Goal: Complete application form

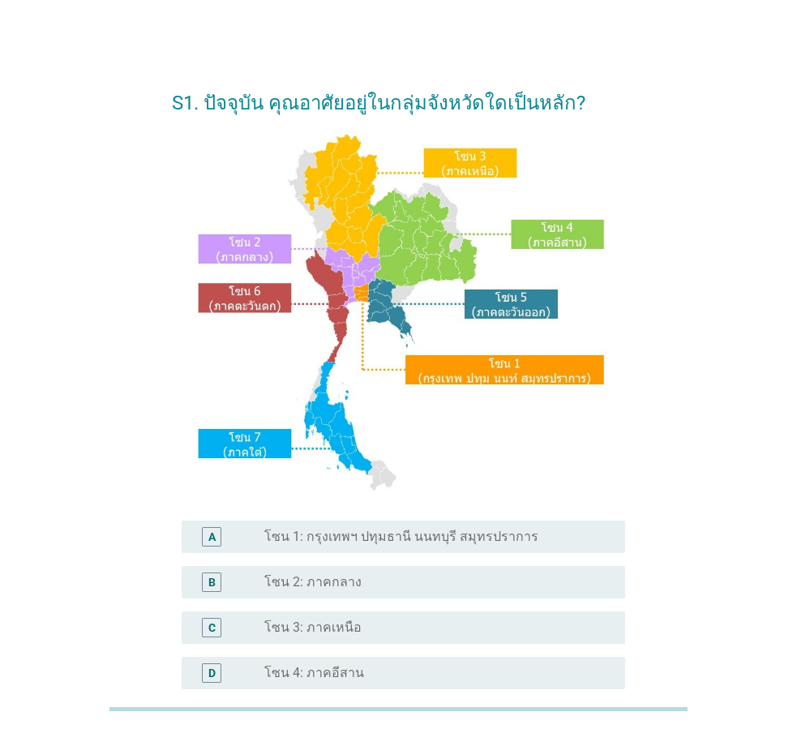
click at [446, 539] on label "โซน 1: กรุงเทพฯ ปทุมธานี นนทบุรี สมุทรปราการ" at bounding box center [401, 537] width 274 height 16
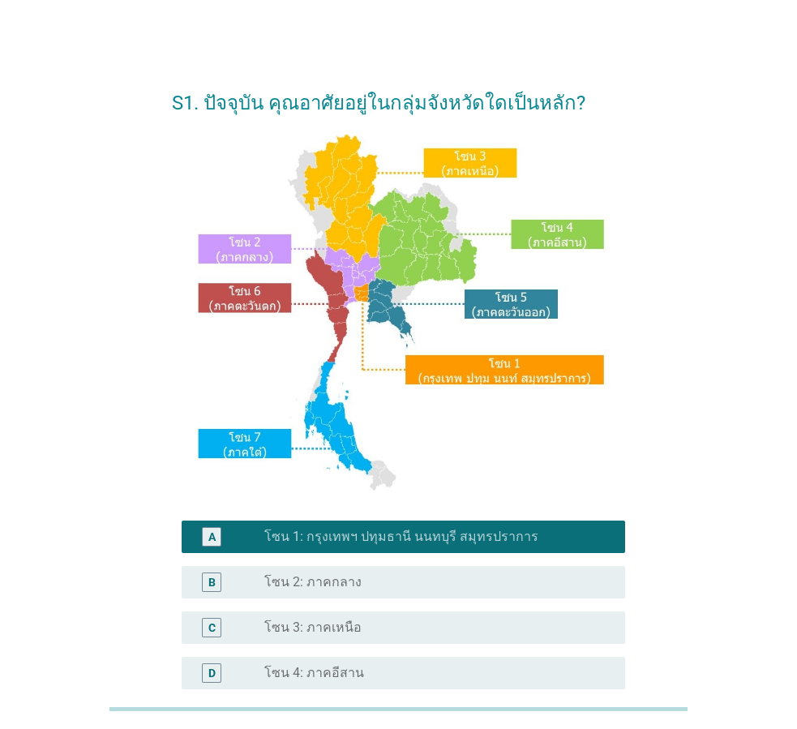
scroll to position [305, 0]
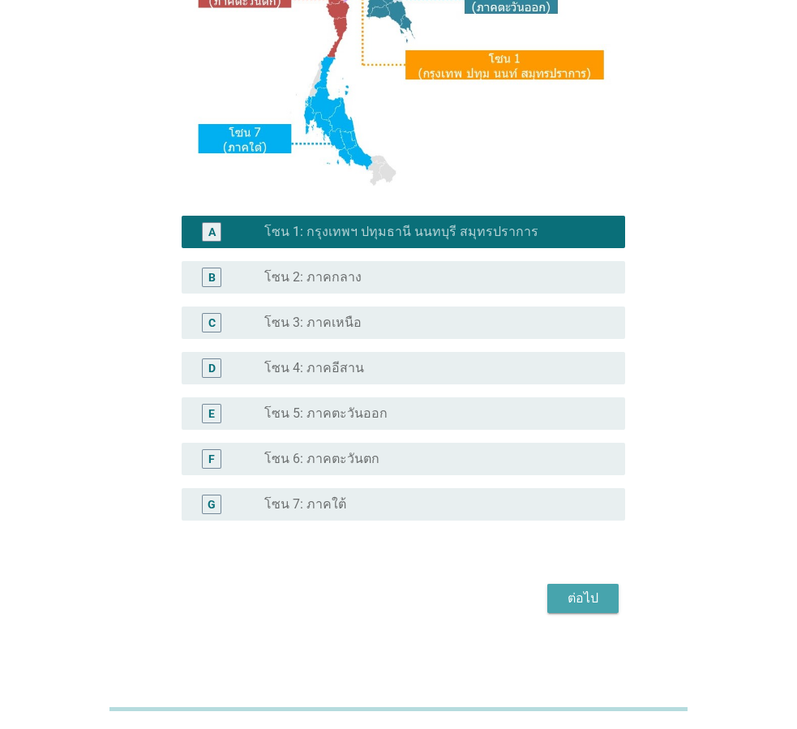
click at [598, 598] on div "ต่อไป" at bounding box center [583, 598] width 45 height 19
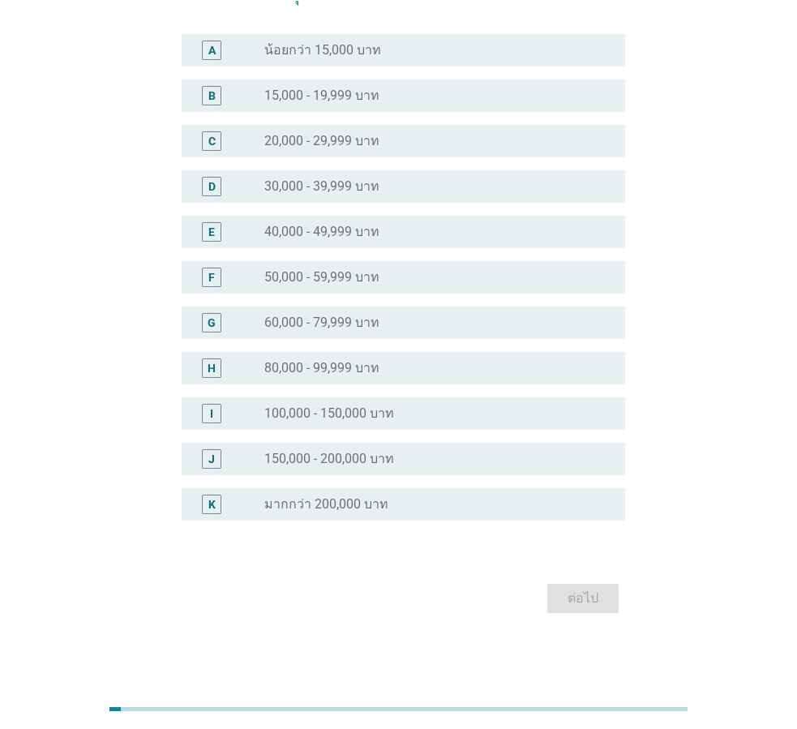
scroll to position [0, 0]
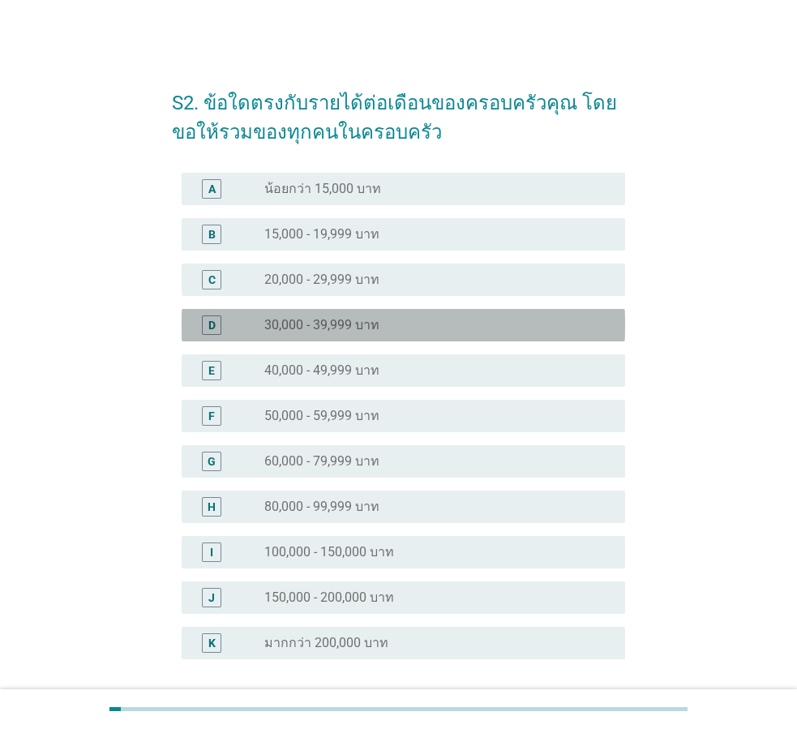
click at [329, 325] on label "30,000 - 39,999 บาท" at bounding box center [321, 325] width 115 height 16
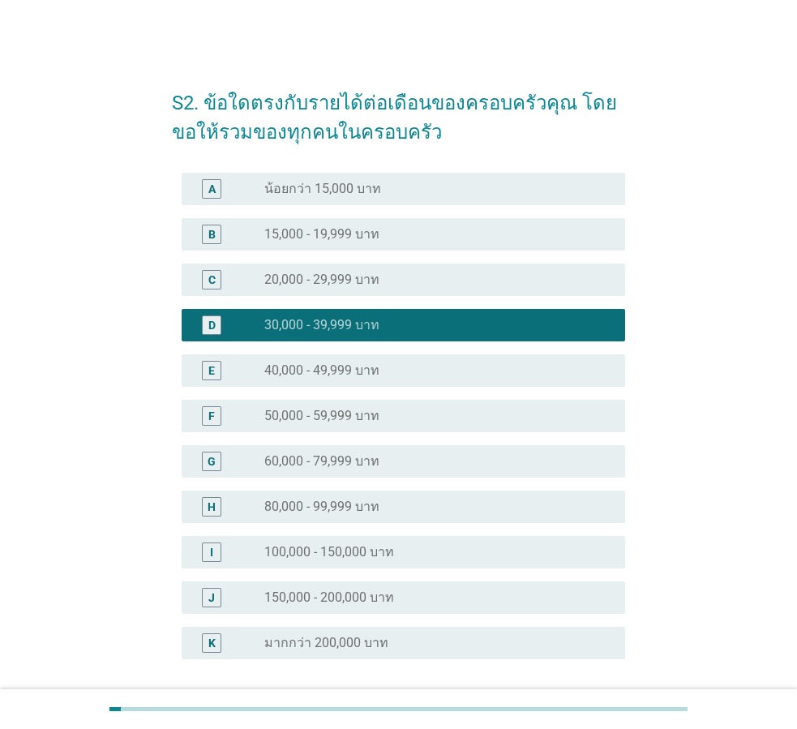
scroll to position [139, 0]
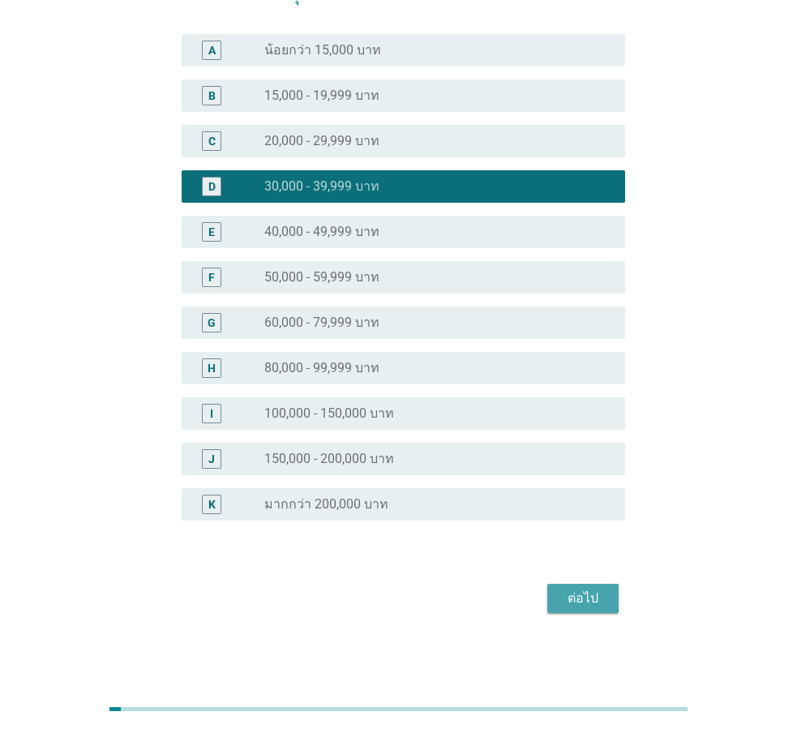
click at [602, 608] on button "ต่อไป" at bounding box center [583, 598] width 71 height 29
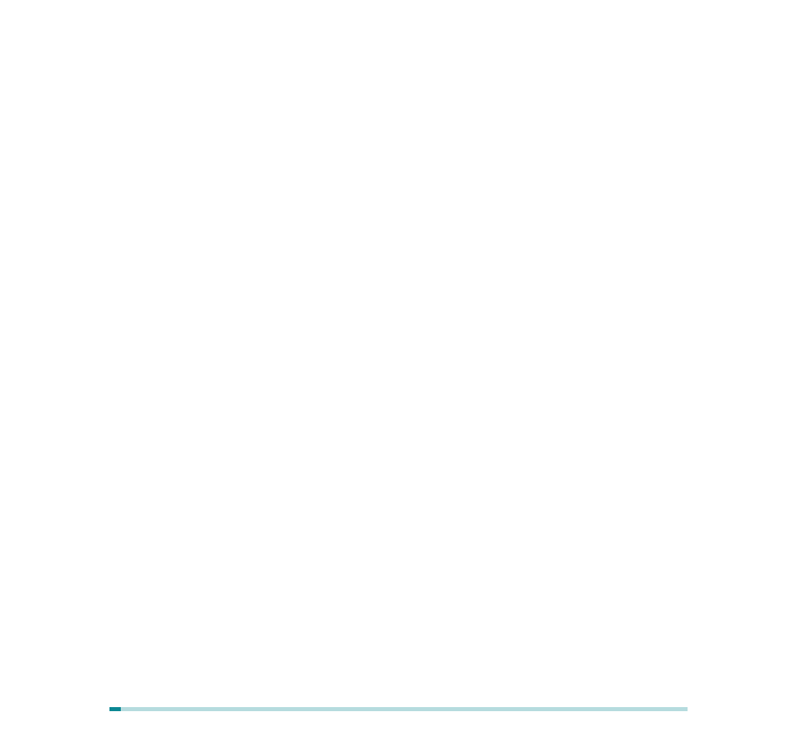
scroll to position [0, 0]
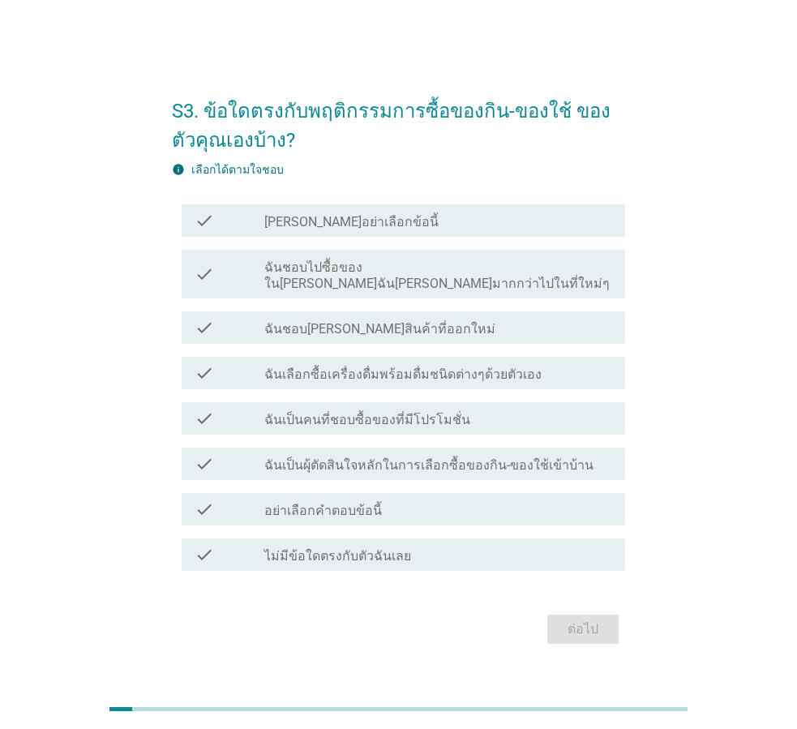
click at [416, 322] on div "check_box_outline_blank ฉันชอบ[PERSON_NAME]สินค้าที่ออกใหม่" at bounding box center [438, 327] width 348 height 19
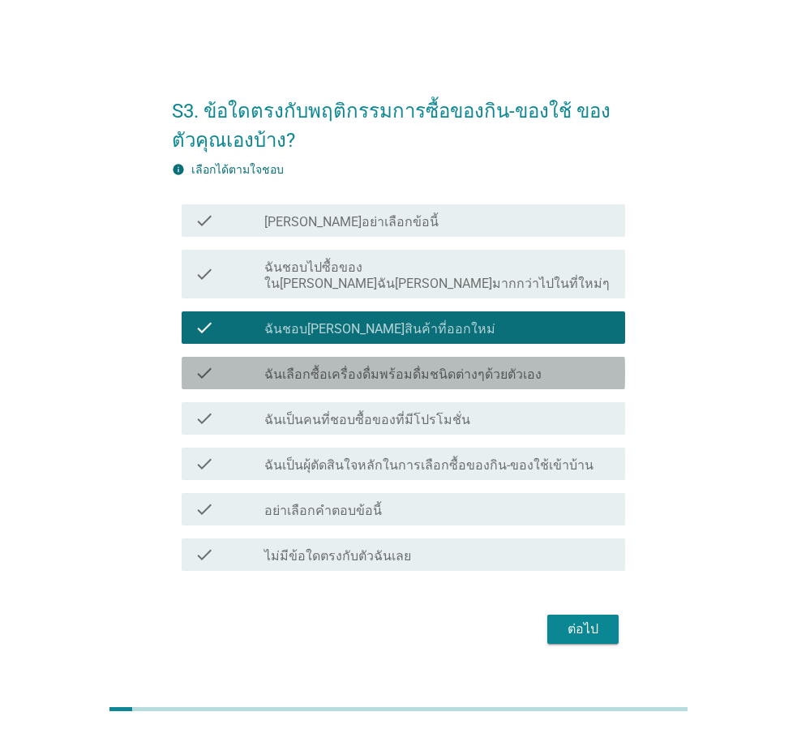
click at [316, 371] on label "ฉันเลือกซื้อเครื่องดื่มพร้อมดื่มชนิดต่างๆด้วยตัวเอง" at bounding box center [402, 375] width 277 height 16
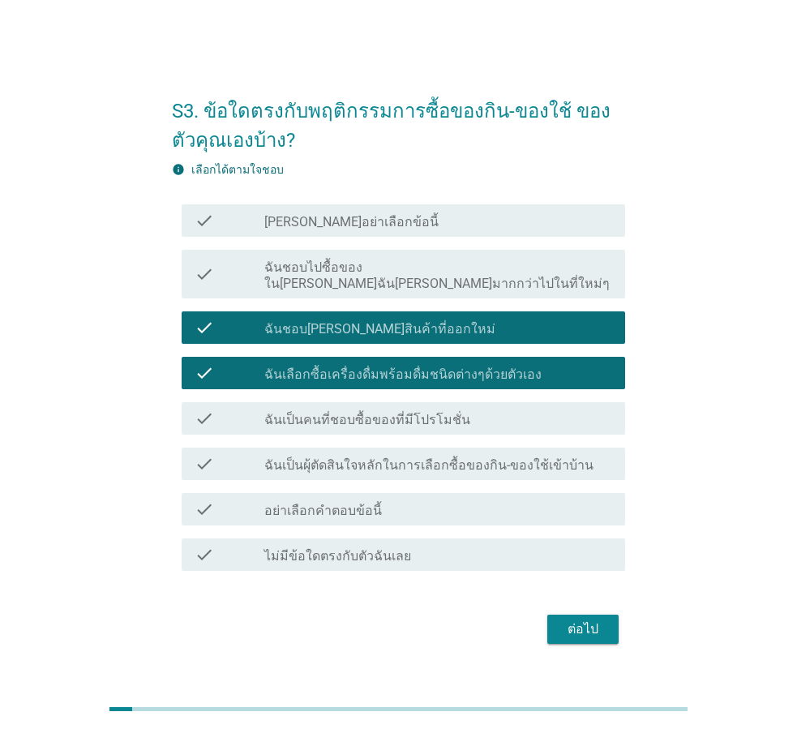
click at [441, 454] on div "check_box_outline_blank ฉันเป็นผุ้ตัดสินใจหลักในการเลือกซื้อของกิน-ของใช้เข้าบ้…" at bounding box center [438, 463] width 348 height 19
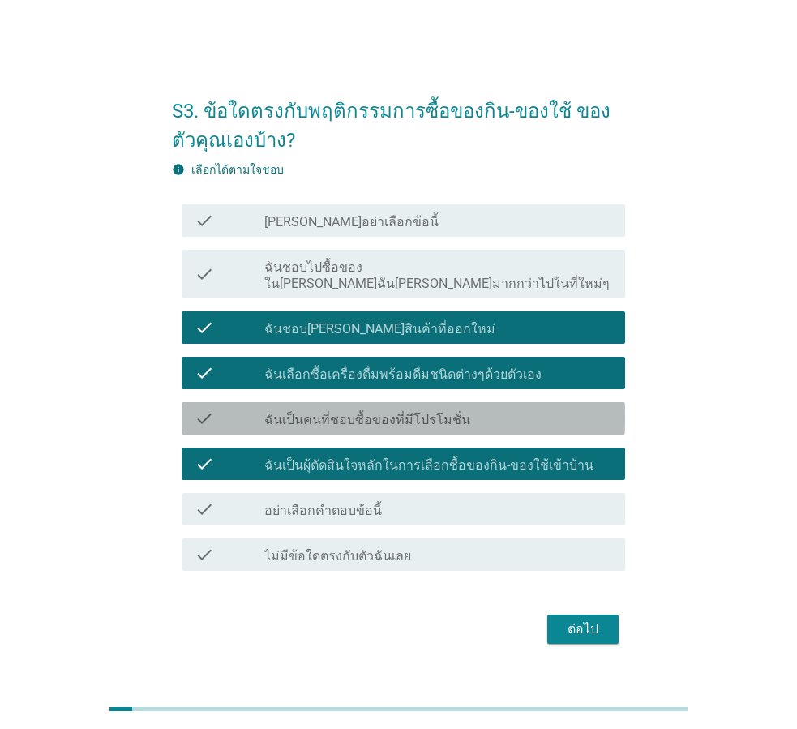
click at [392, 412] on label "ฉันเป็นคนที่ชอบซื้อของที่มีโปรโมชั่น" at bounding box center [367, 420] width 206 height 16
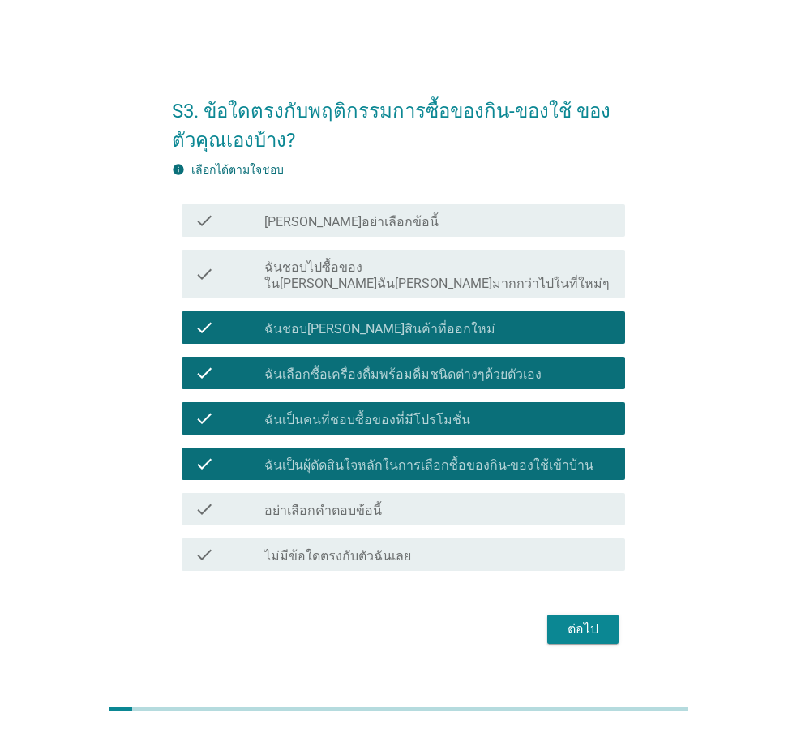
click at [596, 620] on div "ต่อไป" at bounding box center [583, 629] width 45 height 19
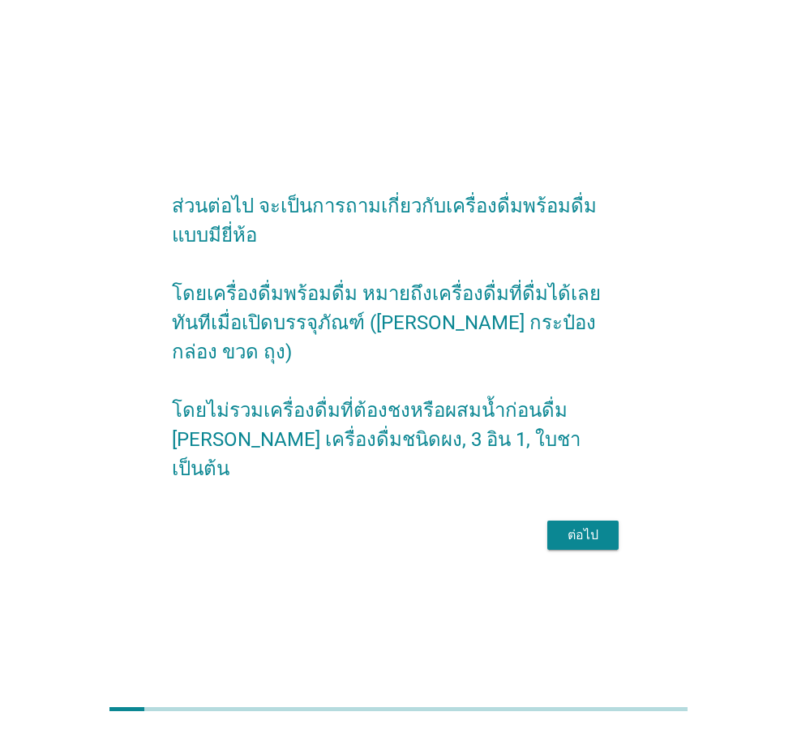
click at [583, 526] on div "ต่อไป" at bounding box center [583, 535] width 45 height 19
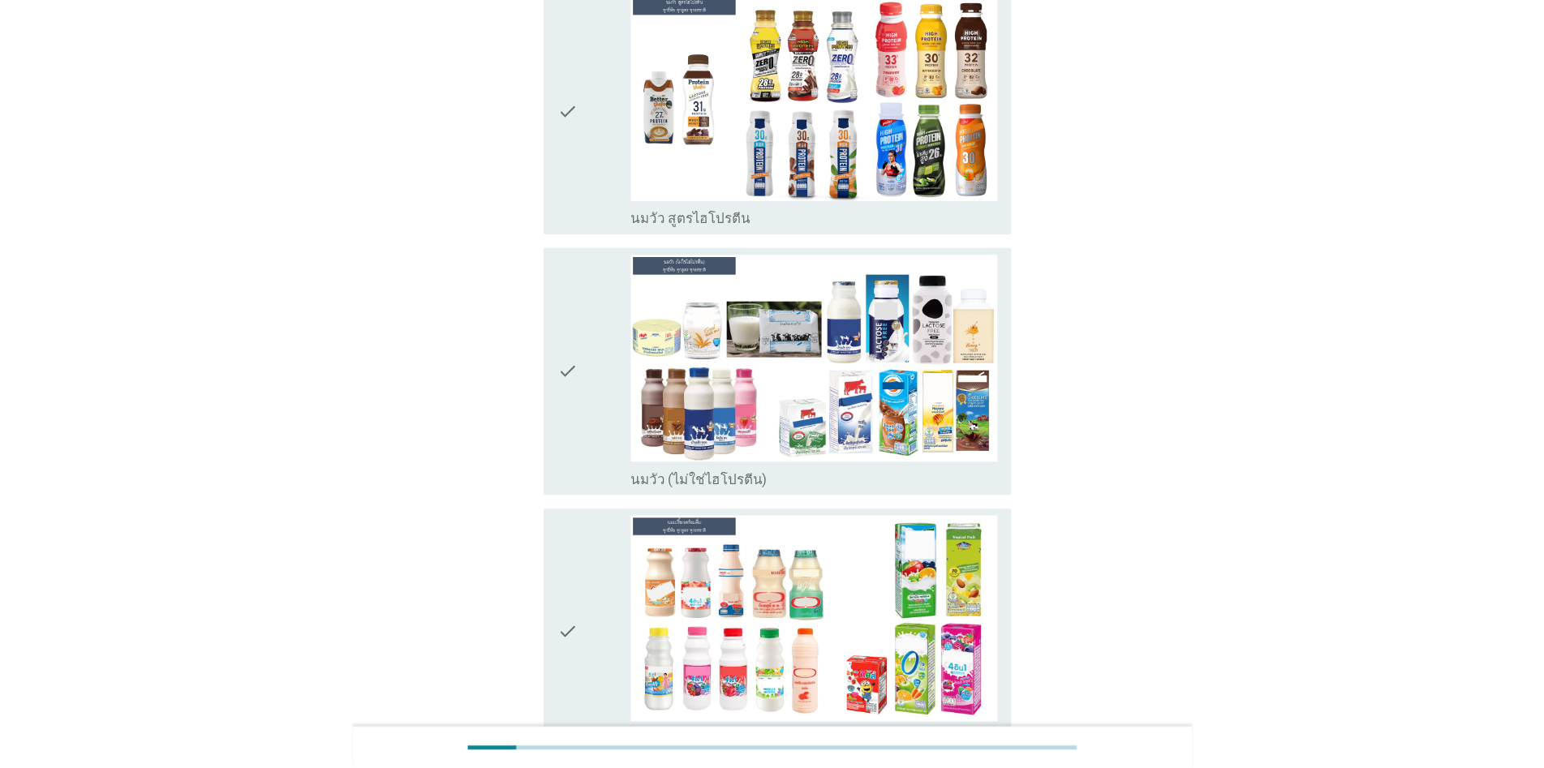
scroll to position [406, 0]
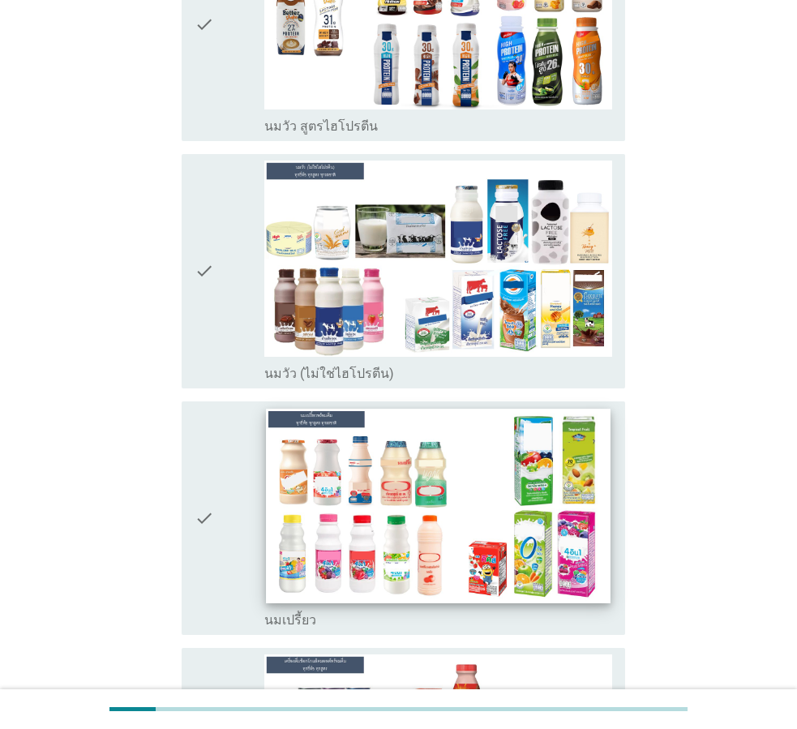
click at [331, 494] on img at bounding box center [438, 506] width 345 height 194
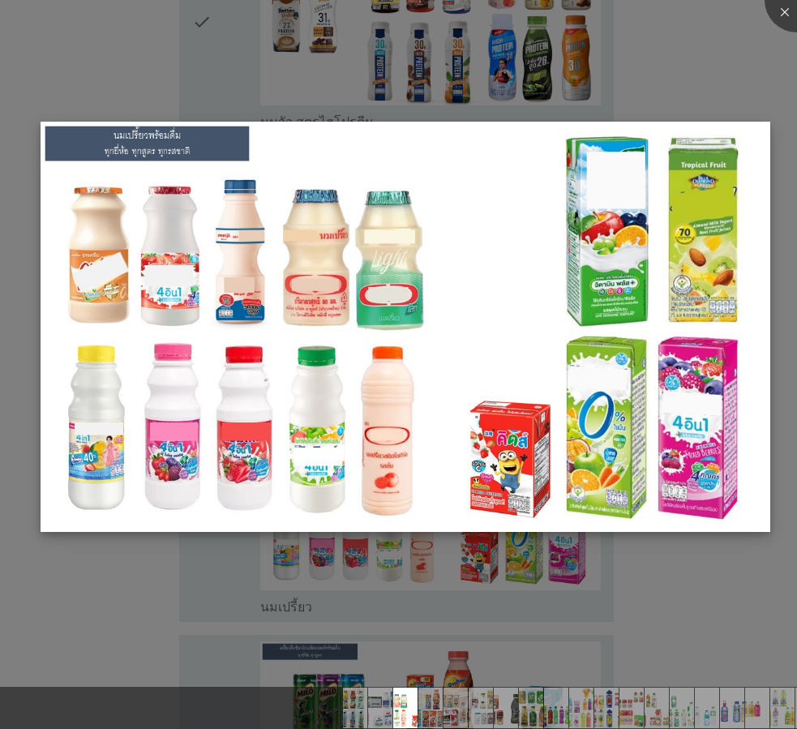
click at [407, 281] on img at bounding box center [406, 327] width 730 height 410
click at [395, 240] on img at bounding box center [406, 327] width 730 height 410
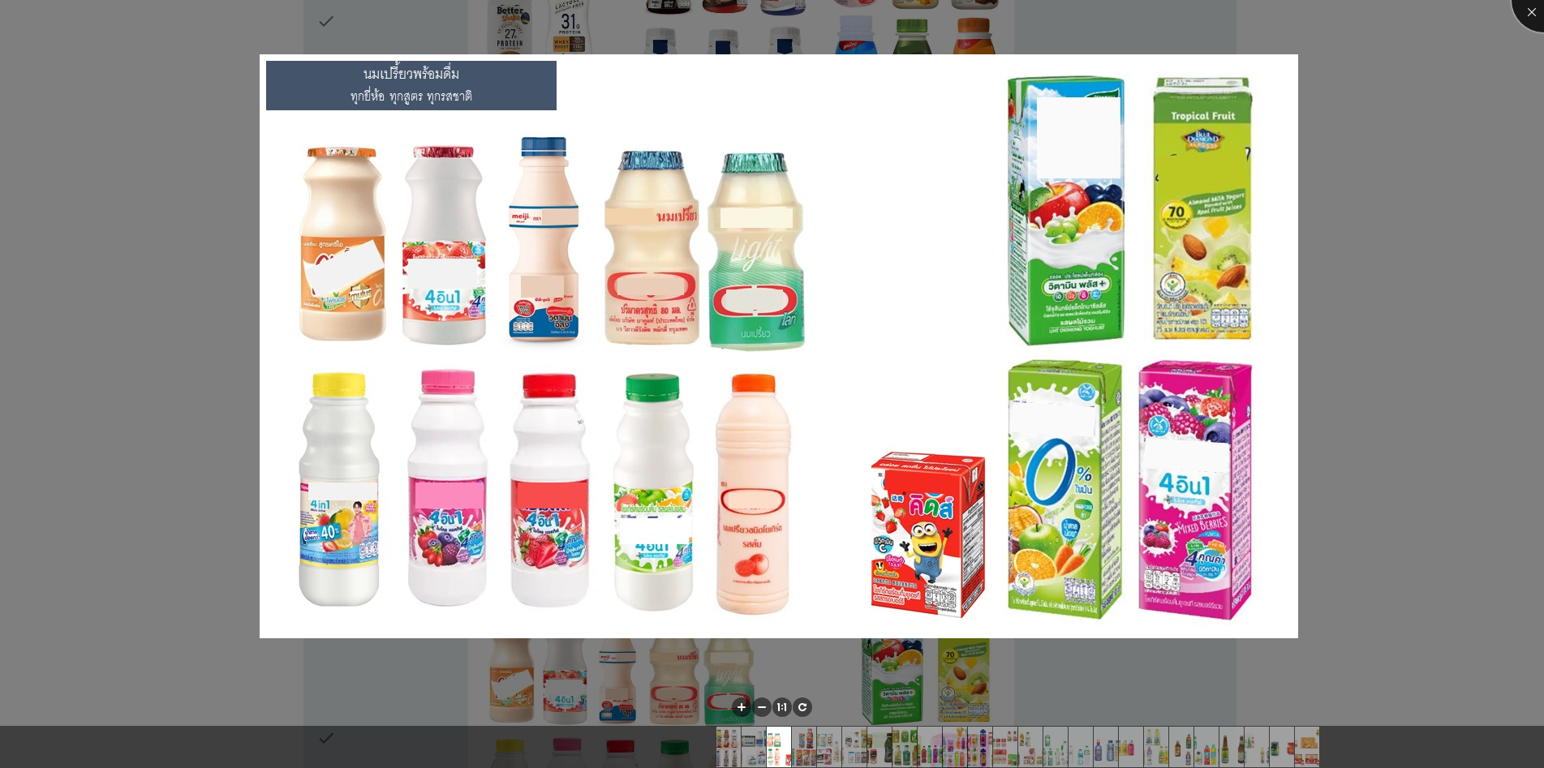
click at [797, 12] on div at bounding box center [1543, 0] width 65 height 65
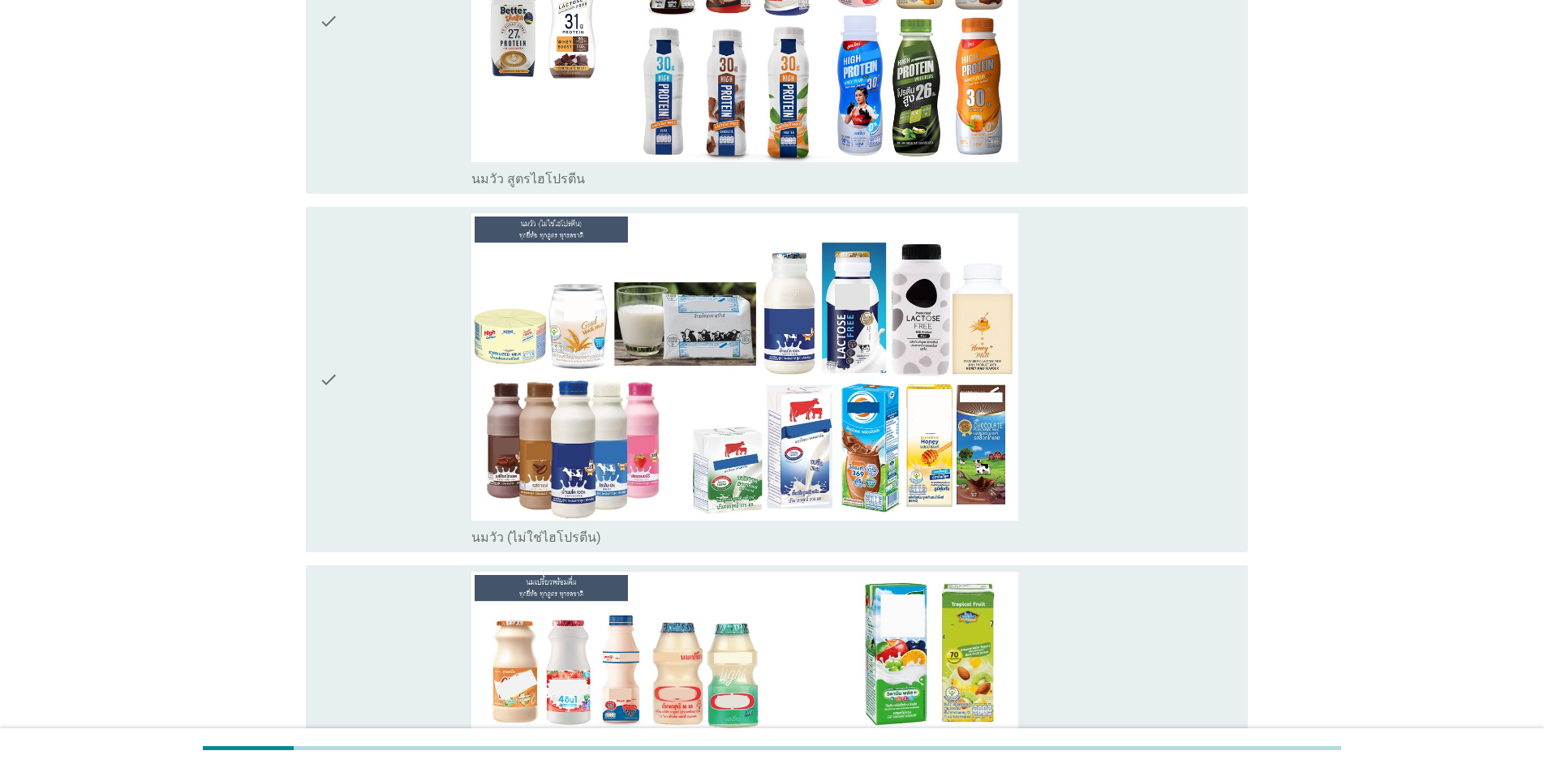
scroll to position [730, 0]
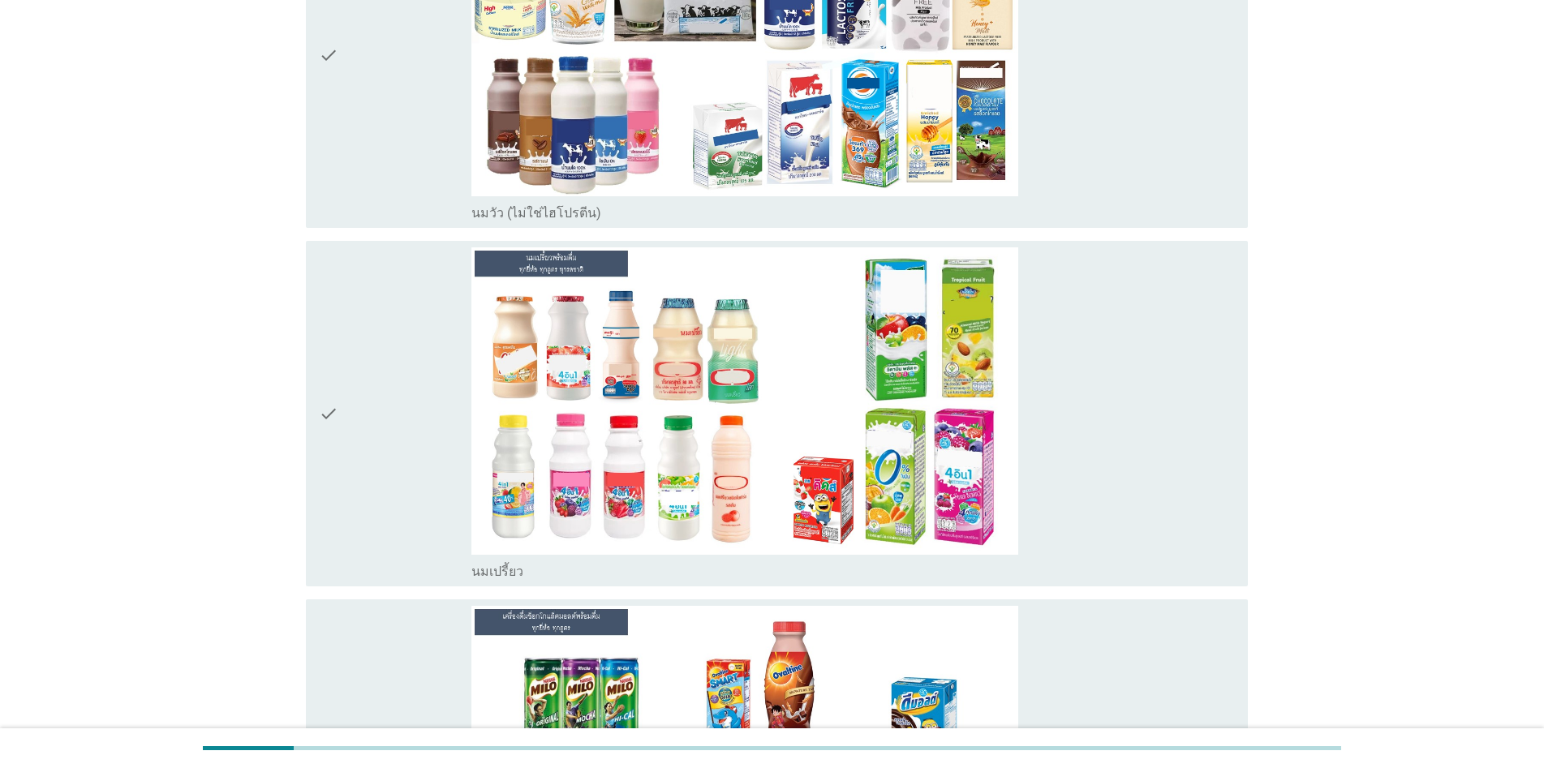
click at [330, 386] on icon "check" at bounding box center [328, 413] width 19 height 333
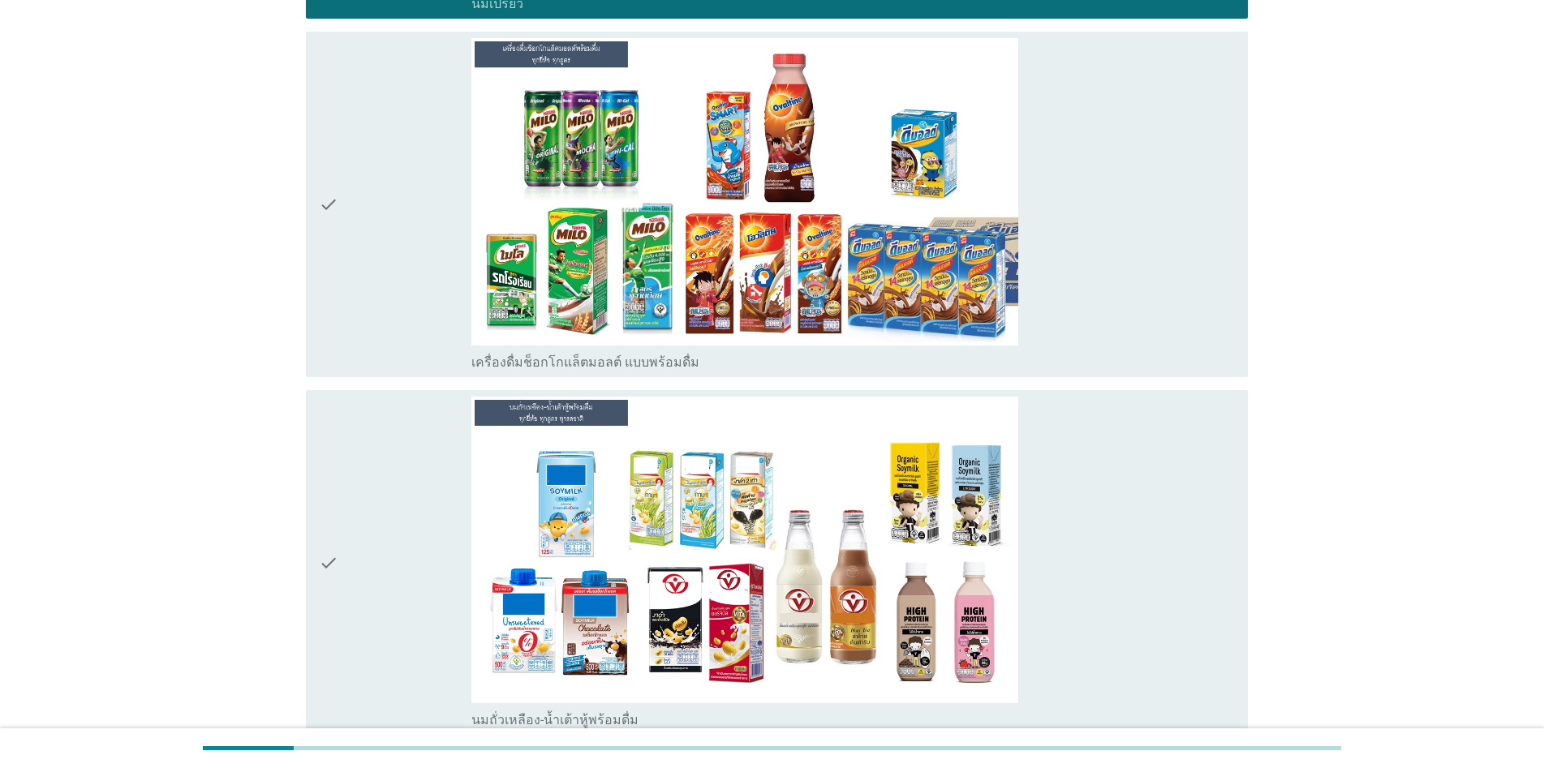
scroll to position [1622, 0]
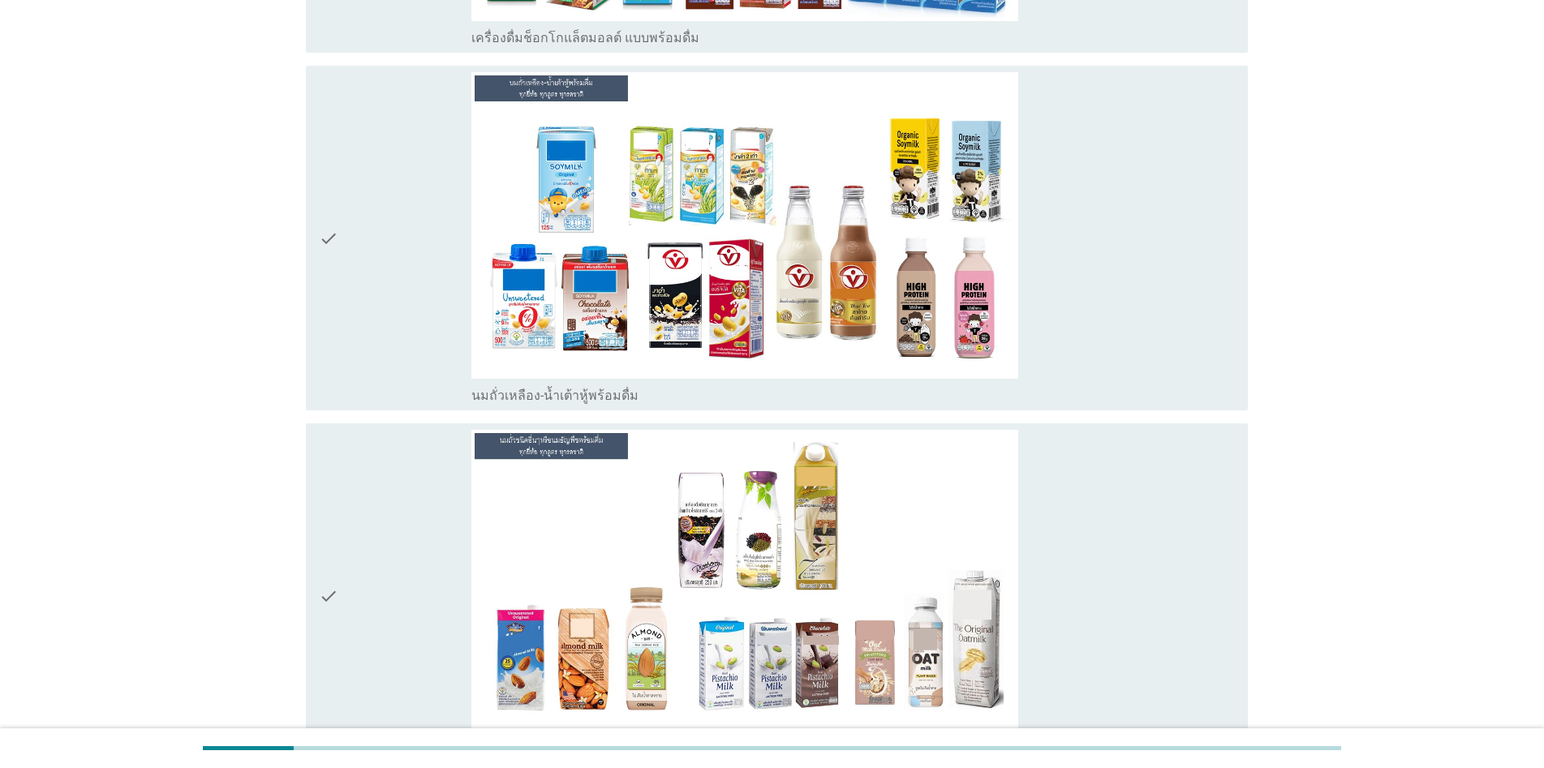
click at [333, 217] on icon "check" at bounding box center [328, 238] width 19 height 333
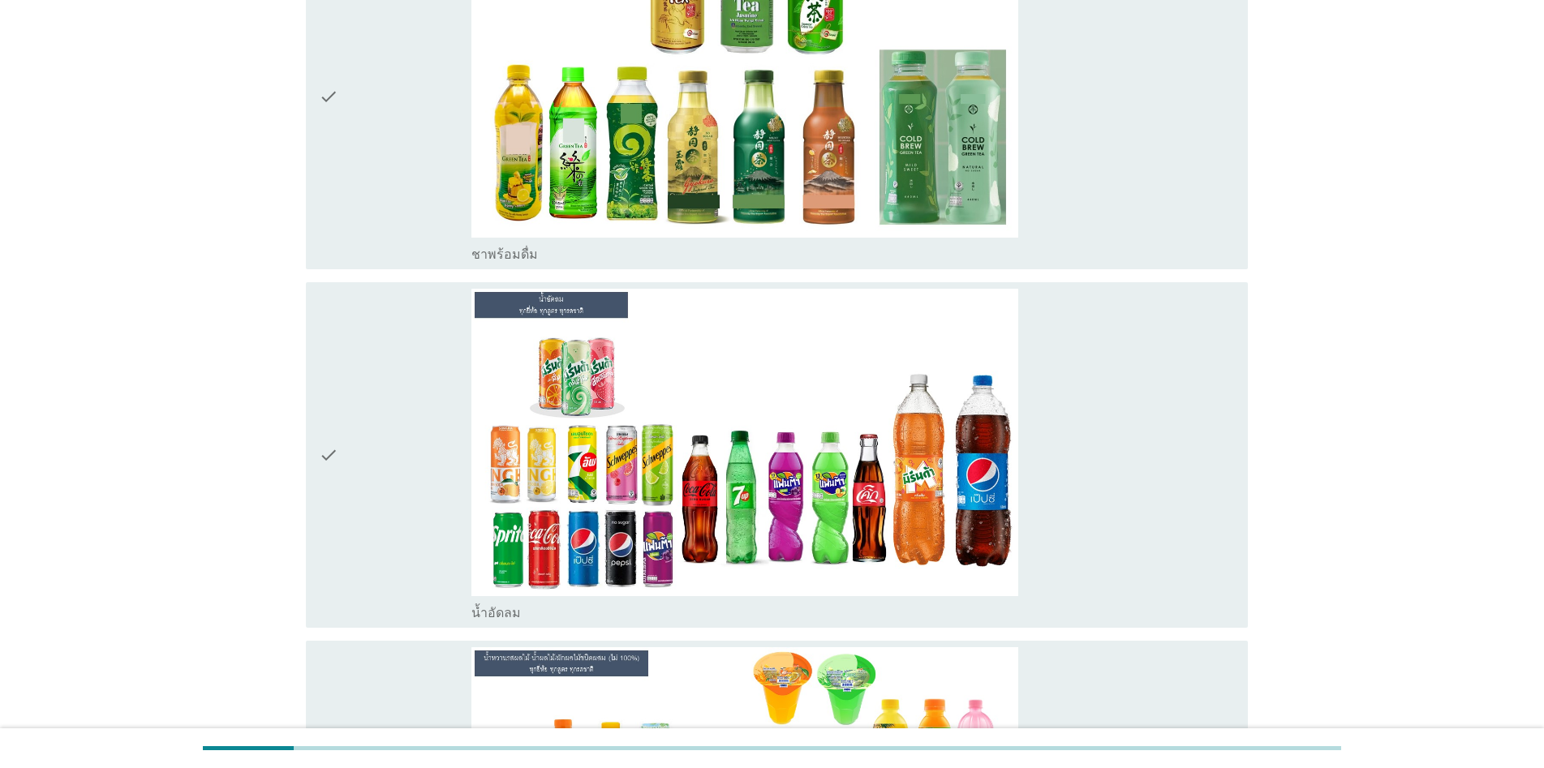
scroll to position [2596, 0]
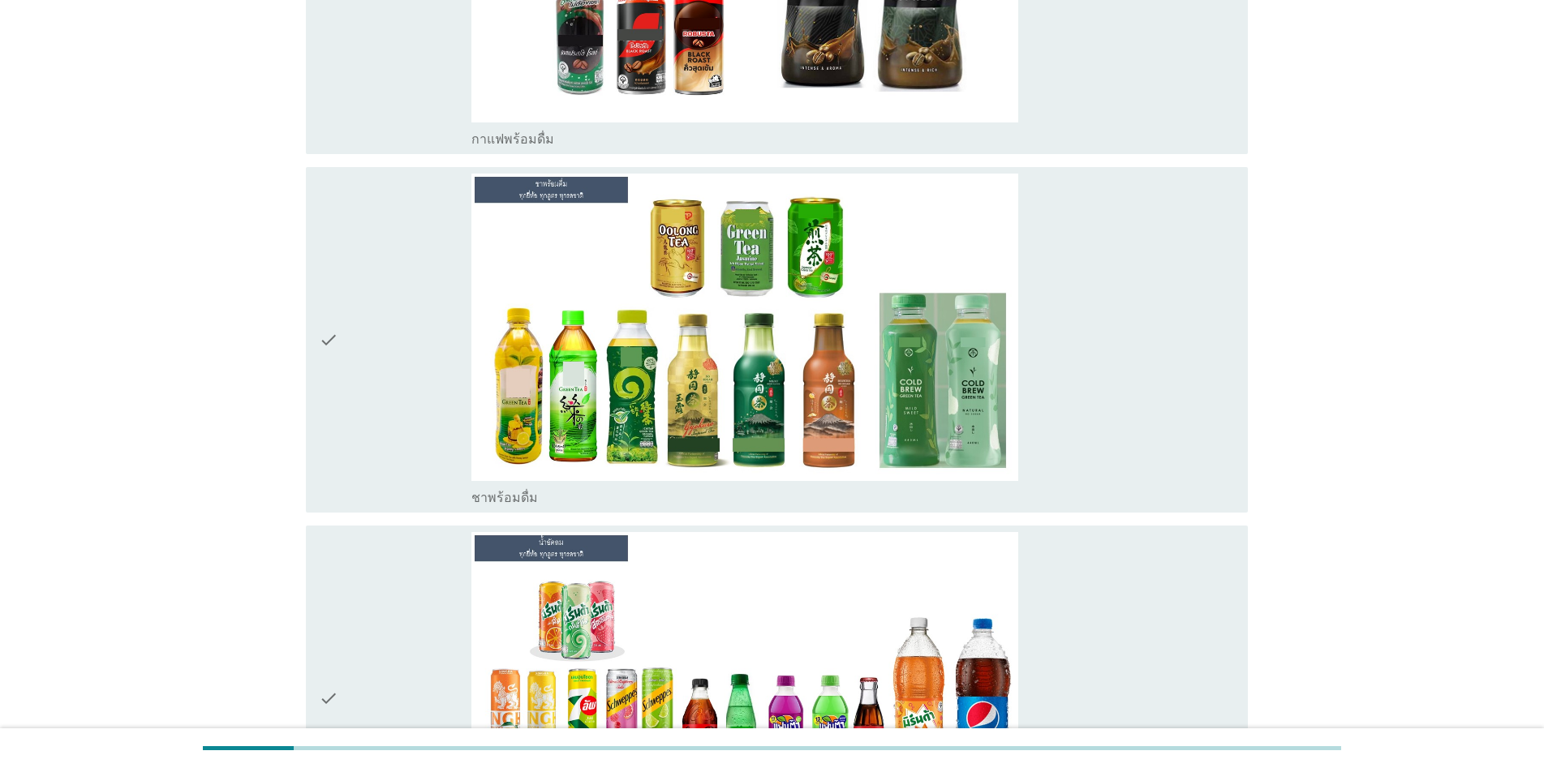
click at [324, 321] on icon "check" at bounding box center [328, 340] width 19 height 333
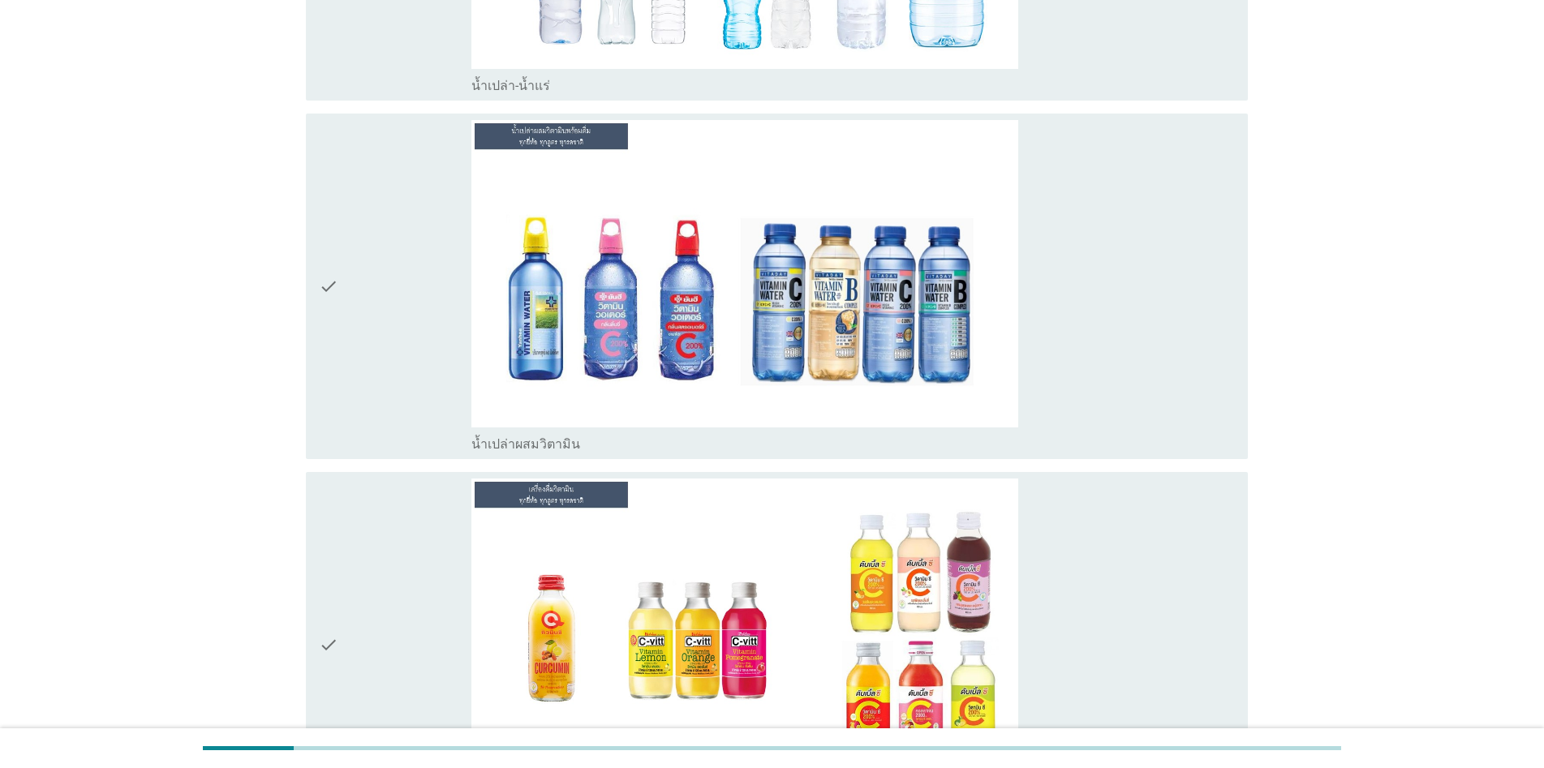
scroll to position [5192, 0]
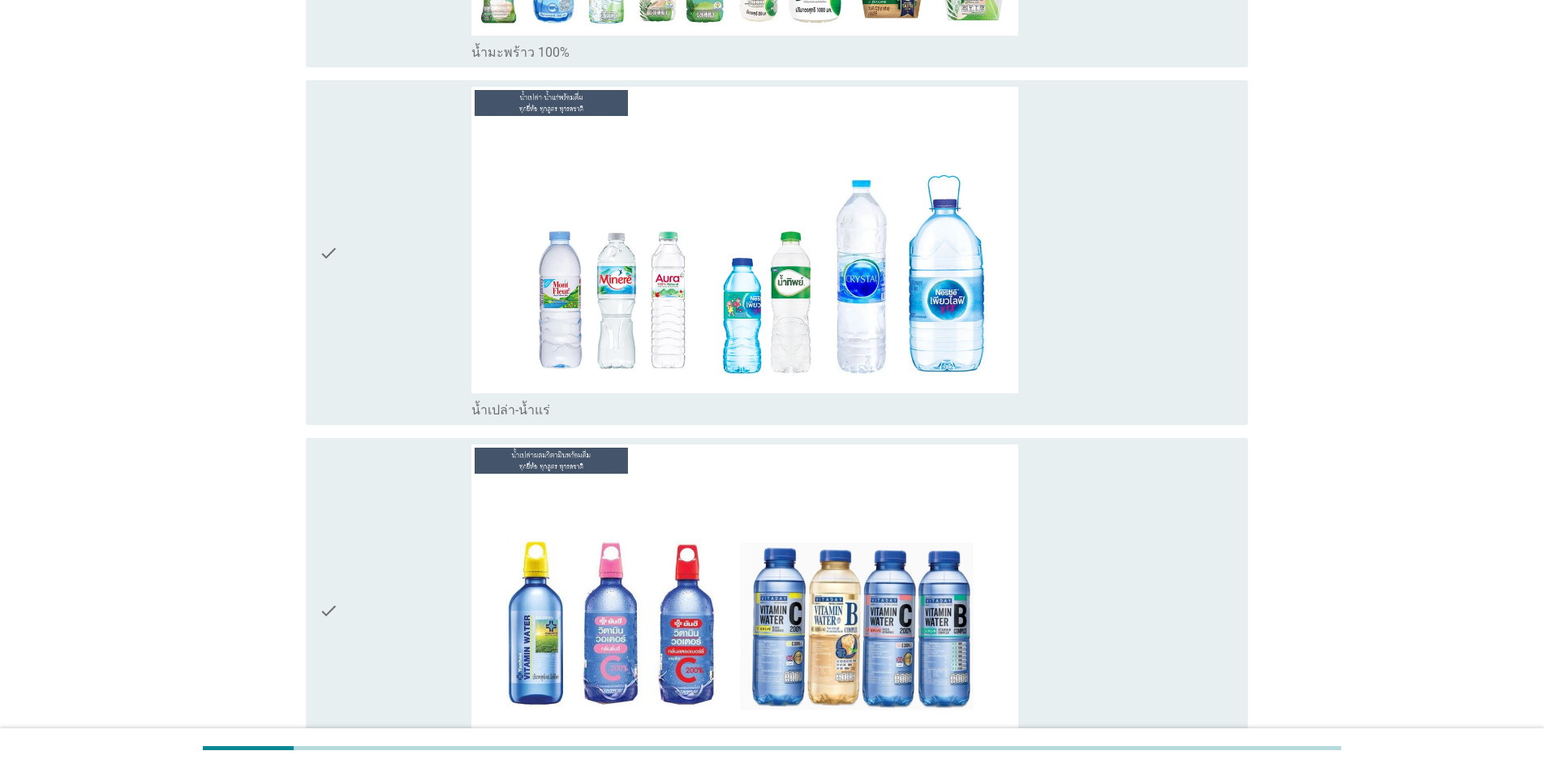
click at [332, 223] on icon "check" at bounding box center [328, 253] width 19 height 333
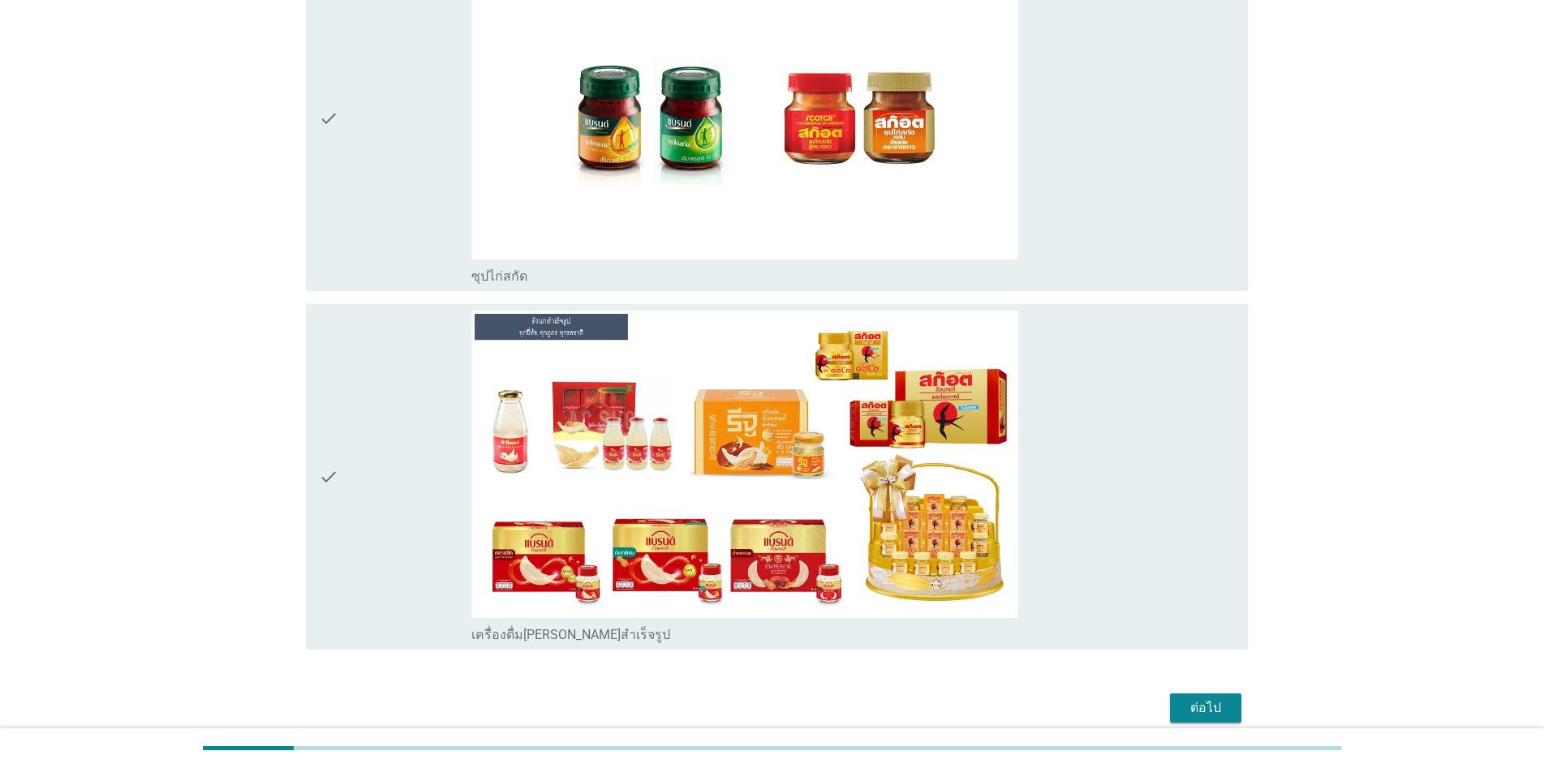
scroll to position [8235, 0]
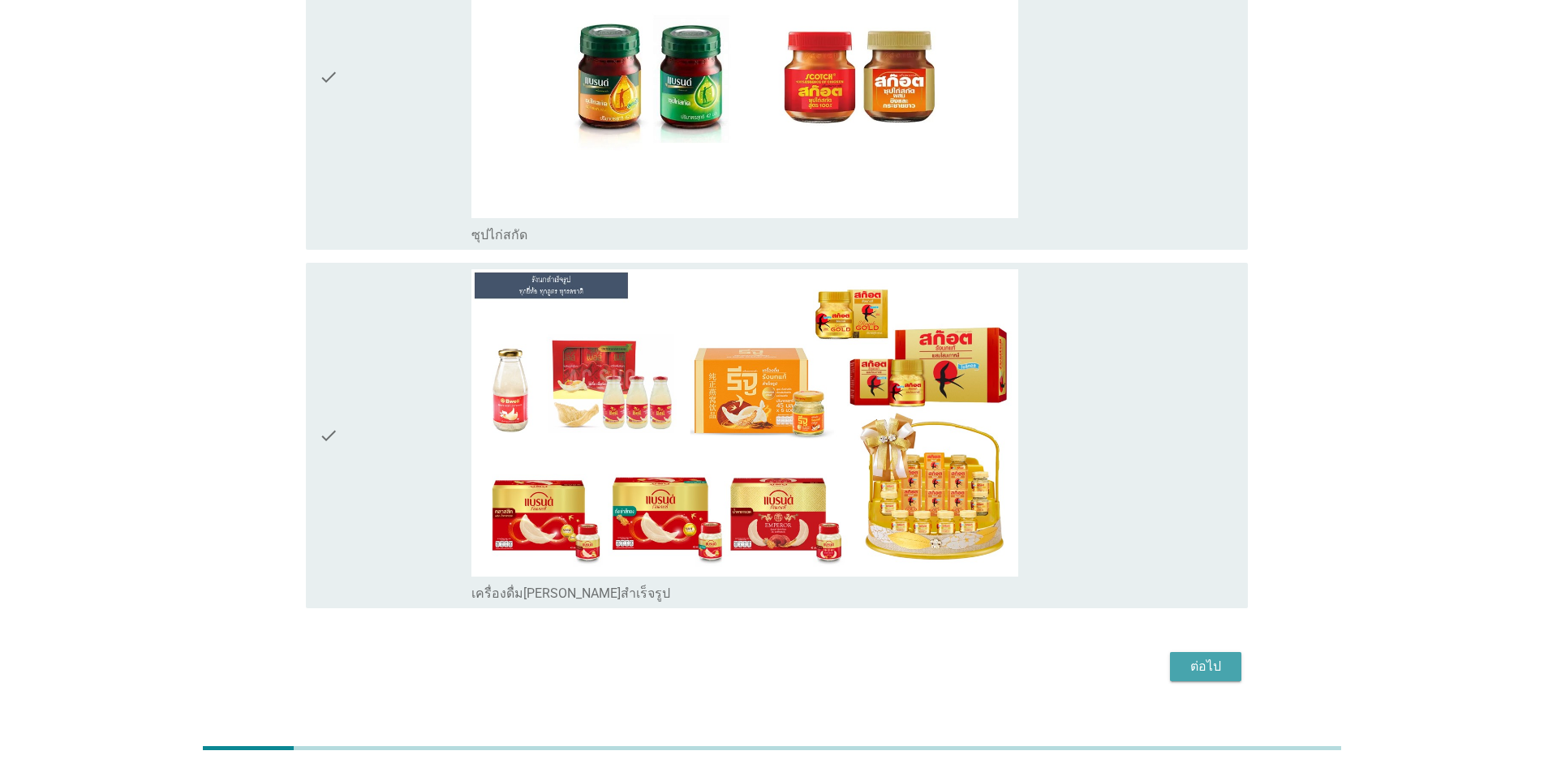
click at [797, 657] on div "ต่อไป" at bounding box center [1205, 666] width 45 height 19
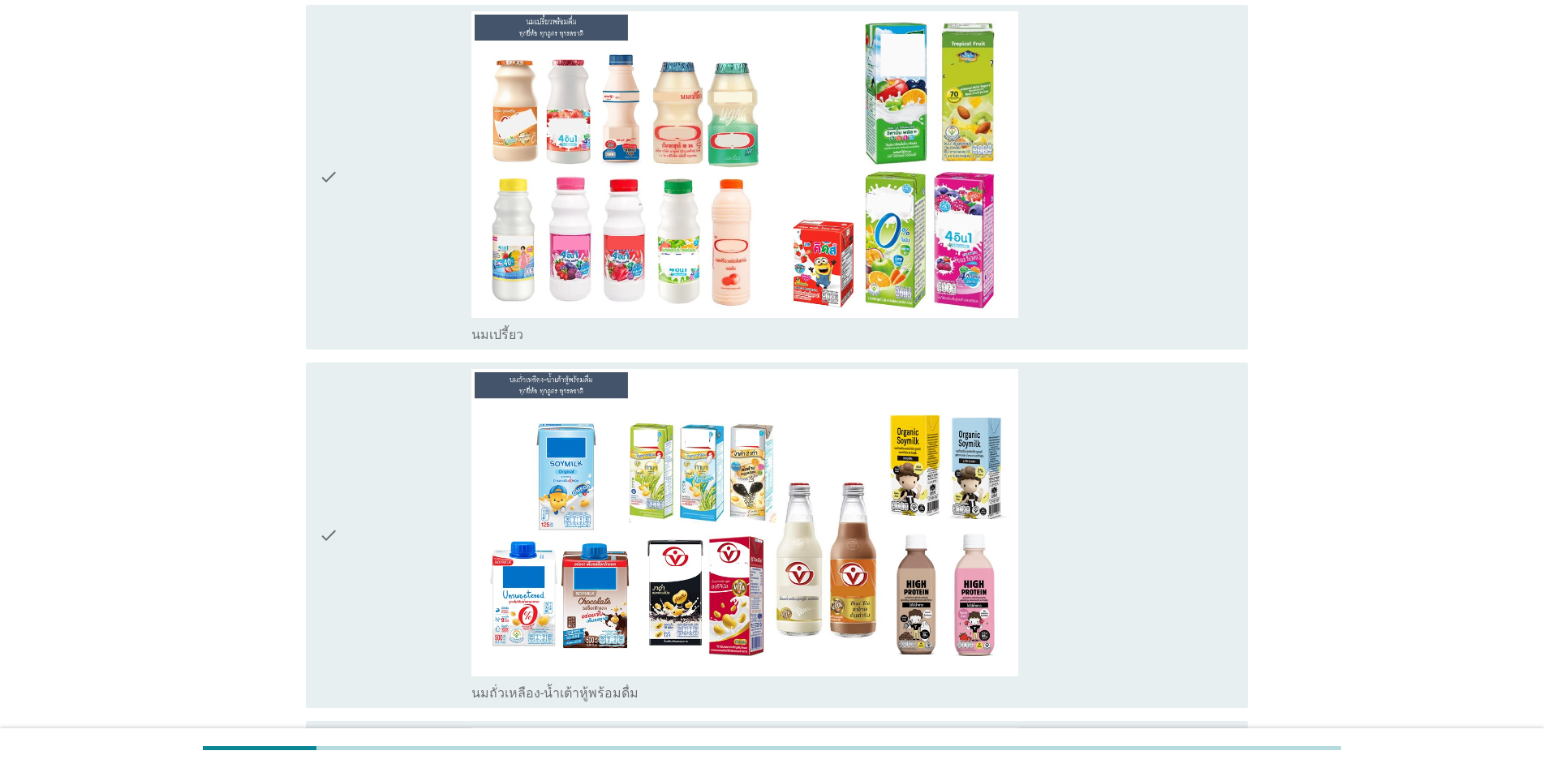
scroll to position [0, 0]
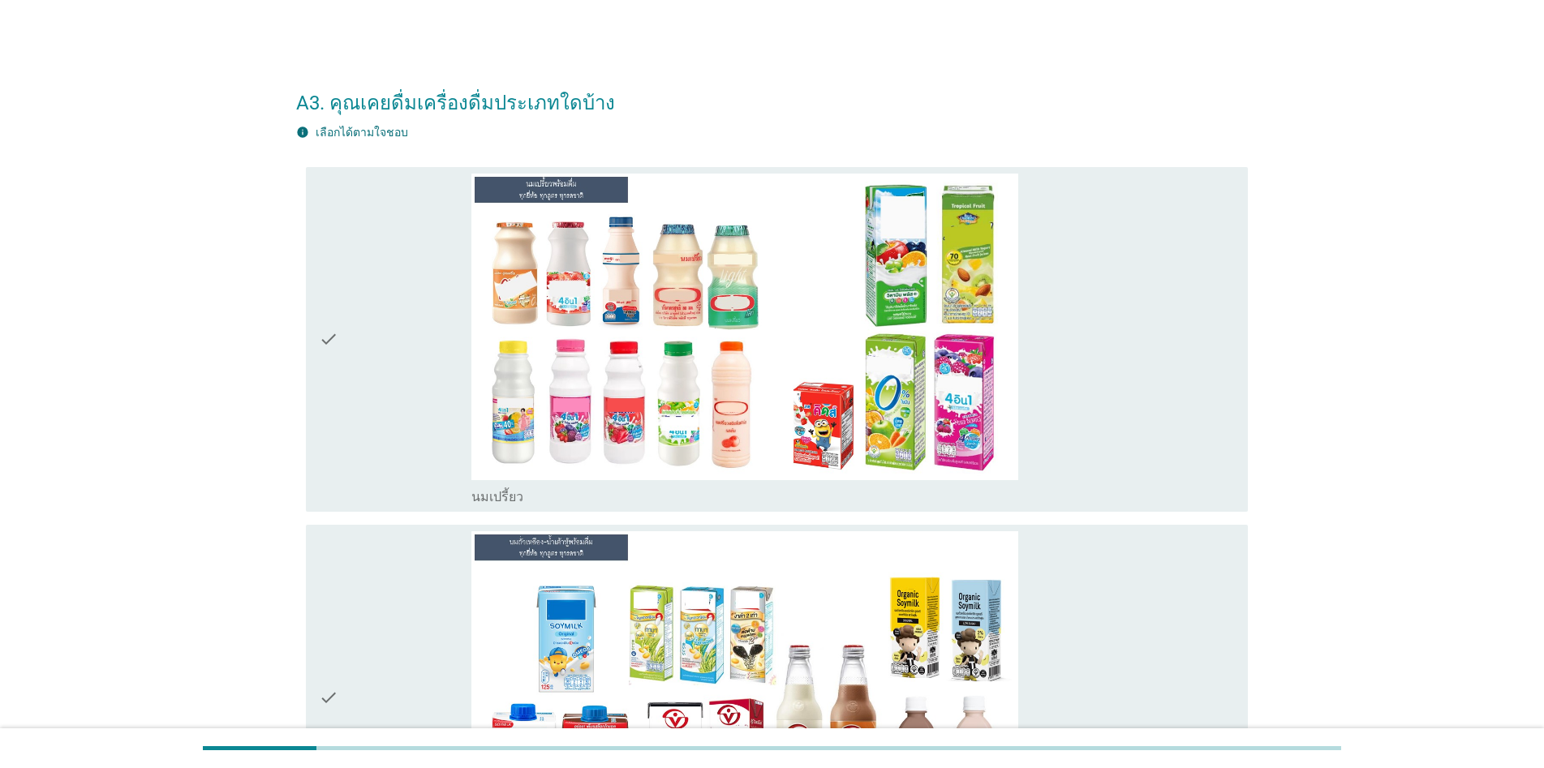
click at [331, 344] on icon "check" at bounding box center [328, 340] width 19 height 333
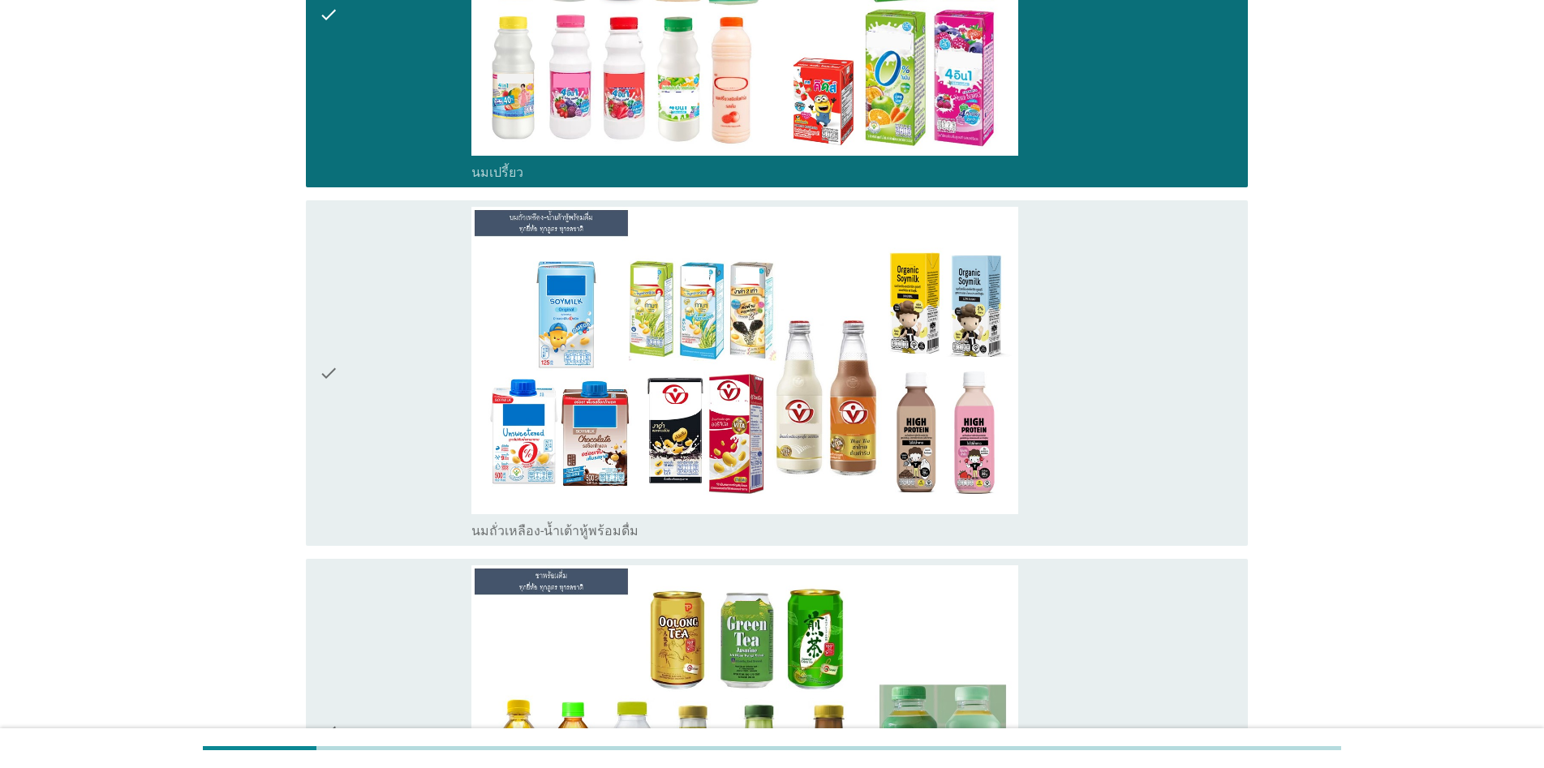
scroll to position [649, 0]
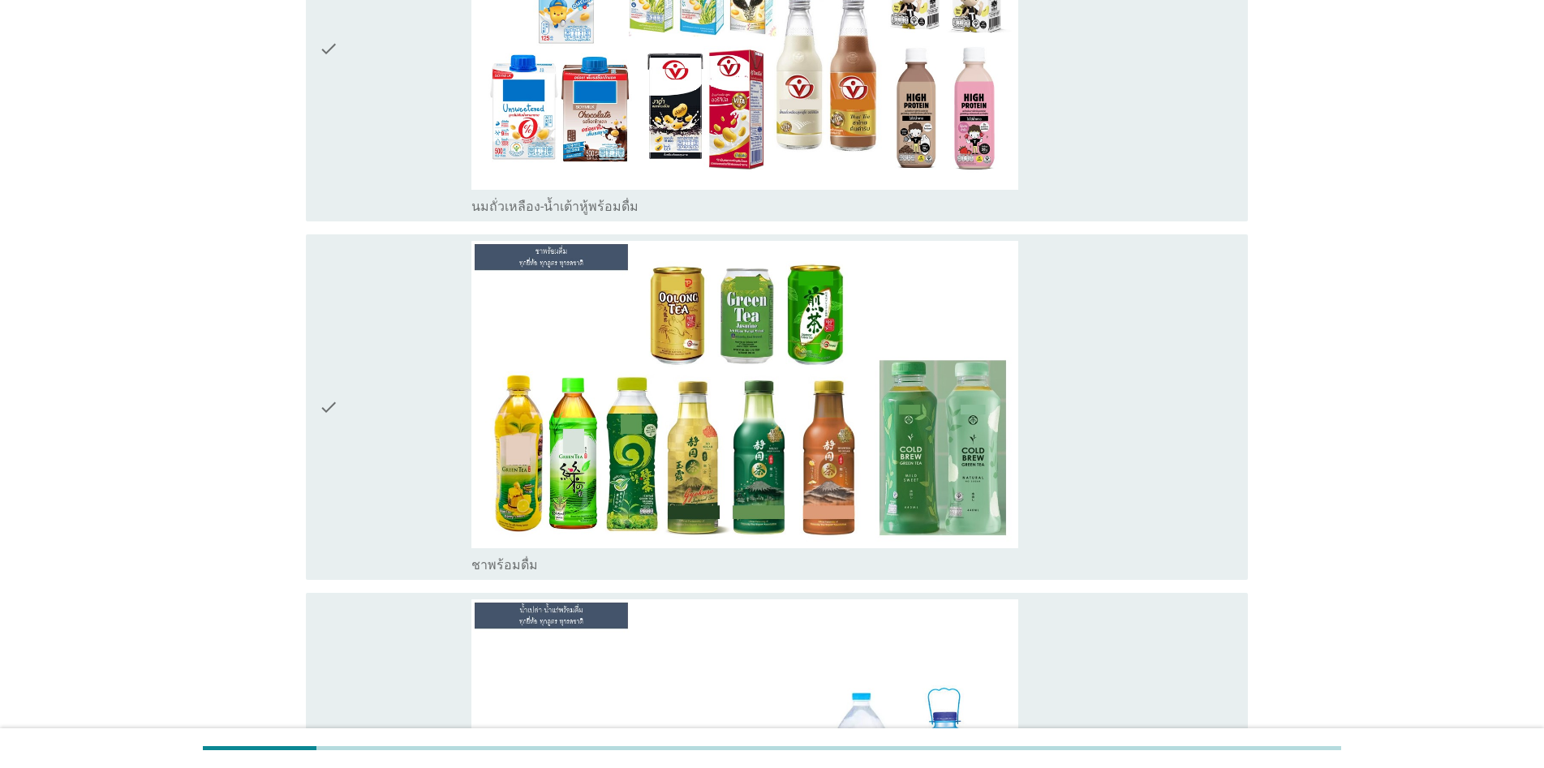
click at [328, 407] on icon "check" at bounding box center [328, 407] width 19 height 333
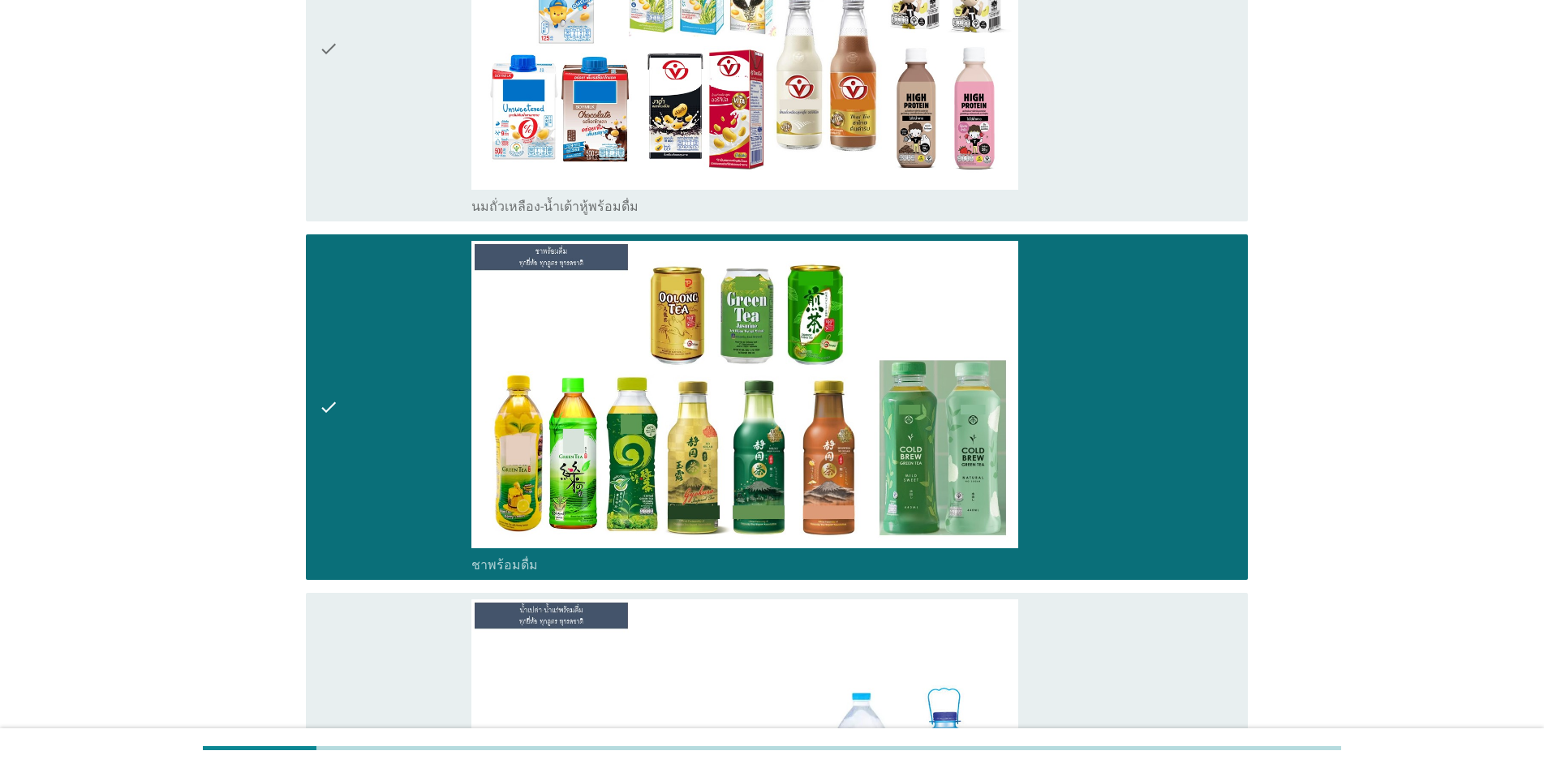
scroll to position [1008, 0]
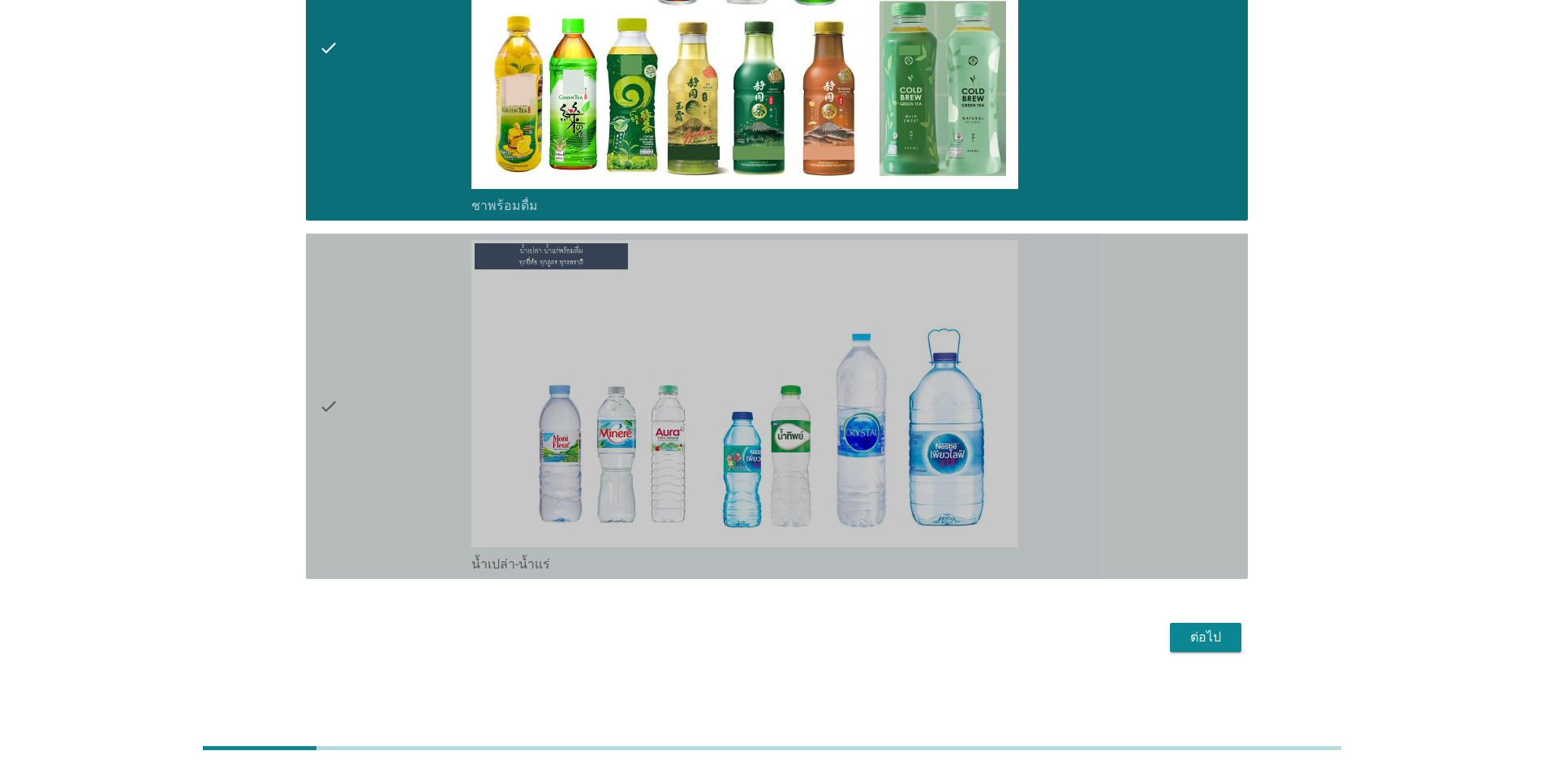
click at [341, 418] on div "check" at bounding box center [395, 406] width 153 height 333
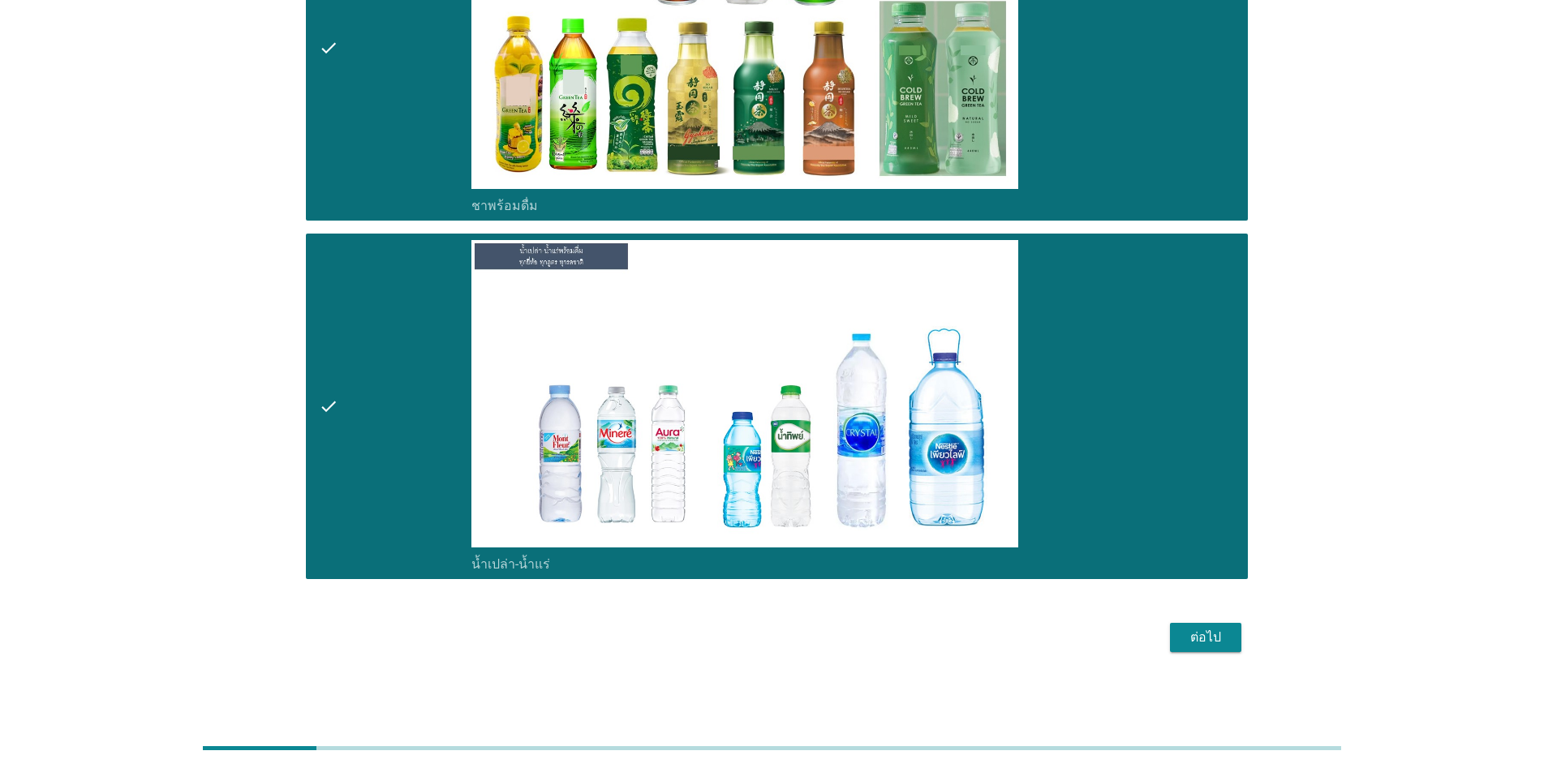
click at [797, 640] on div "ต่อไป" at bounding box center [1205, 637] width 45 height 19
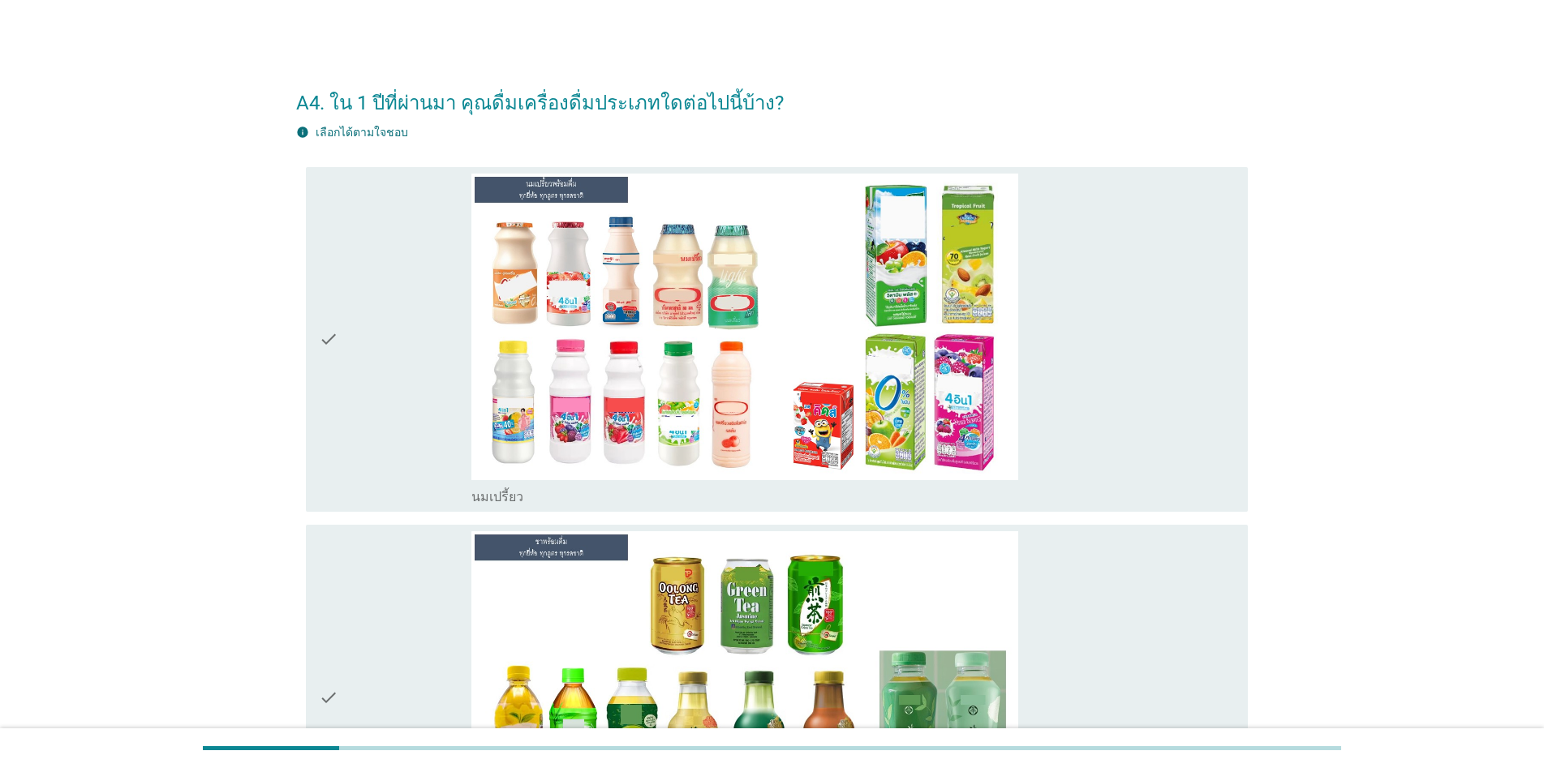
click at [324, 355] on icon "check" at bounding box center [328, 340] width 19 height 333
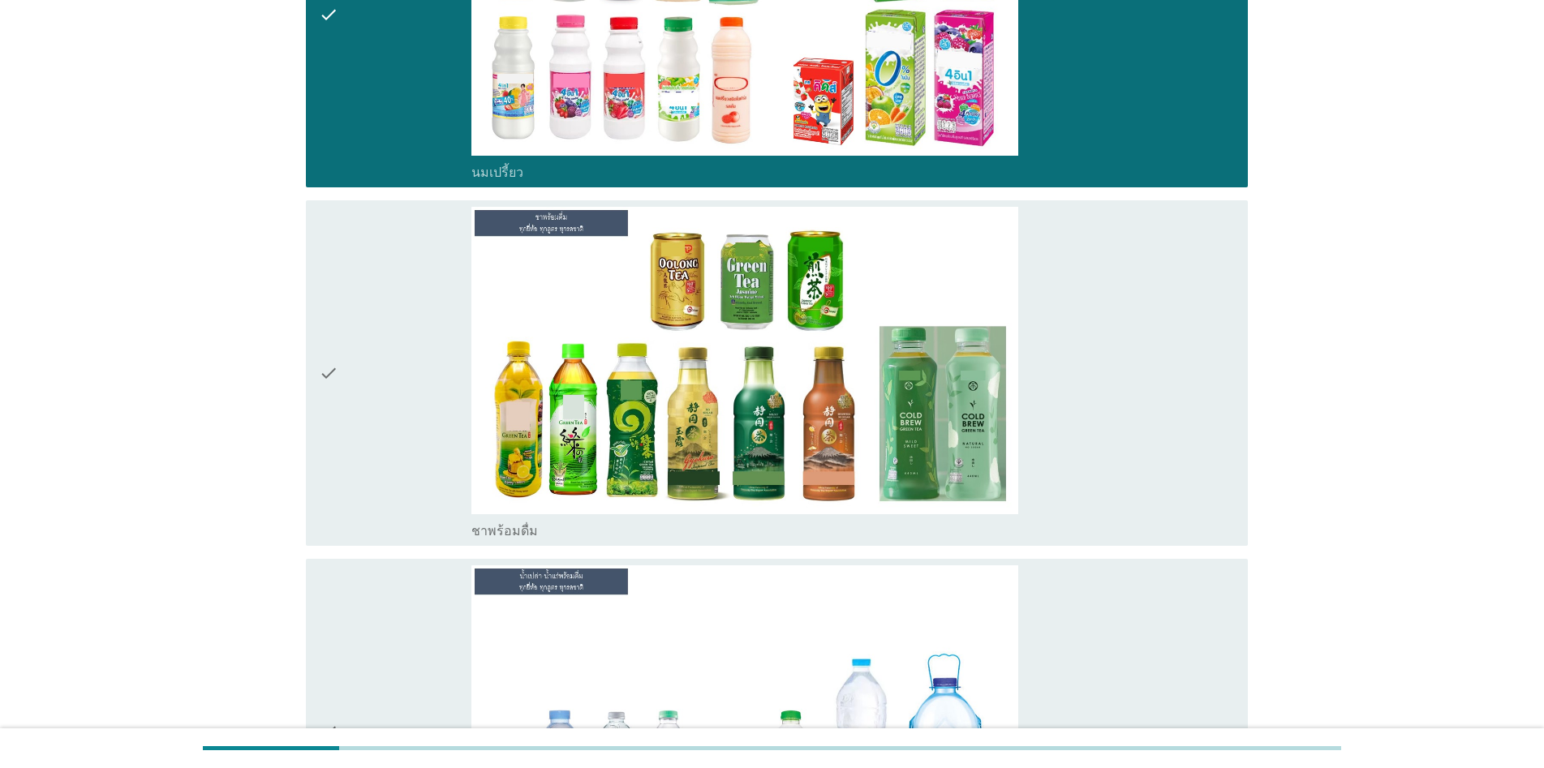
click at [334, 388] on icon "check" at bounding box center [328, 373] width 19 height 333
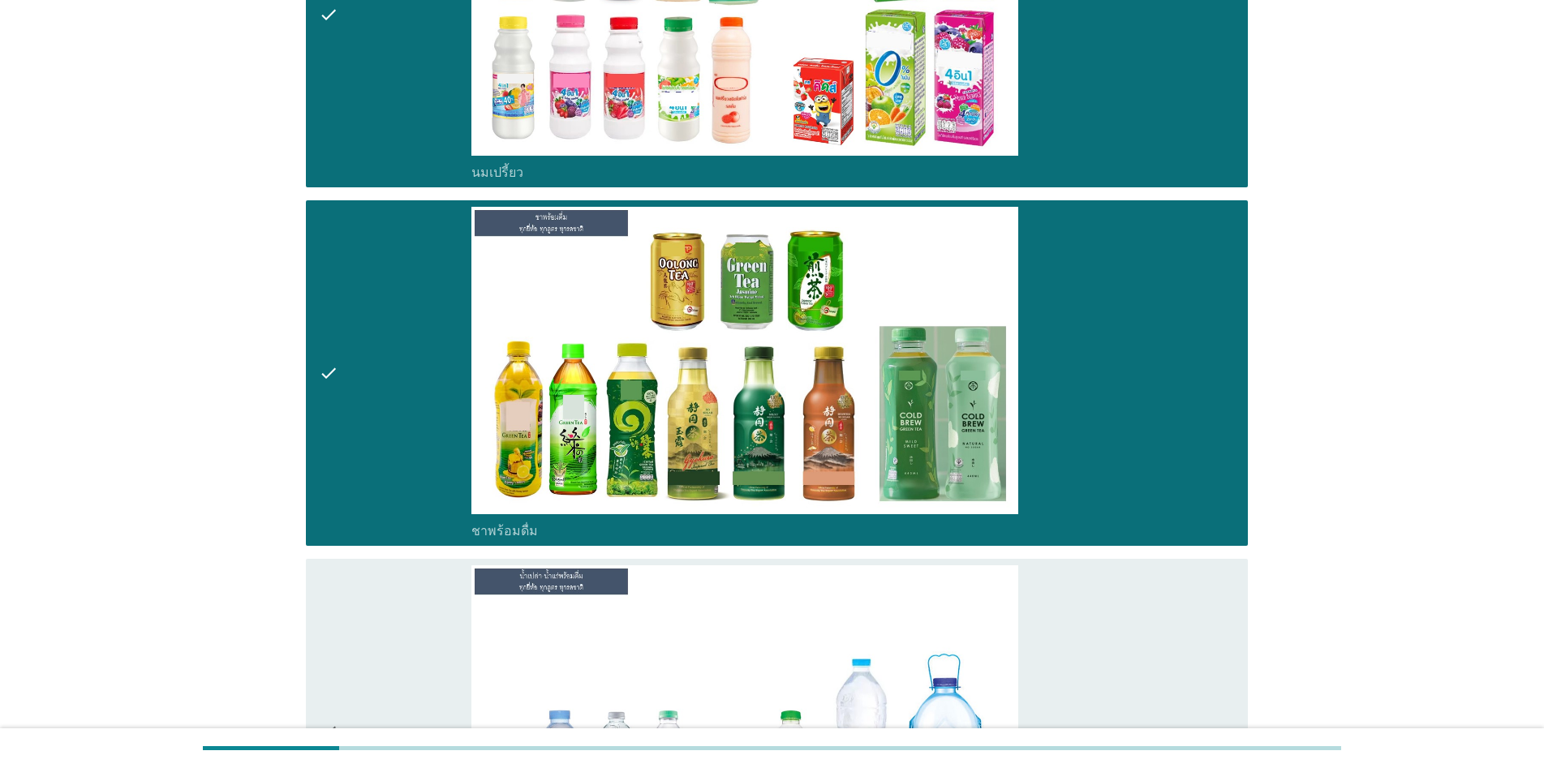
scroll to position [649, 0]
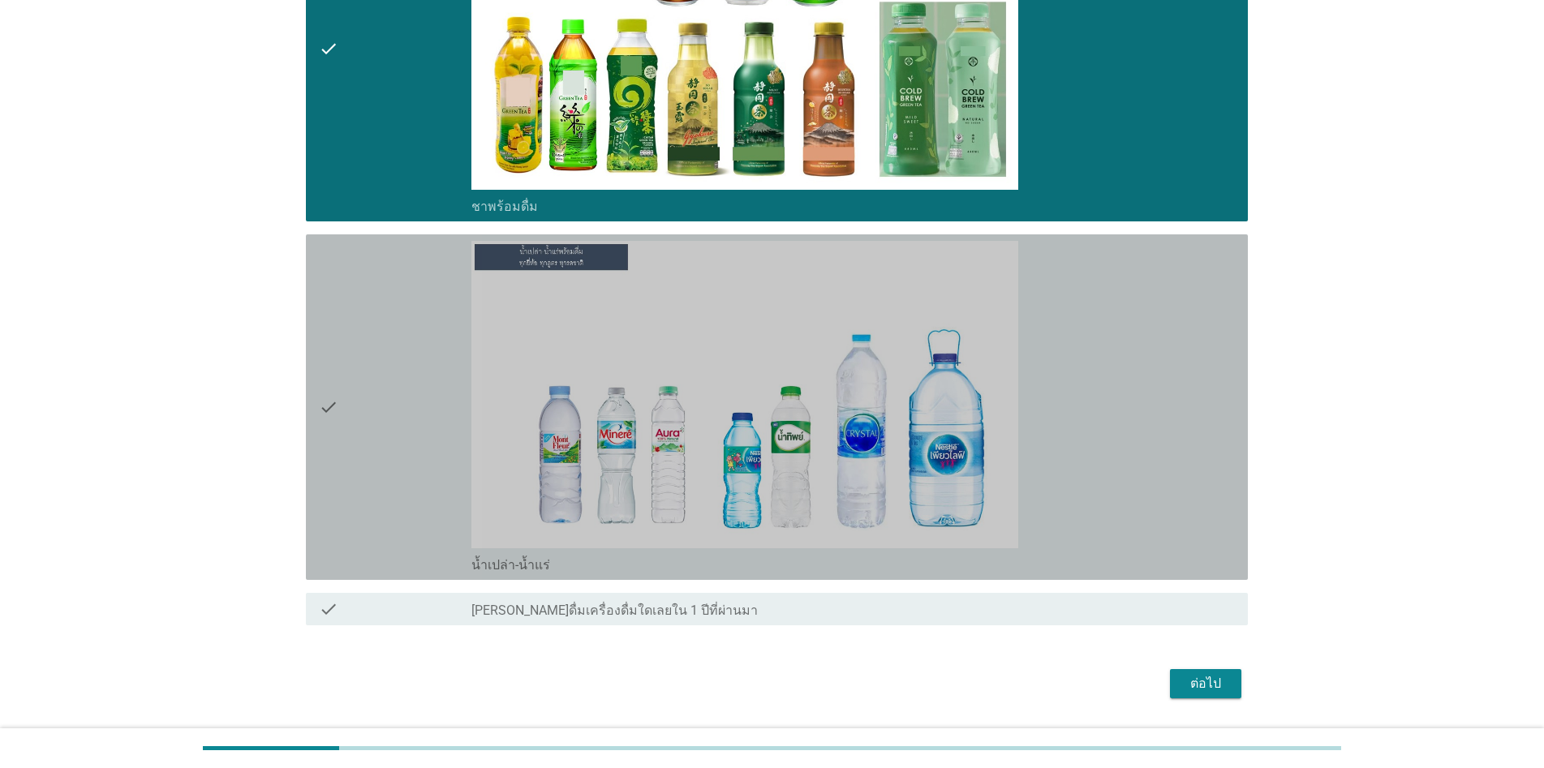
click at [340, 402] on div "check" at bounding box center [395, 407] width 153 height 333
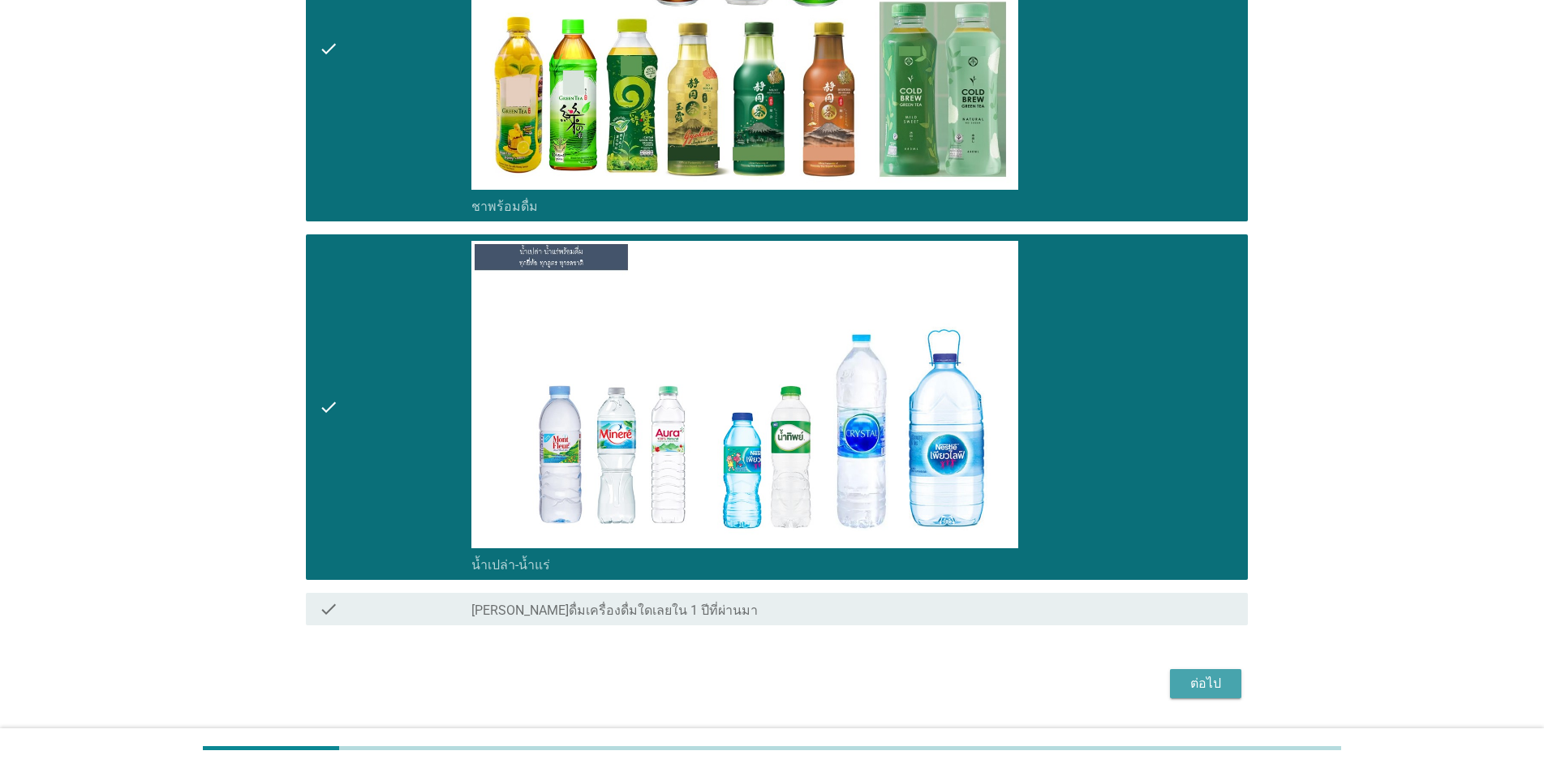
click at [797, 685] on div "ต่อไป" at bounding box center [1205, 683] width 45 height 19
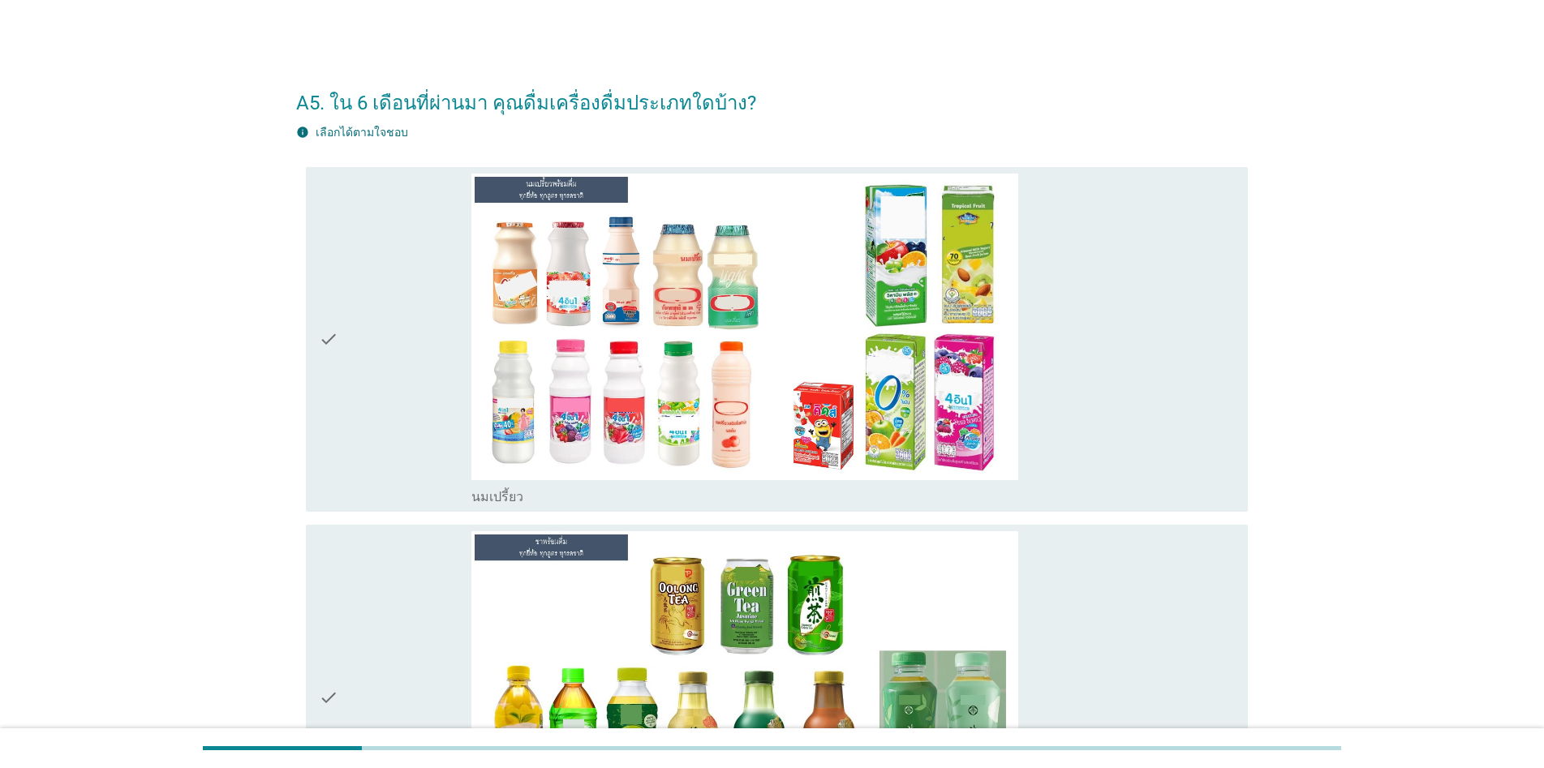
scroll to position [162, 0]
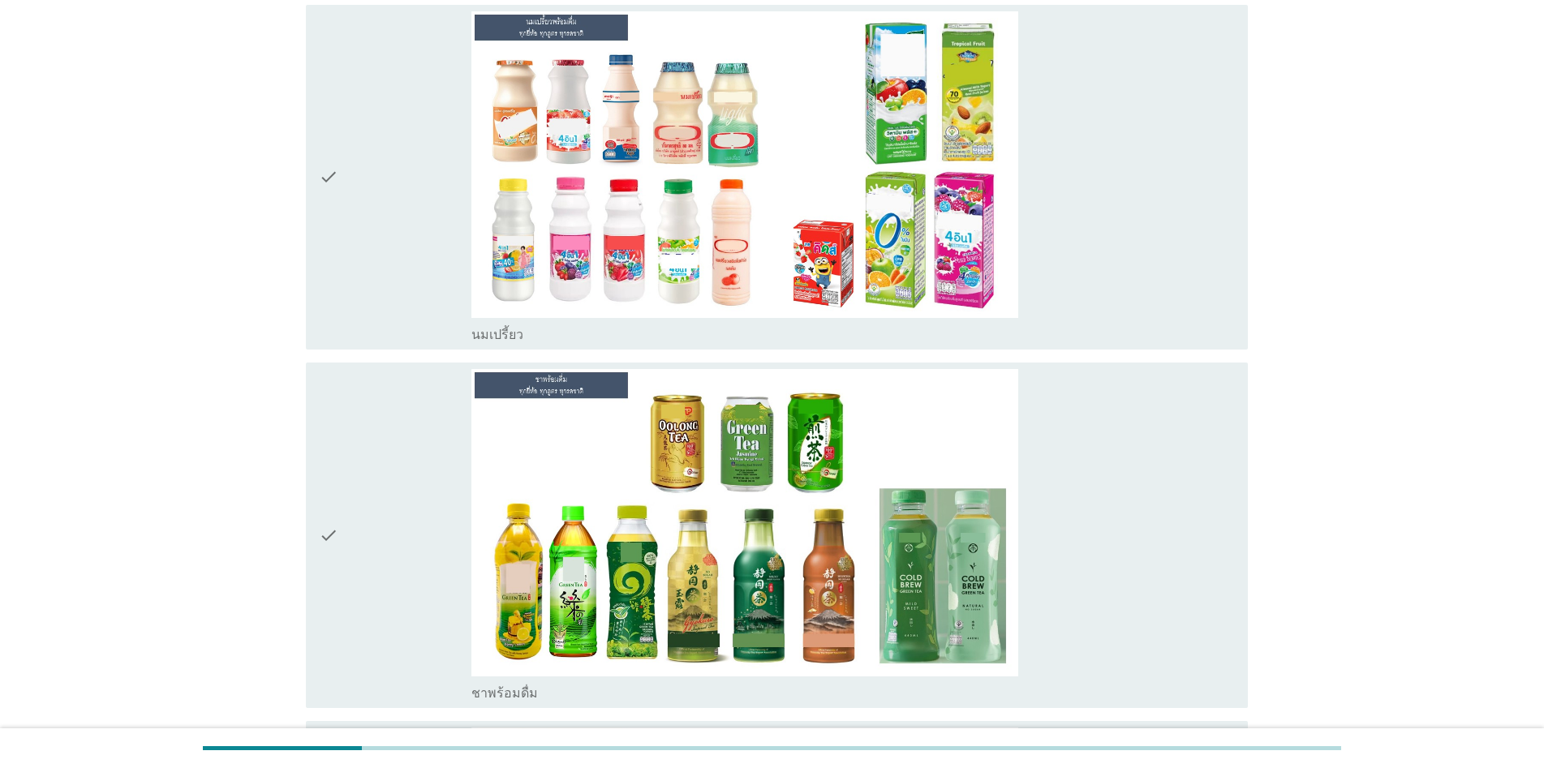
click at [381, 535] on div "check" at bounding box center [395, 535] width 153 height 333
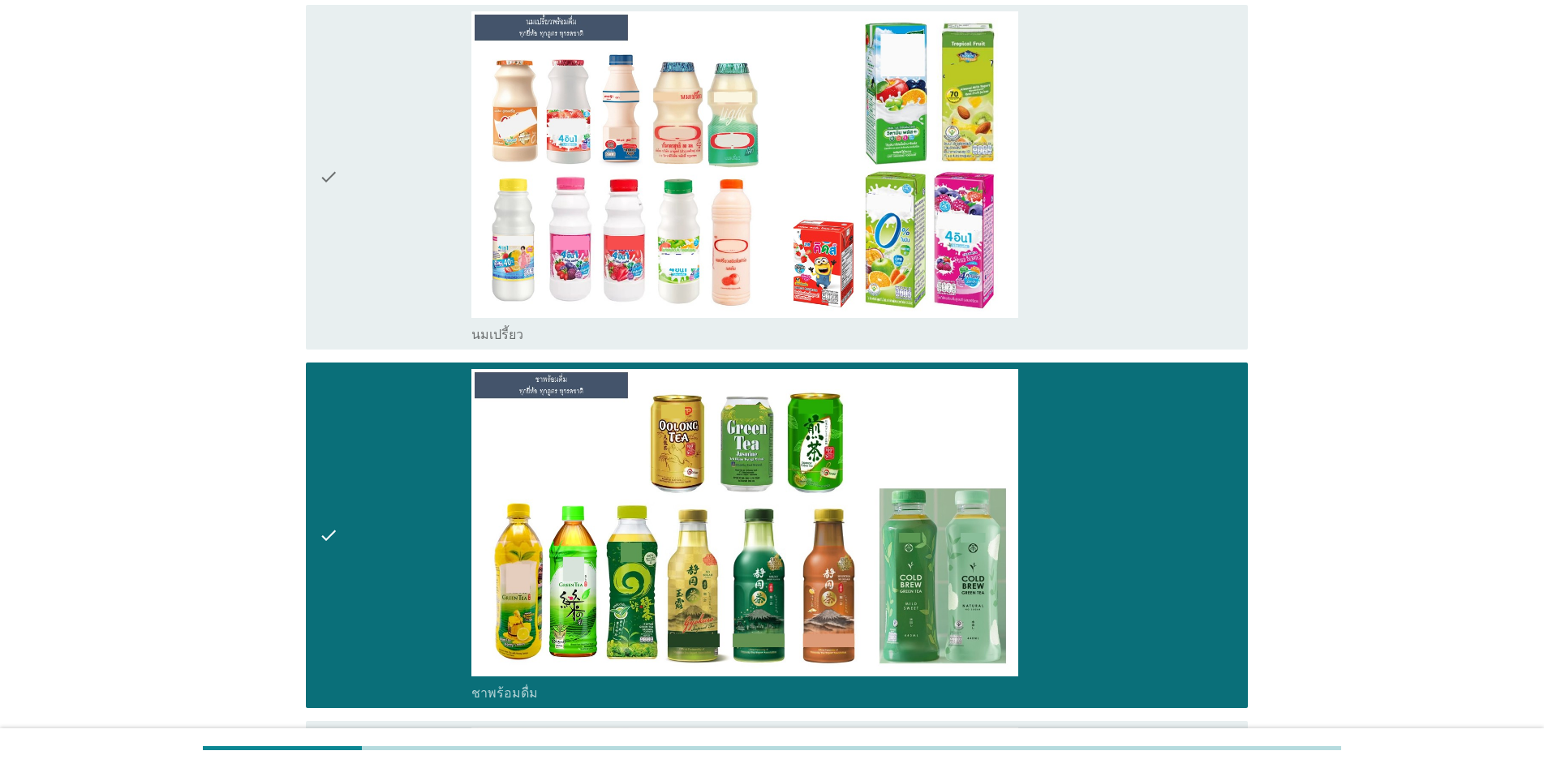
click at [322, 249] on icon "check" at bounding box center [328, 177] width 19 height 333
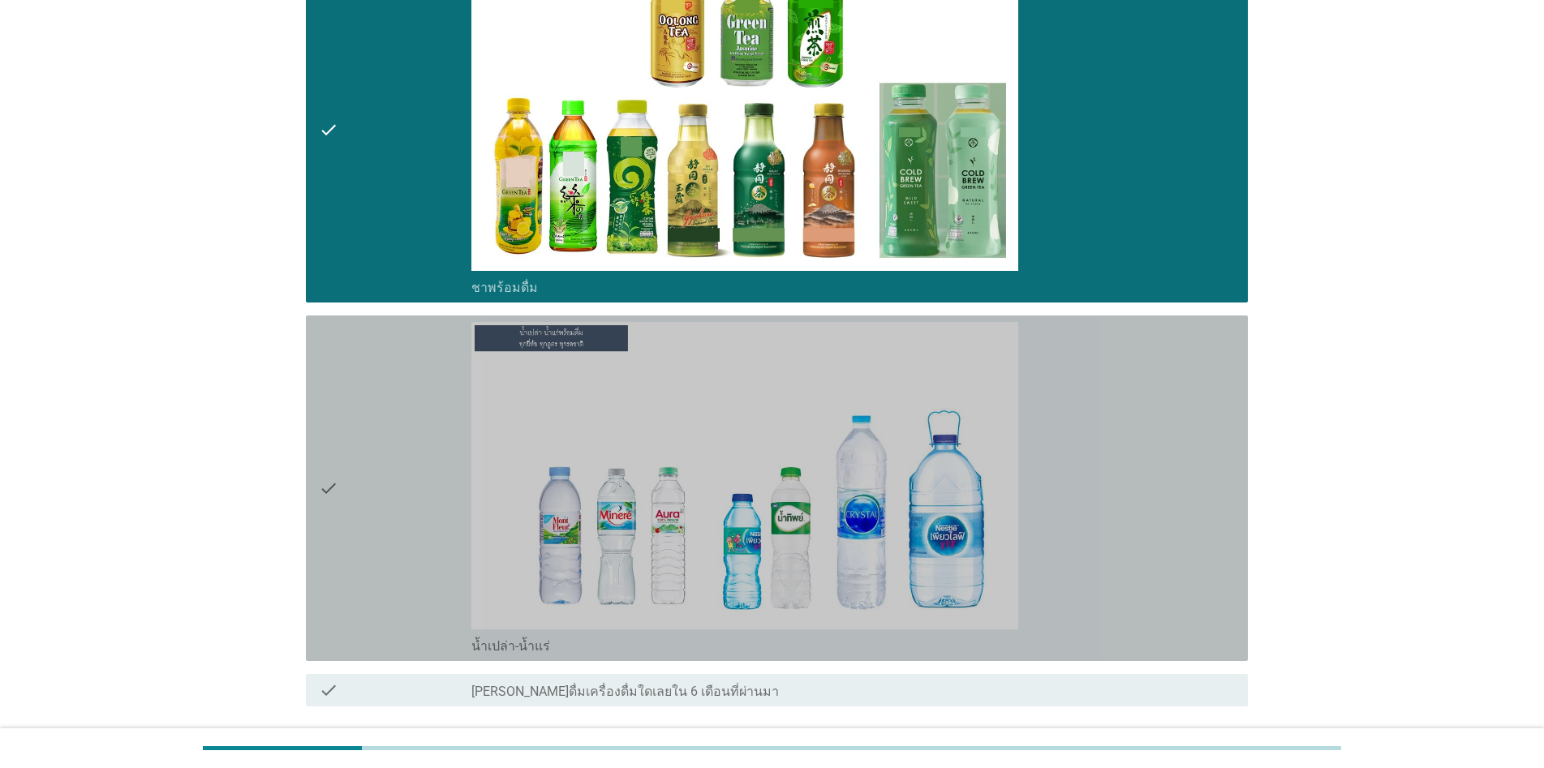
click at [347, 518] on div "check" at bounding box center [395, 488] width 153 height 333
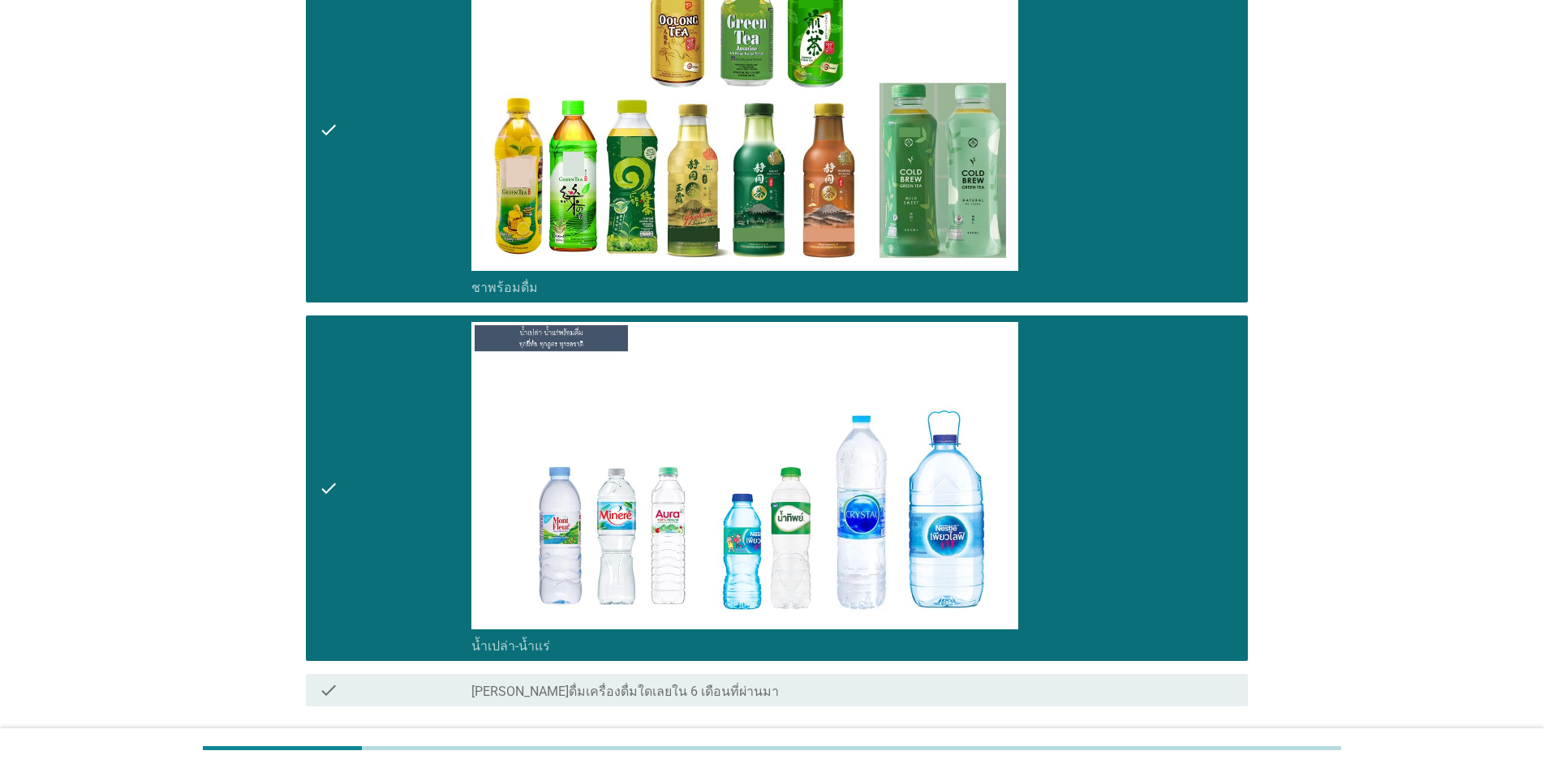
scroll to position [695, 0]
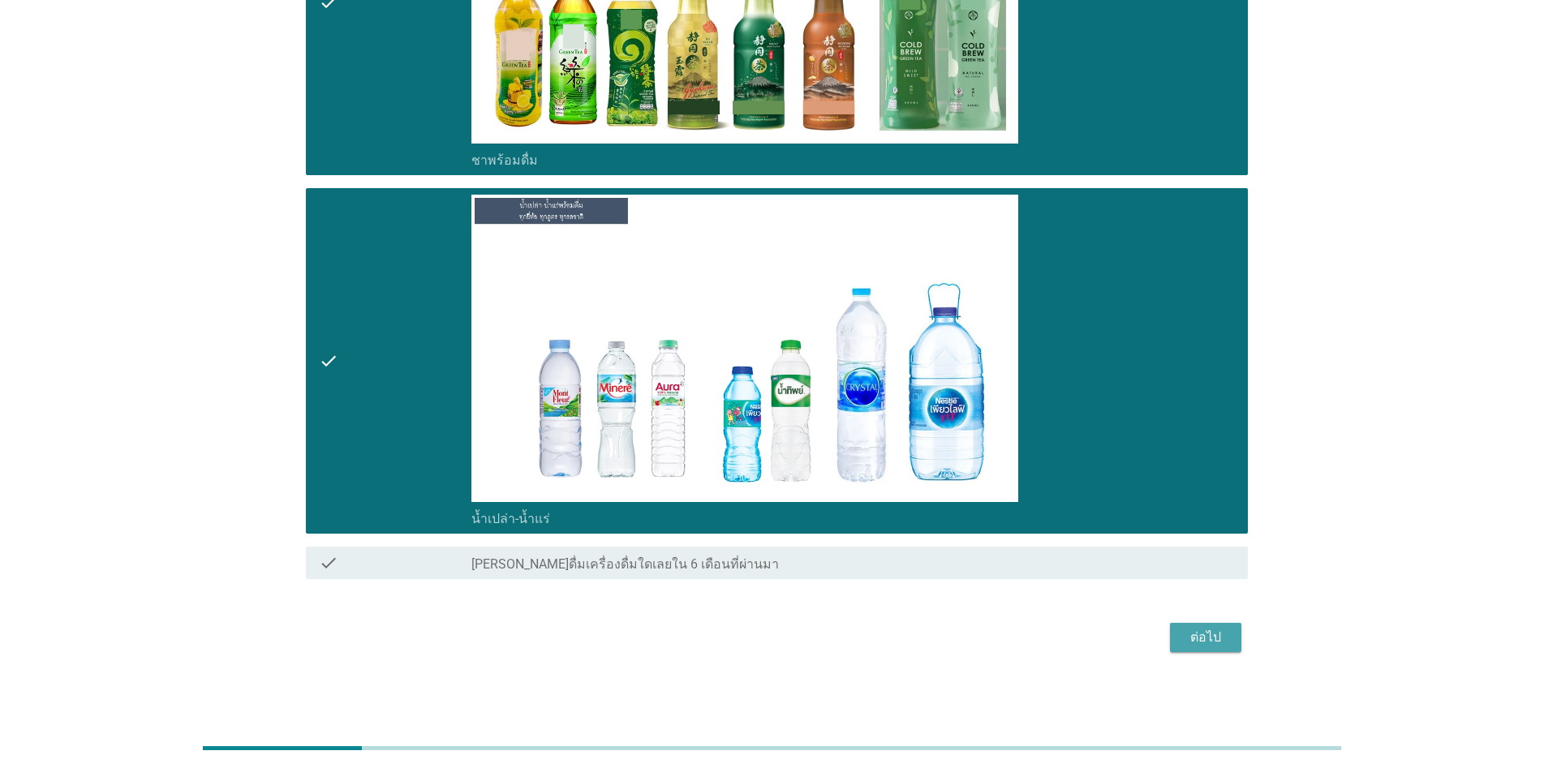
click at [797, 648] on button "ต่อไป" at bounding box center [1205, 637] width 71 height 29
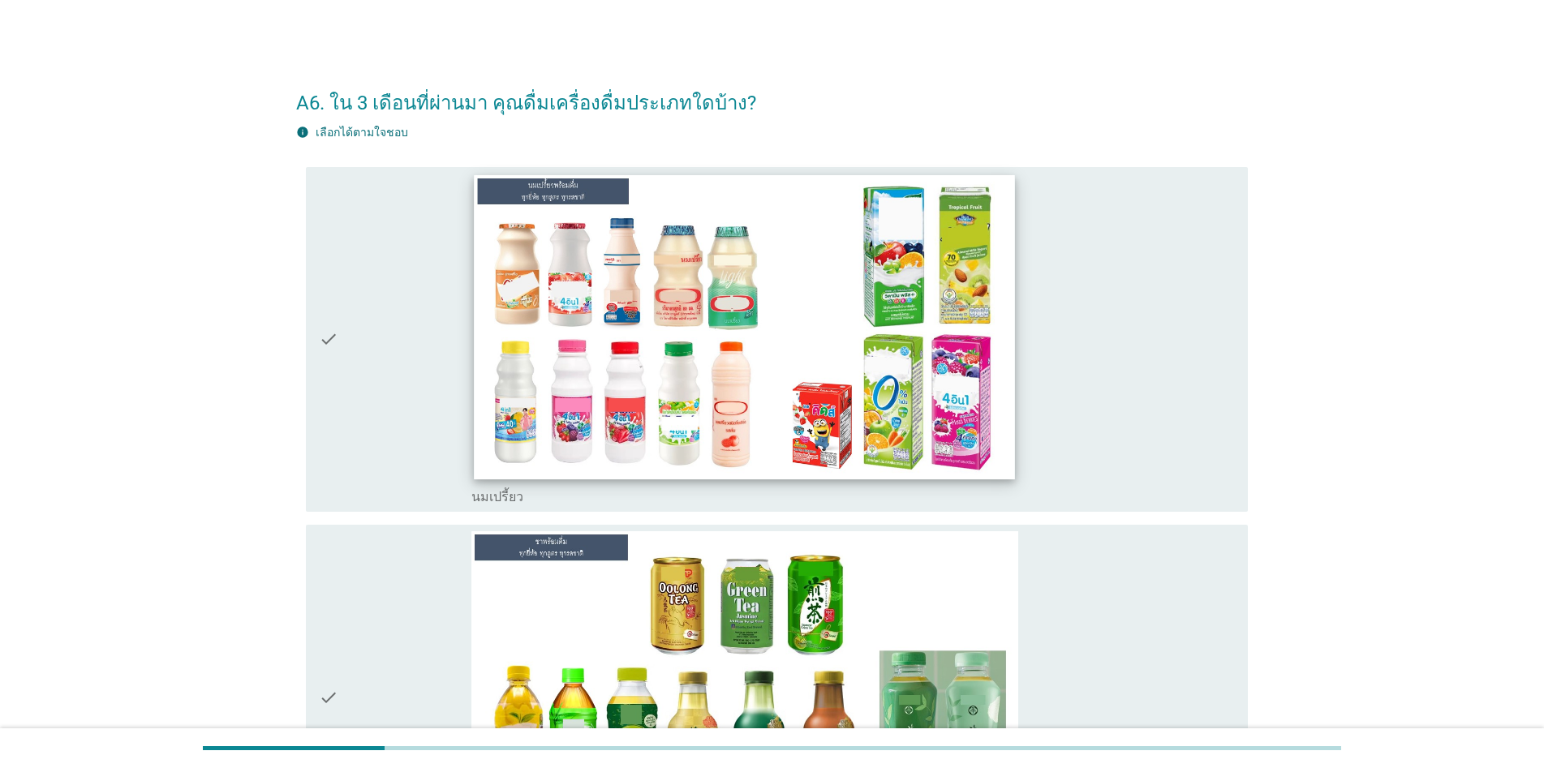
scroll to position [243, 0]
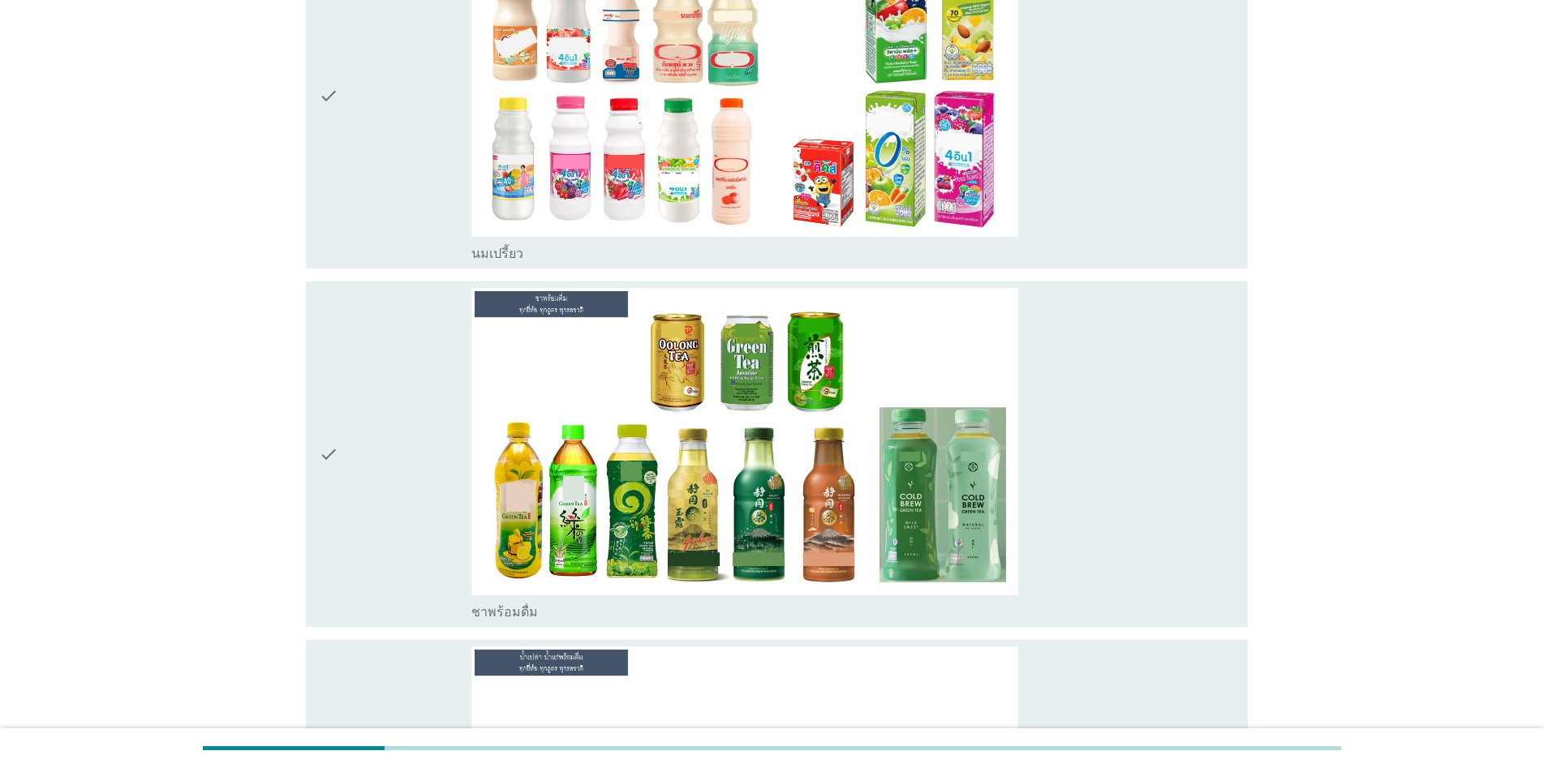
click at [355, 123] on div "check" at bounding box center [395, 96] width 153 height 333
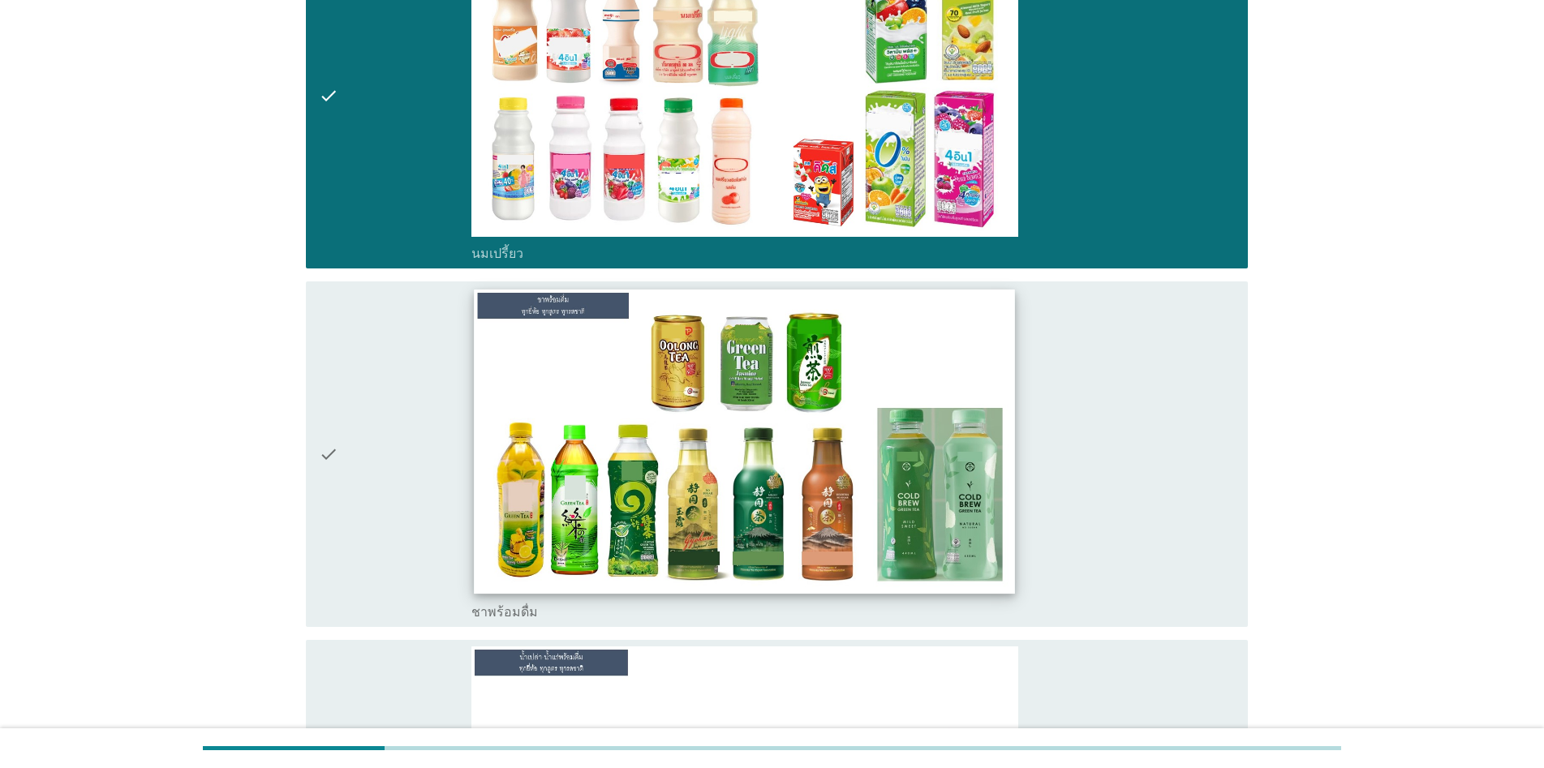
scroll to position [568, 0]
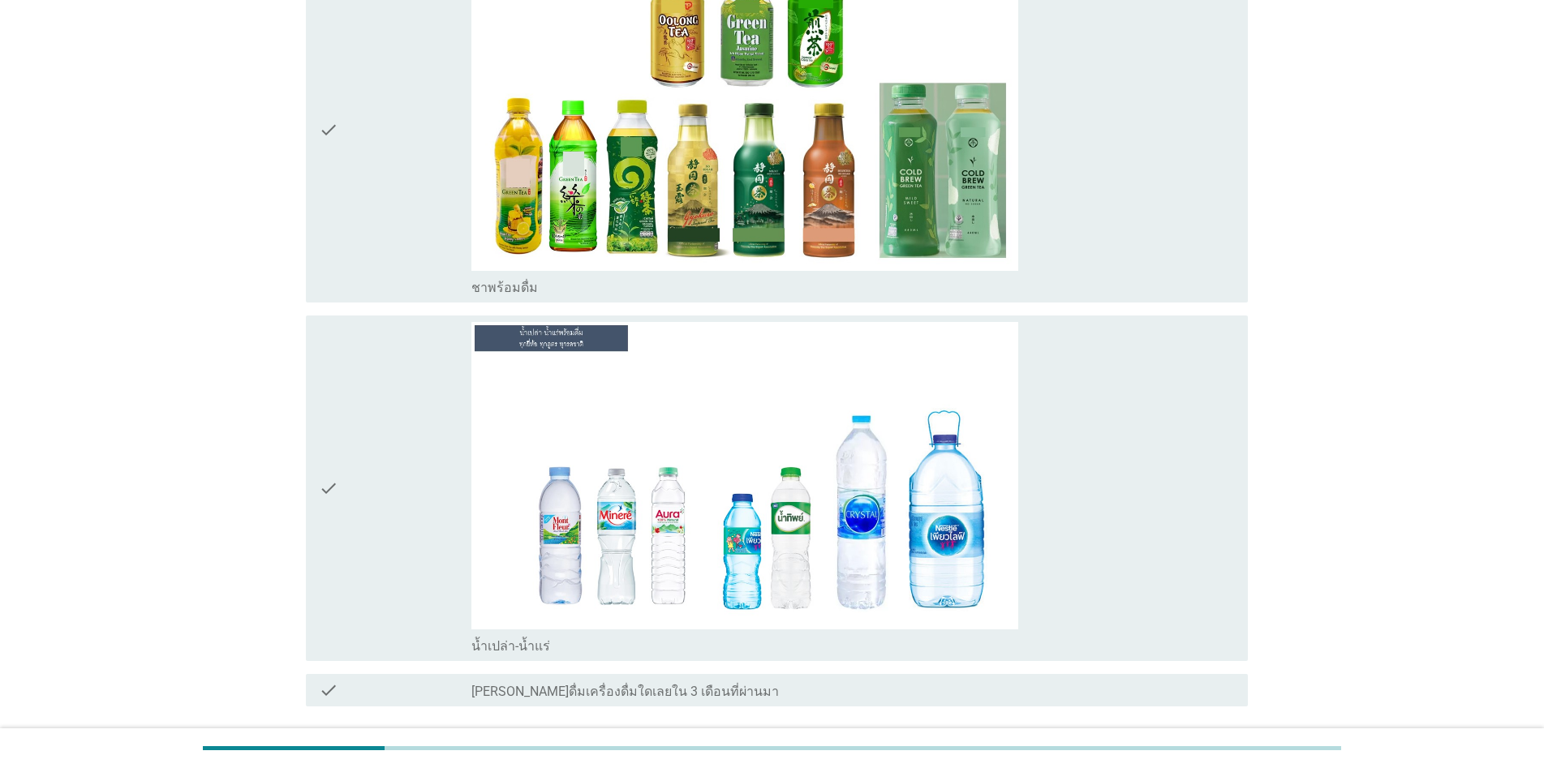
click at [395, 480] on div "check" at bounding box center [395, 488] width 153 height 333
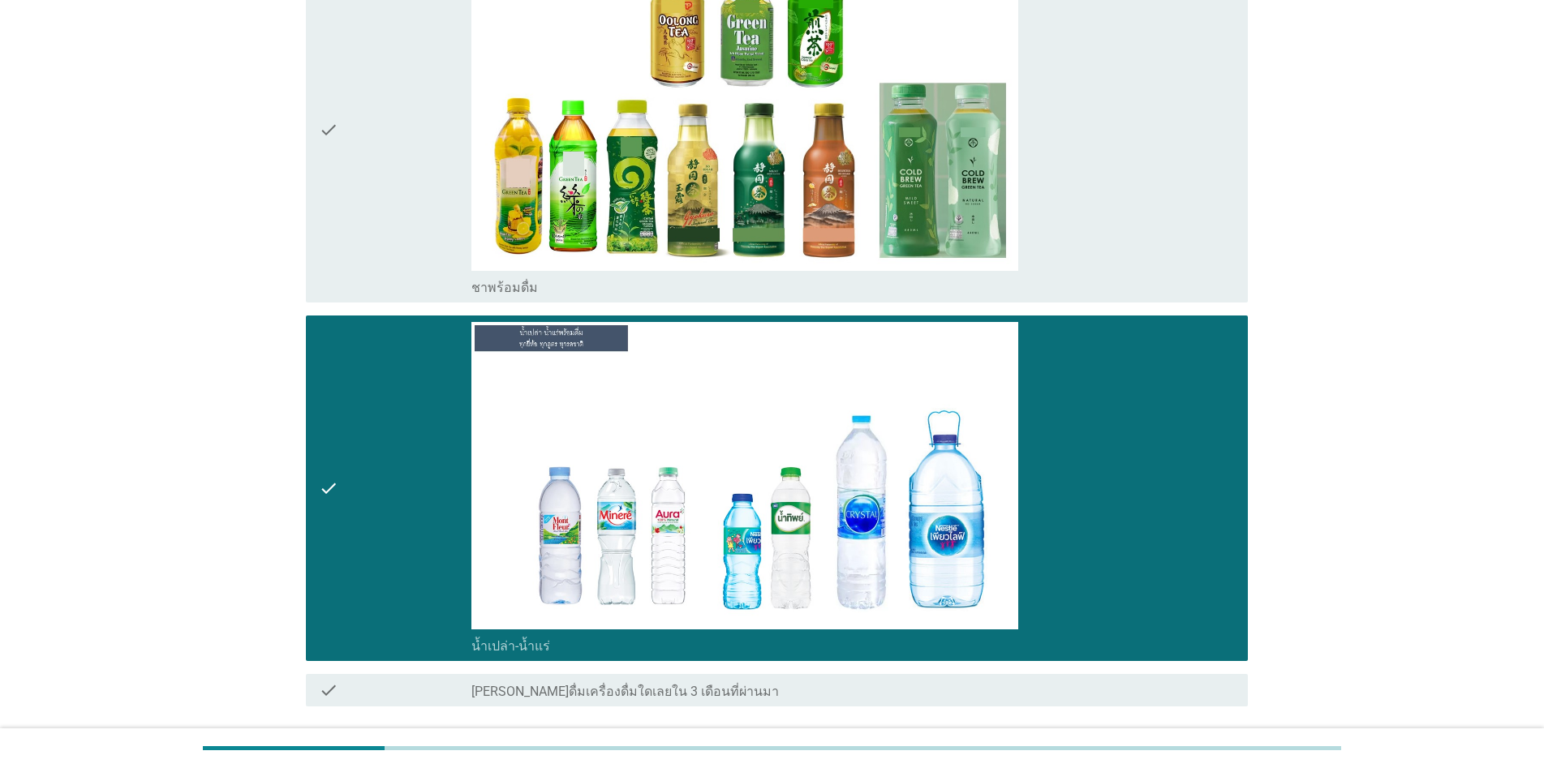
scroll to position [695, 0]
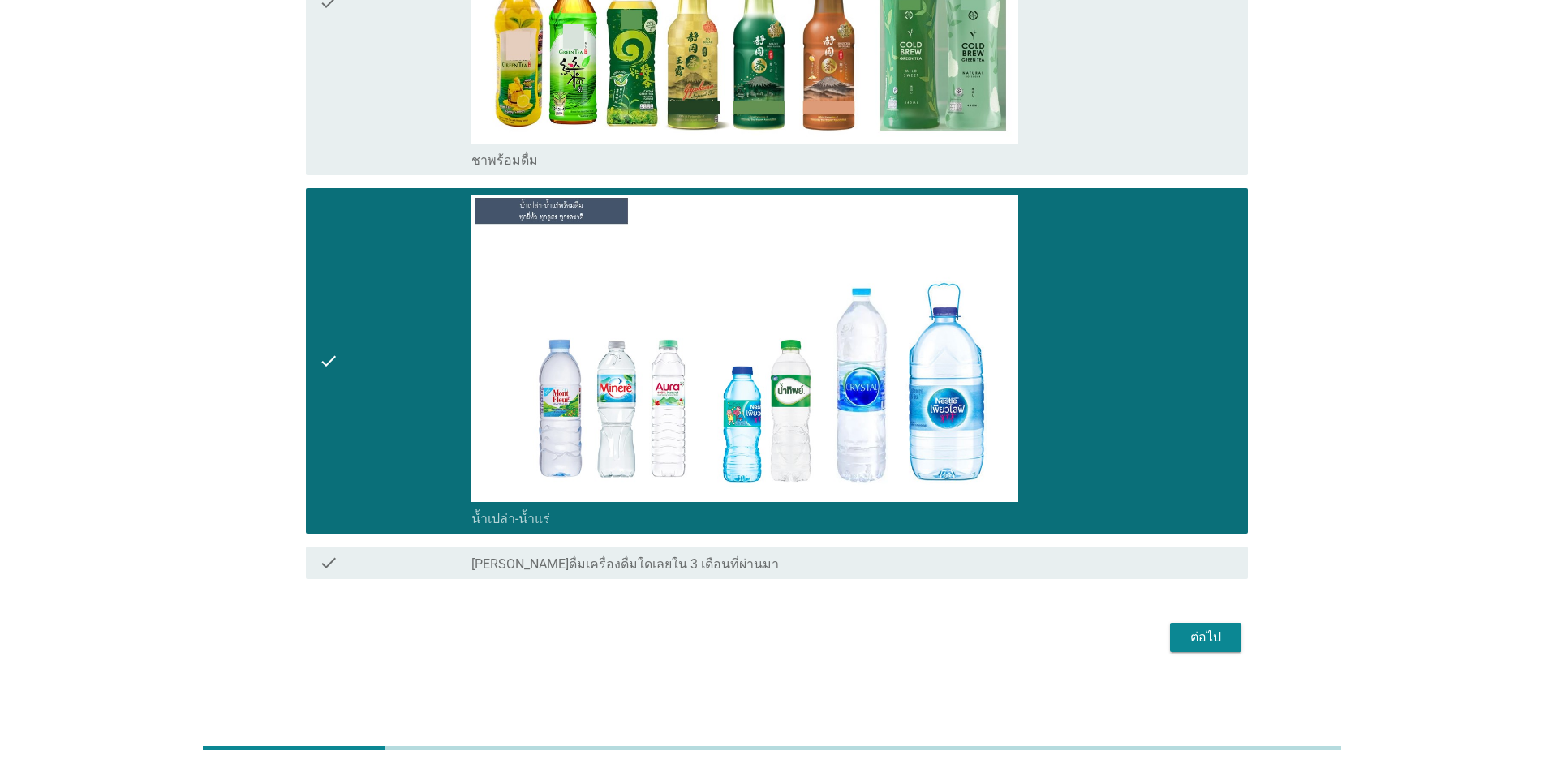
click at [797, 641] on div "ต่อไป" at bounding box center [1205, 637] width 45 height 19
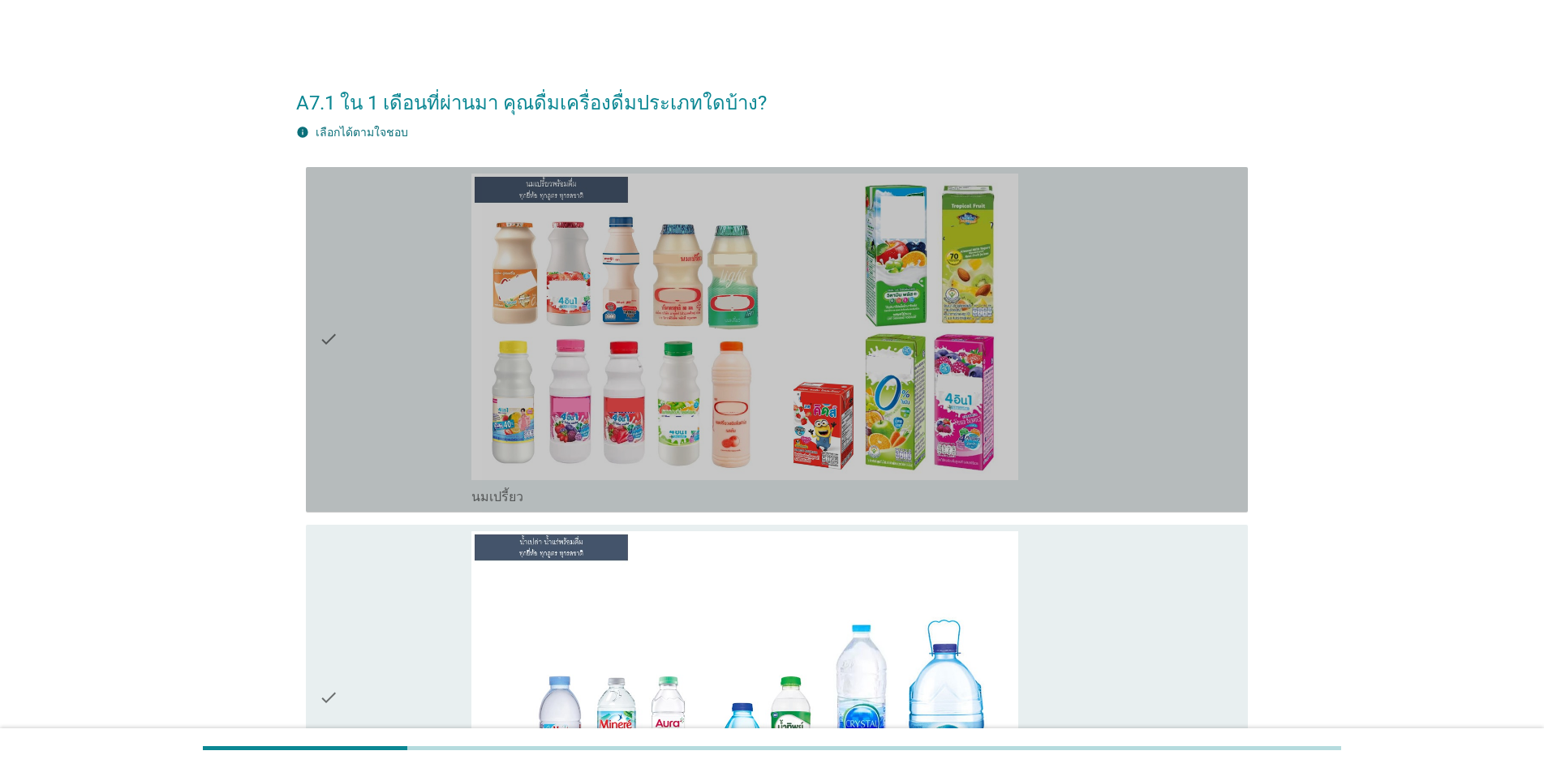
click at [428, 391] on div "check" at bounding box center [395, 340] width 153 height 333
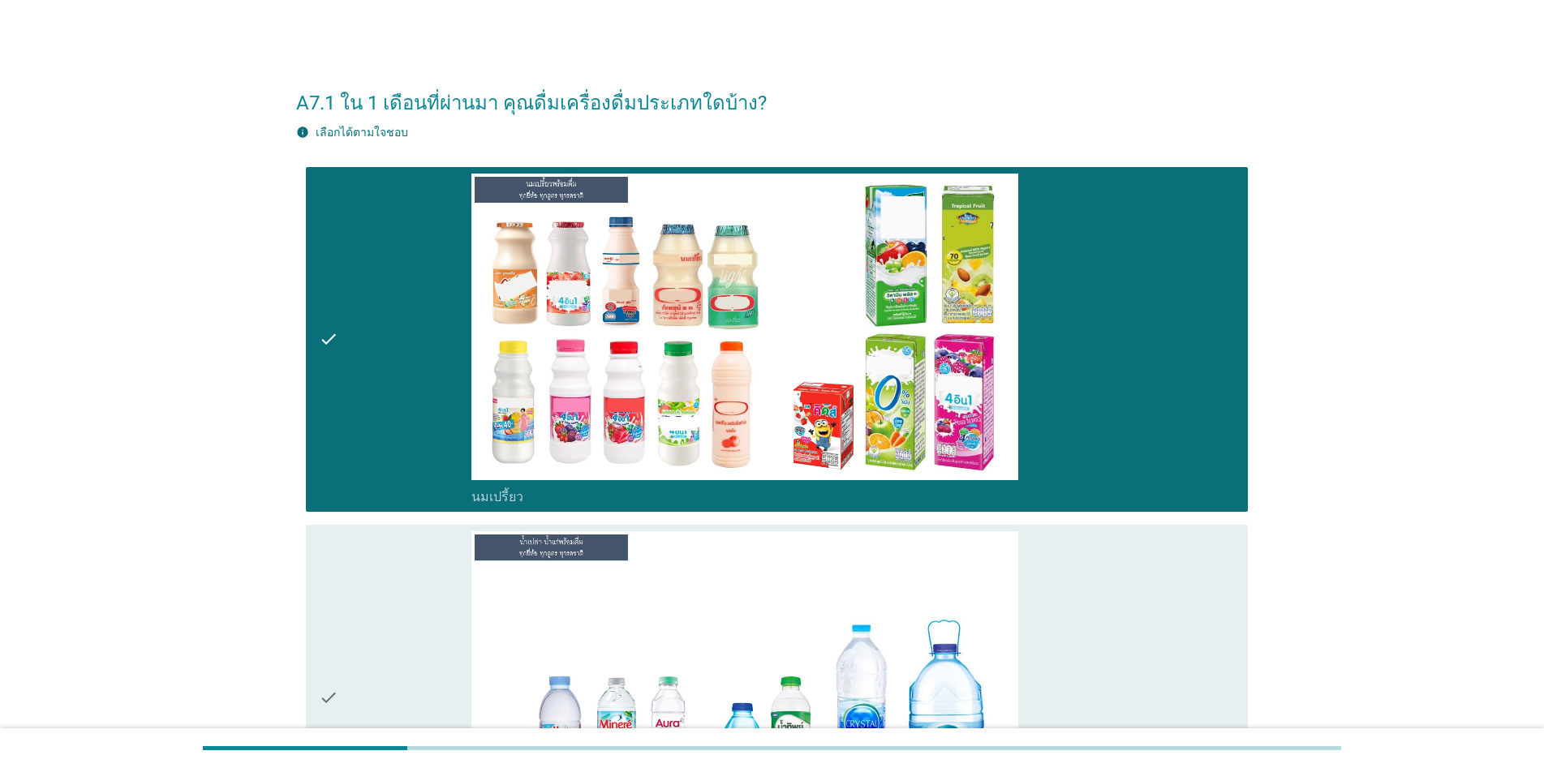
scroll to position [337, 0]
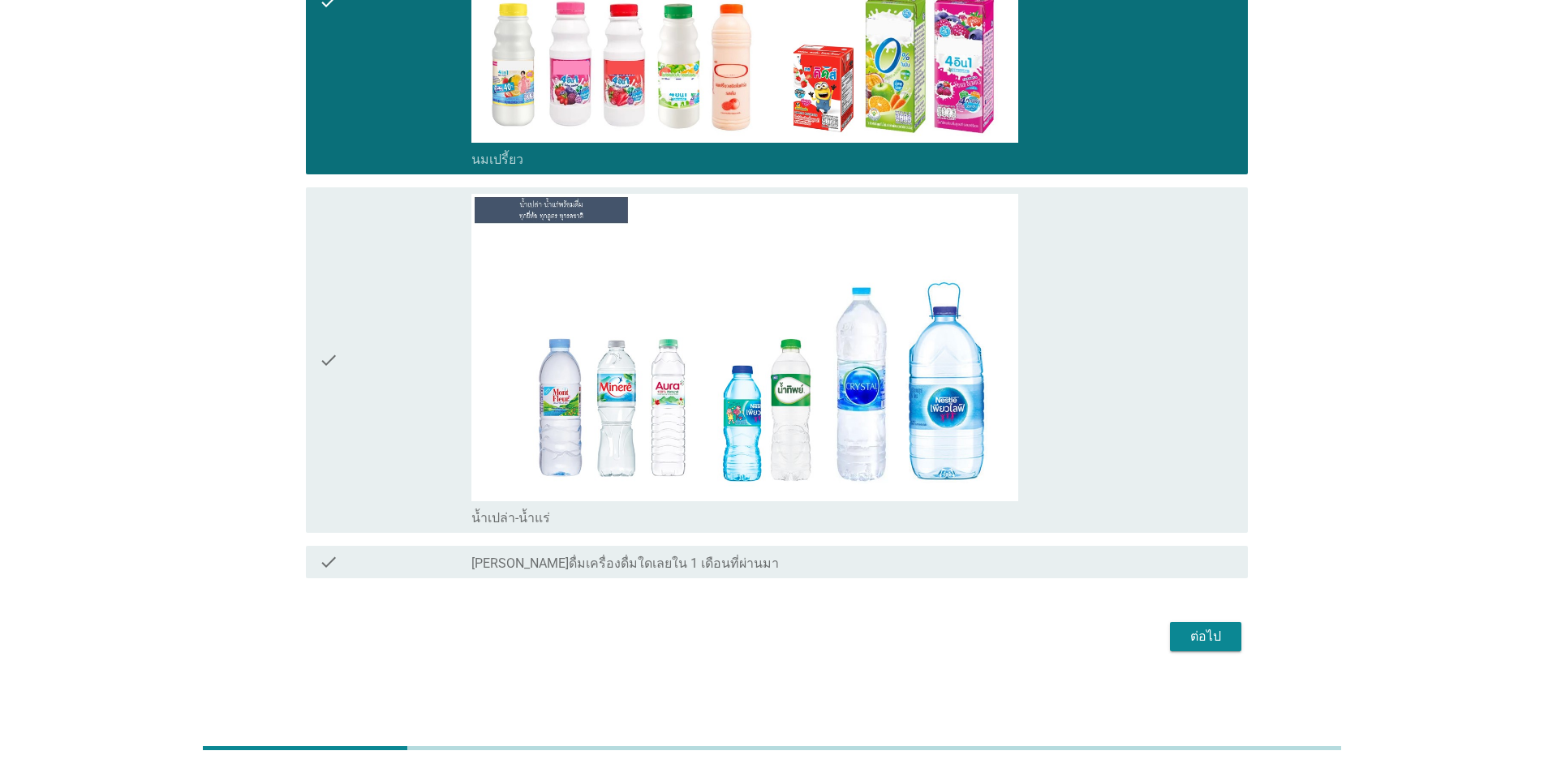
click at [797, 644] on div "ต่อไป" at bounding box center [1205, 636] width 45 height 19
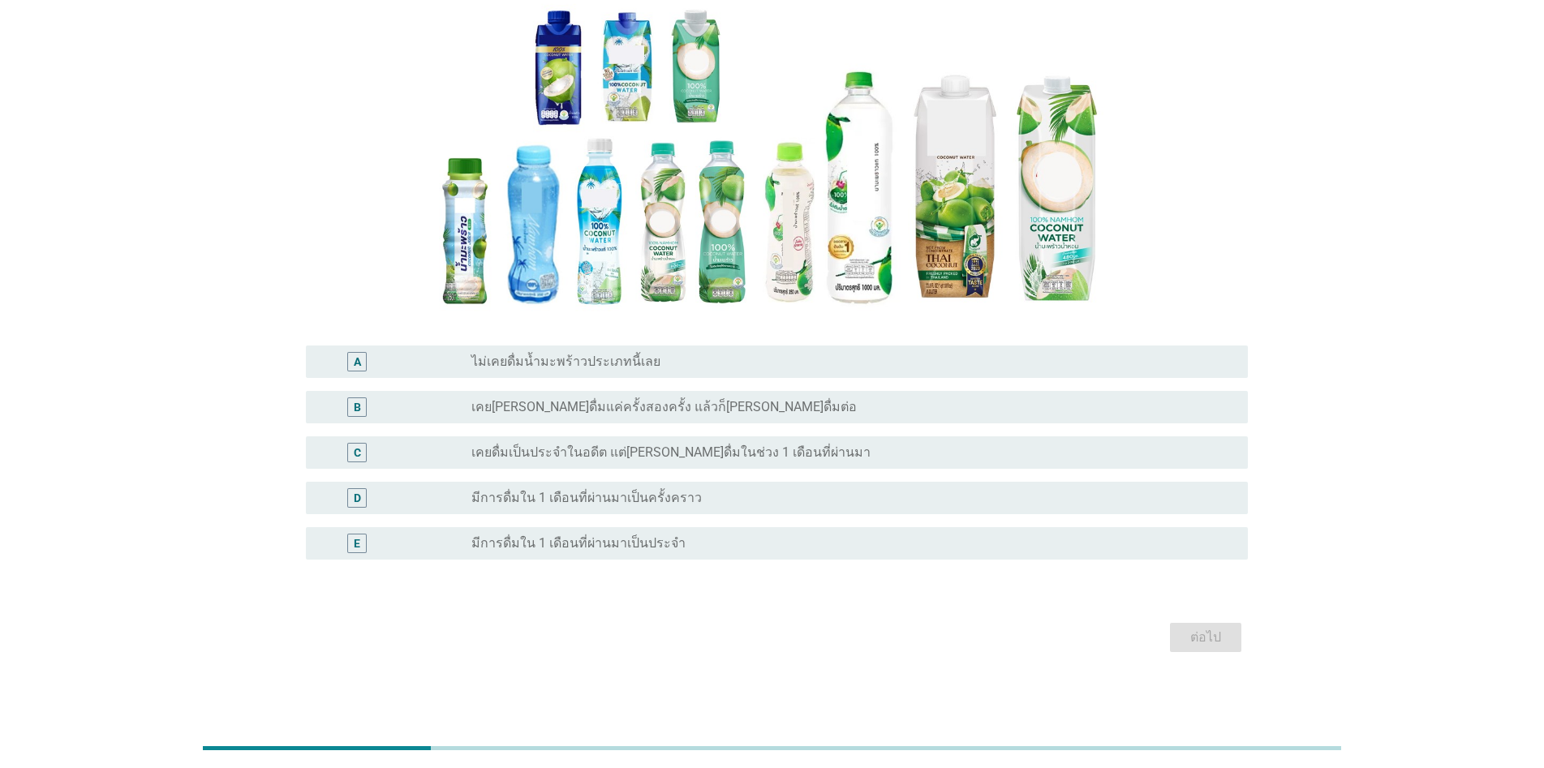
scroll to position [0, 0]
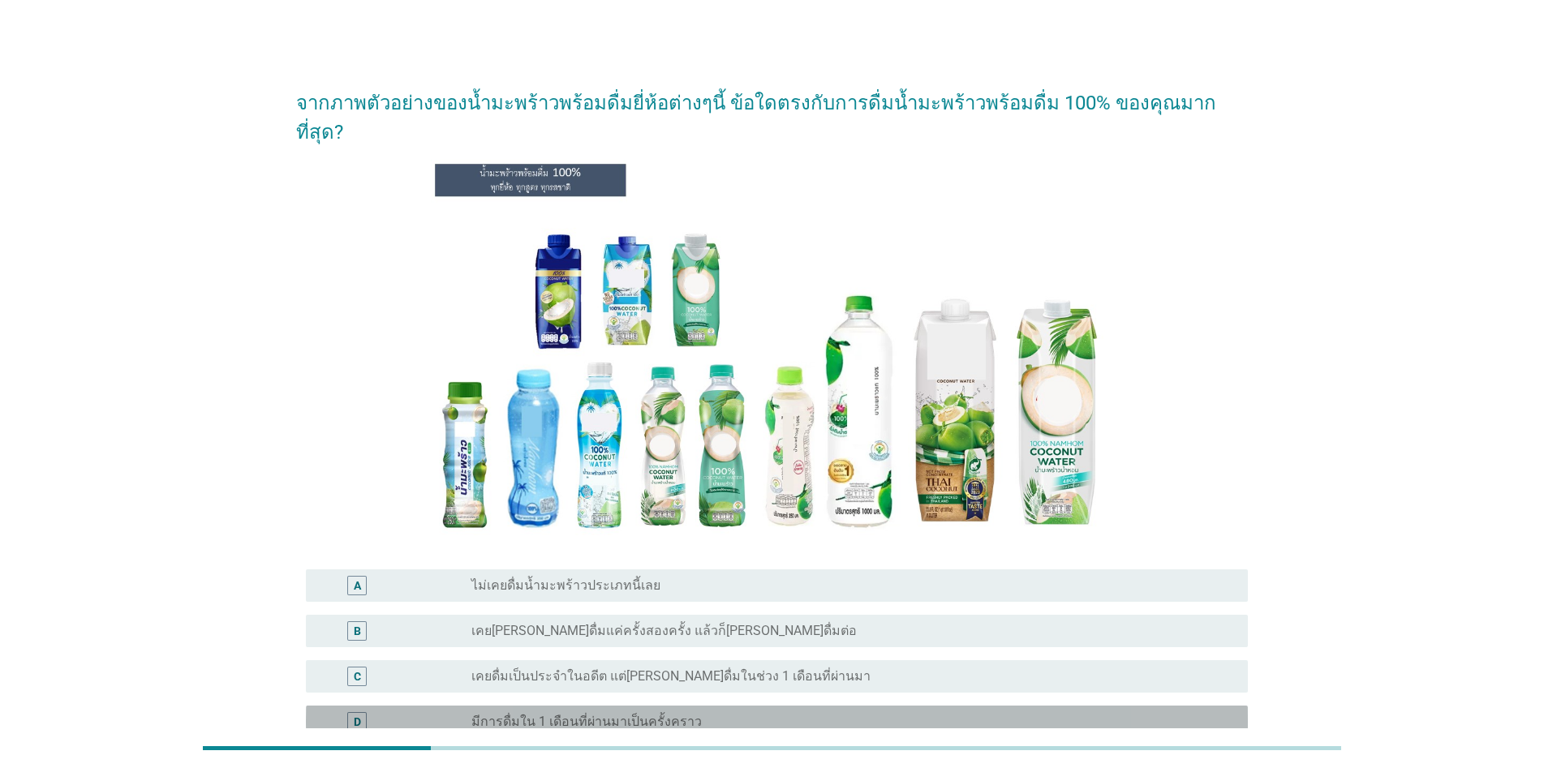
click at [587, 714] on label "มีการดื่มใน 1 เดือนที่ผ่านมาเป็นครั้งคราว" at bounding box center [586, 722] width 230 height 16
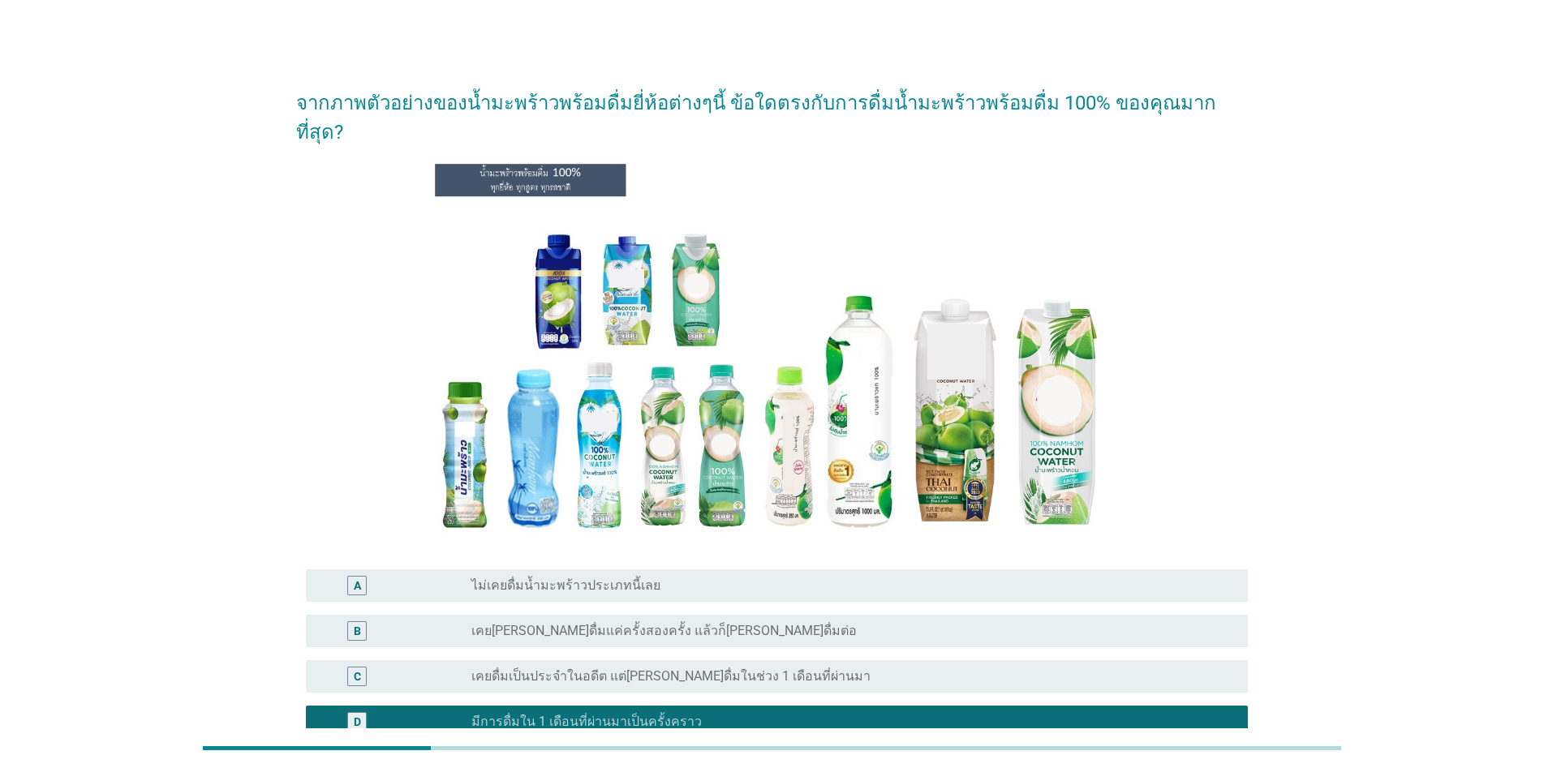
scroll to position [162, 0]
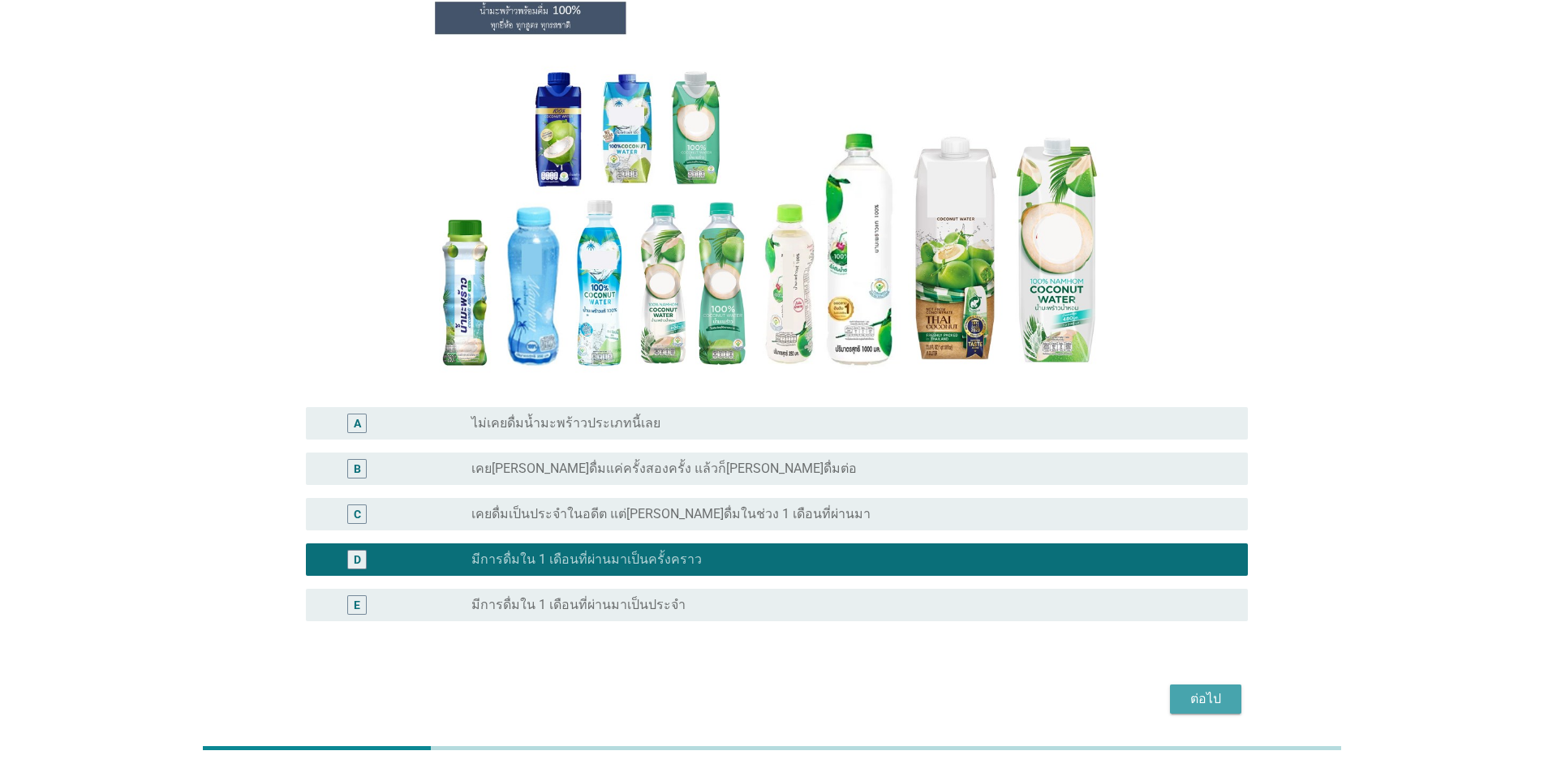
click at [797, 685] on button "ต่อไป" at bounding box center [1205, 699] width 71 height 29
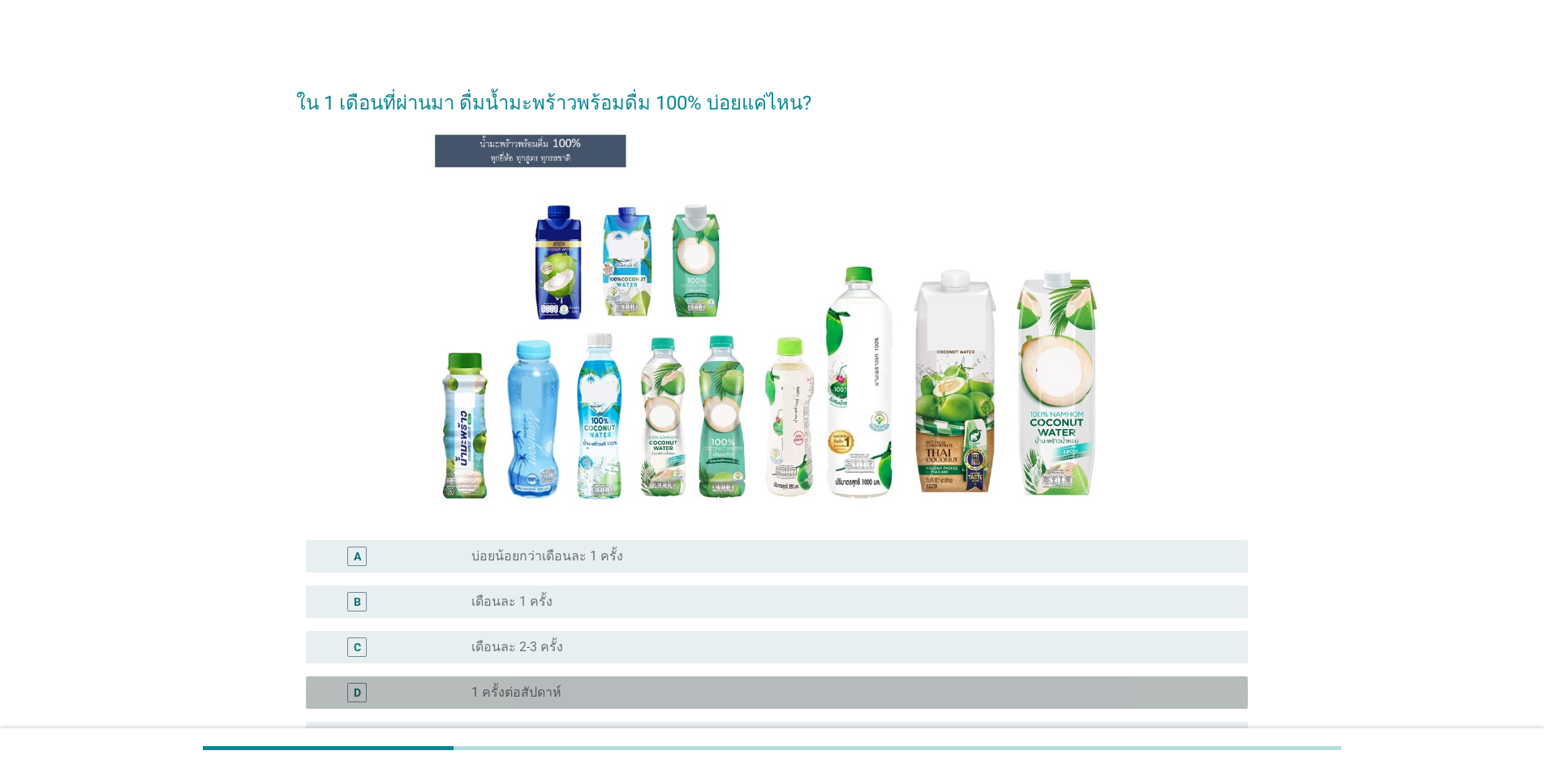
click at [531, 694] on label "1 ครั้งต่อสัปดาห์" at bounding box center [516, 693] width 90 height 16
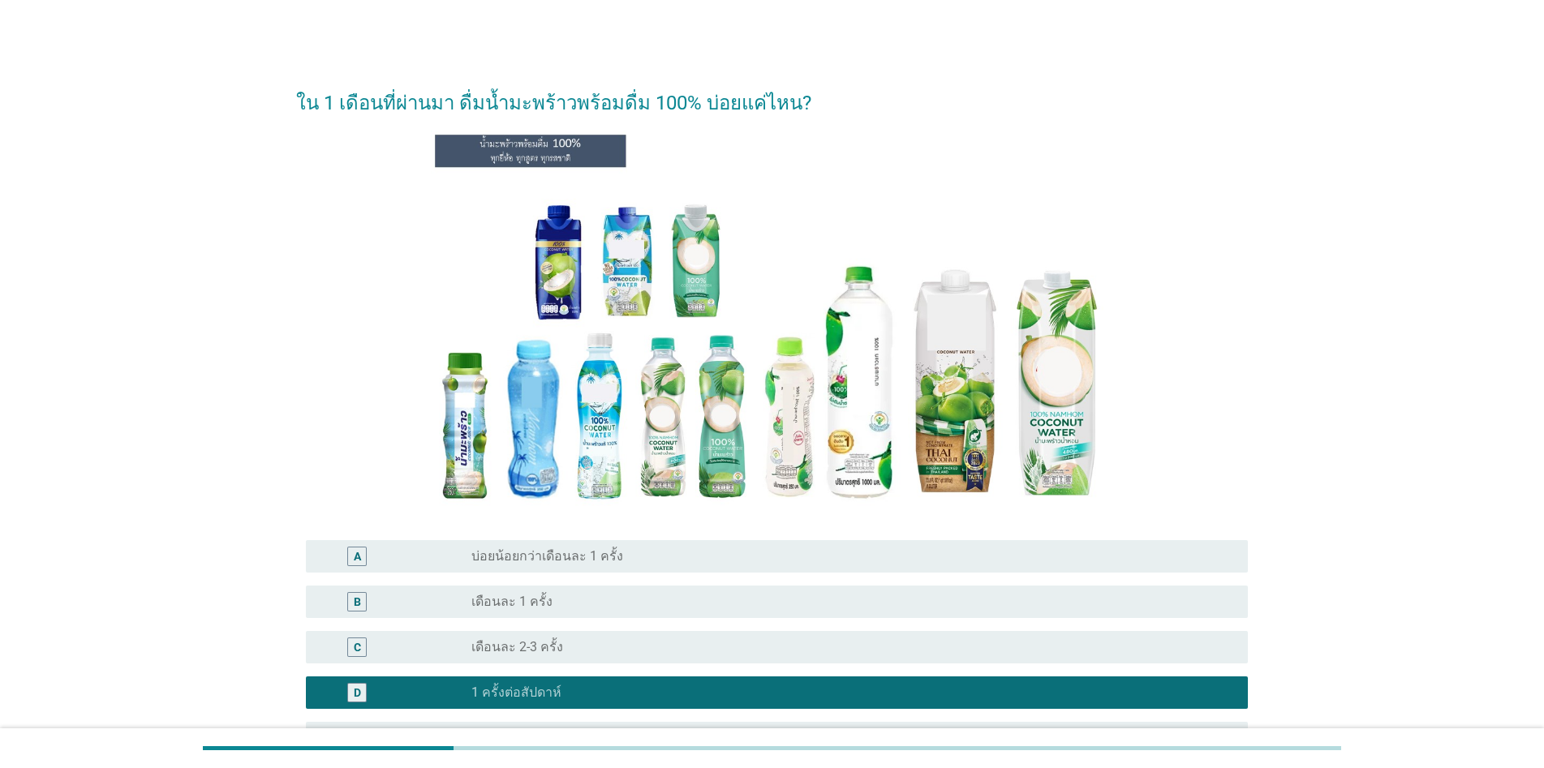
scroll to position [162, 0]
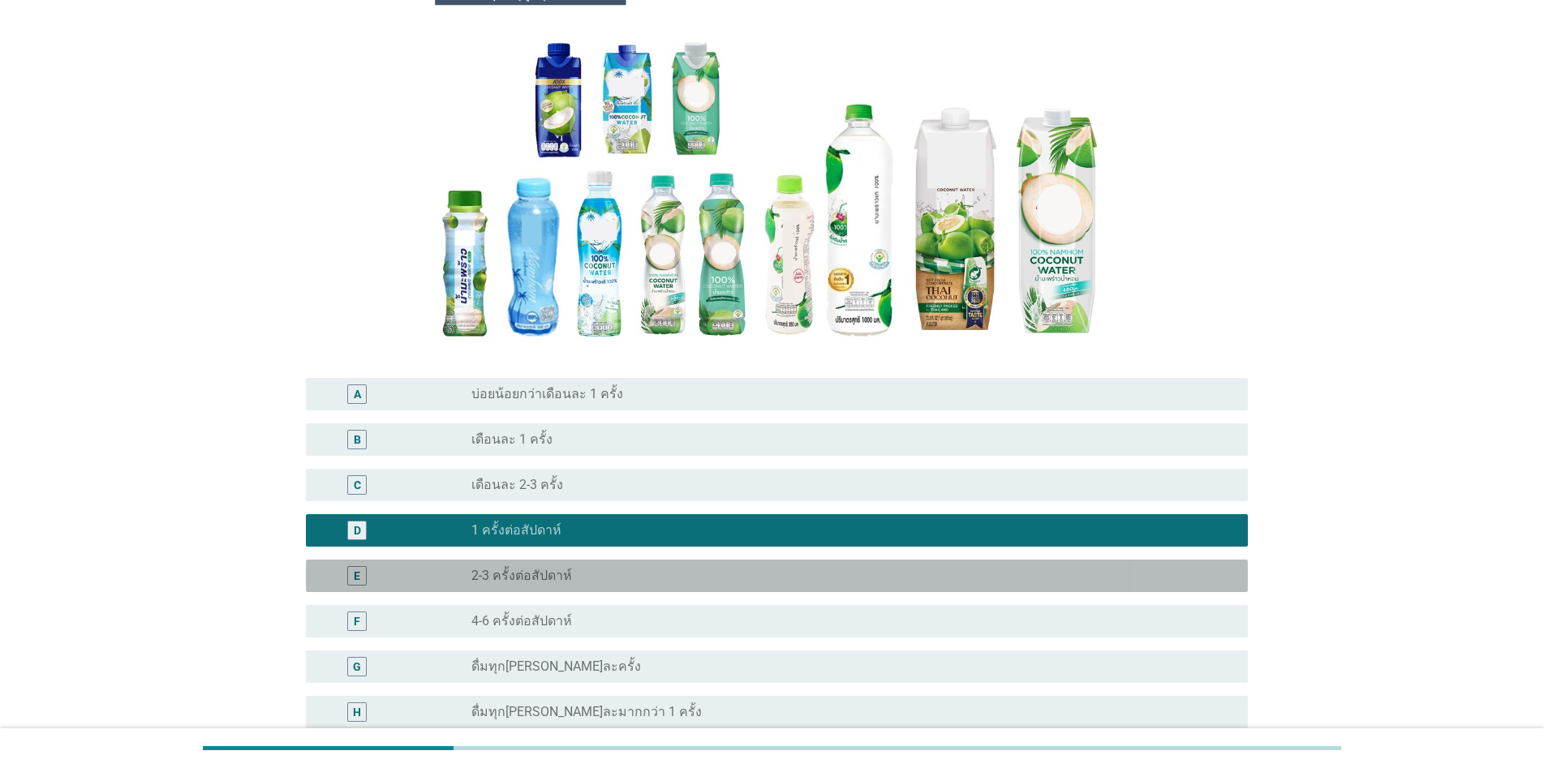
click at [563, 576] on label "2-3 ครั้งต่อสัปดาห์" at bounding box center [521, 576] width 101 height 16
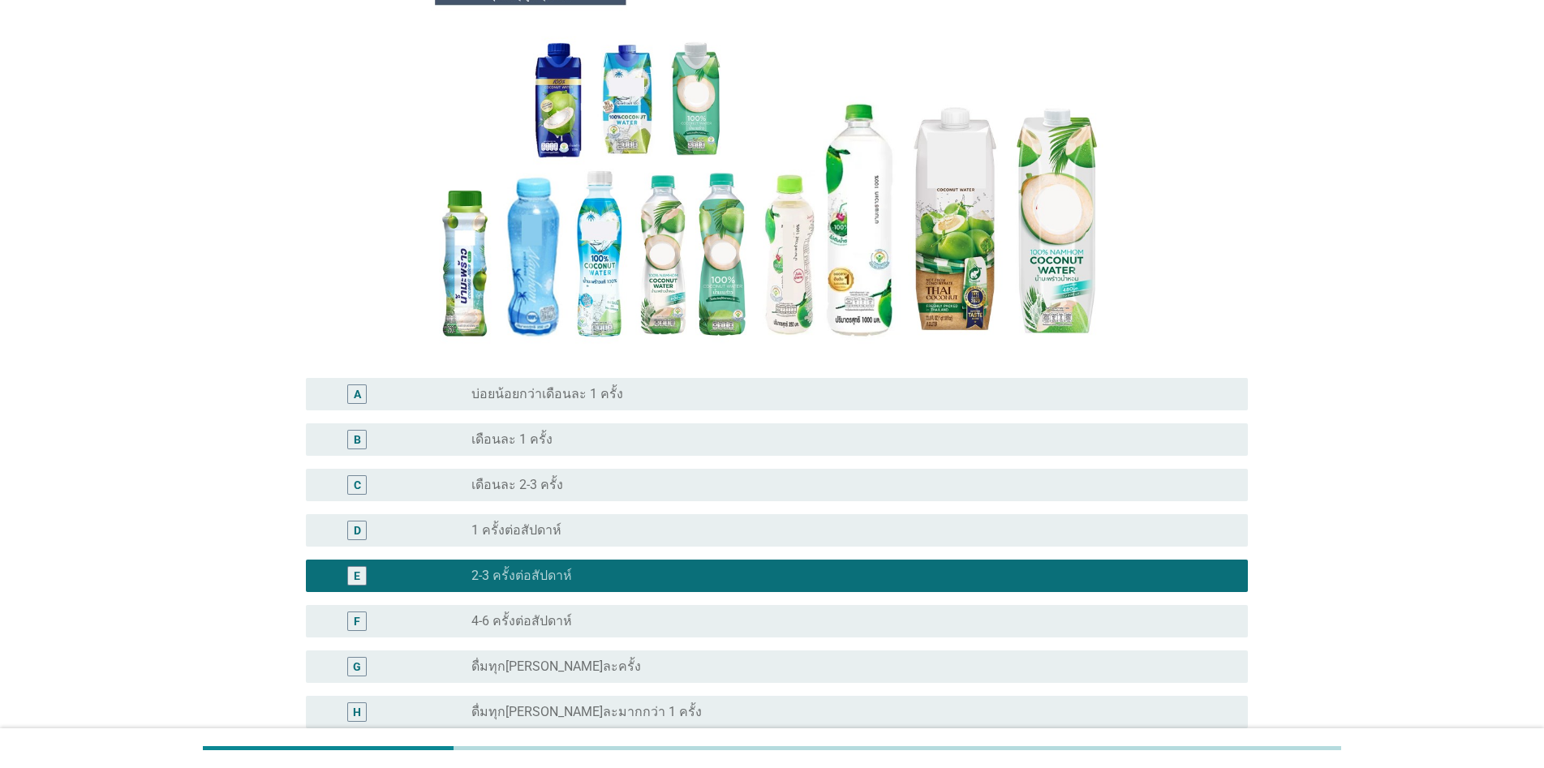
scroll to position [331, 0]
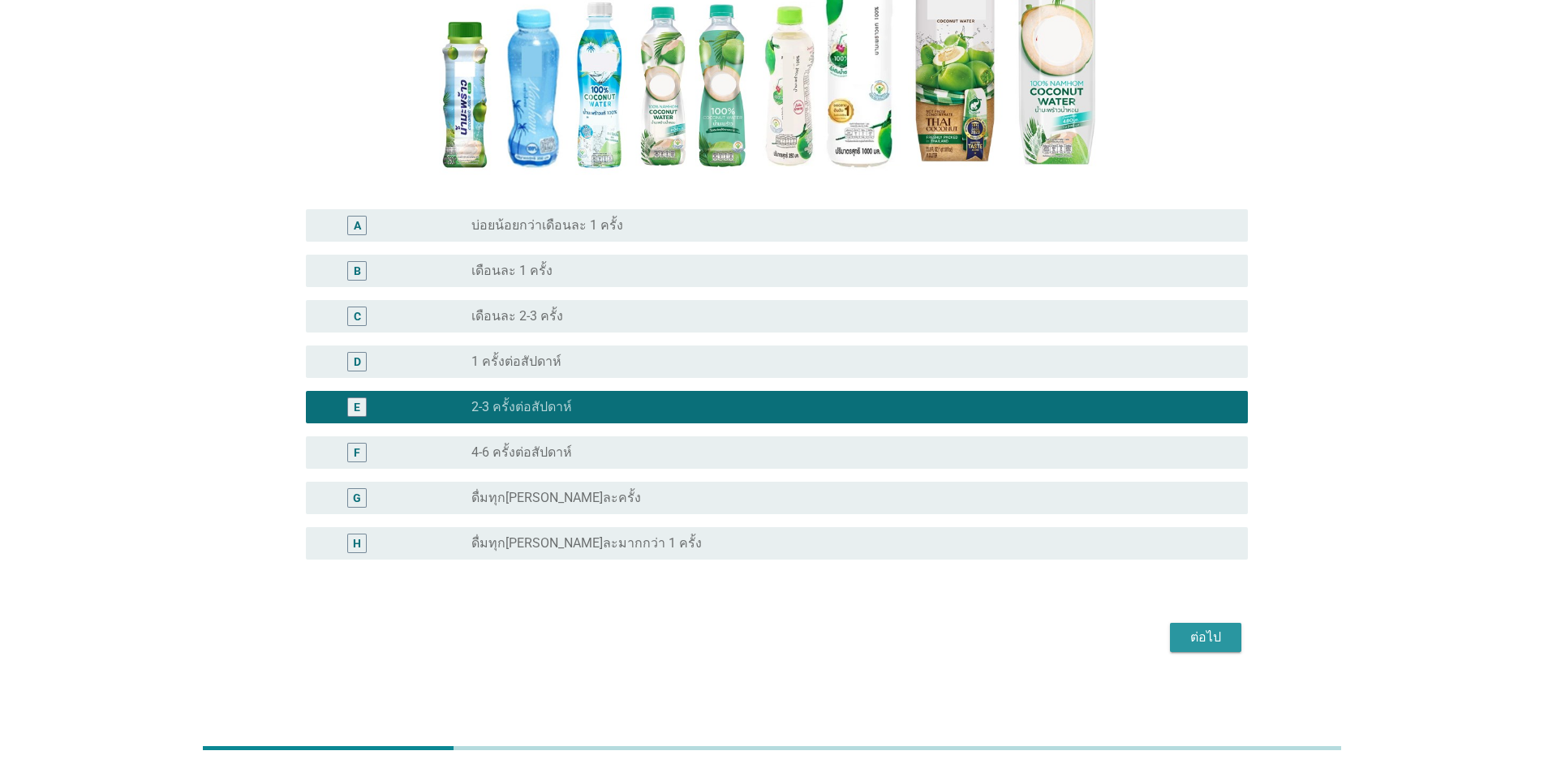
click at [797, 645] on div "ต่อไป" at bounding box center [1205, 637] width 45 height 19
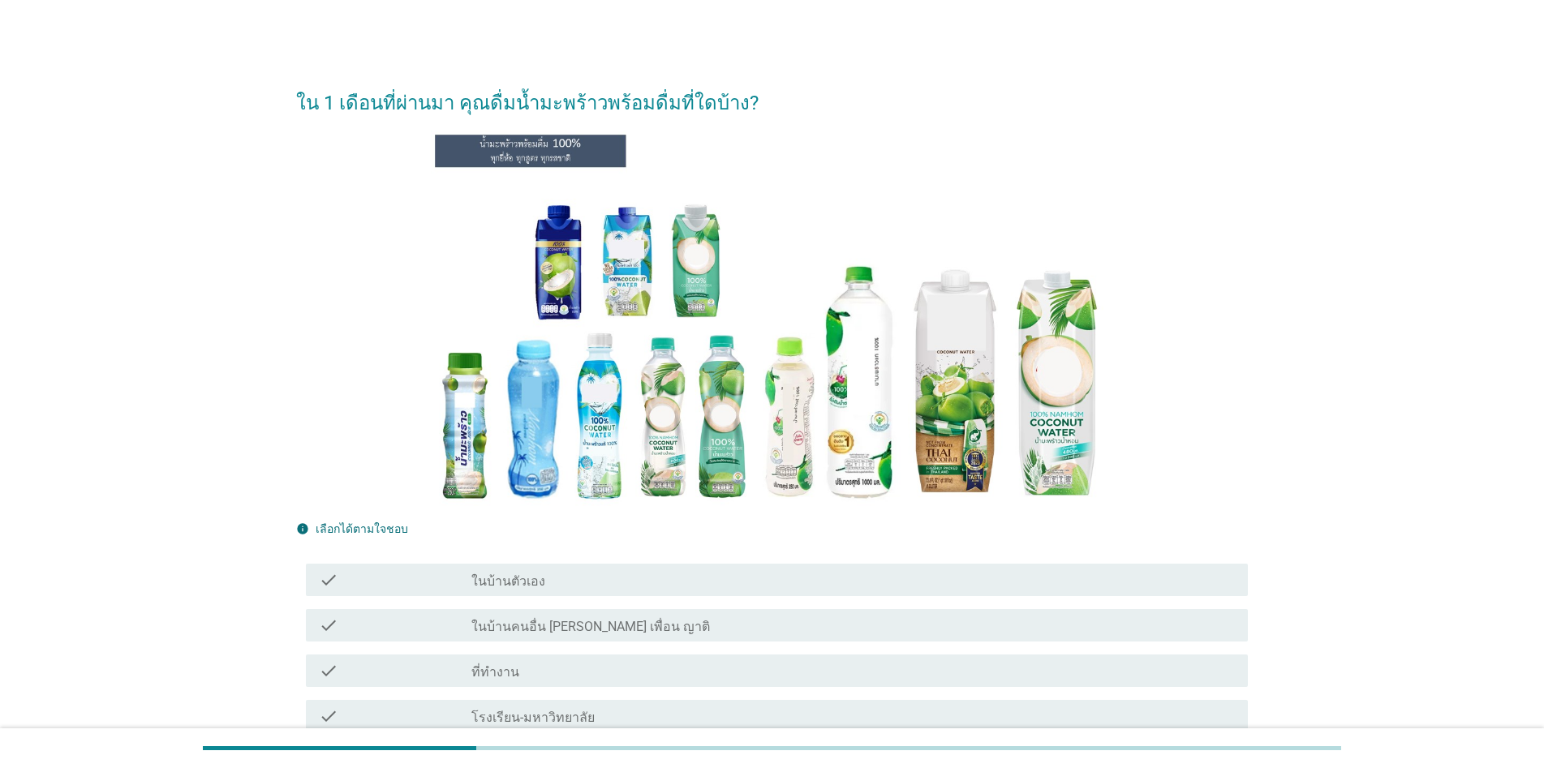
scroll to position [162, 0]
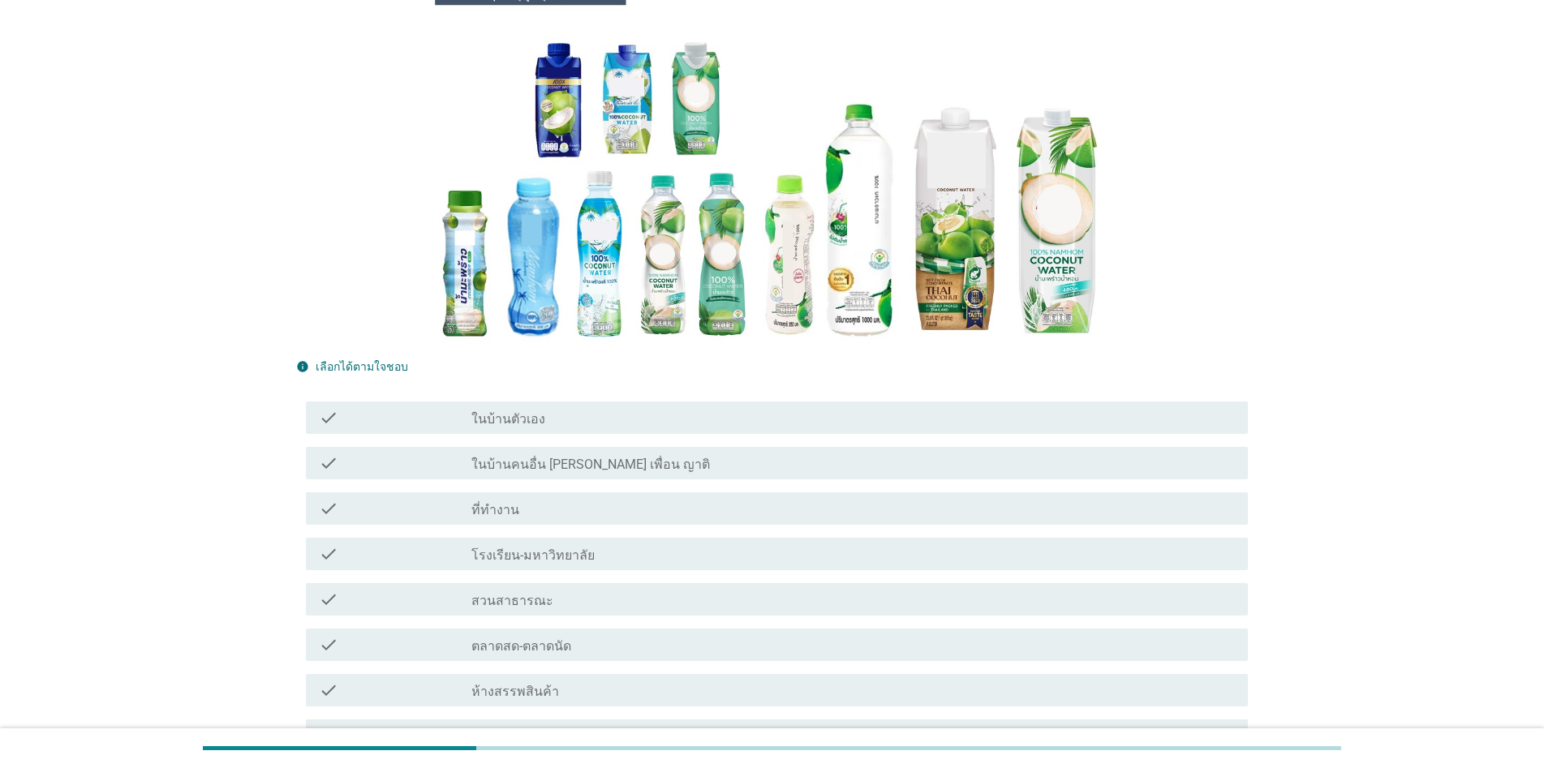
click at [208, 487] on div "ใน 1 เดือนที่ผ่านมา คุณดื่มน้ำมะพร้าวพร้อมดื่มที่ใดบ้าง? info เลือกได้ตามใจชอบ …" at bounding box center [772, 483] width 1466 height 1173
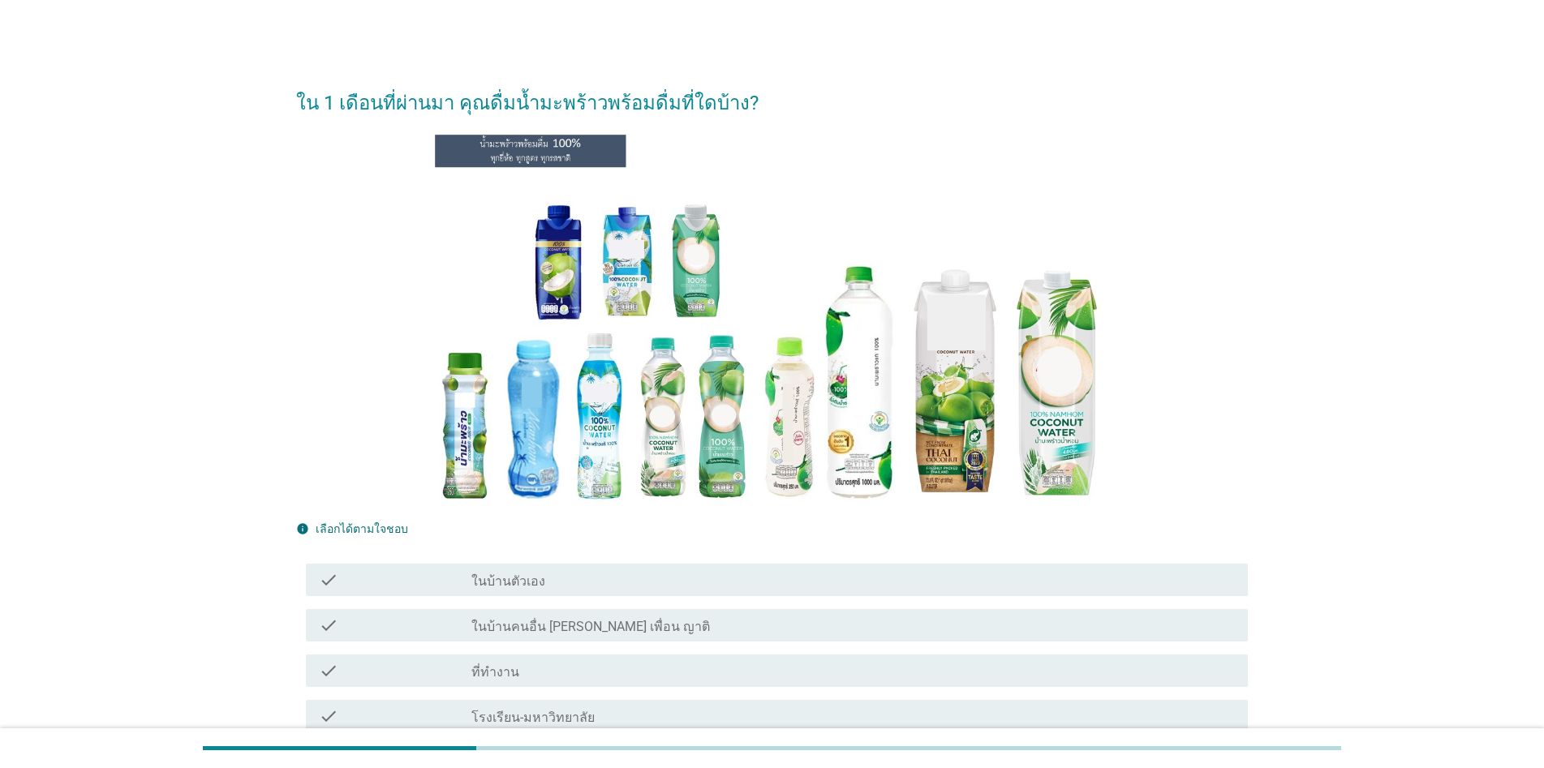
click at [624, 579] on div "check_box_outline_blank ในบ้านตัวเอง" at bounding box center [852, 579] width 763 height 19
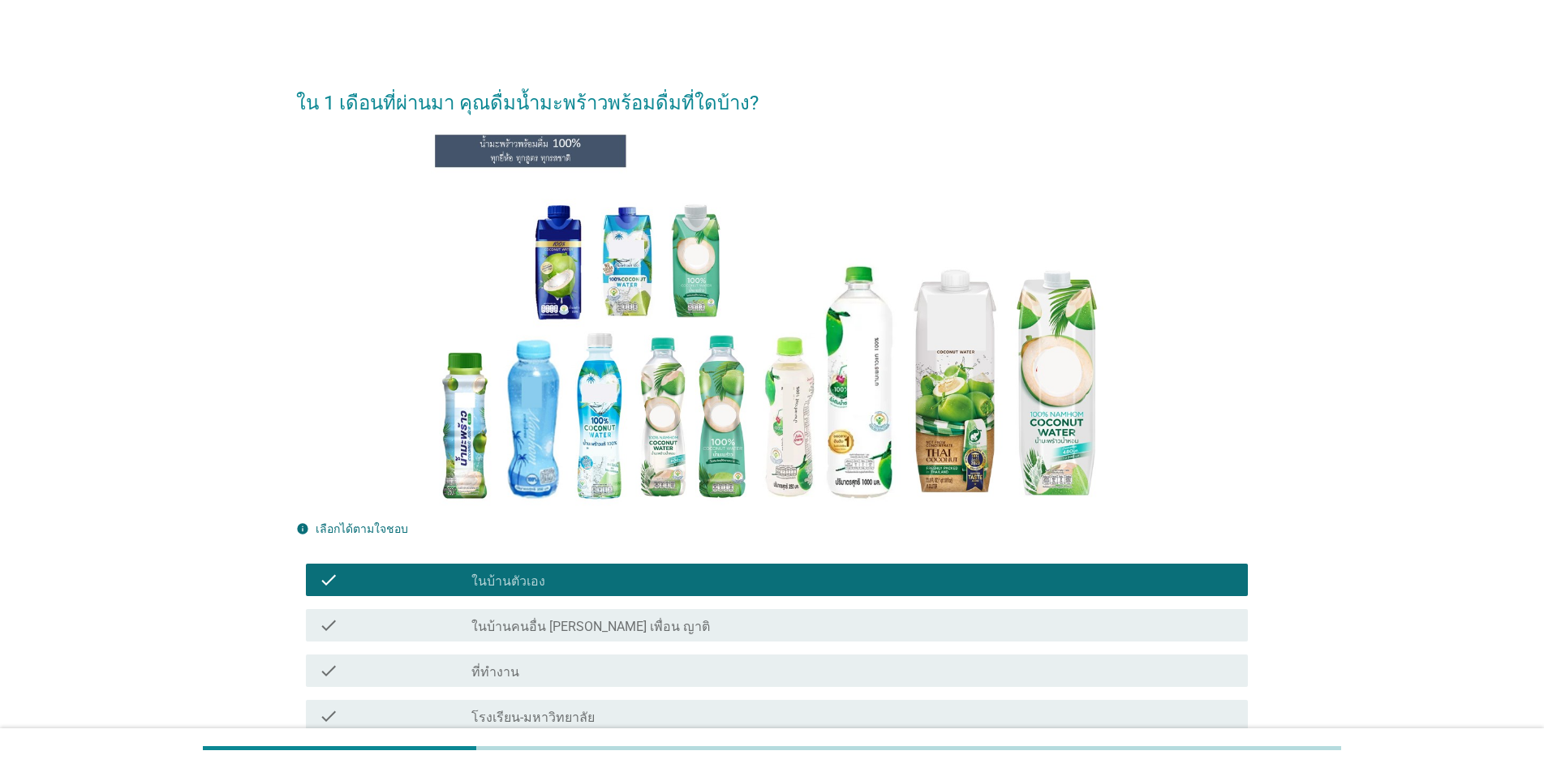
scroll to position [243, 0]
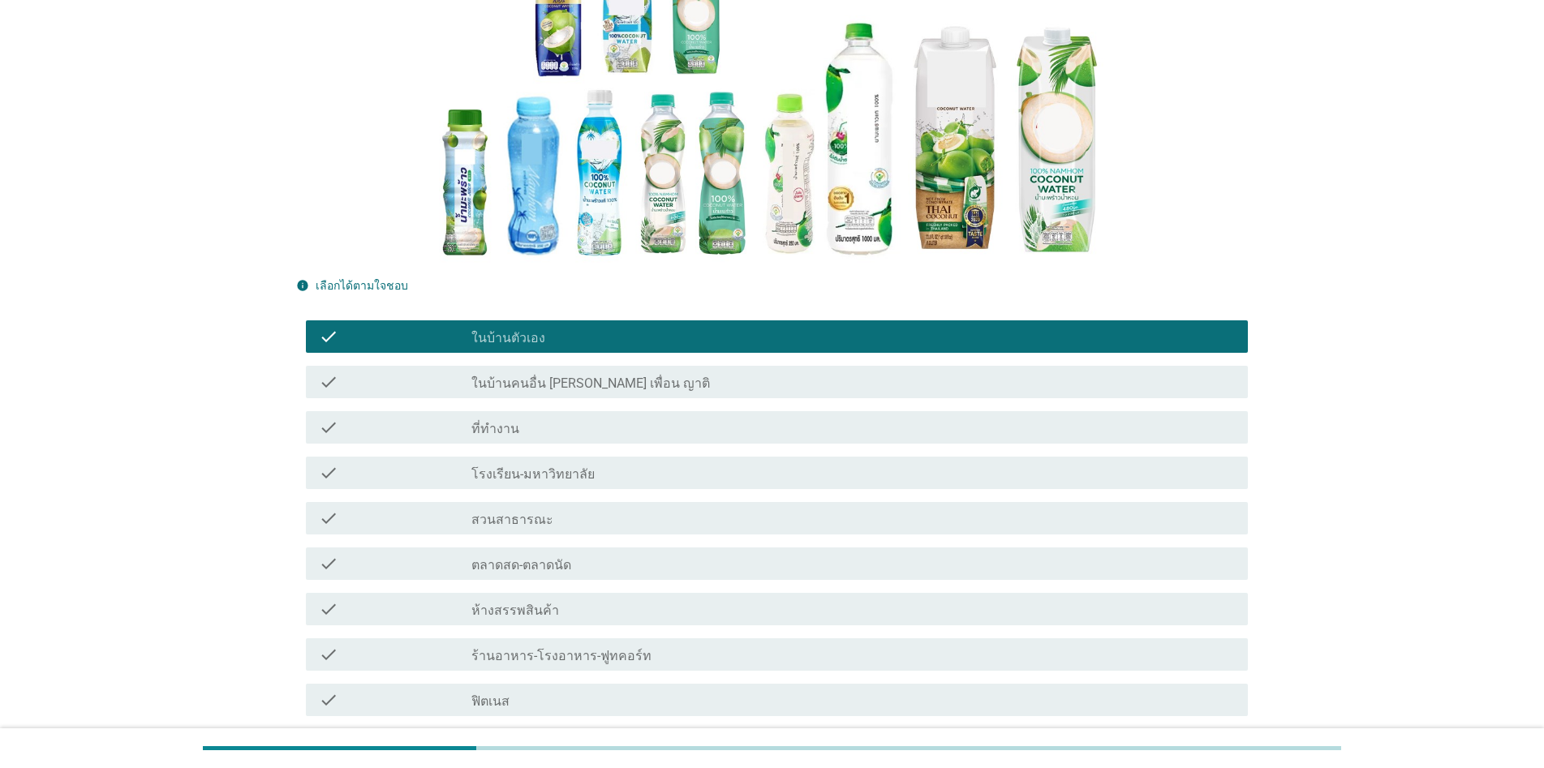
click at [496, 429] on label "ที่ทำงาน" at bounding box center [495, 429] width 48 height 16
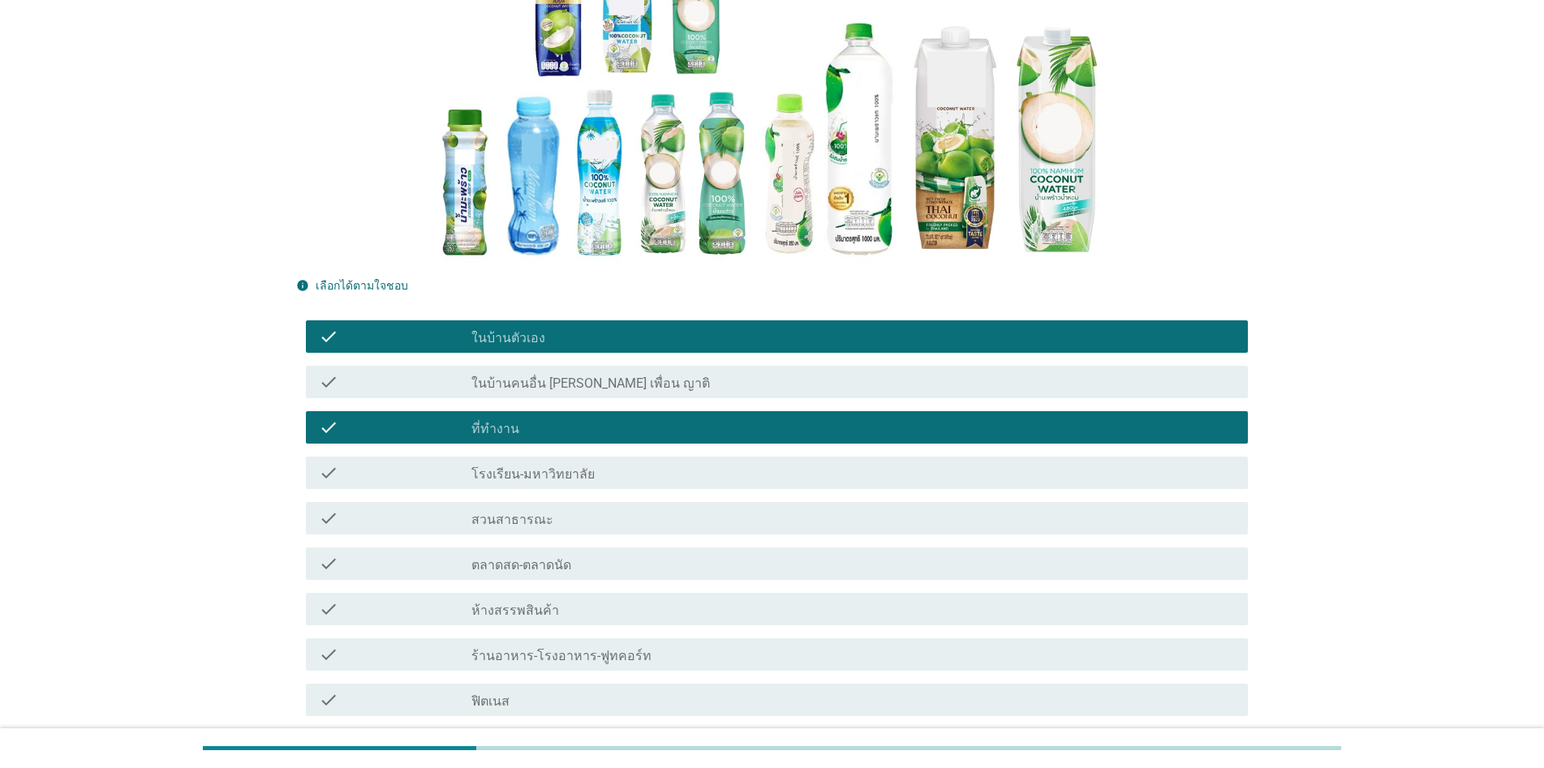
scroll to position [562, 0]
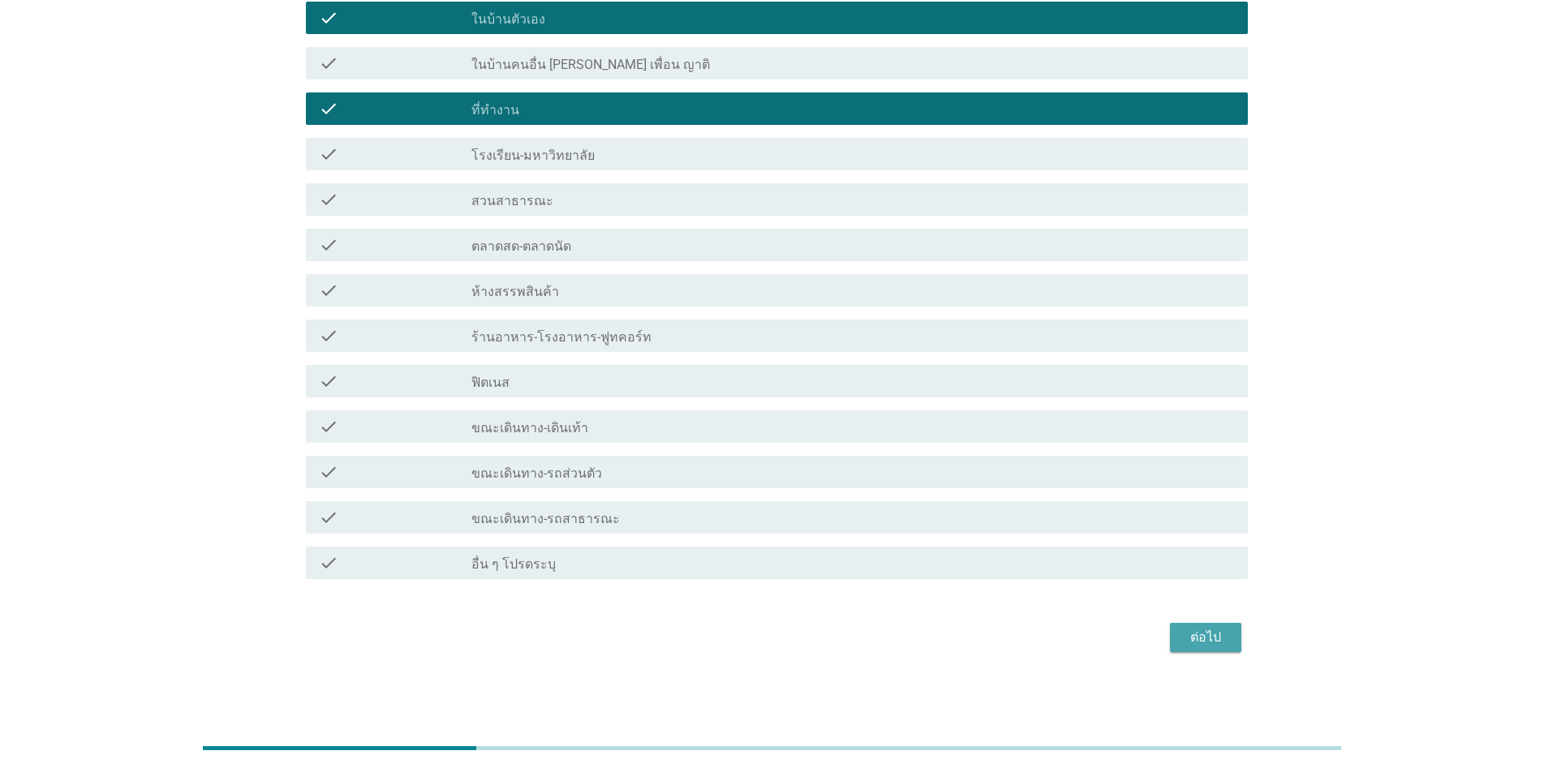
click at [797, 631] on div "ต่อไป" at bounding box center [1205, 637] width 45 height 19
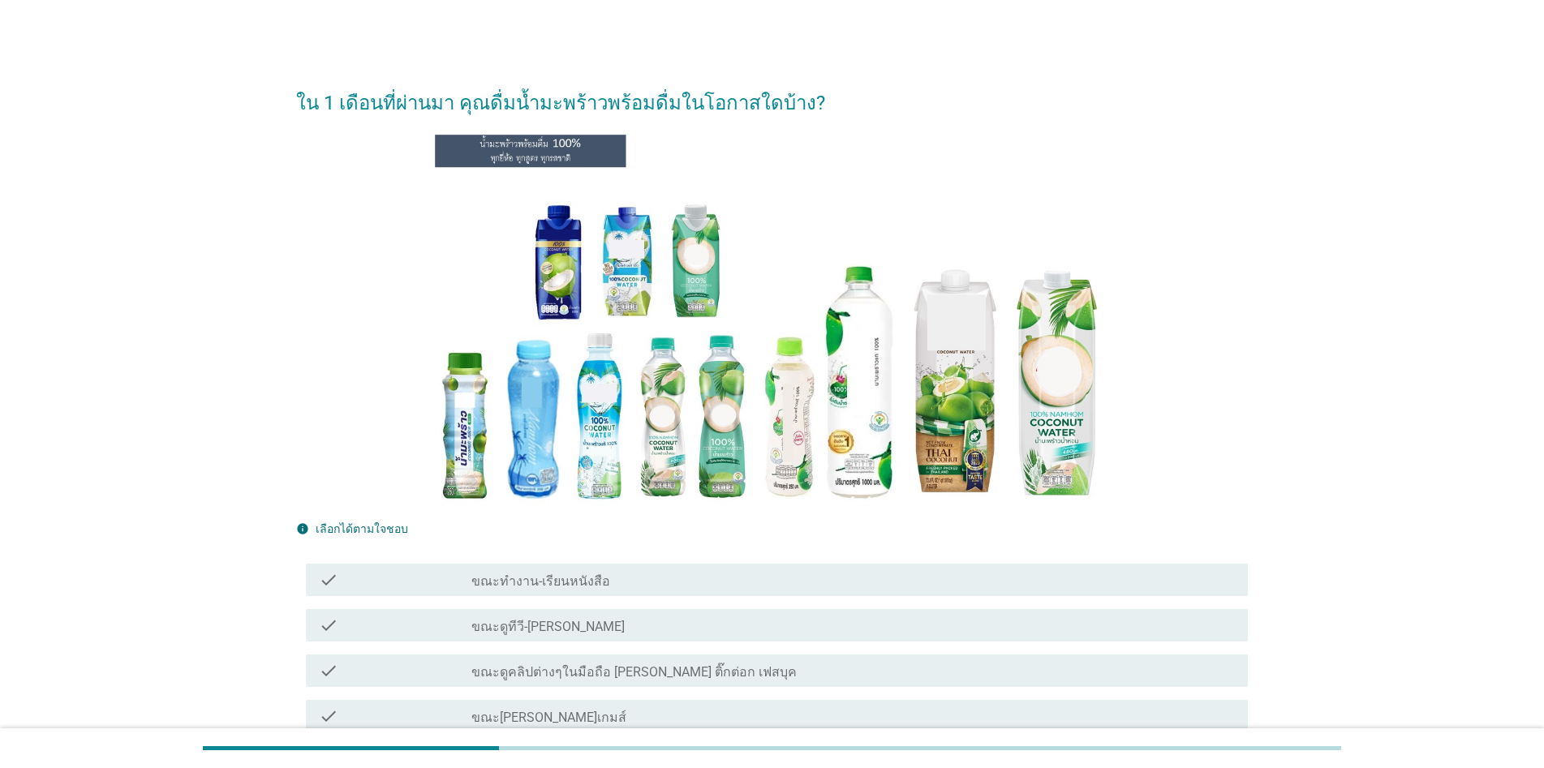
scroll to position [243, 0]
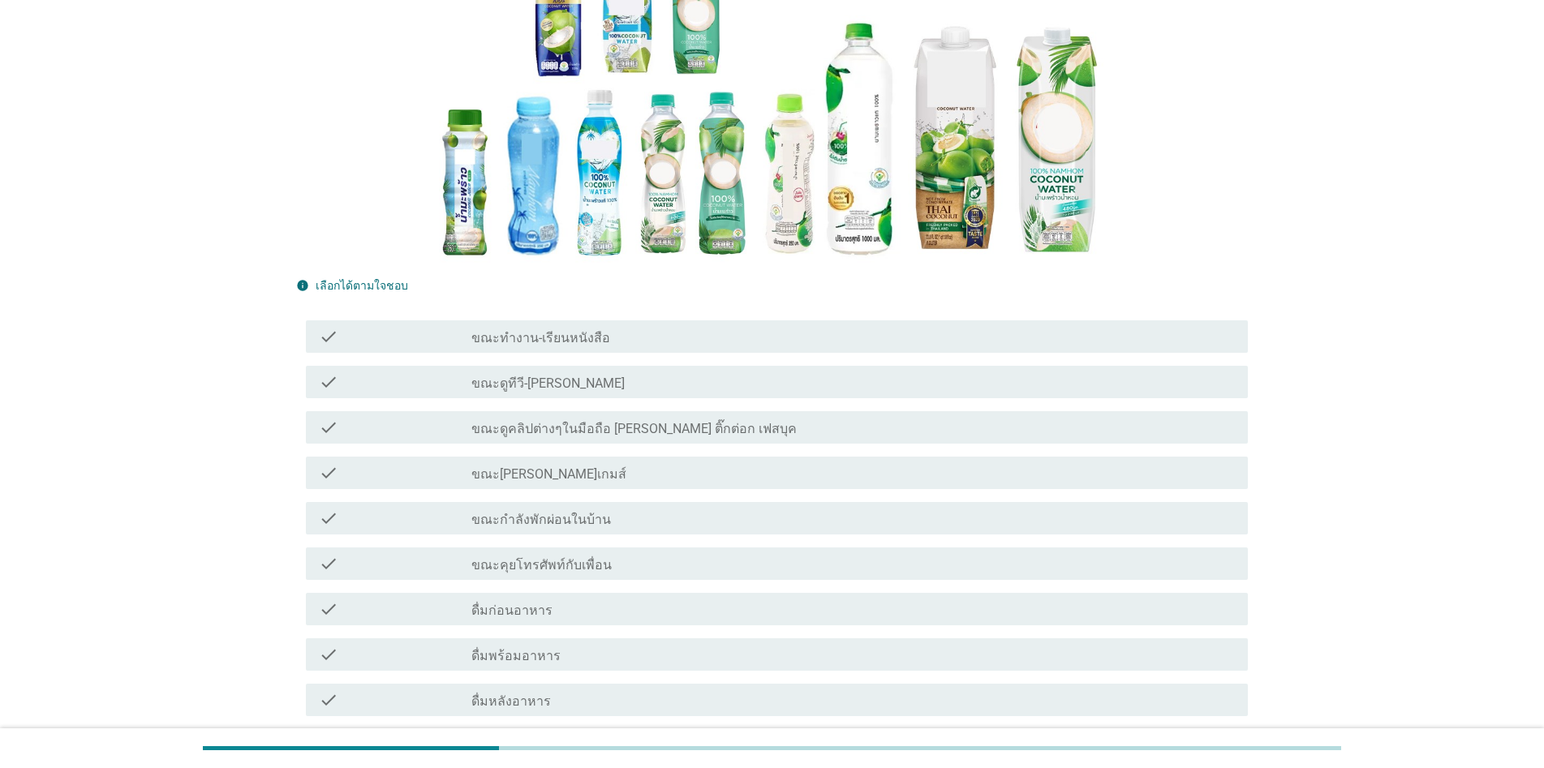
click at [556, 377] on div "check_box_outline_blank ขณะดูทีวี-[PERSON_NAME]" at bounding box center [852, 381] width 763 height 19
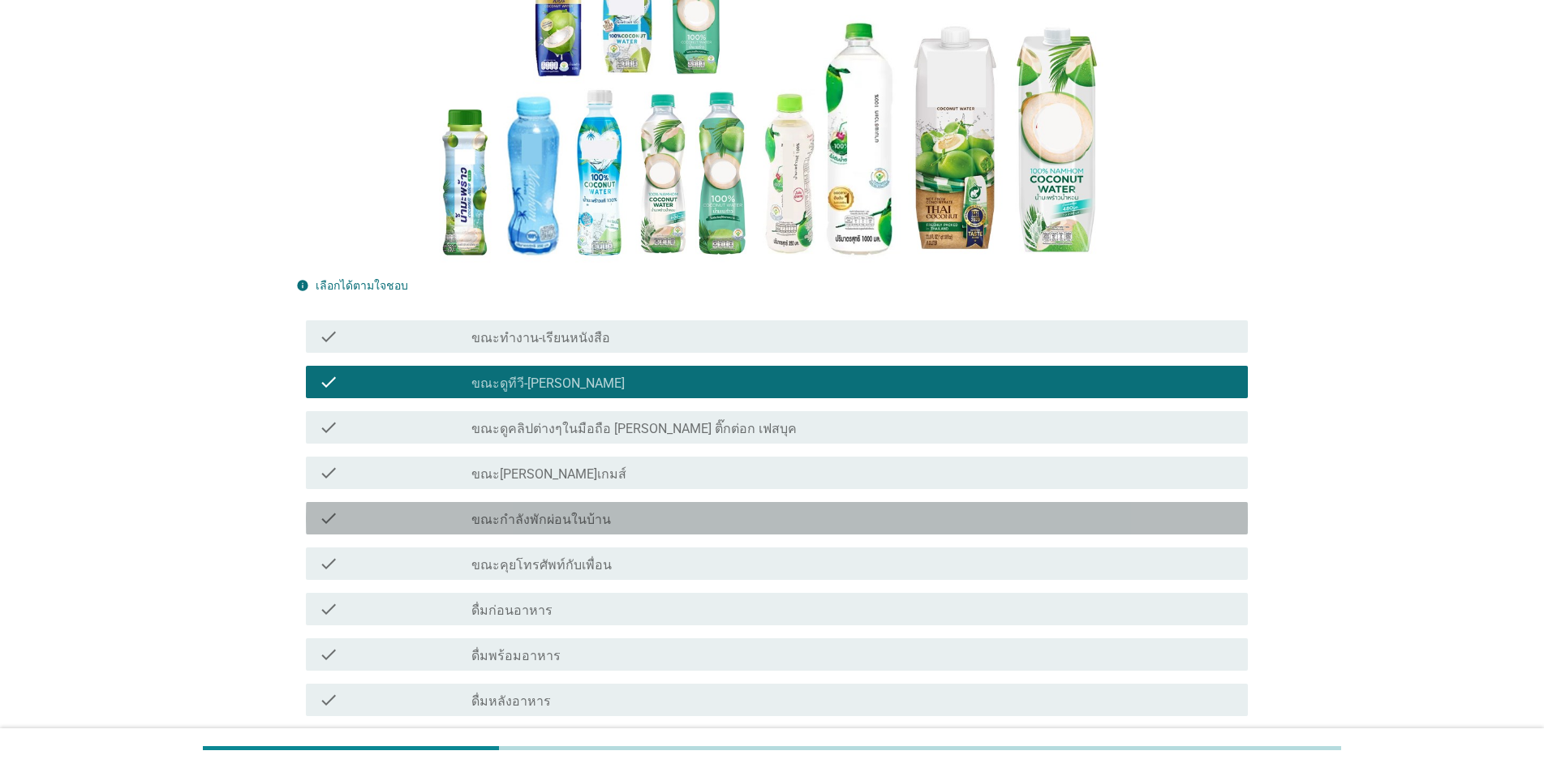
click at [610, 521] on div "check_box_outline_blank ขณะกำลังพักผ่อนในบ้าน" at bounding box center [852, 518] width 763 height 19
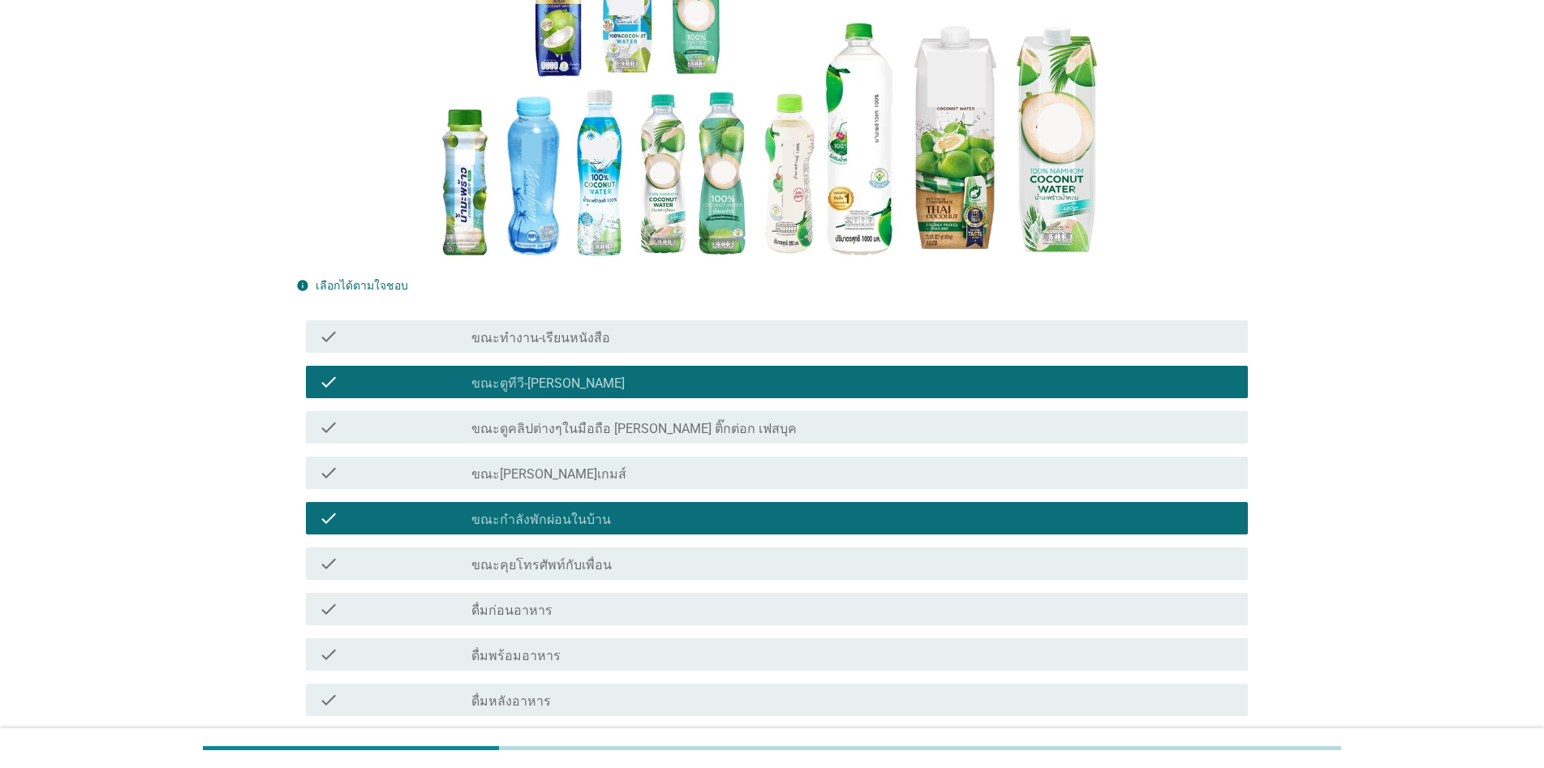
scroll to position [649, 0]
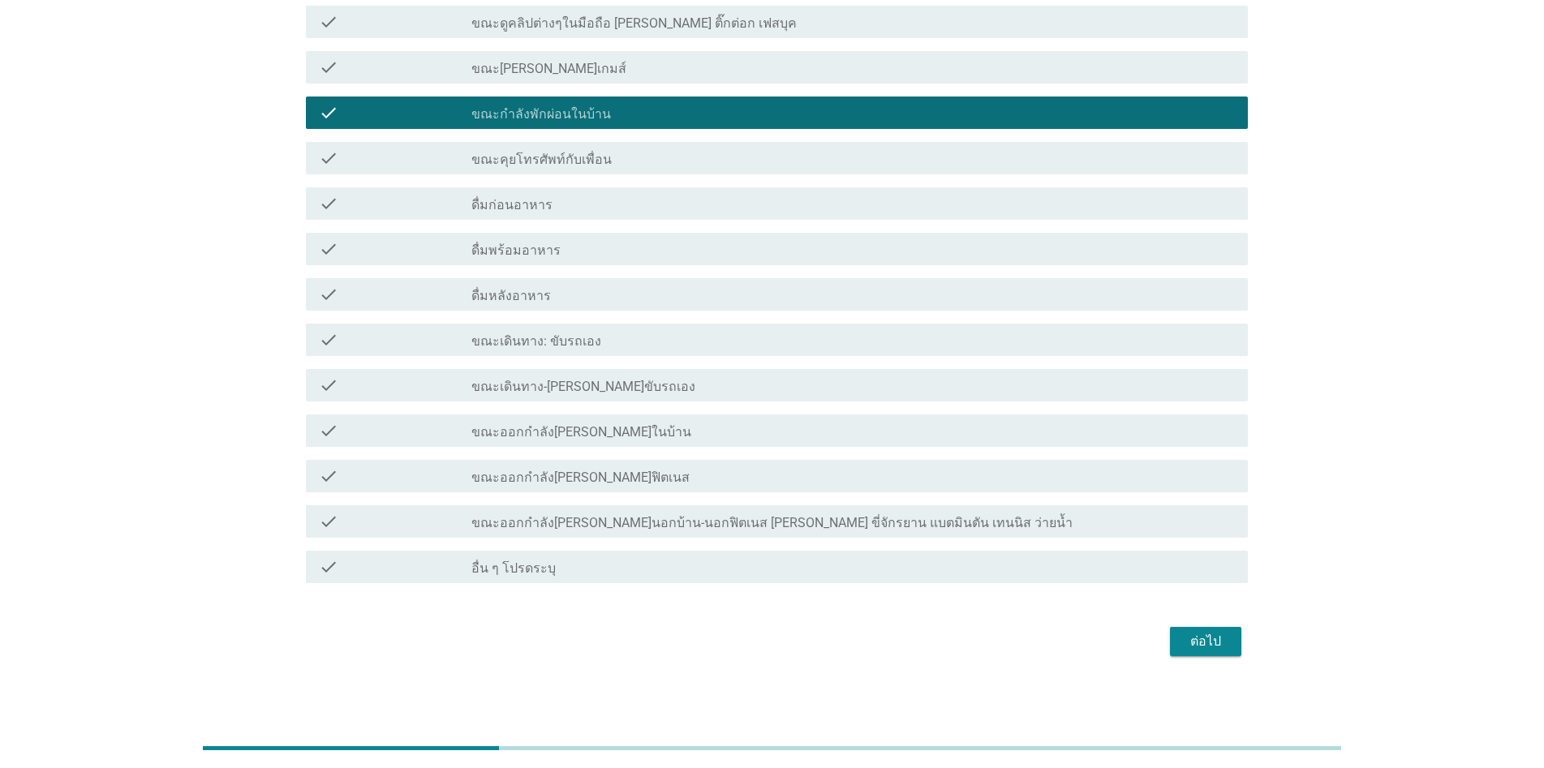
click at [797, 646] on div "ต่อไป" at bounding box center [1205, 641] width 45 height 19
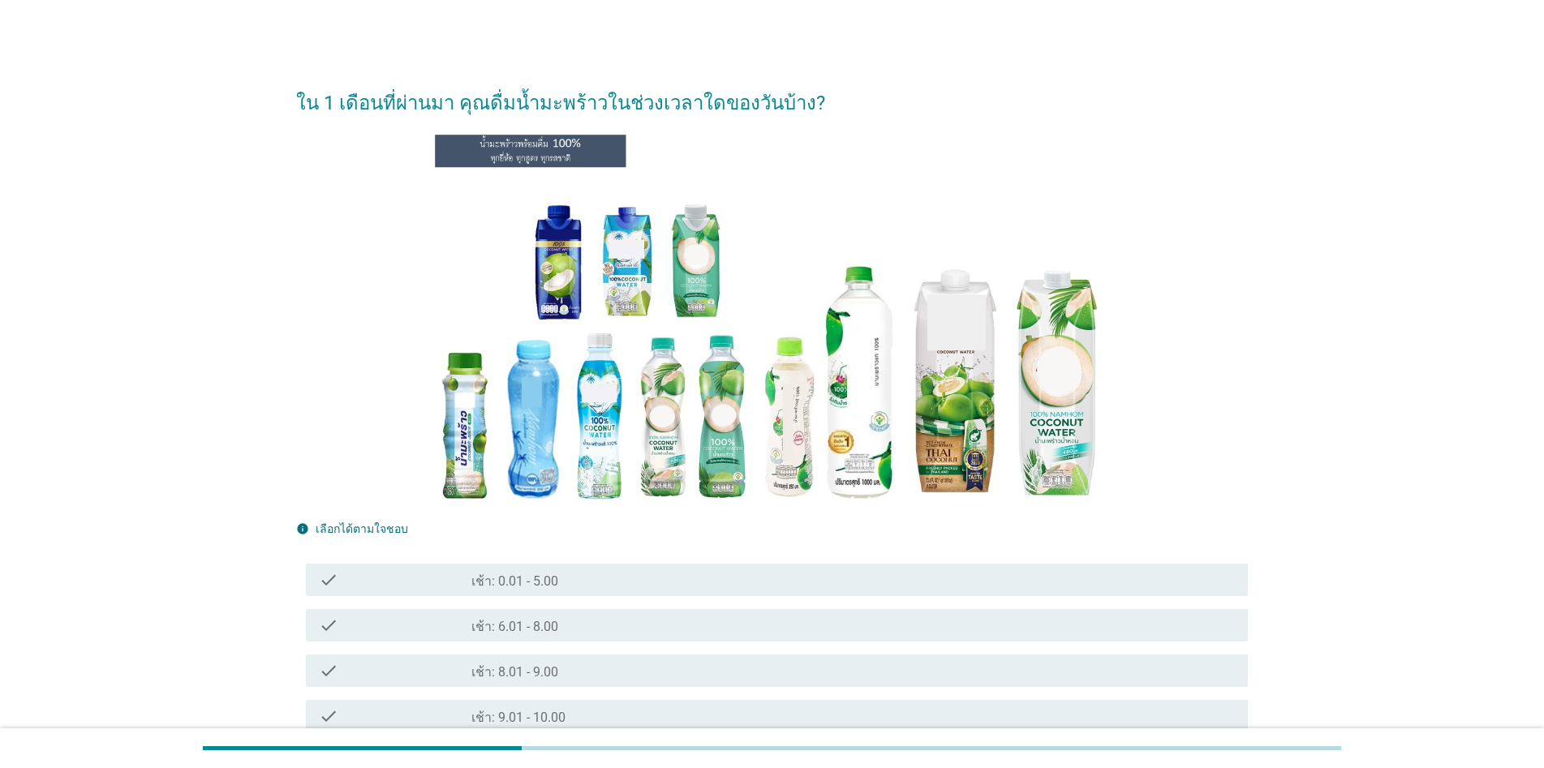
scroll to position [162, 0]
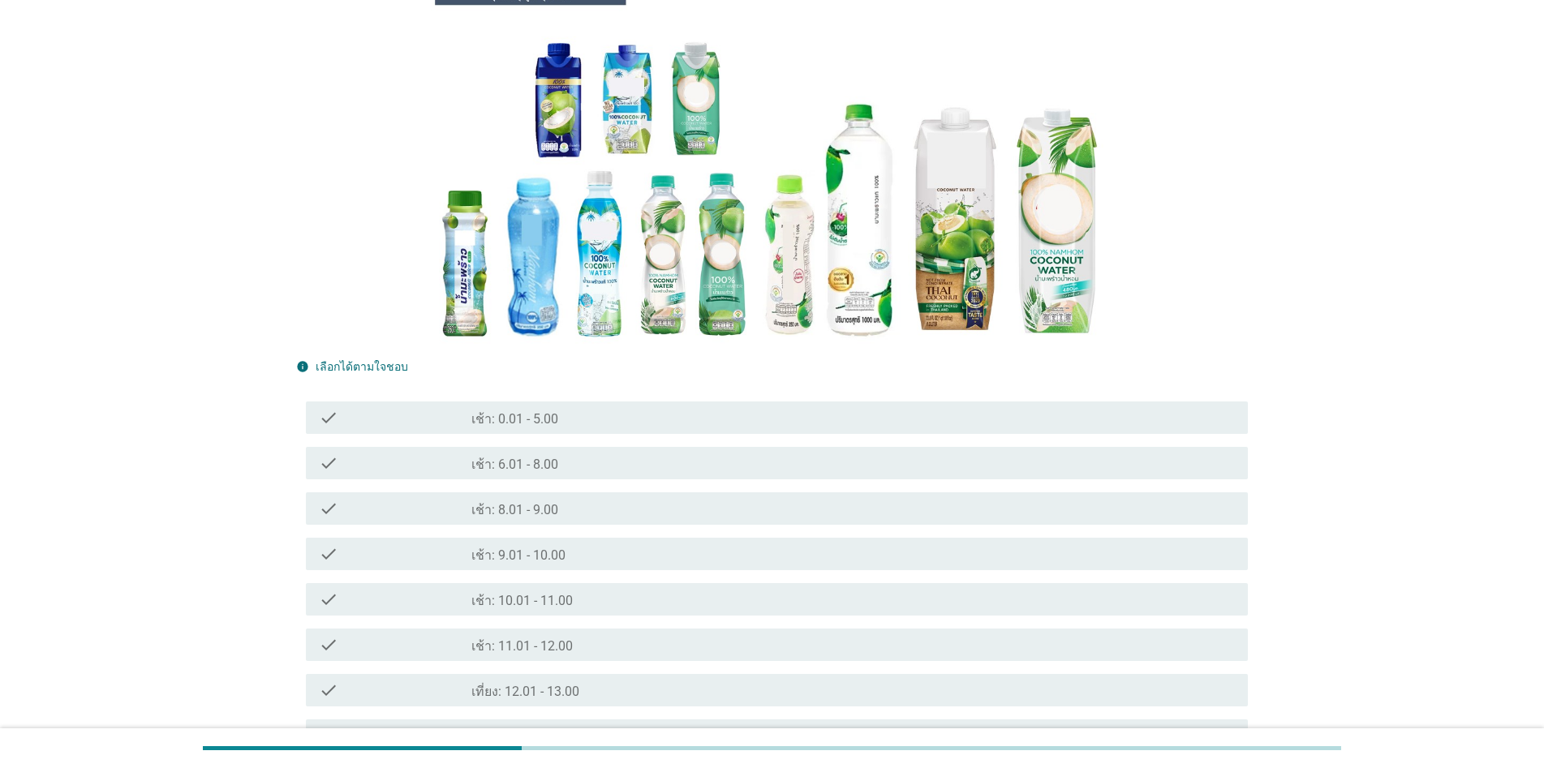
click at [516, 509] on label "เช้า: 8.01 - 9.00" at bounding box center [514, 510] width 87 height 16
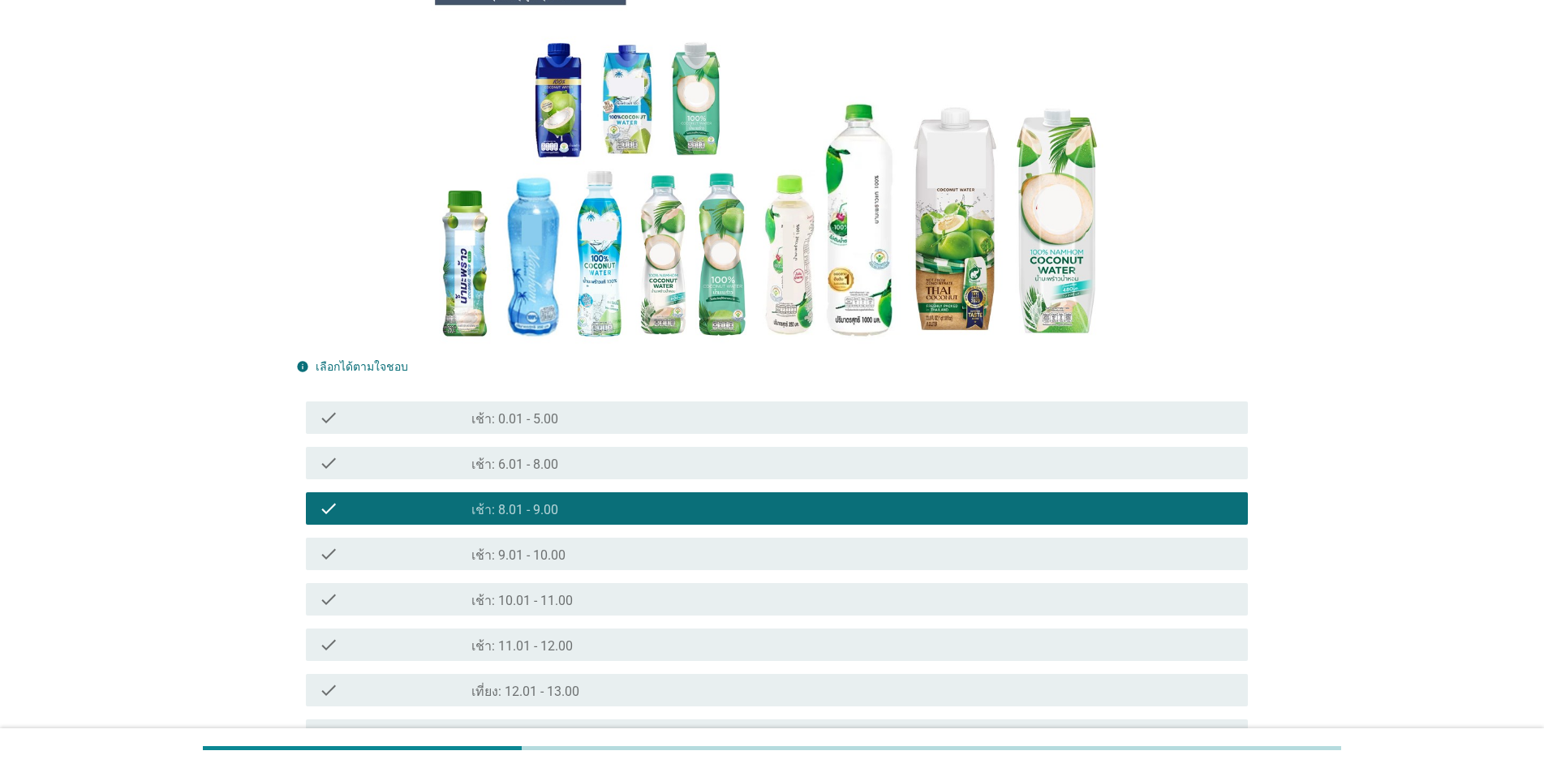
scroll to position [406, 0]
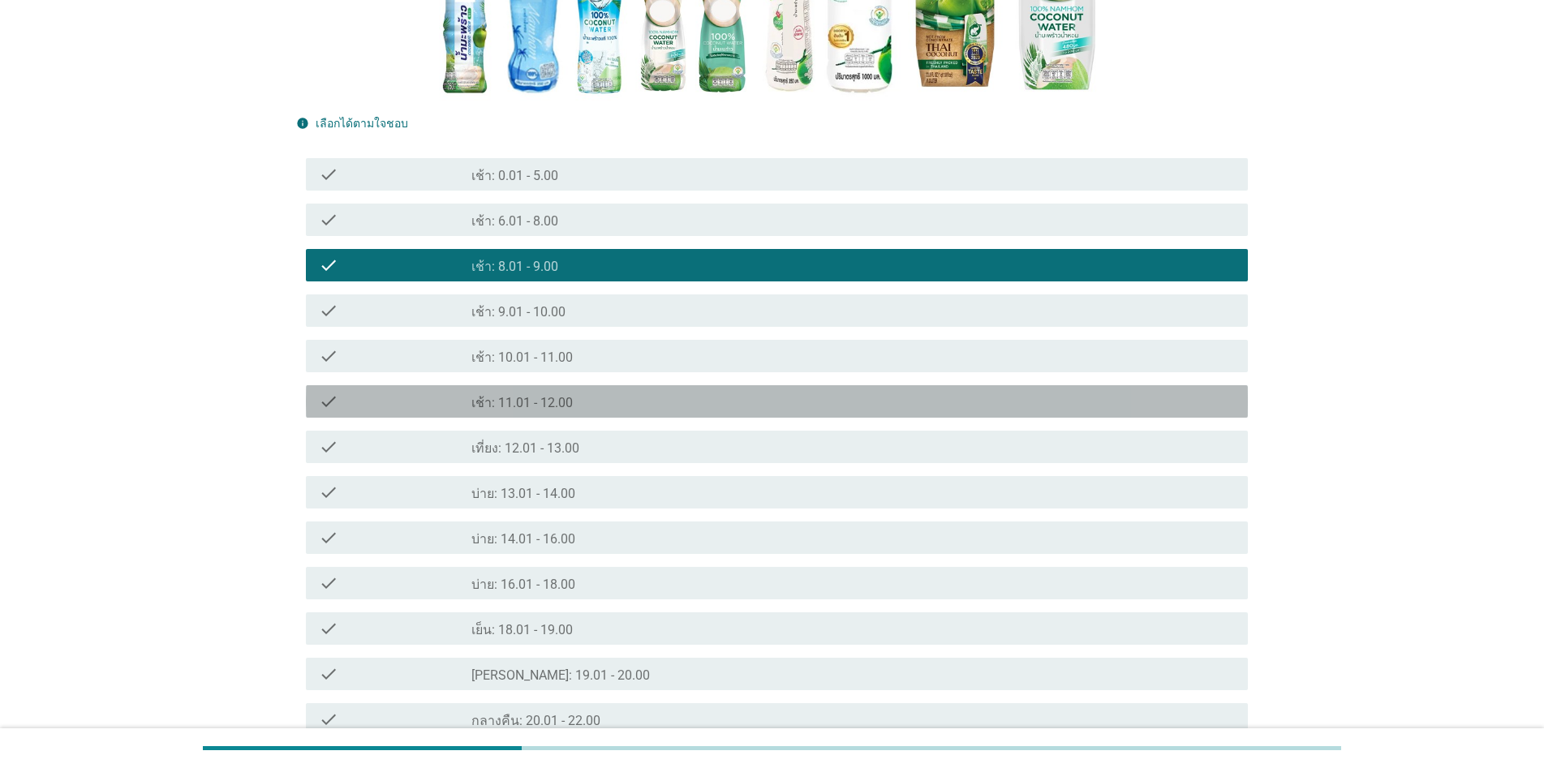
click at [503, 406] on label "เช้า: 11.01 - 12.00" at bounding box center [521, 403] width 101 height 16
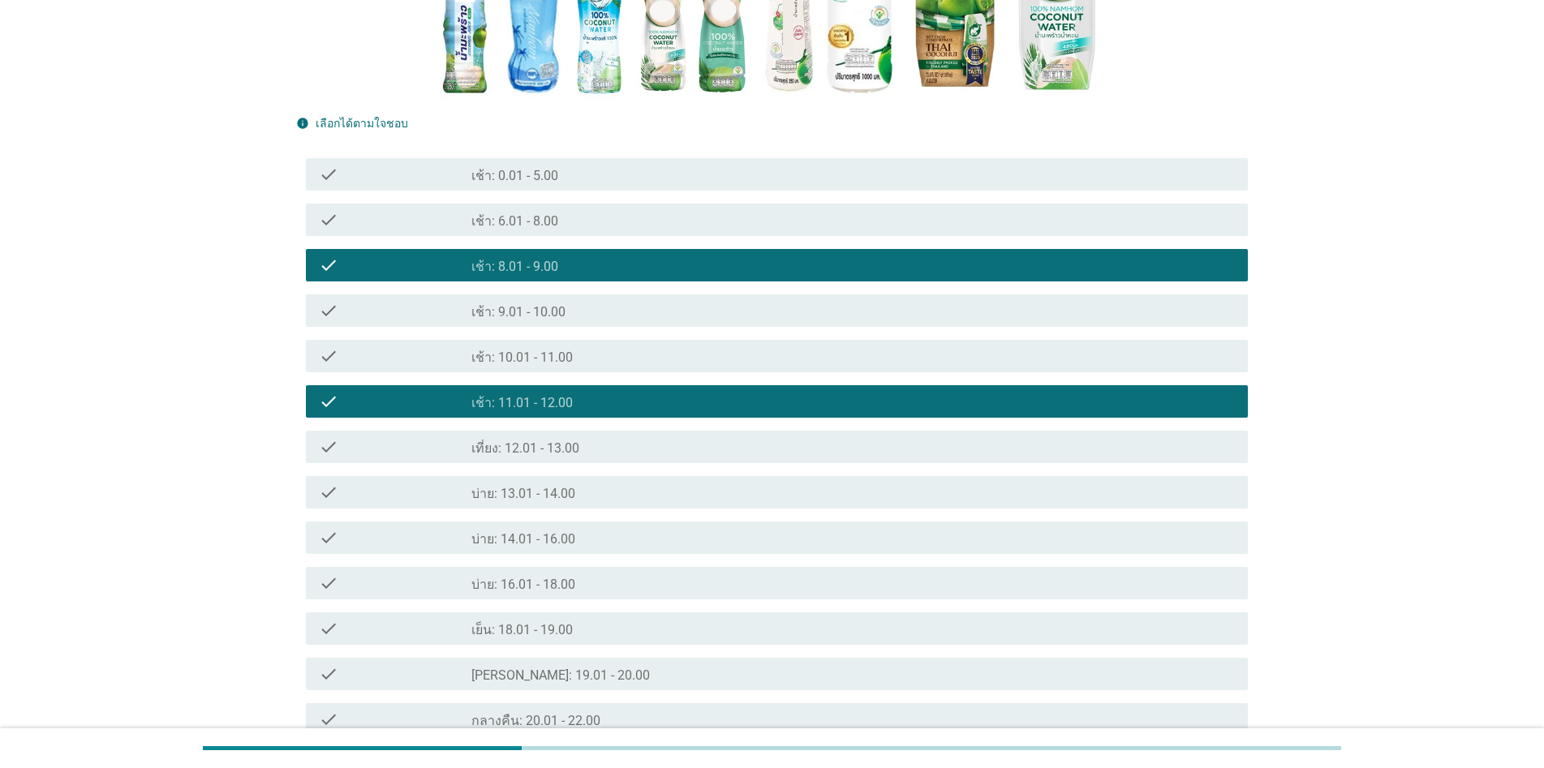
scroll to position [608, 0]
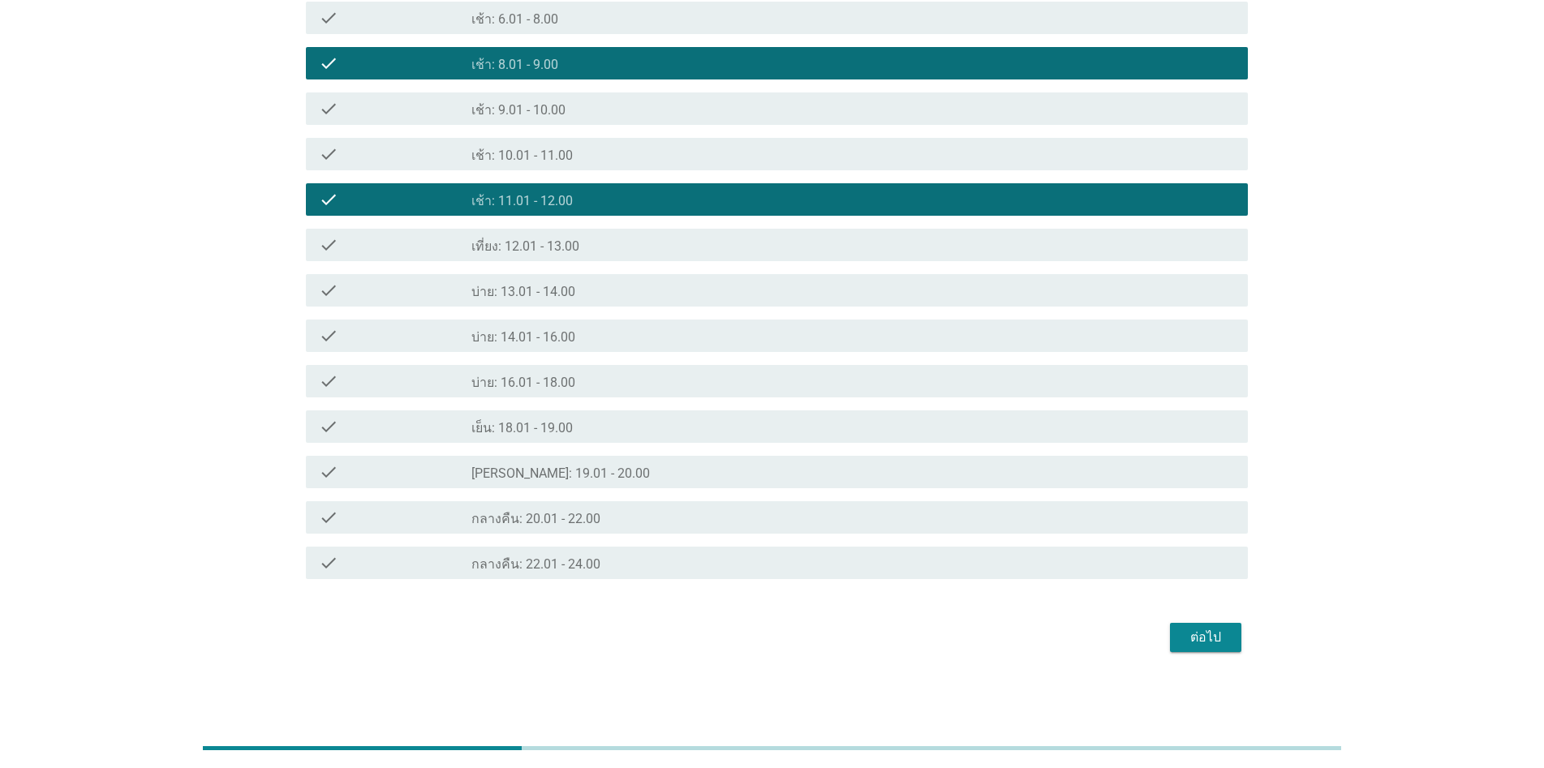
click at [797, 631] on div "ต่อไป" at bounding box center [1205, 637] width 45 height 19
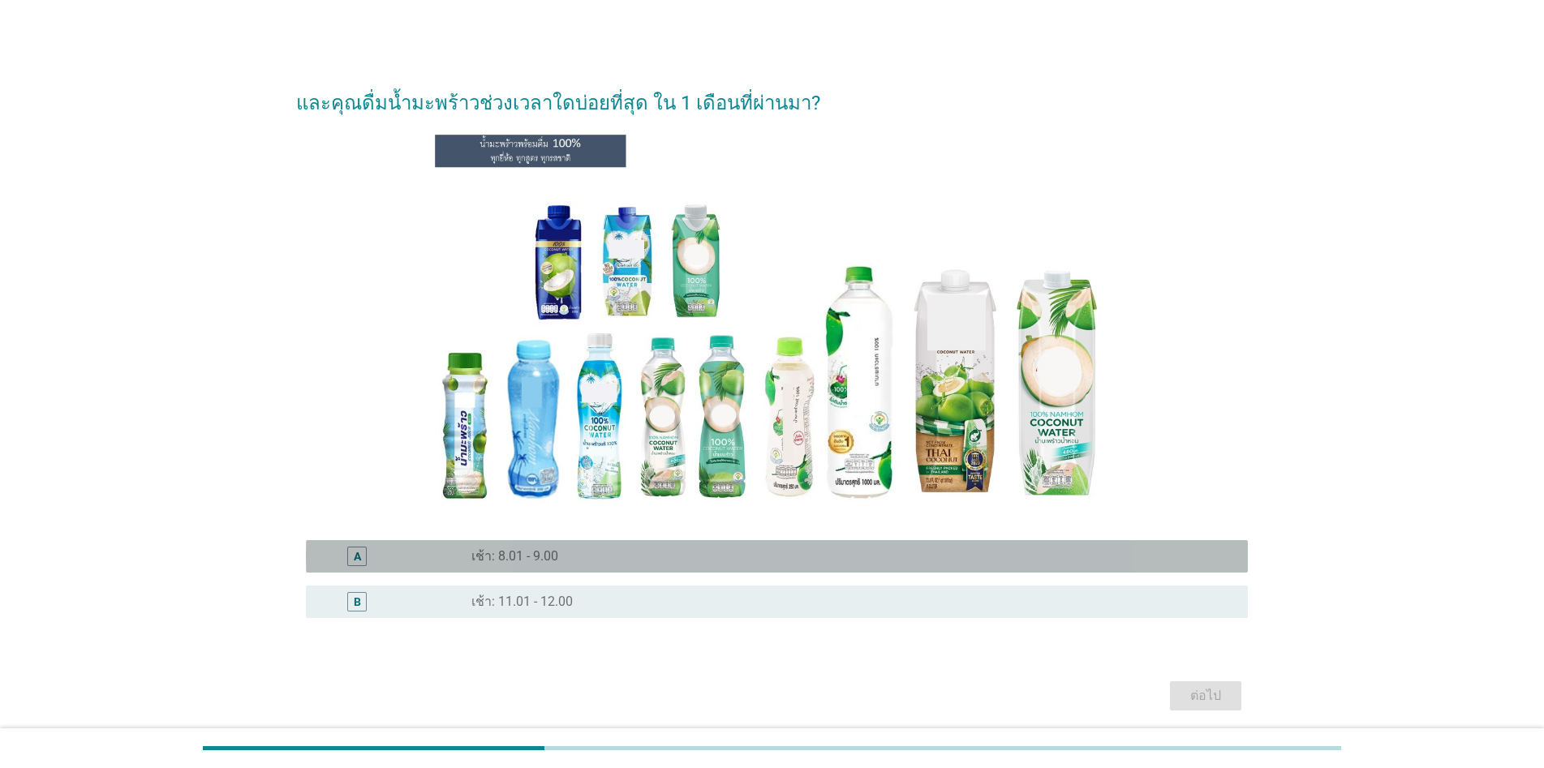
click at [569, 560] on div "radio_button_unchecked เช้า: 8.01 - 9.00" at bounding box center [846, 556] width 750 height 16
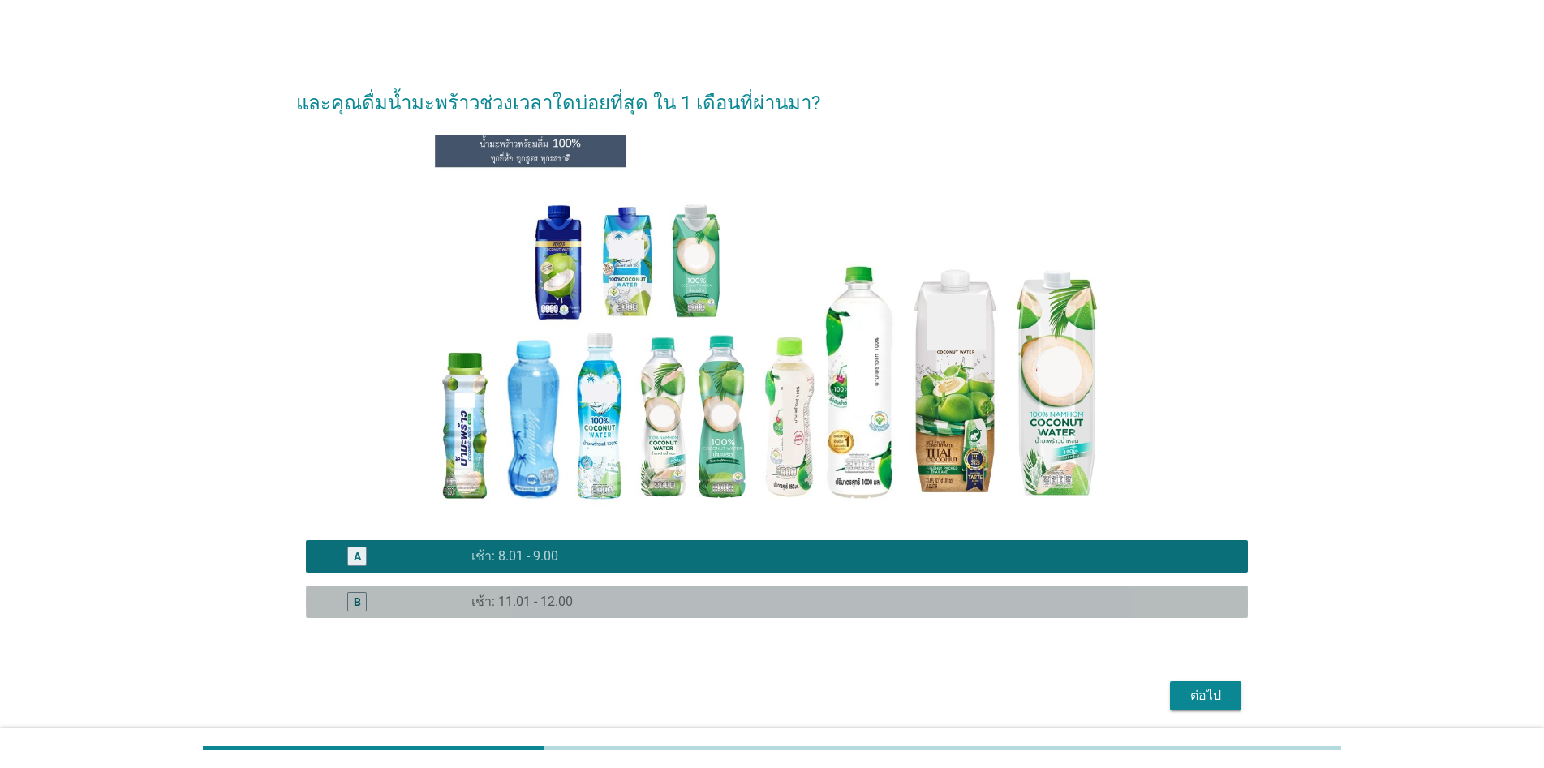
drag, startPoint x: 569, startPoint y: 595, endPoint x: 612, endPoint y: 603, distance: 43.6
click at [569, 596] on label "เช้า: 11.01 - 12.00" at bounding box center [521, 602] width 101 height 16
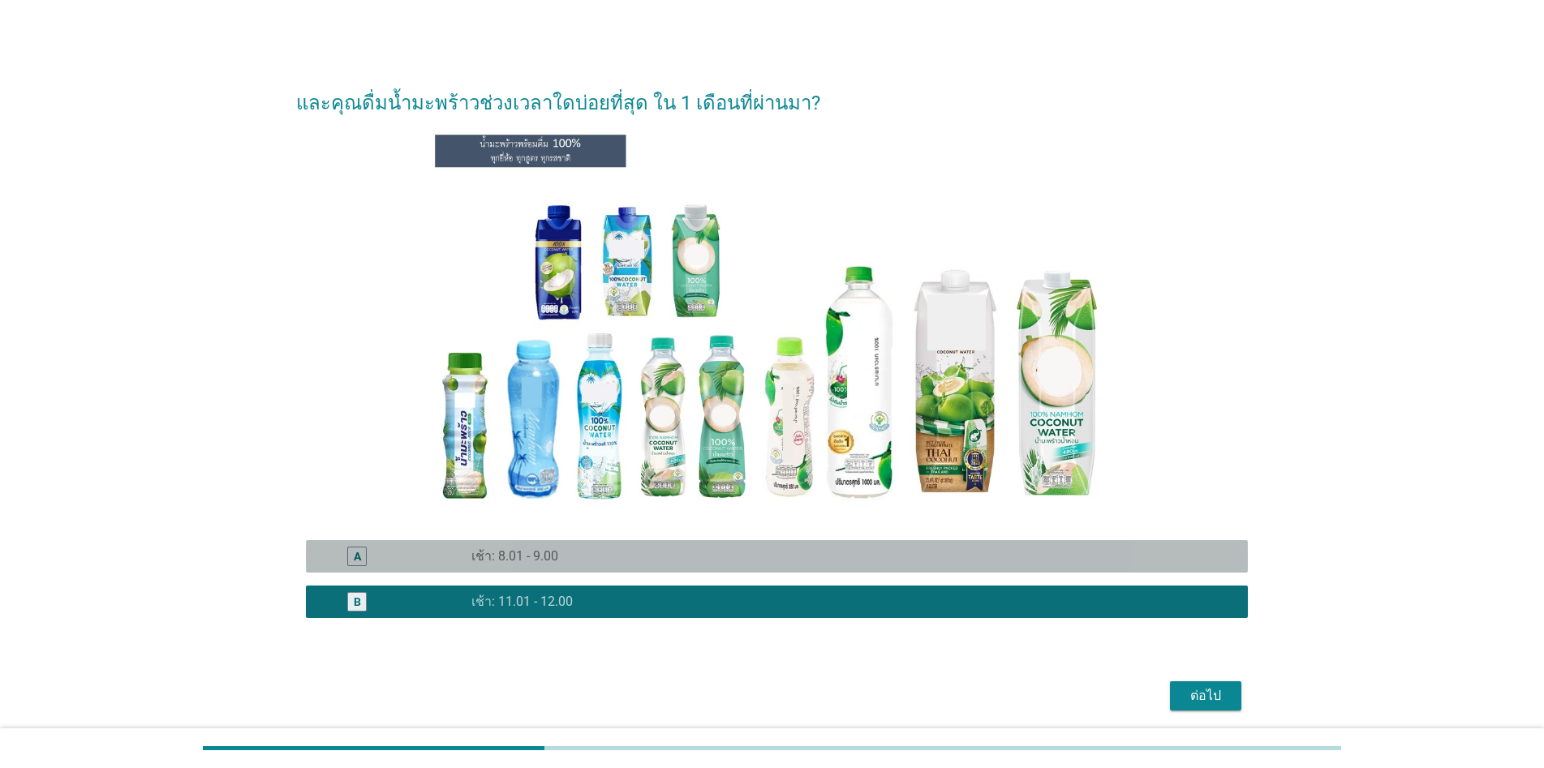
click at [797, 561] on div "radio_button_unchecked เช้า: 8.01 - 9.00" at bounding box center [846, 556] width 750 height 16
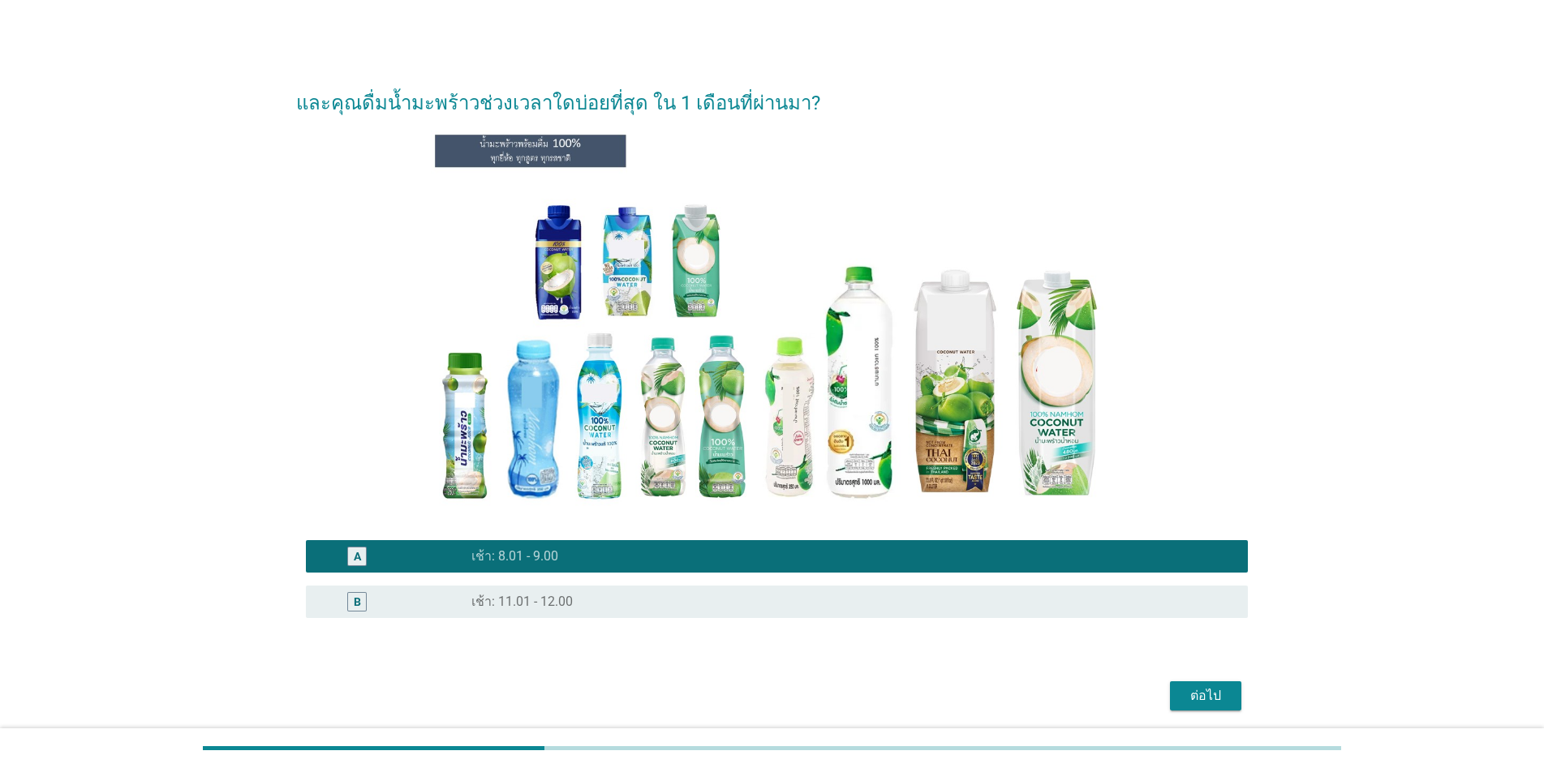
click at [797, 702] on div "ต่อไป" at bounding box center [1205, 695] width 45 height 19
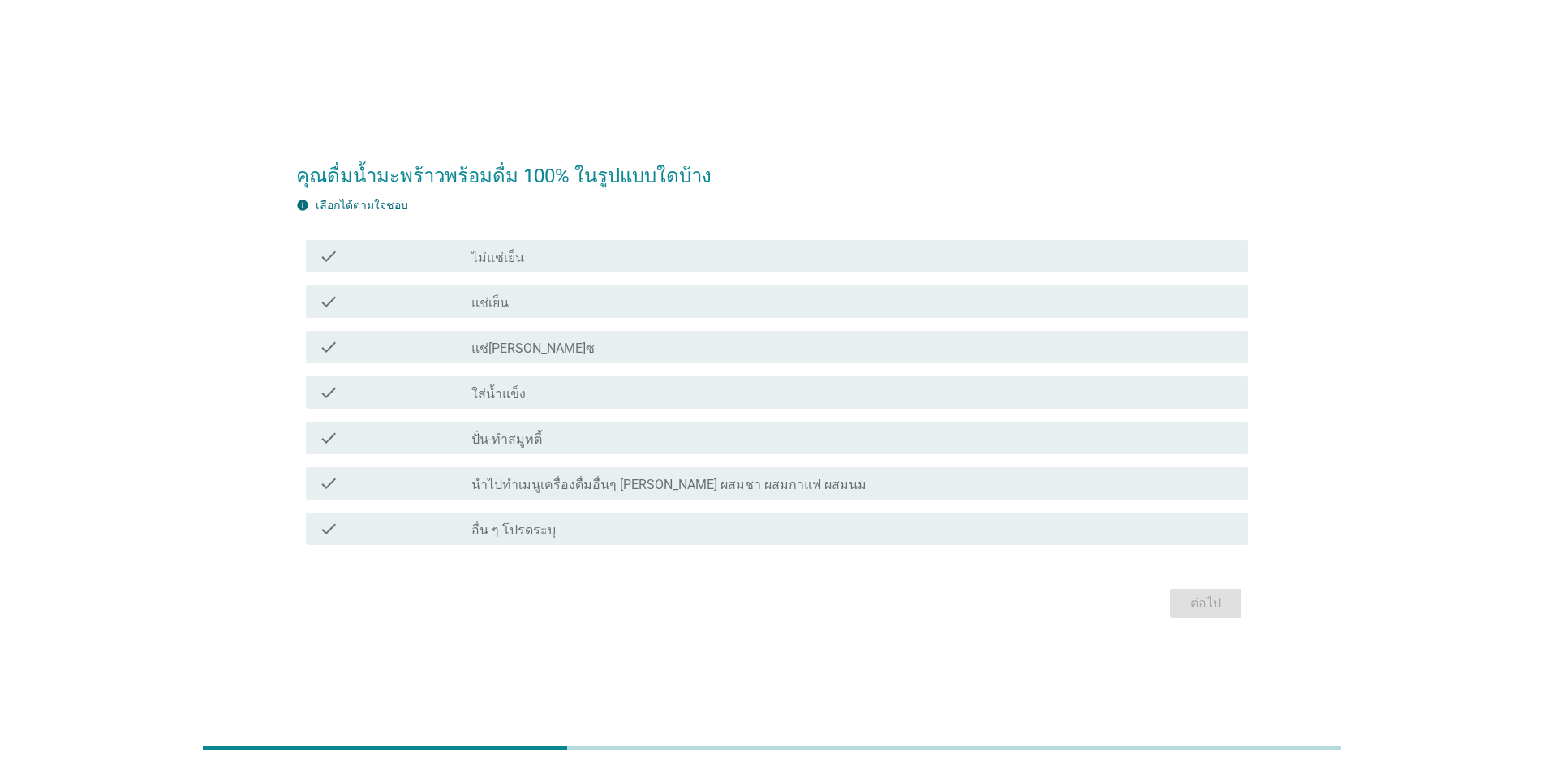
click at [492, 303] on label "แช่เย็น" at bounding box center [489, 303] width 37 height 16
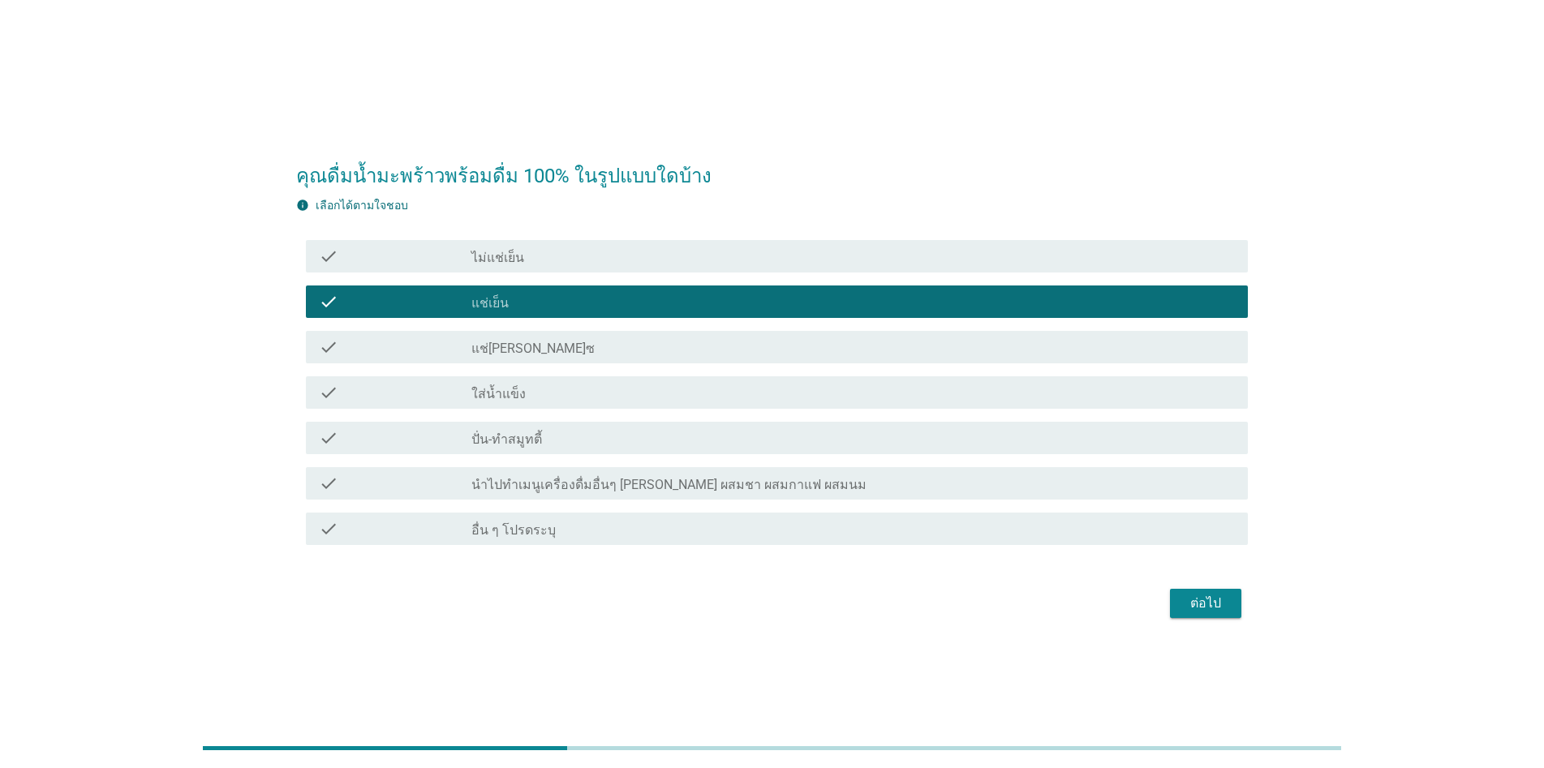
click at [797, 603] on div "ต่อไป" at bounding box center [1205, 603] width 45 height 19
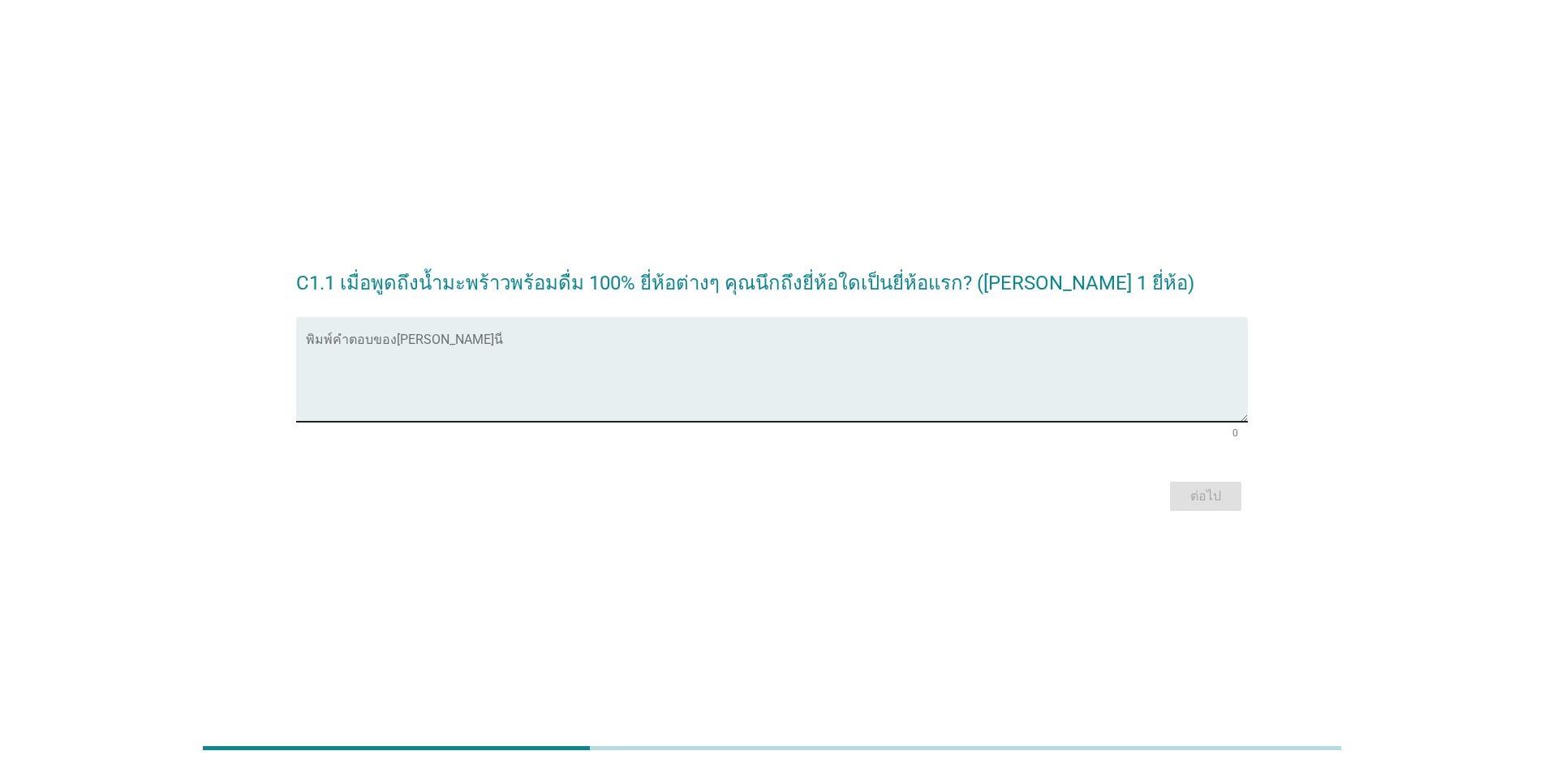
click at [544, 415] on textarea "พิมพ์คำตอบของคุณ ที่นี่" at bounding box center [777, 379] width 942 height 85
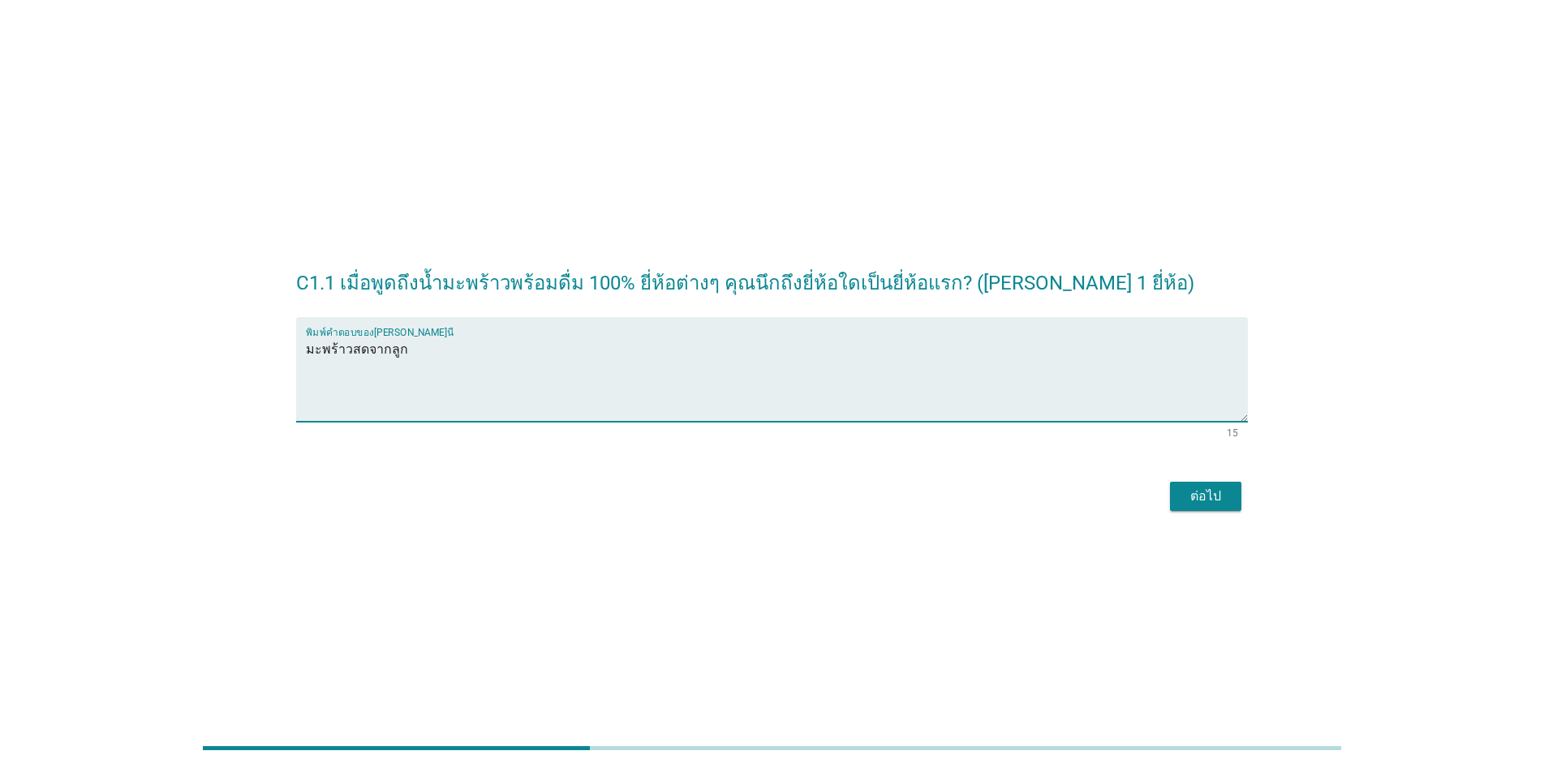
type textarea "มะพร้าวสดจากลูก"
click at [797, 495] on div "ต่อไป" at bounding box center [1205, 496] width 45 height 19
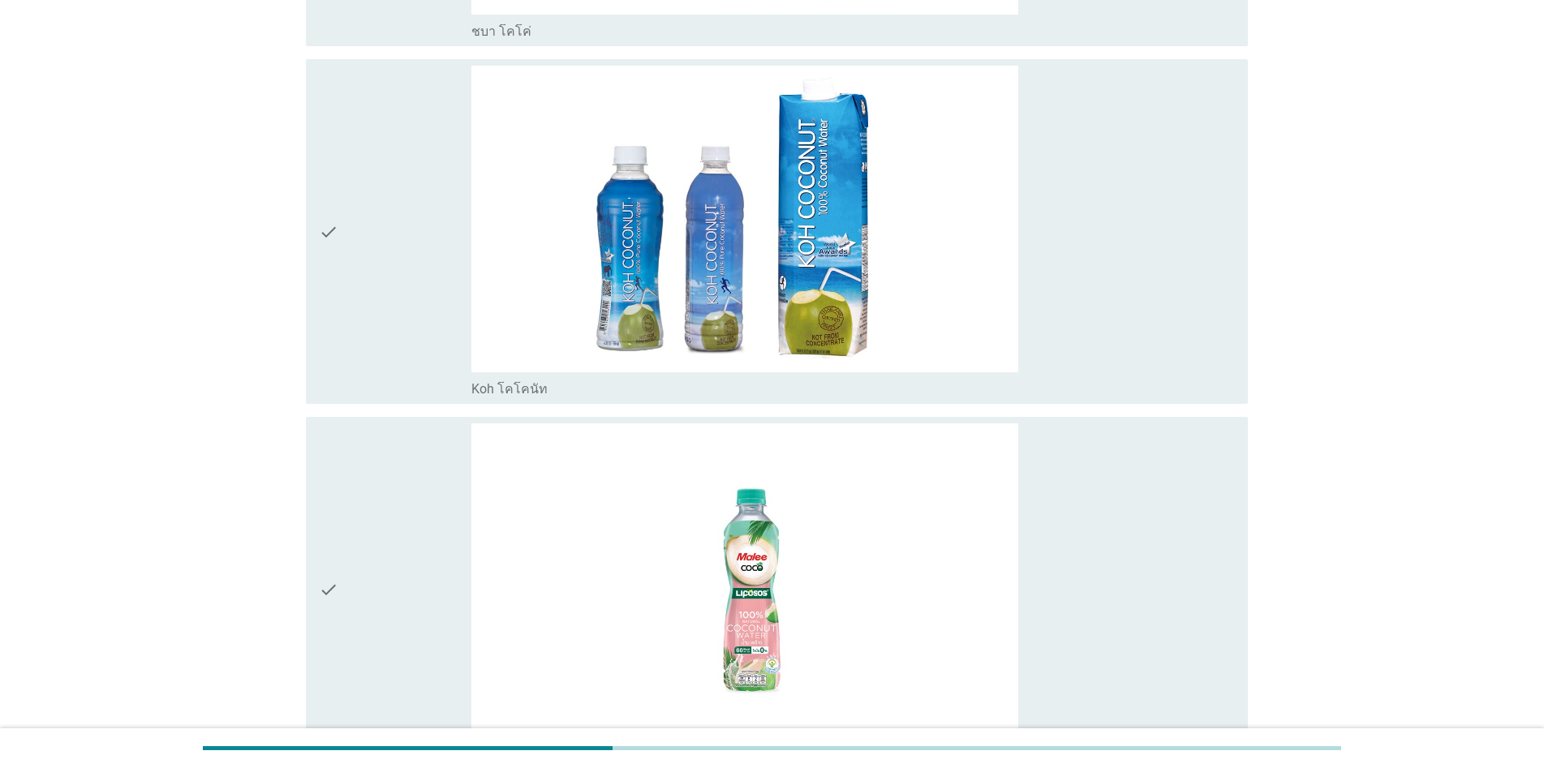
scroll to position [1866, 0]
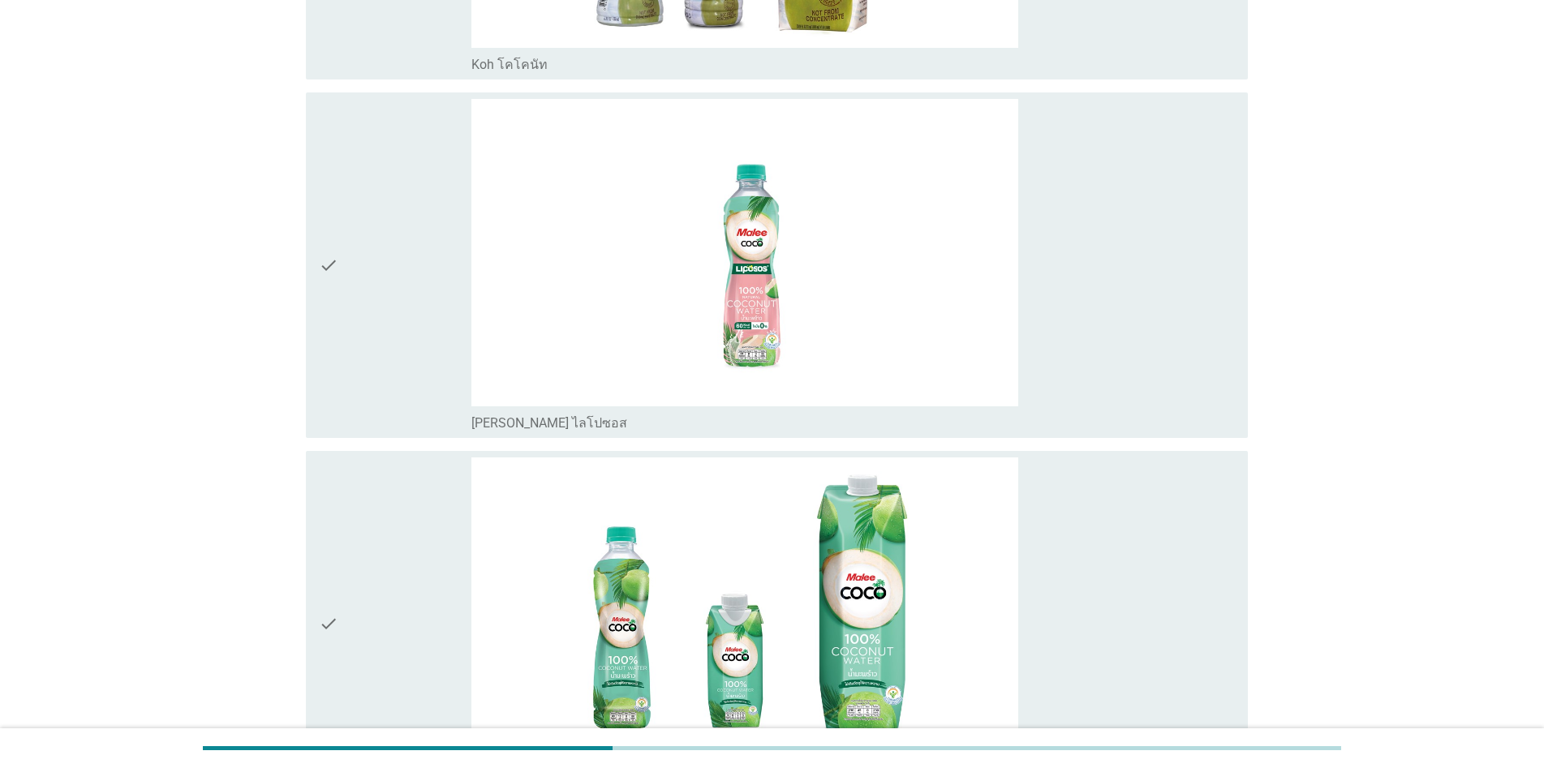
drag, startPoint x: 393, startPoint y: 273, endPoint x: 410, endPoint y: 276, distance: 17.3
click at [393, 273] on div "check" at bounding box center [395, 265] width 153 height 333
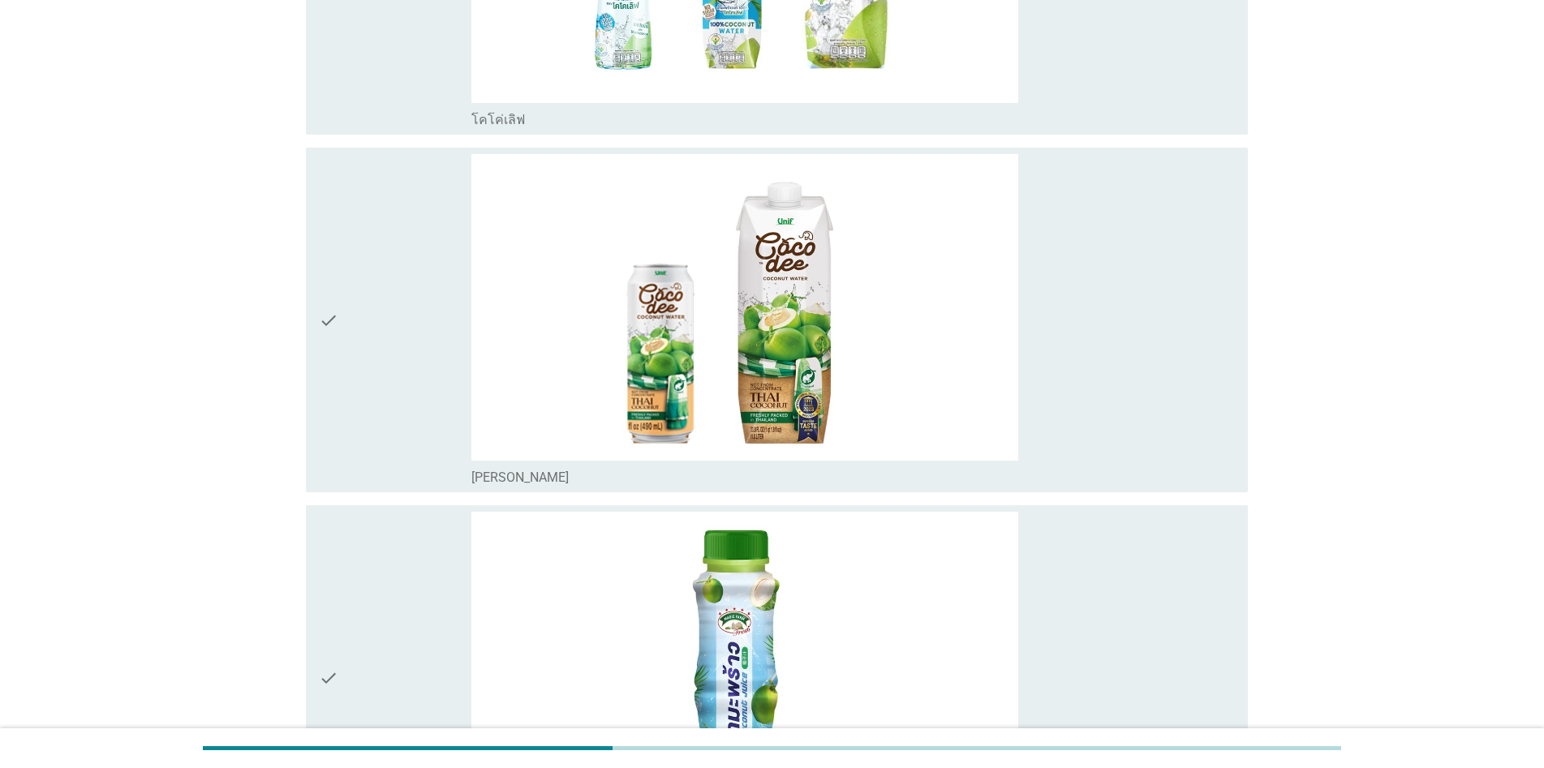
scroll to position [3488, 0]
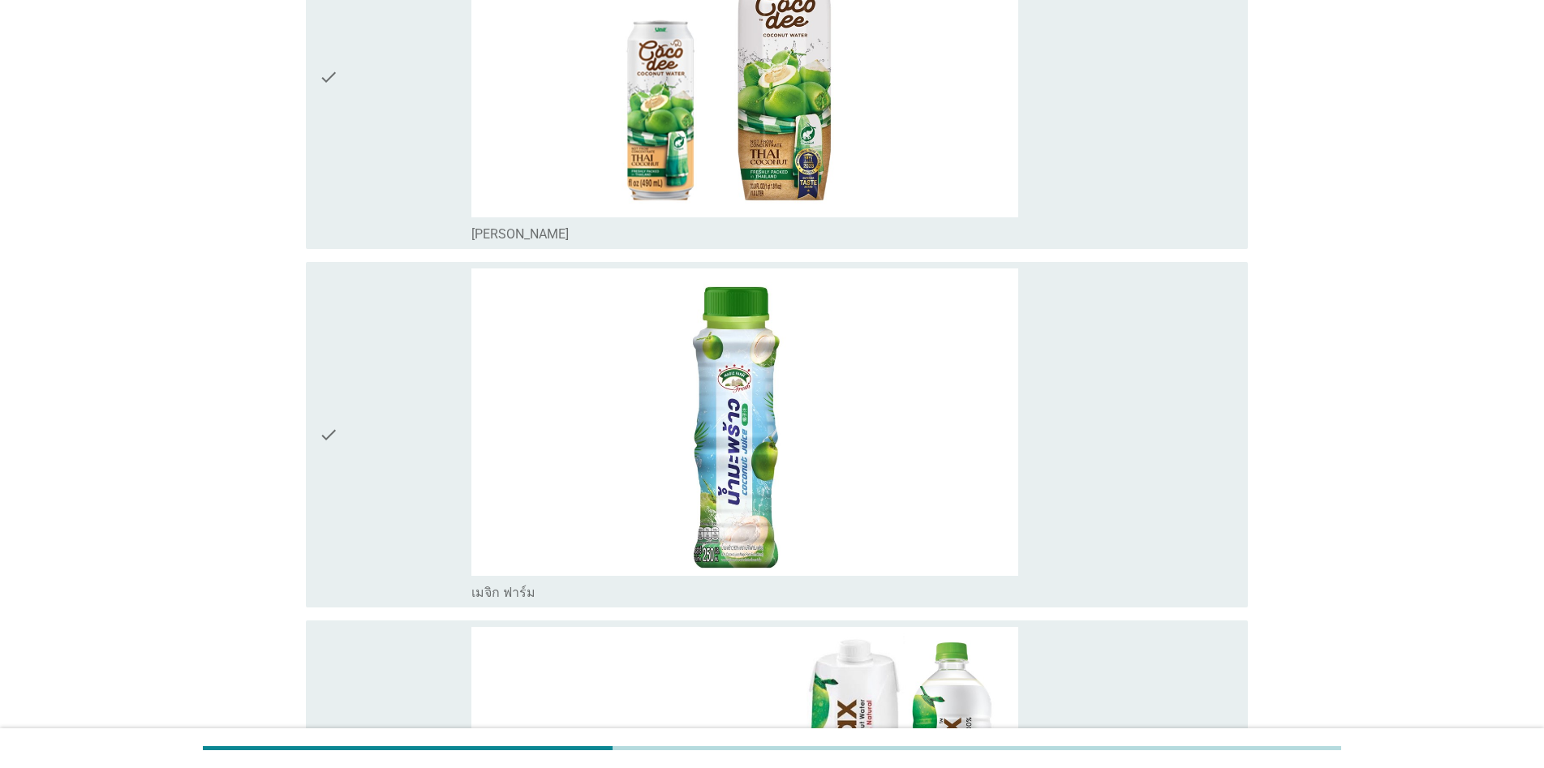
click at [389, 447] on div "check" at bounding box center [395, 435] width 153 height 333
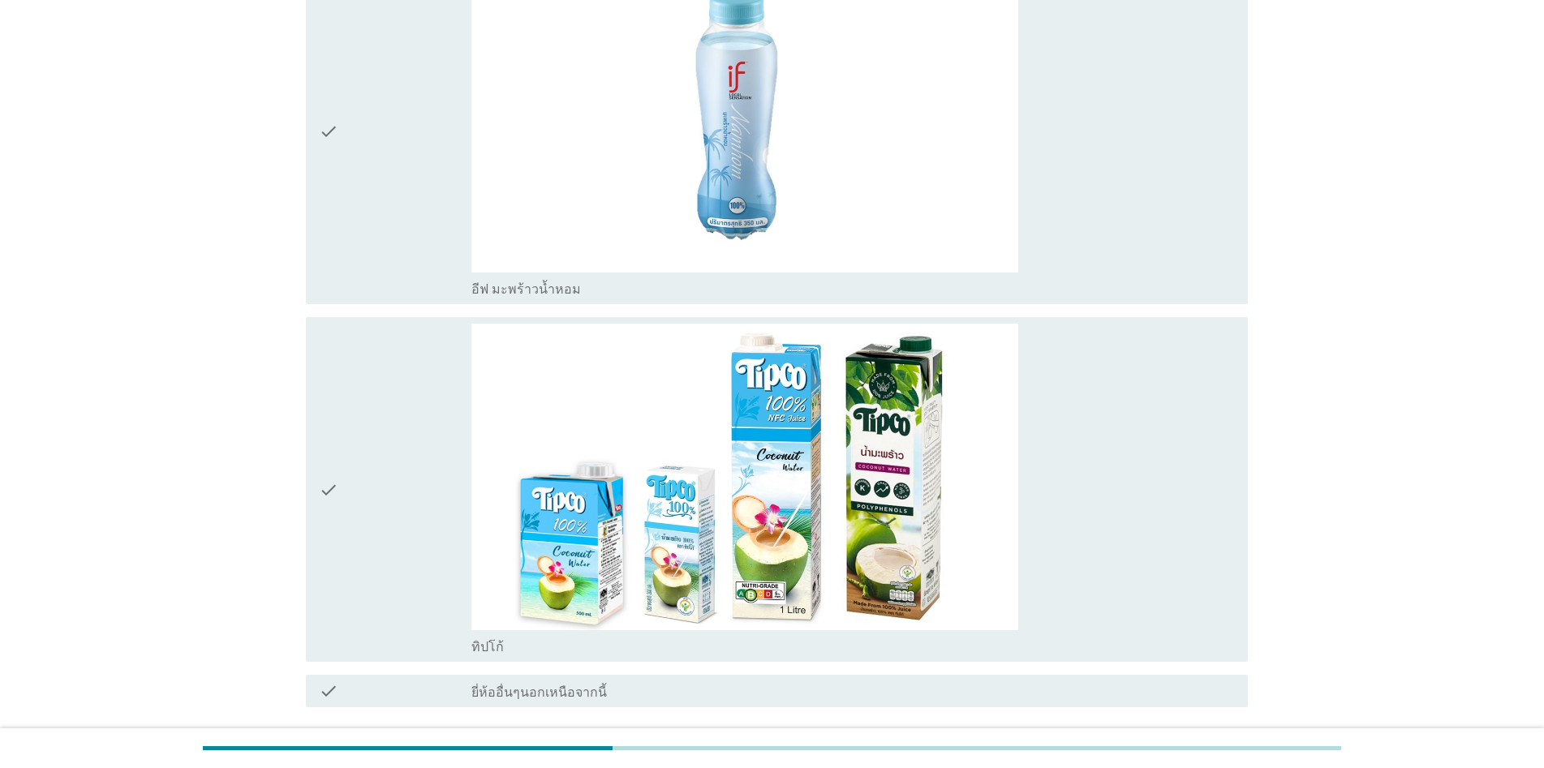
scroll to position [4996, 0]
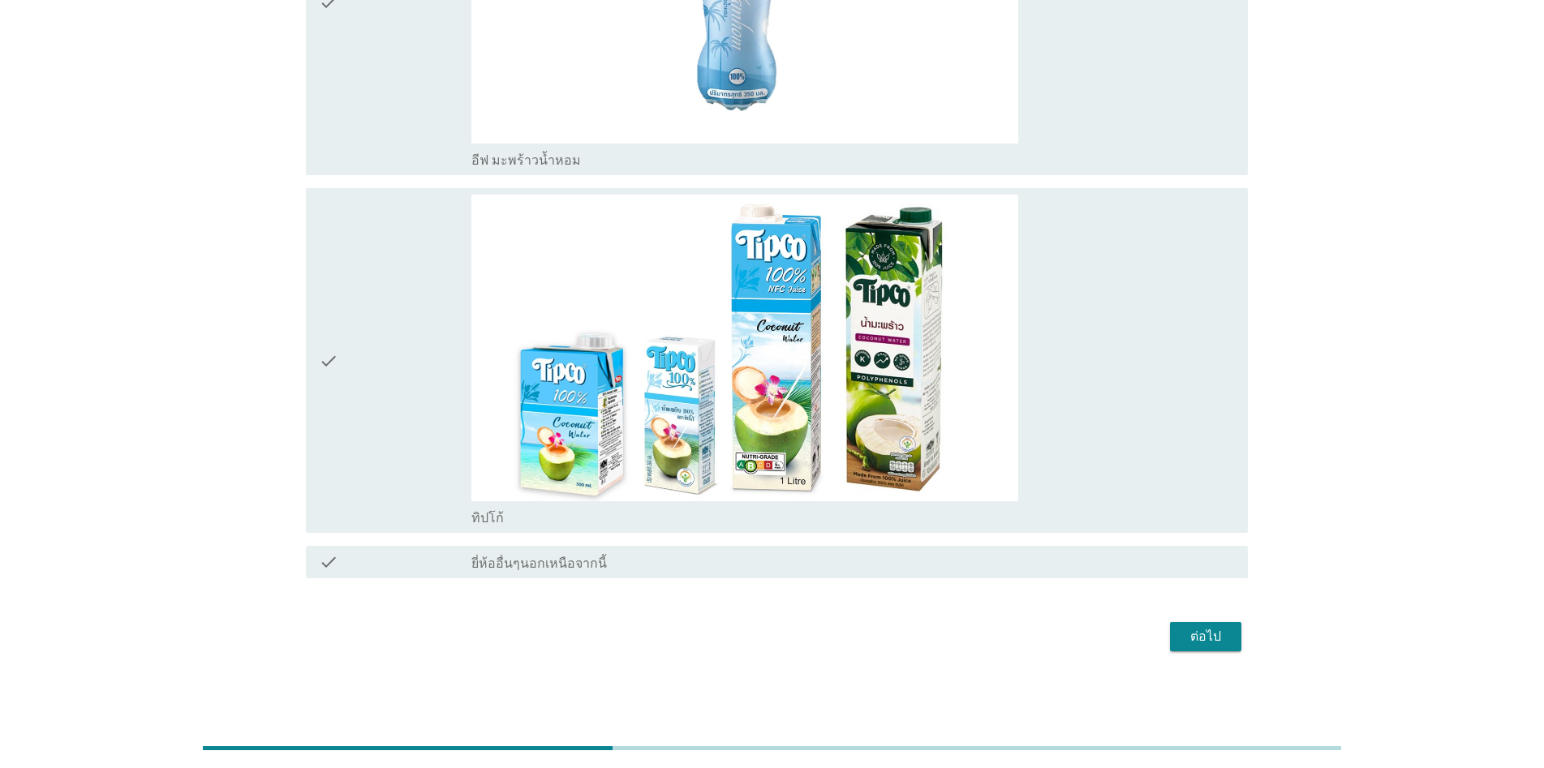
click at [797, 638] on div "ต่อไป" at bounding box center [1205, 636] width 45 height 19
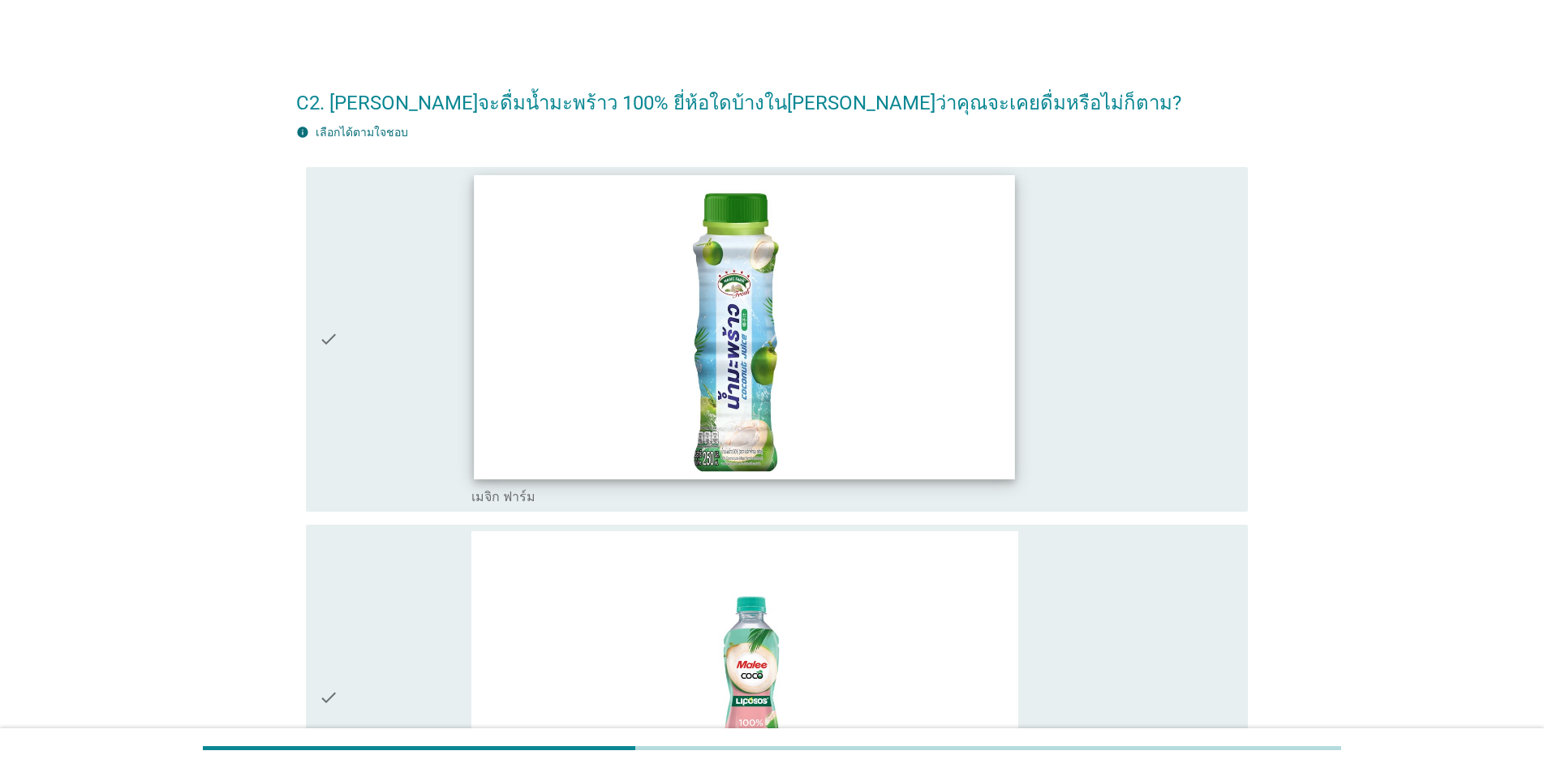
scroll to position [324, 0]
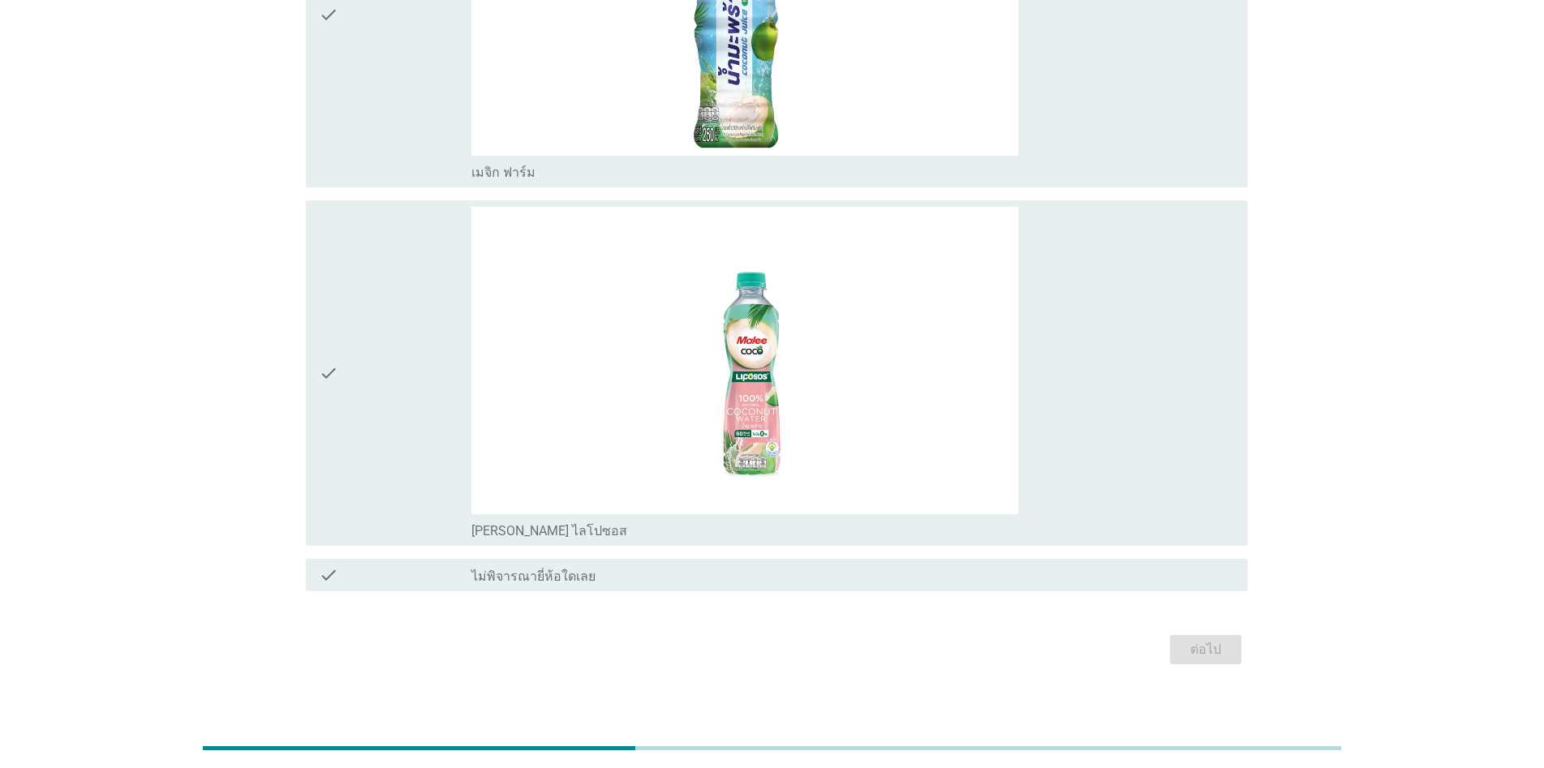
click at [362, 374] on div "check" at bounding box center [395, 373] width 153 height 333
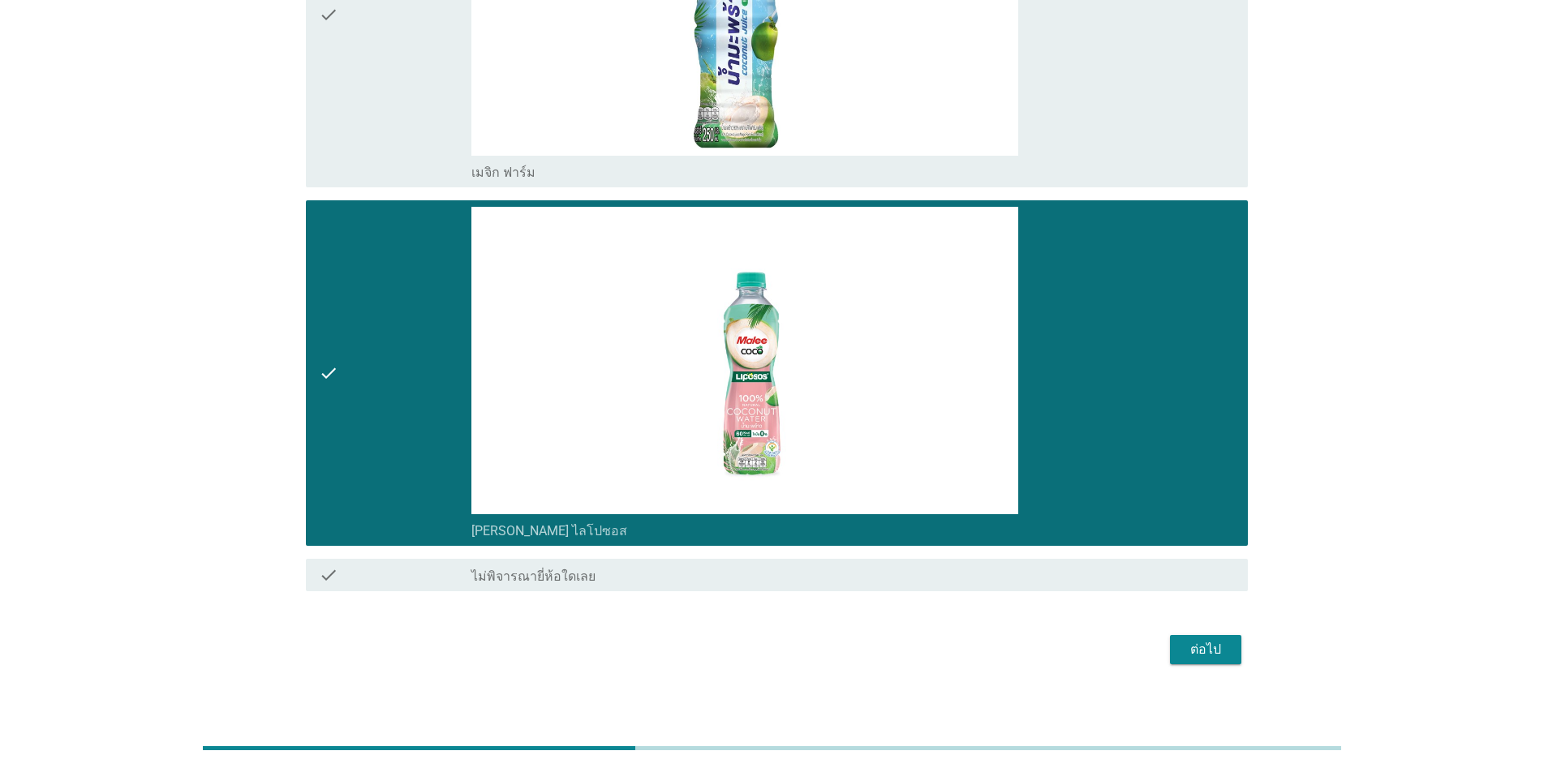
click at [797, 655] on div "ต่อไป" at bounding box center [1205, 649] width 45 height 19
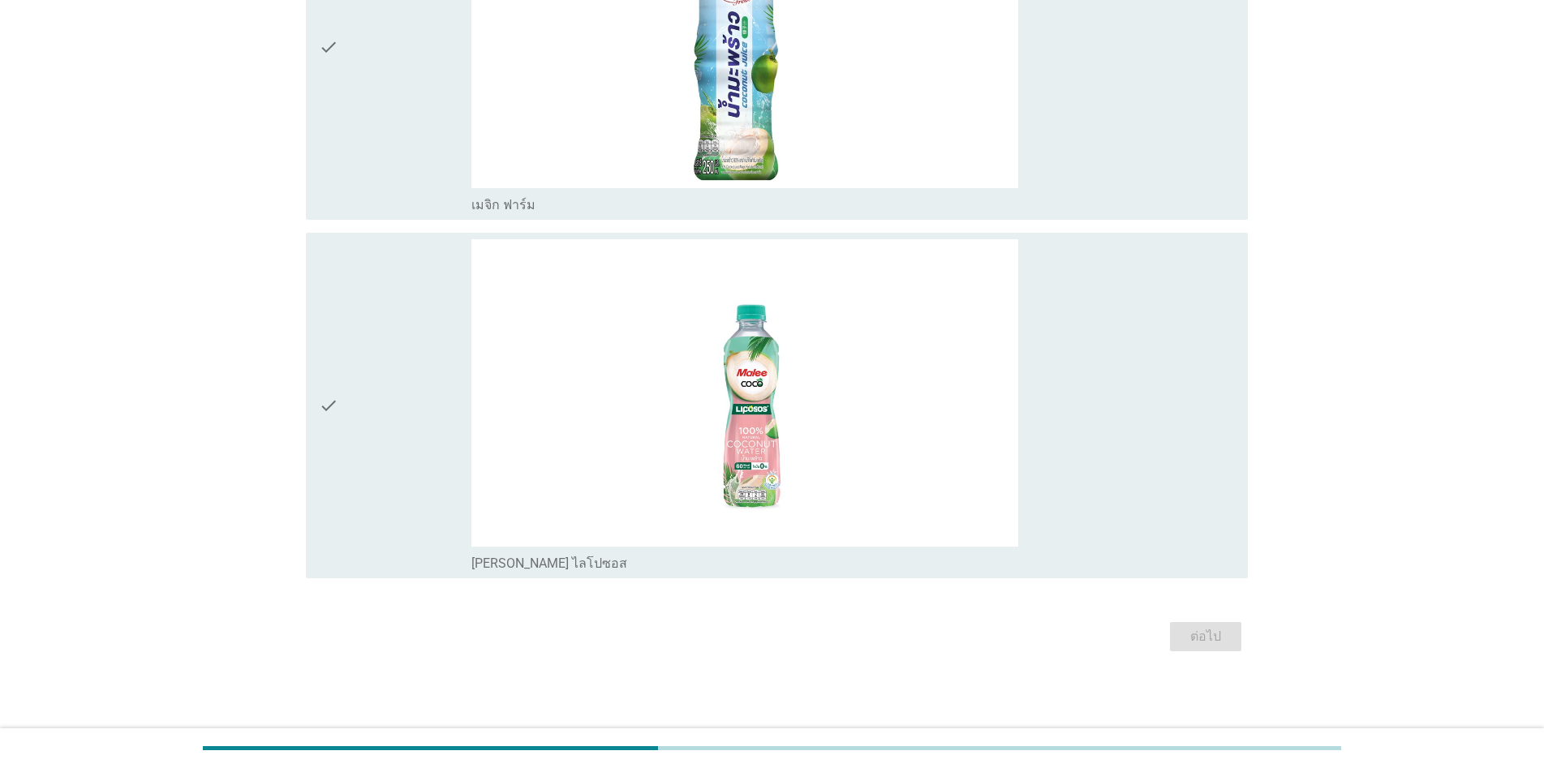
scroll to position [0, 0]
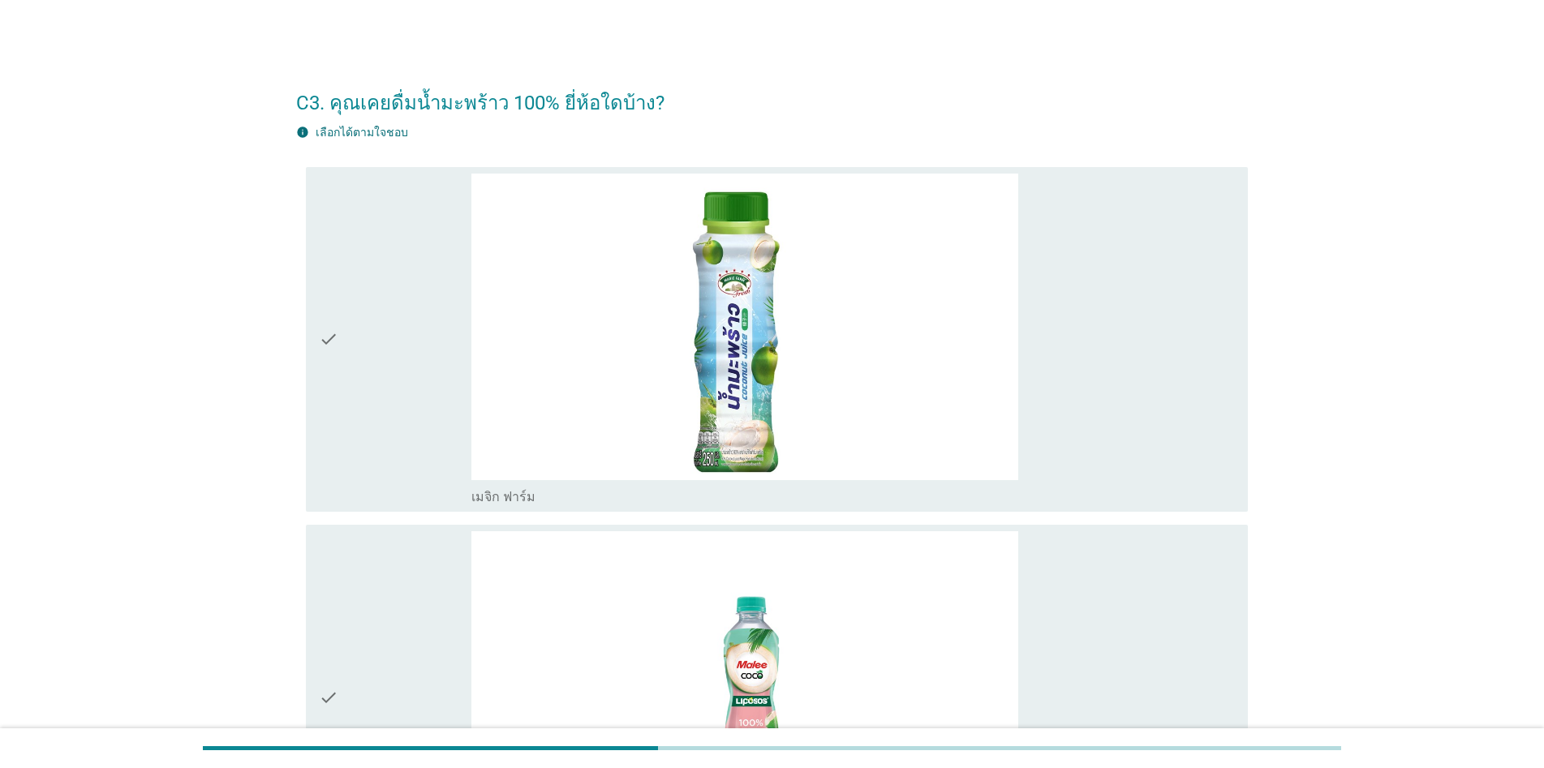
click at [407, 392] on div "check" at bounding box center [395, 340] width 153 height 333
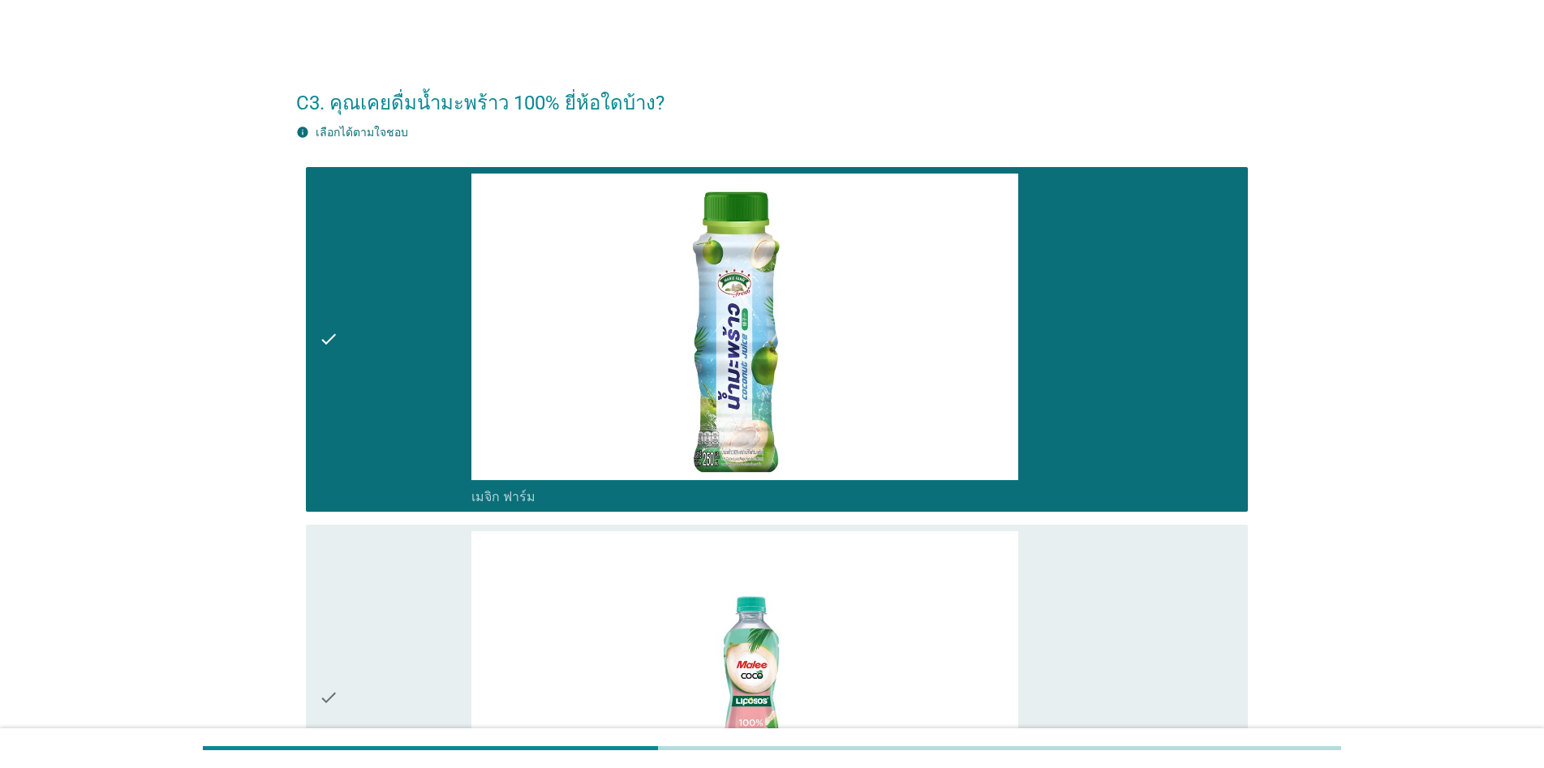
scroll to position [292, 0]
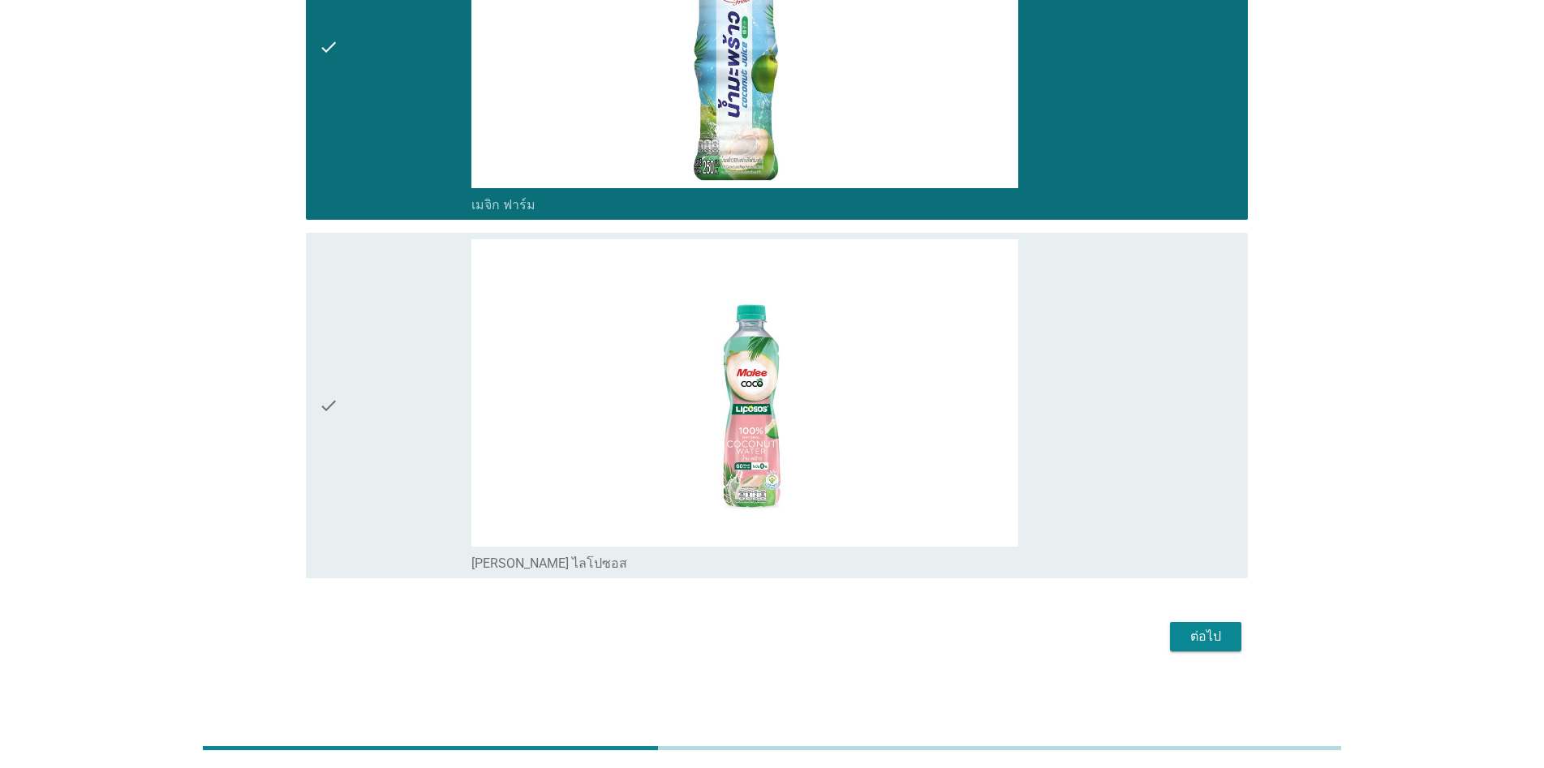
click at [797, 634] on div "ต่อไป" at bounding box center [1205, 636] width 45 height 19
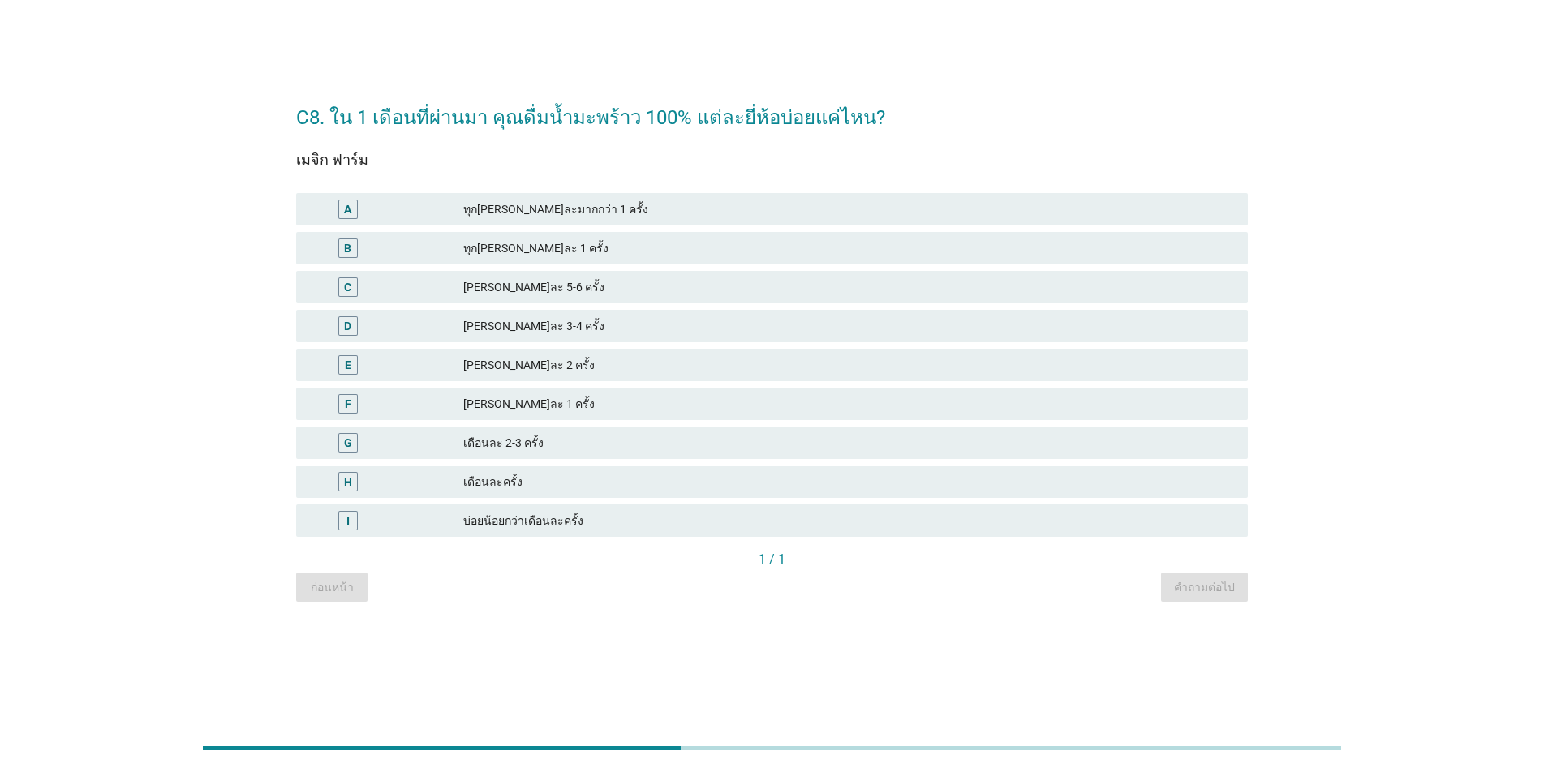
scroll to position [0, 0]
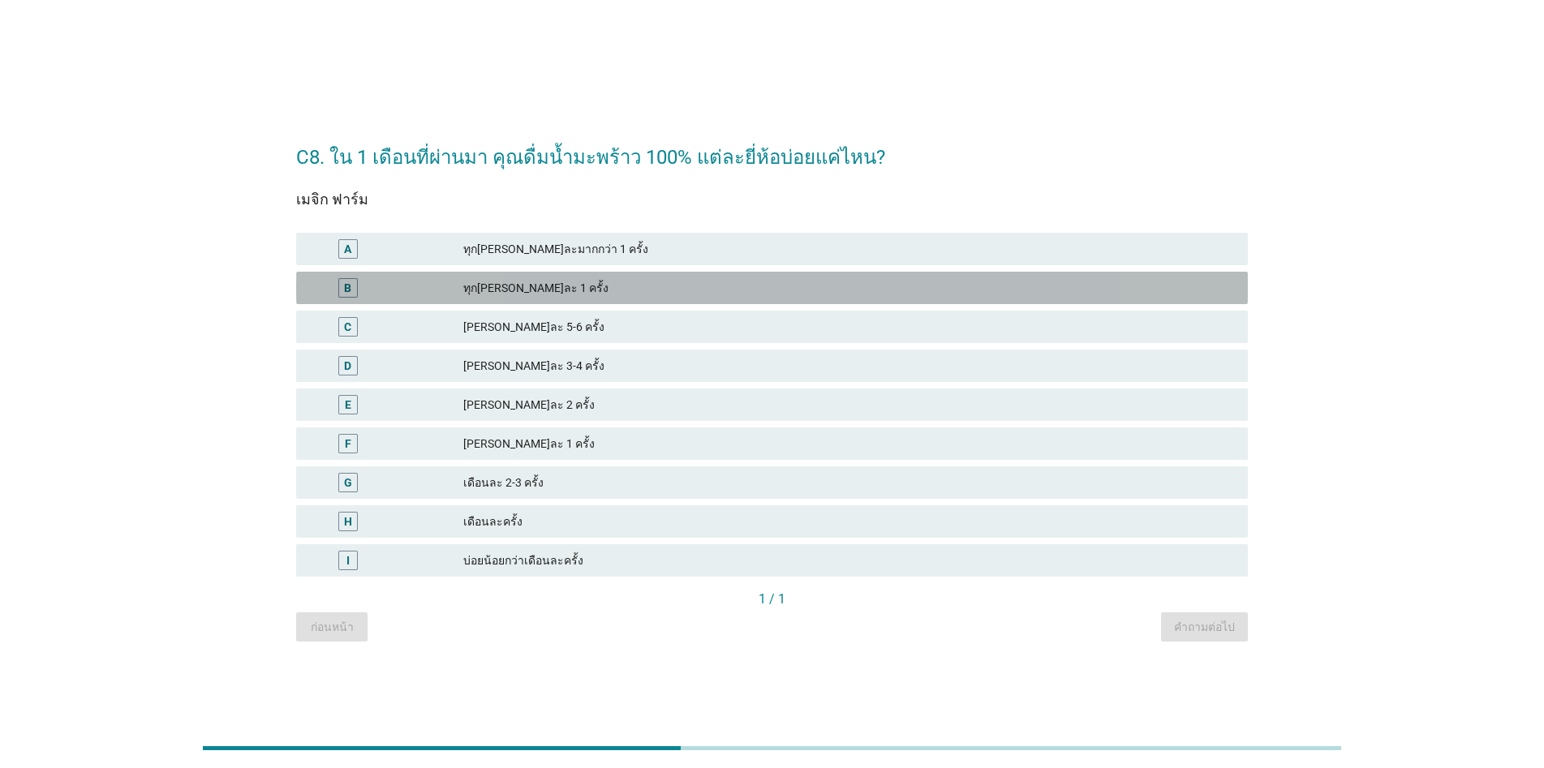
click at [460, 289] on div "B" at bounding box center [386, 287] width 154 height 19
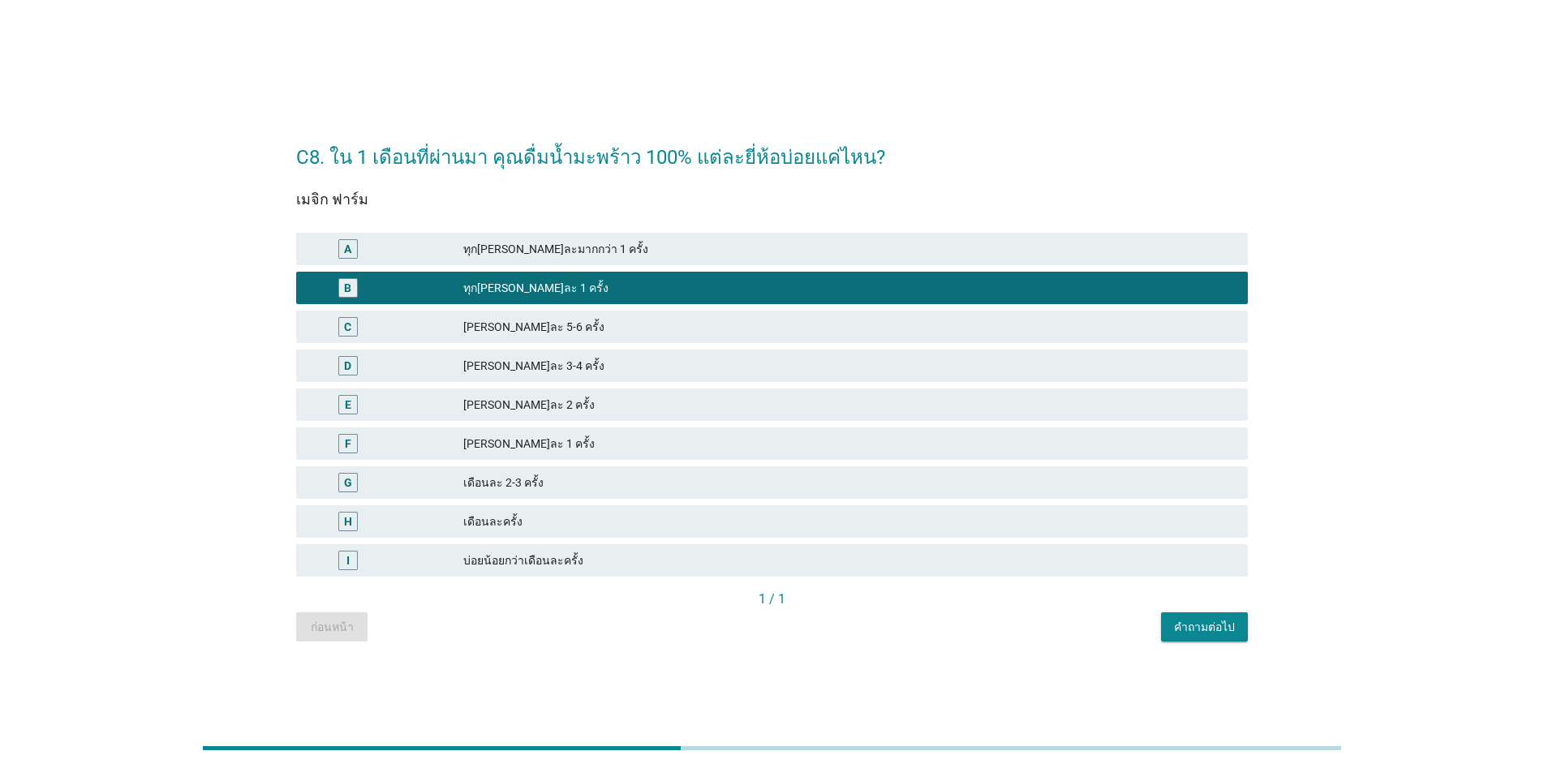
click at [797, 624] on div "คำถามต่อไป" at bounding box center [1204, 627] width 61 height 17
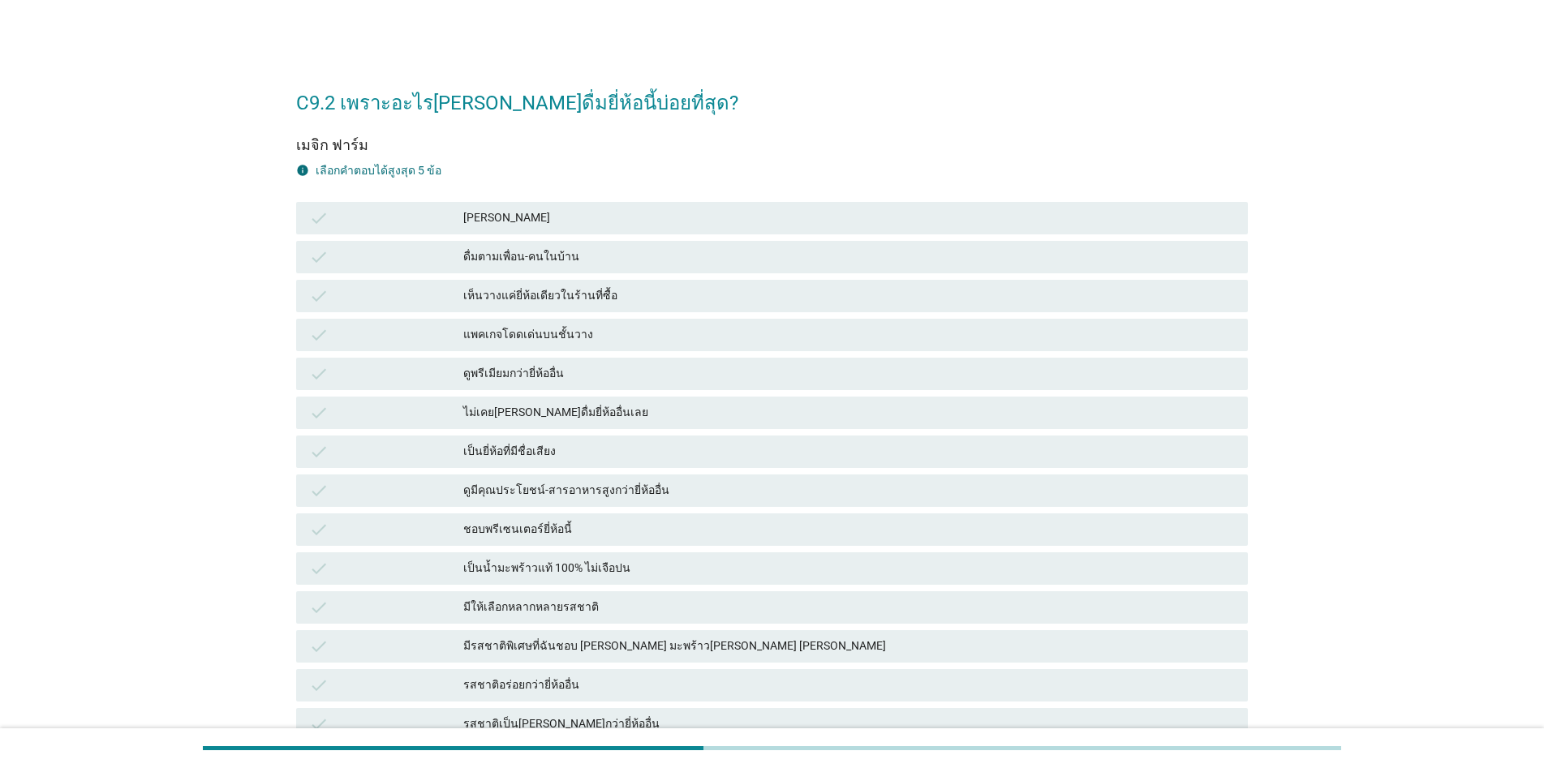
click at [547, 213] on div "[PERSON_NAME]" at bounding box center [848, 217] width 771 height 19
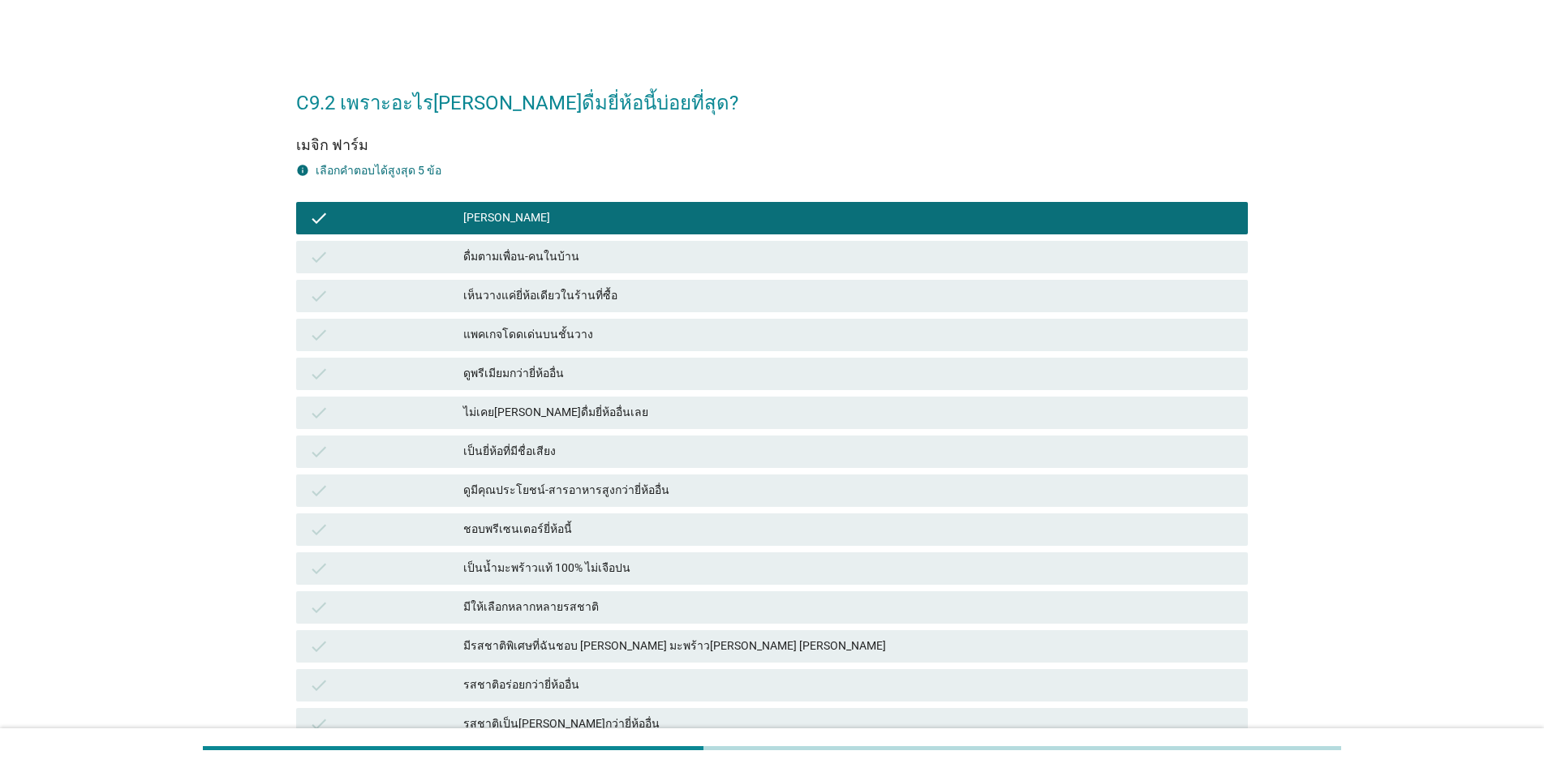
scroll to position [81, 0]
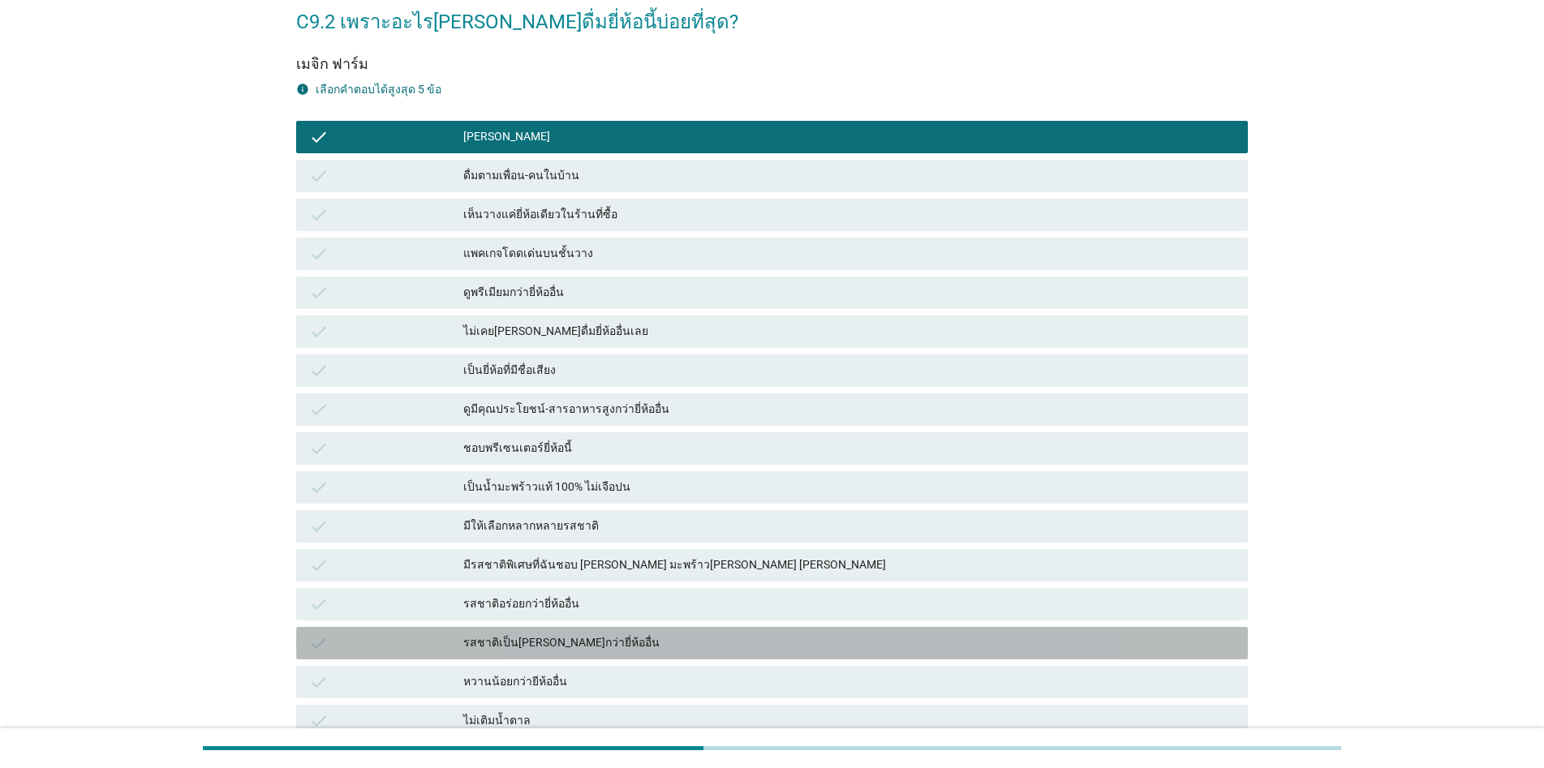
click at [616, 640] on div "รสชาติเป็น[PERSON_NAME]กว่ายี่ห้ออื่น" at bounding box center [848, 643] width 771 height 19
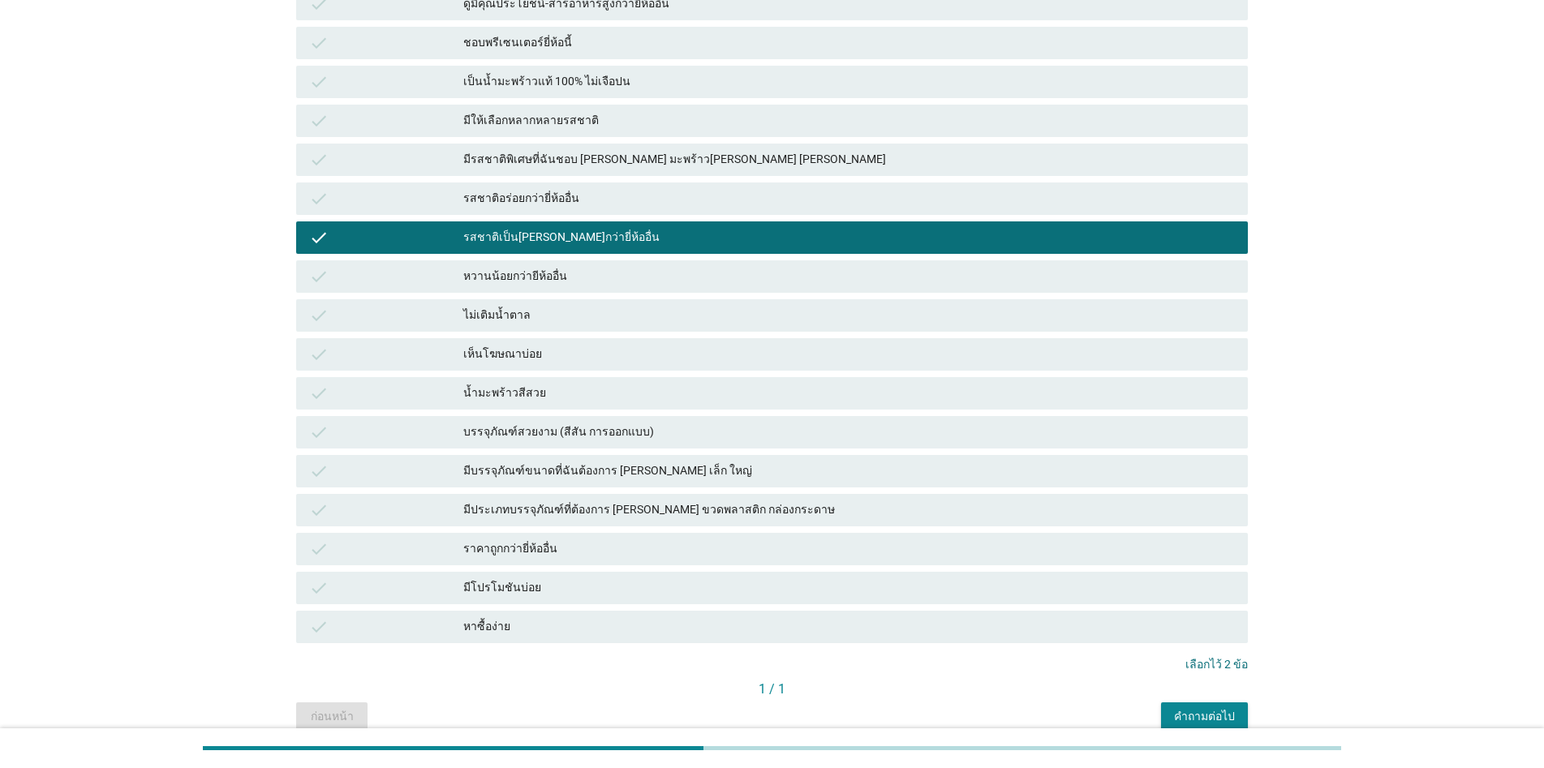
scroll to position [561, 0]
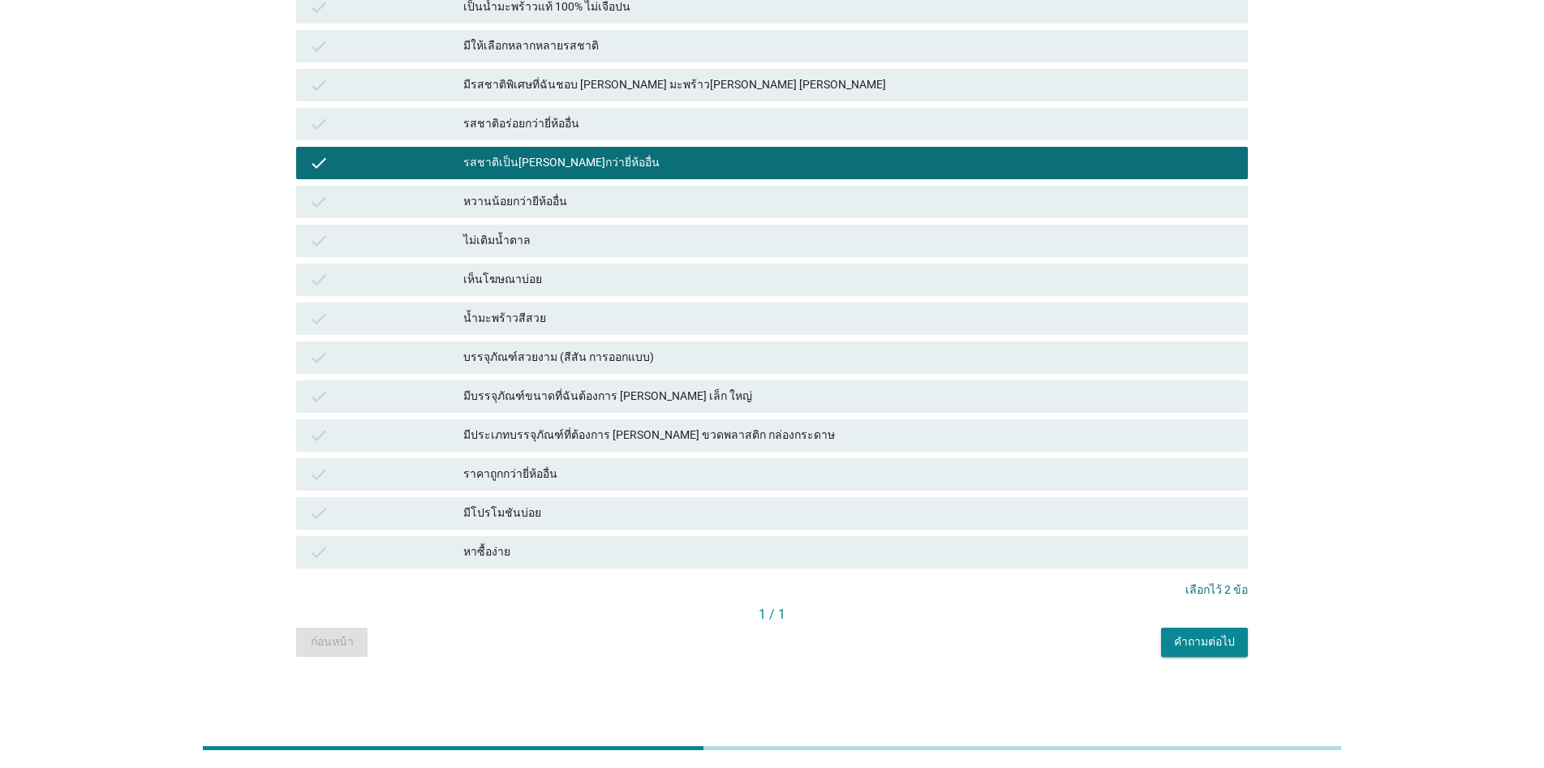
click at [797, 634] on div "คำถามต่อไป" at bounding box center [1204, 642] width 61 height 17
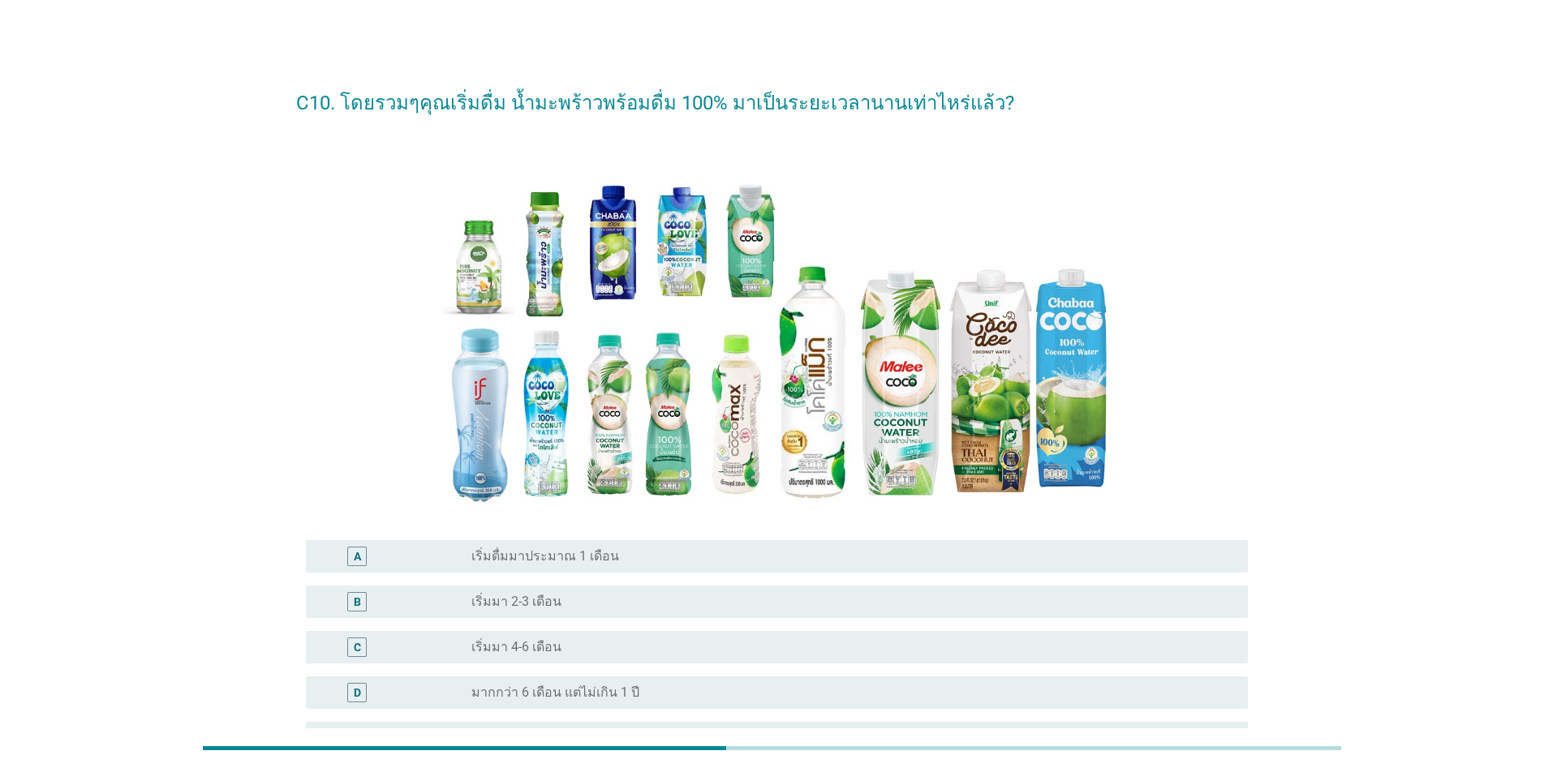
scroll to position [162, 0]
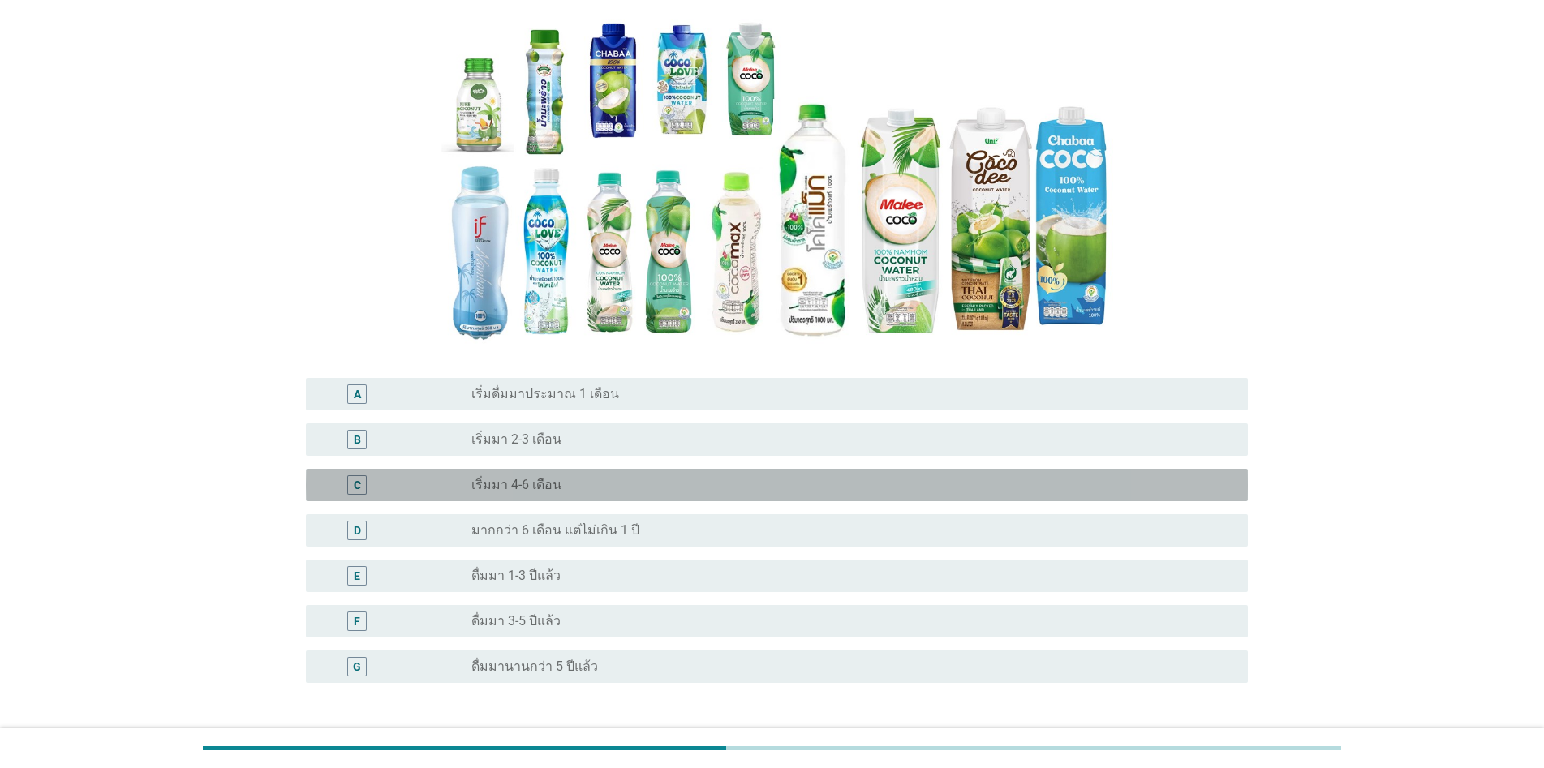
click at [623, 483] on div "radio_button_unchecked เริ่มมา 4-6 เดือน" at bounding box center [846, 485] width 750 height 16
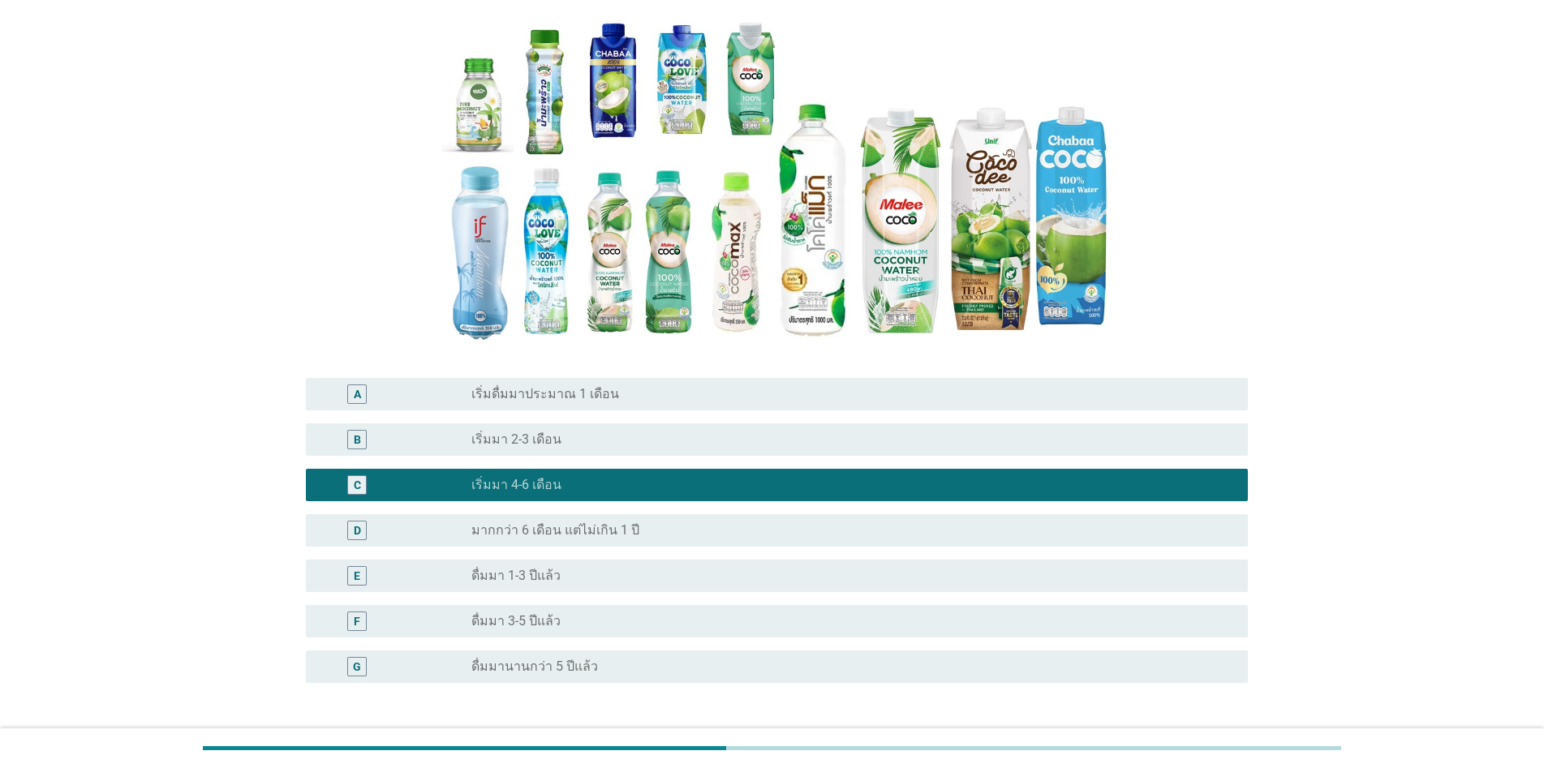
scroll to position [286, 0]
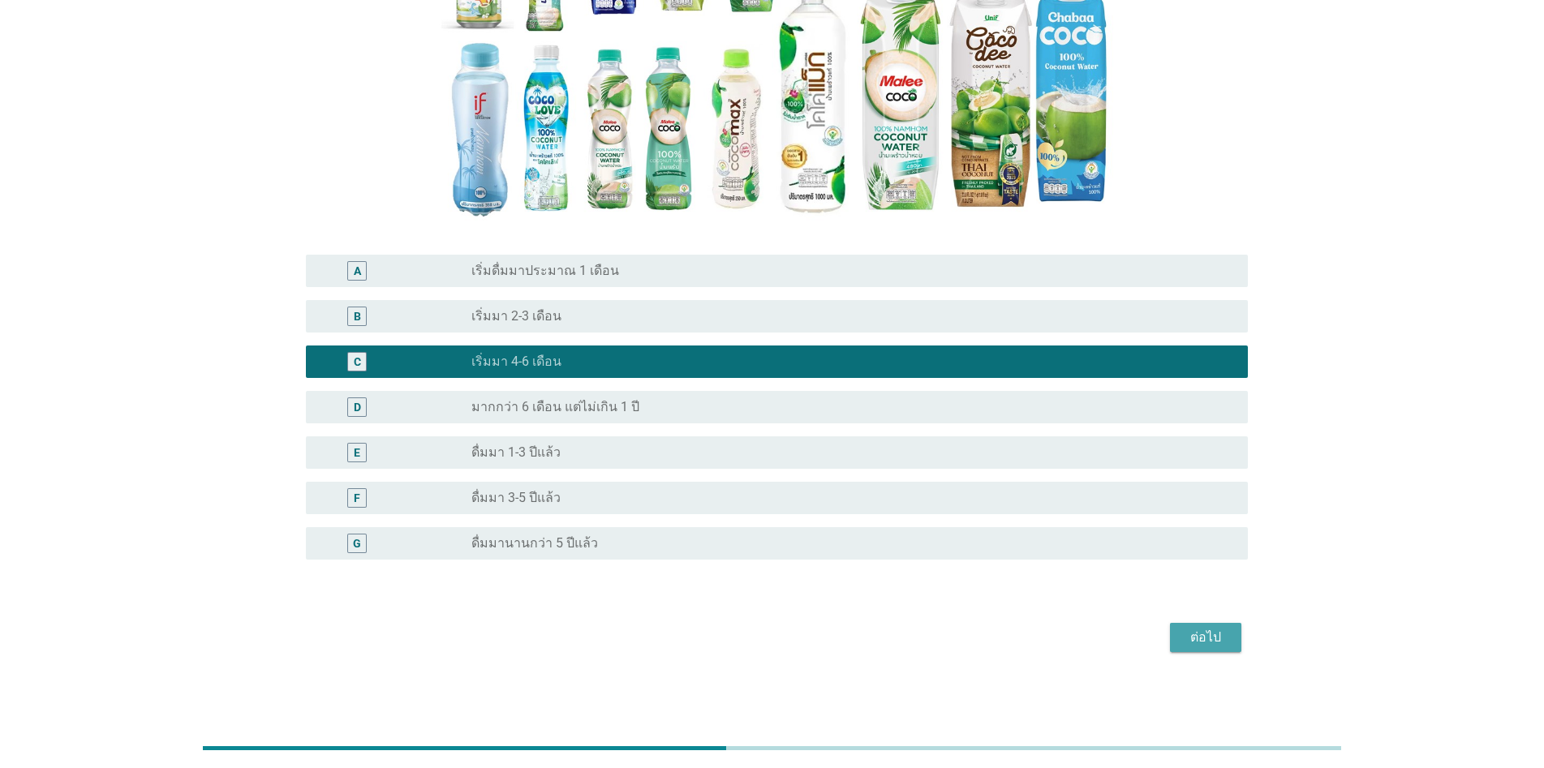
click at [797, 630] on div "ต่อไป" at bounding box center [1205, 637] width 45 height 19
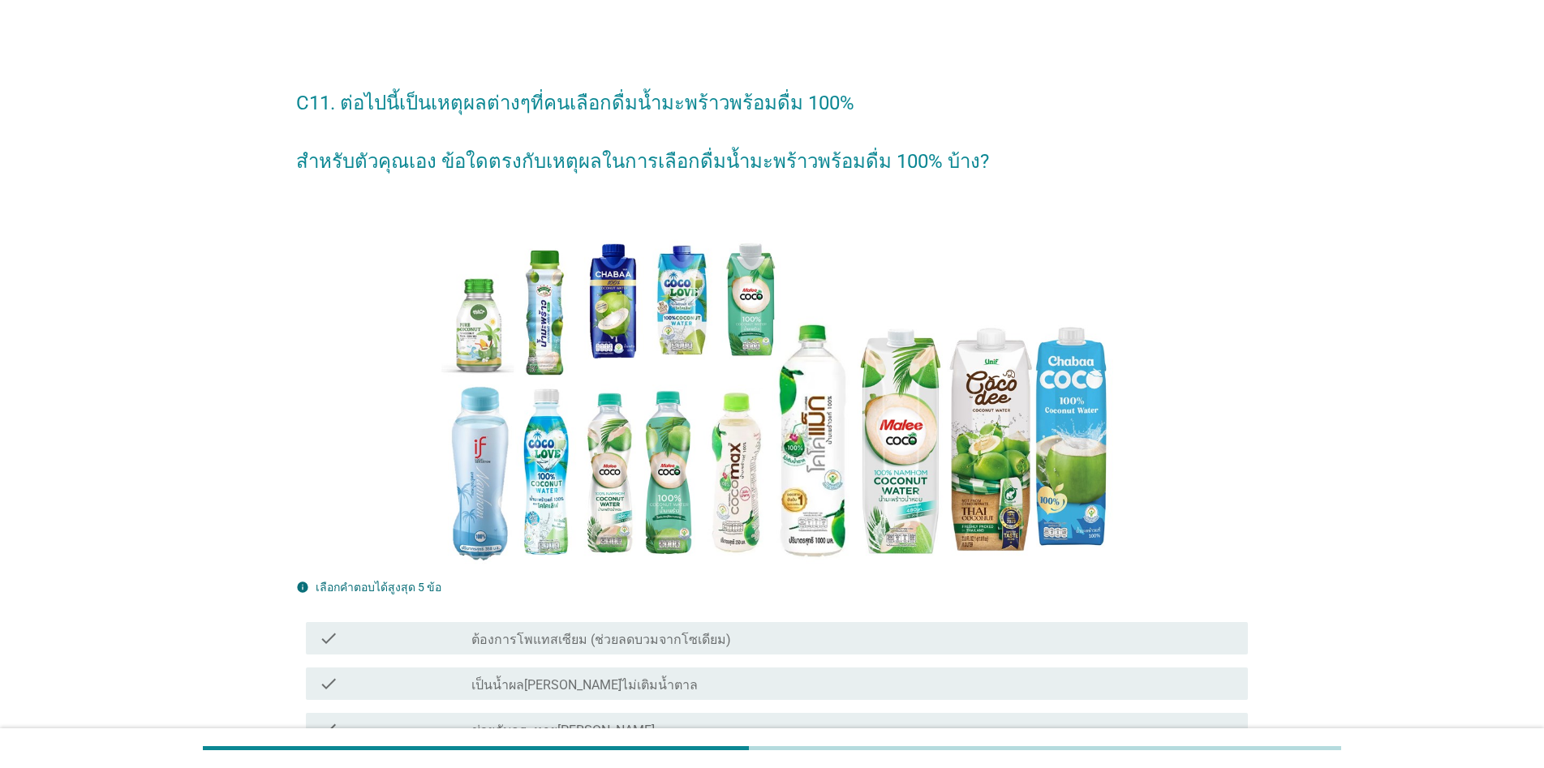
scroll to position [162, 0]
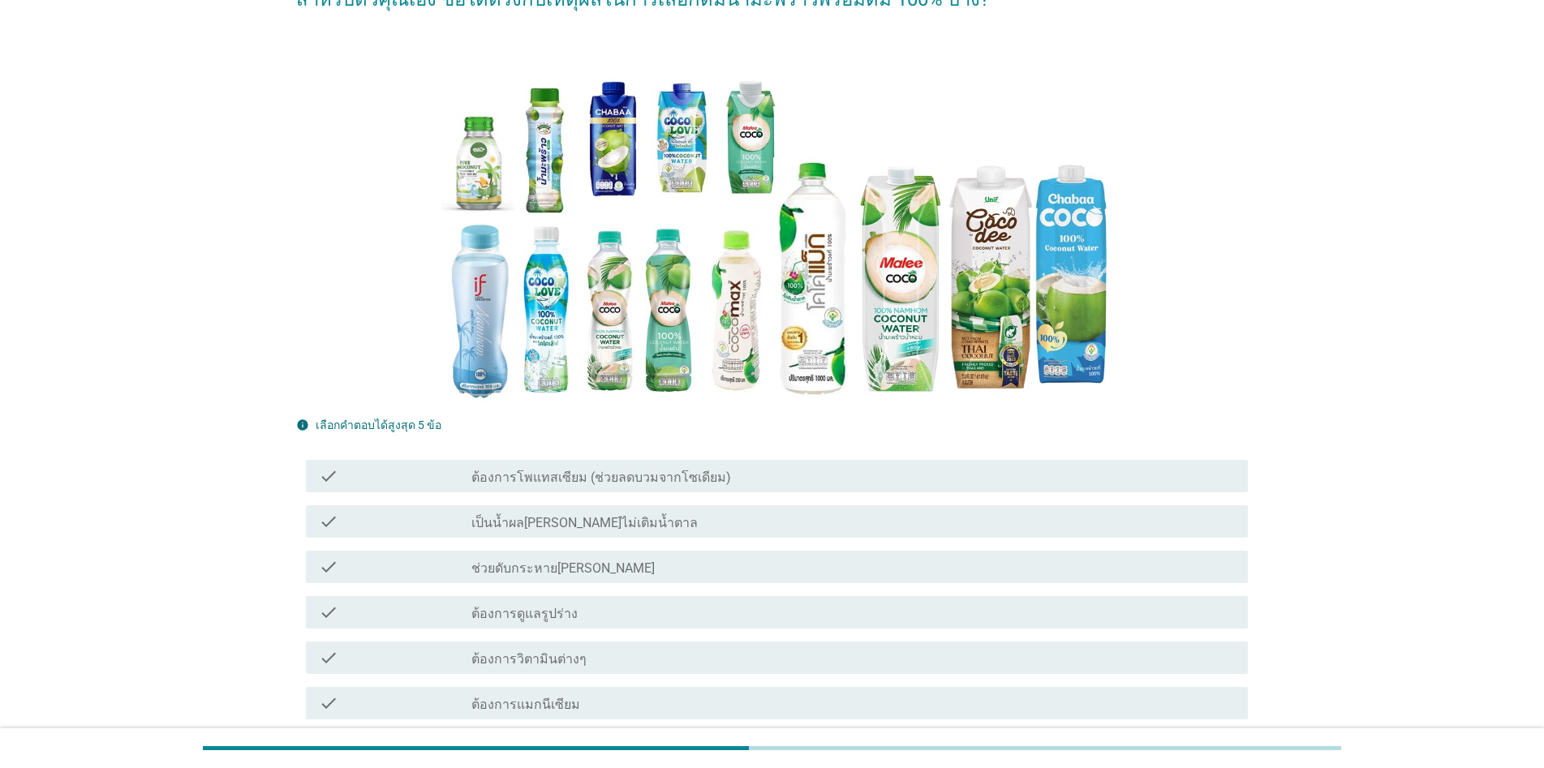
click at [612, 657] on div "check_box_outline_blank ต้องการวิตามินต่างๆ" at bounding box center [852, 657] width 763 height 19
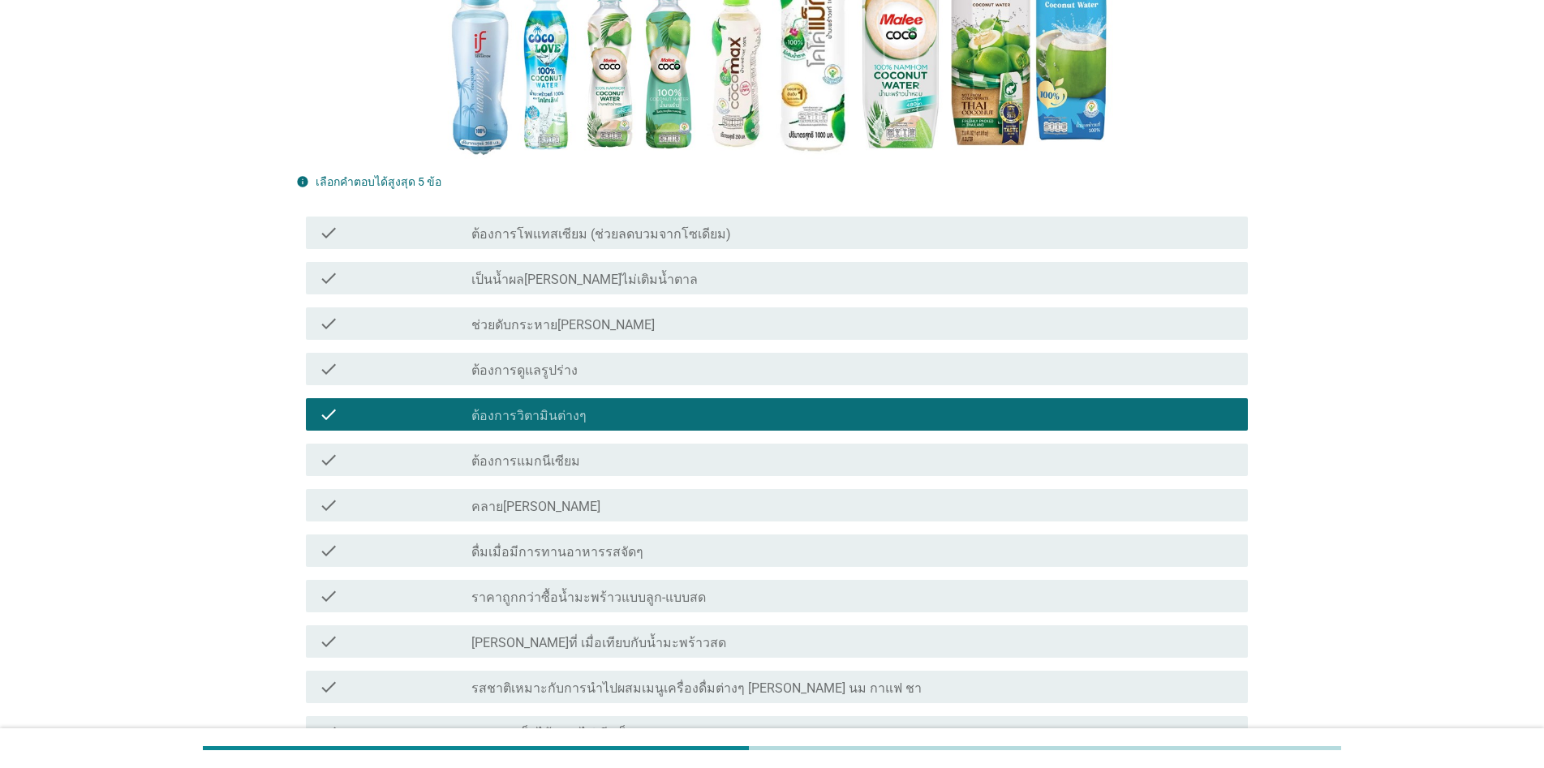
scroll to position [487, 0]
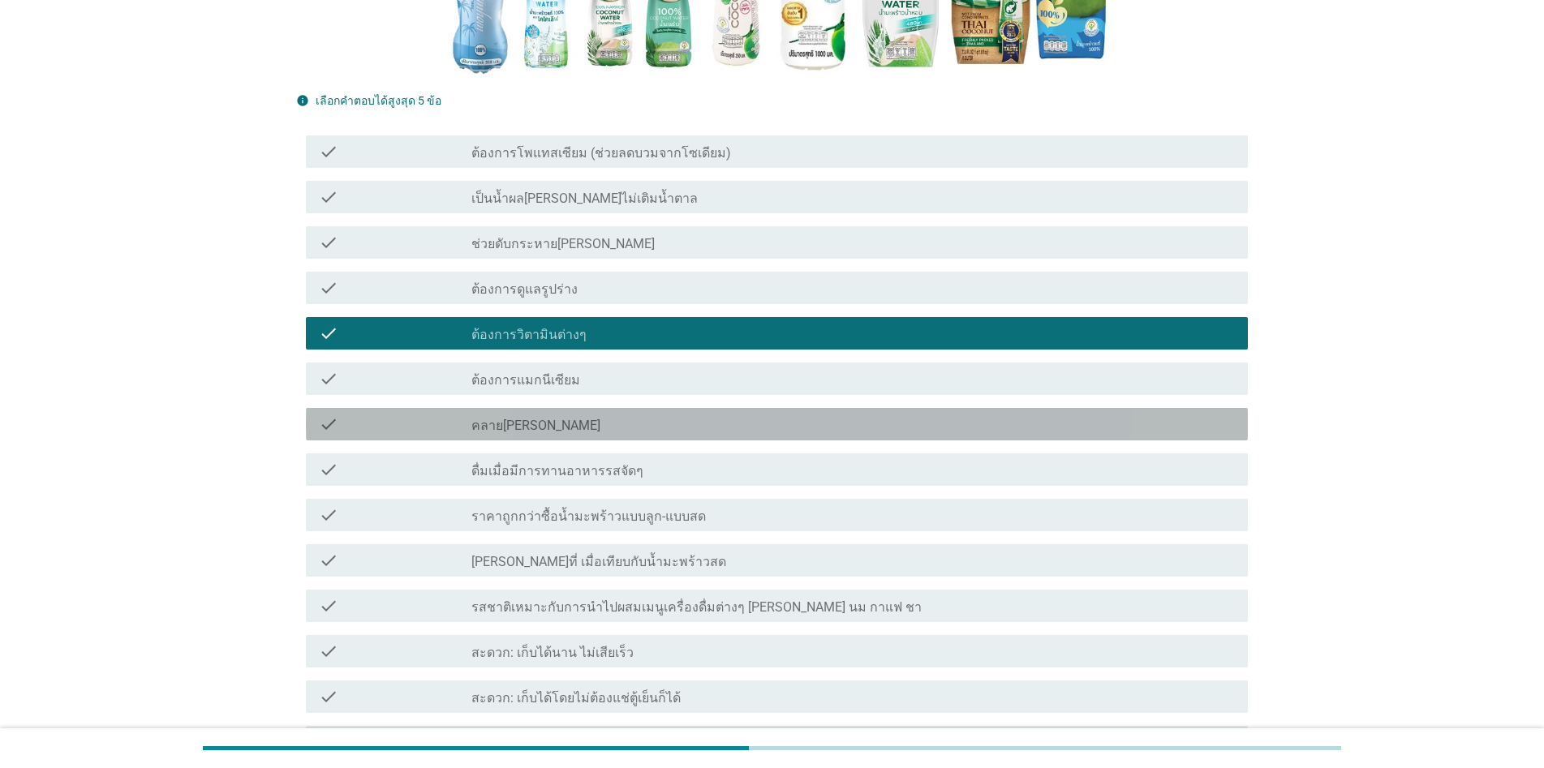
click at [522, 422] on label "คลาย[PERSON_NAME]" at bounding box center [535, 426] width 129 height 16
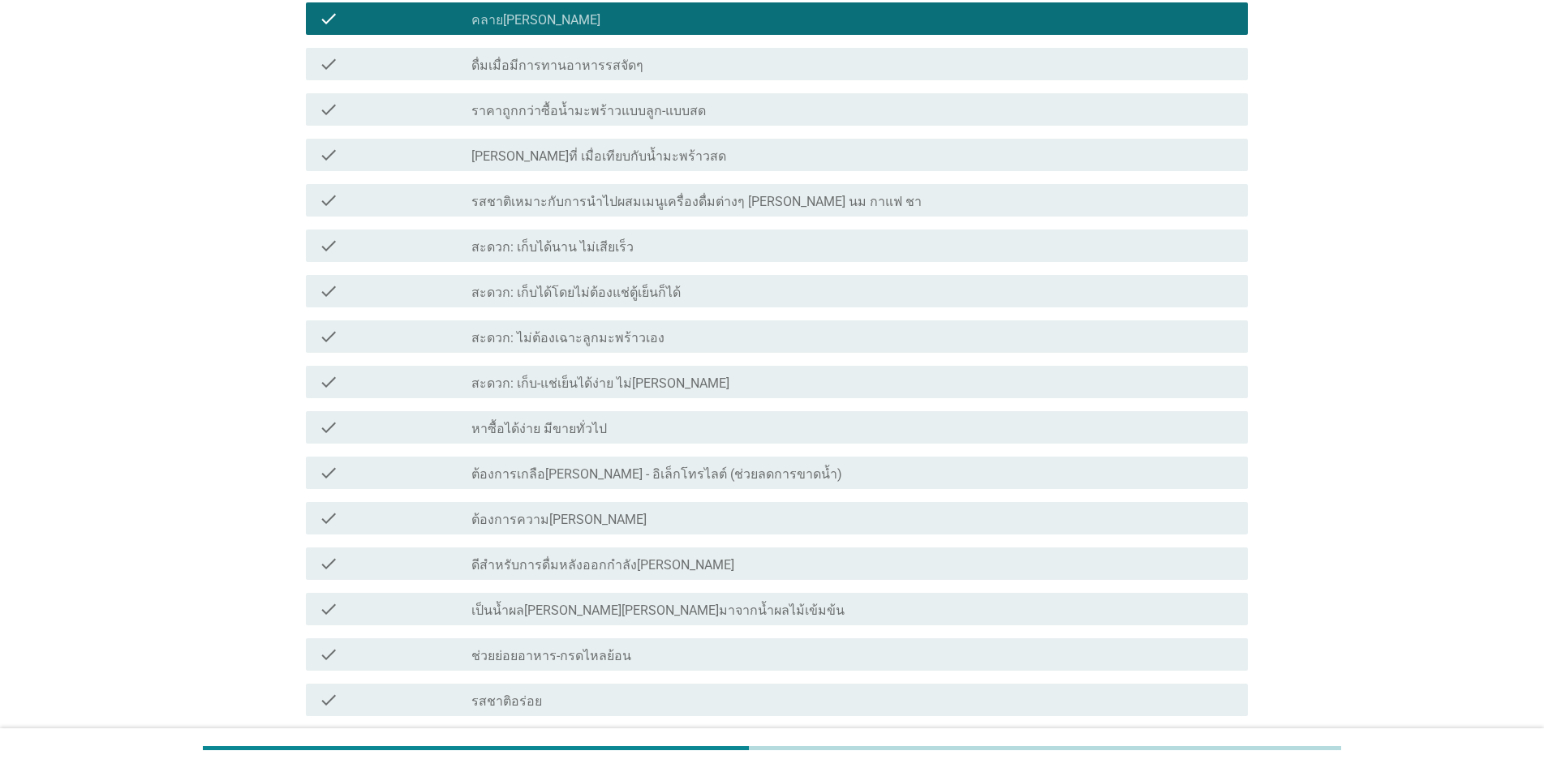
scroll to position [1280, 0]
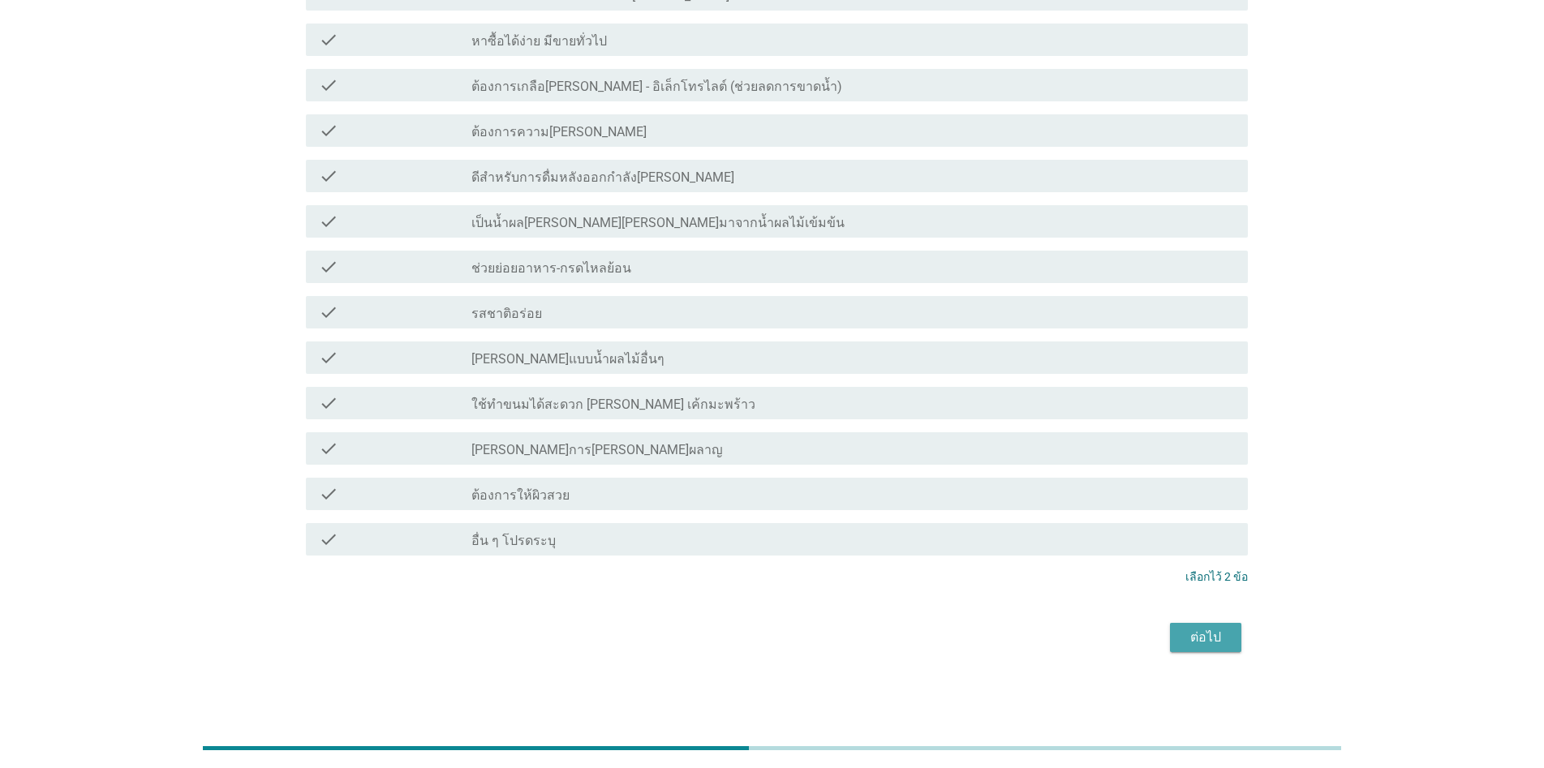
click at [797, 640] on div "ต่อไป" at bounding box center [1205, 637] width 45 height 19
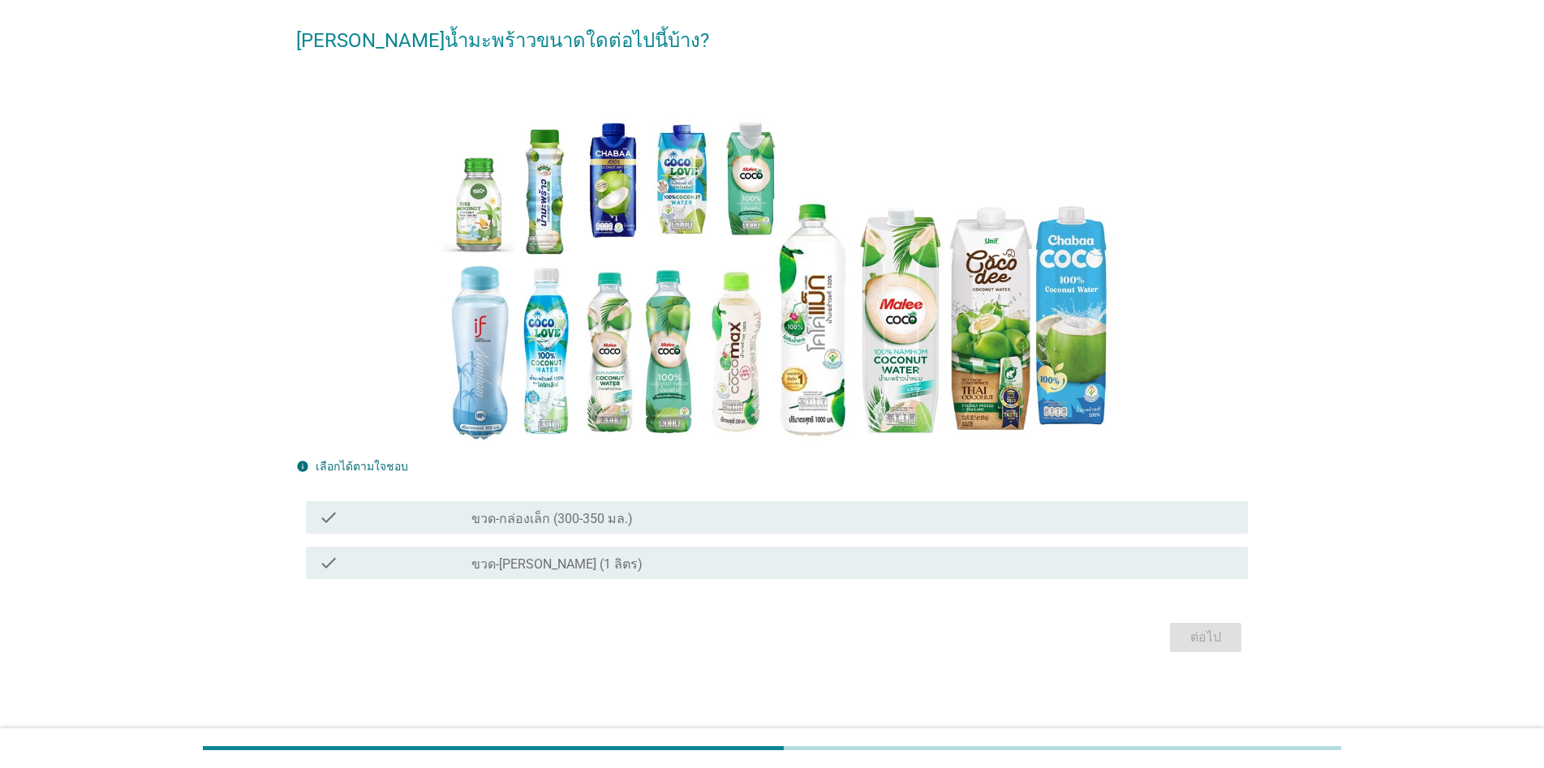
scroll to position [0, 0]
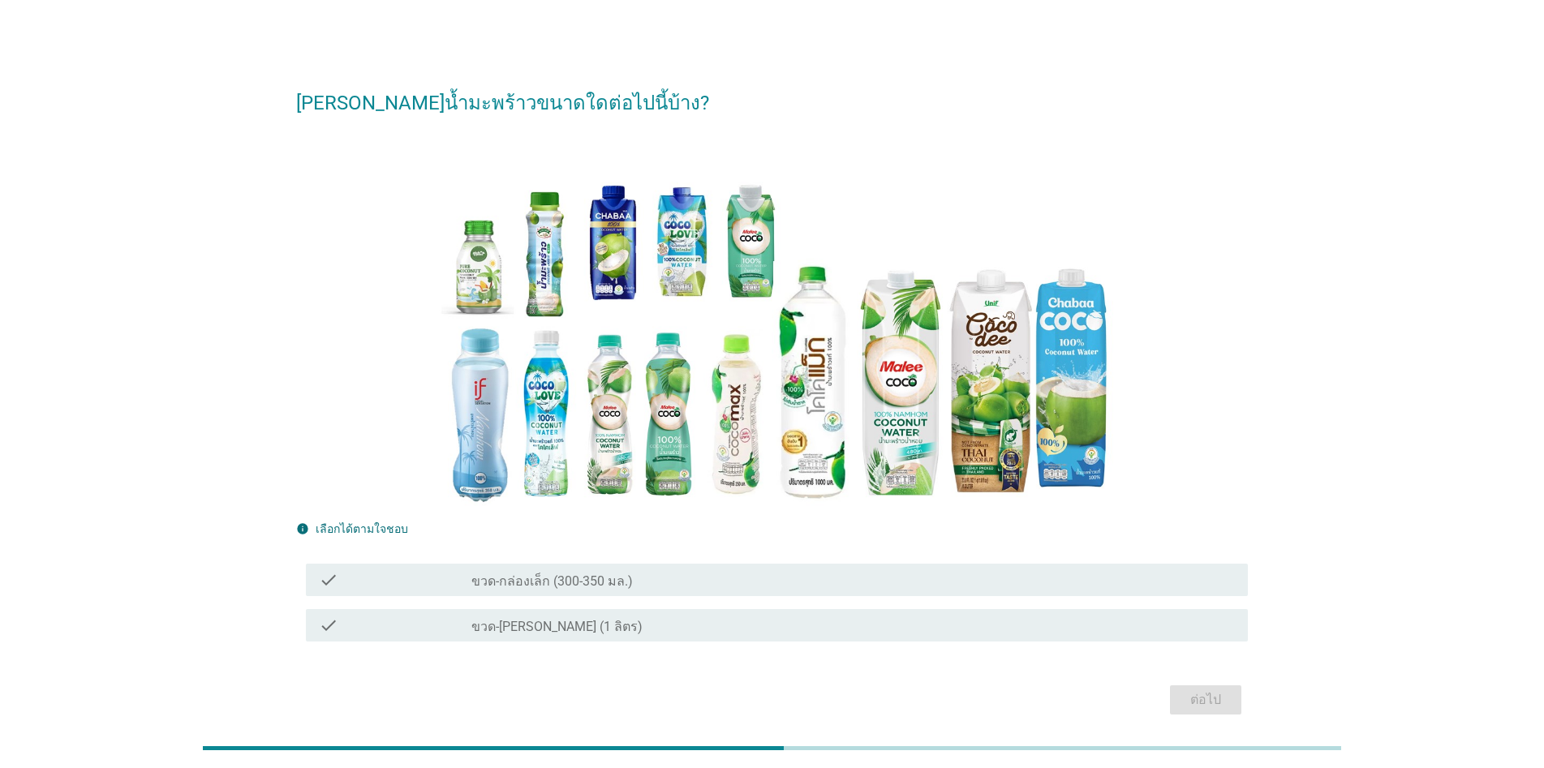
click at [558, 577] on label "ขวด-กล่องเล็ก (300-350 มล.)" at bounding box center [551, 582] width 161 height 16
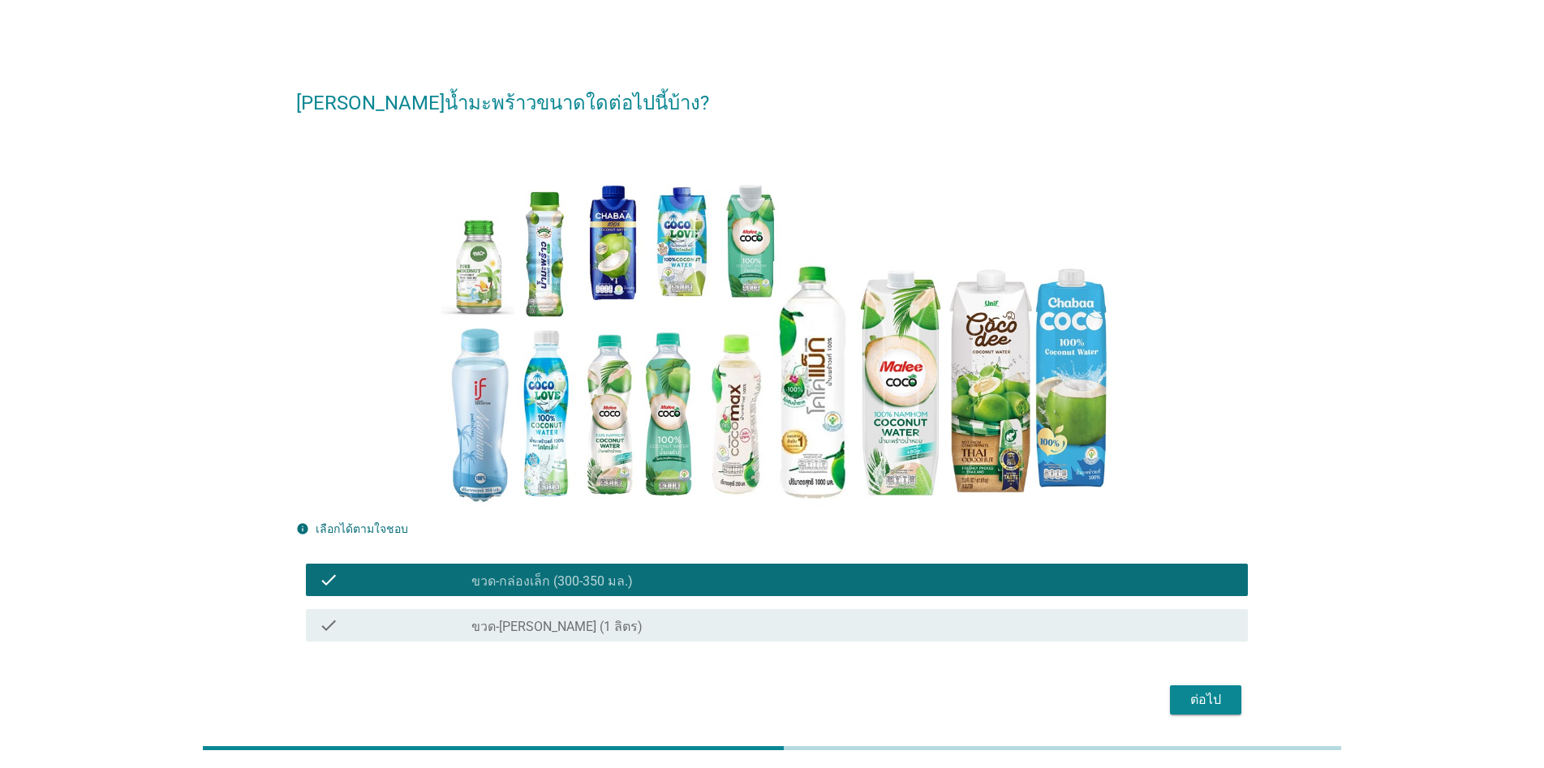
click at [797, 696] on div "ต่อไป" at bounding box center [1205, 699] width 45 height 19
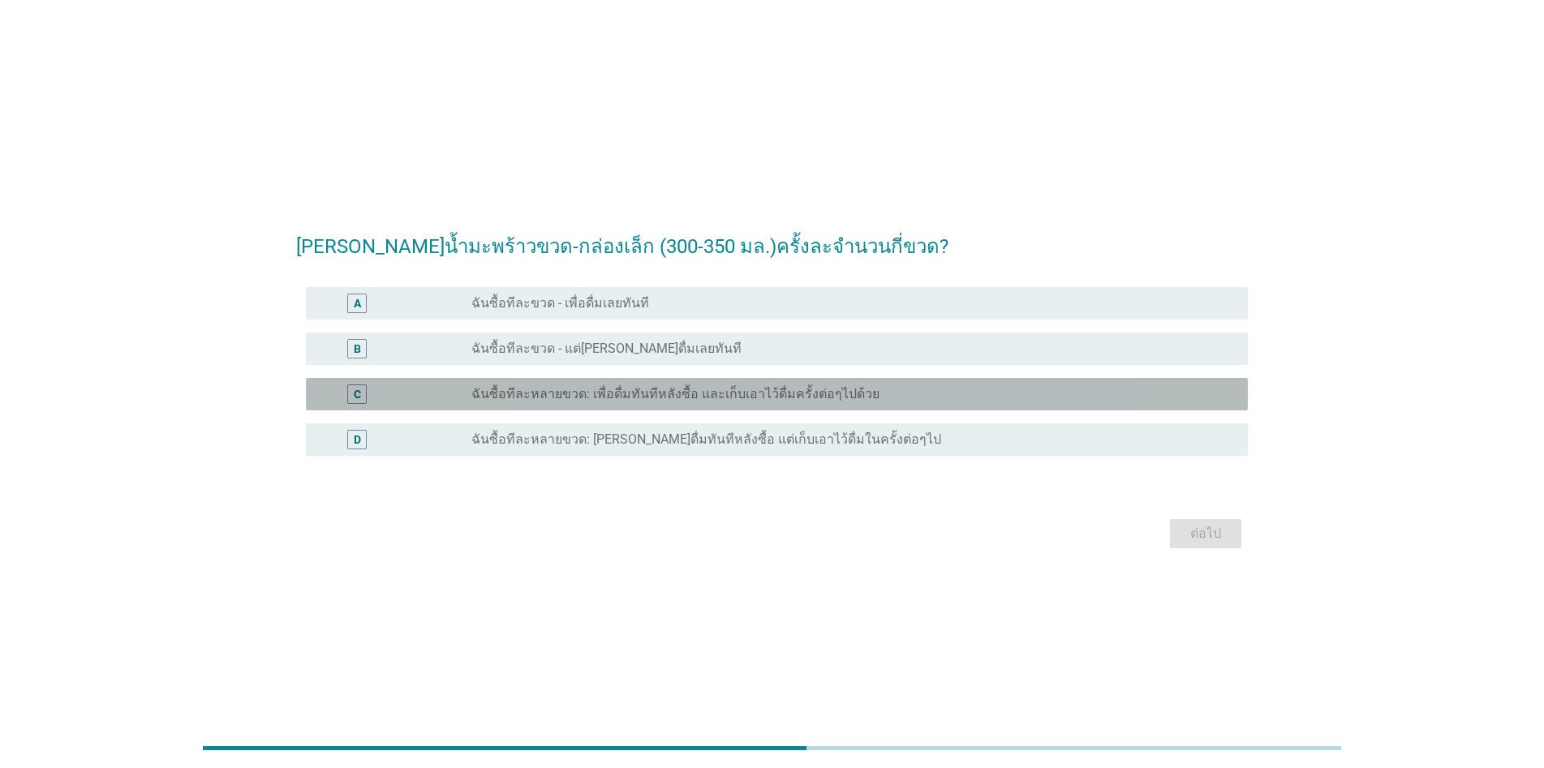
click at [622, 389] on label "ฉันซื้อทีละหลายขวด: เพื่อดื่มทันทีหลังซื้อ และเก็บเอาไว้ดื่มครั้งต่อๆไปด้วย" at bounding box center [675, 394] width 408 height 16
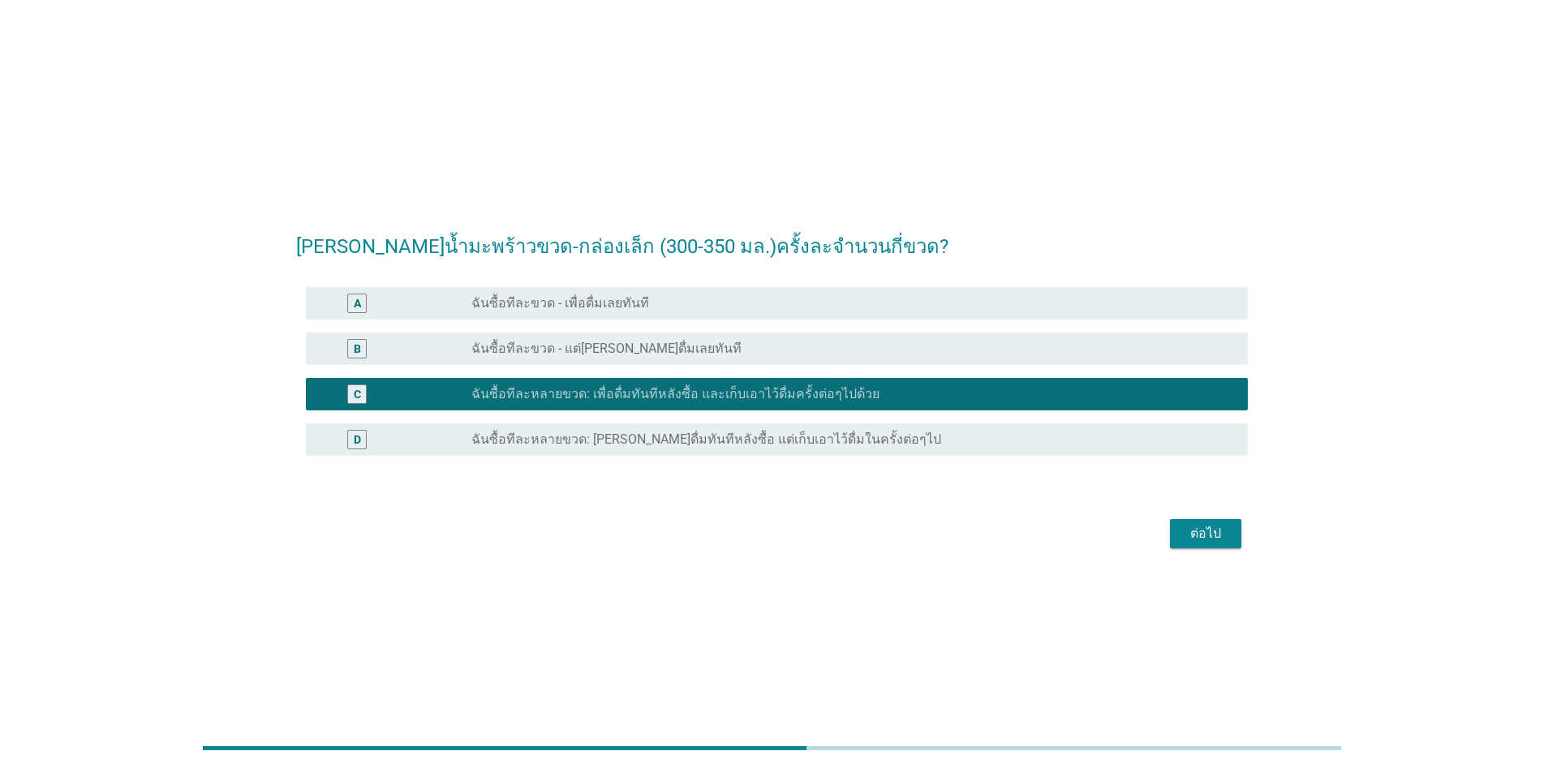
click at [797, 535] on div "ต่อไป" at bounding box center [1205, 533] width 45 height 19
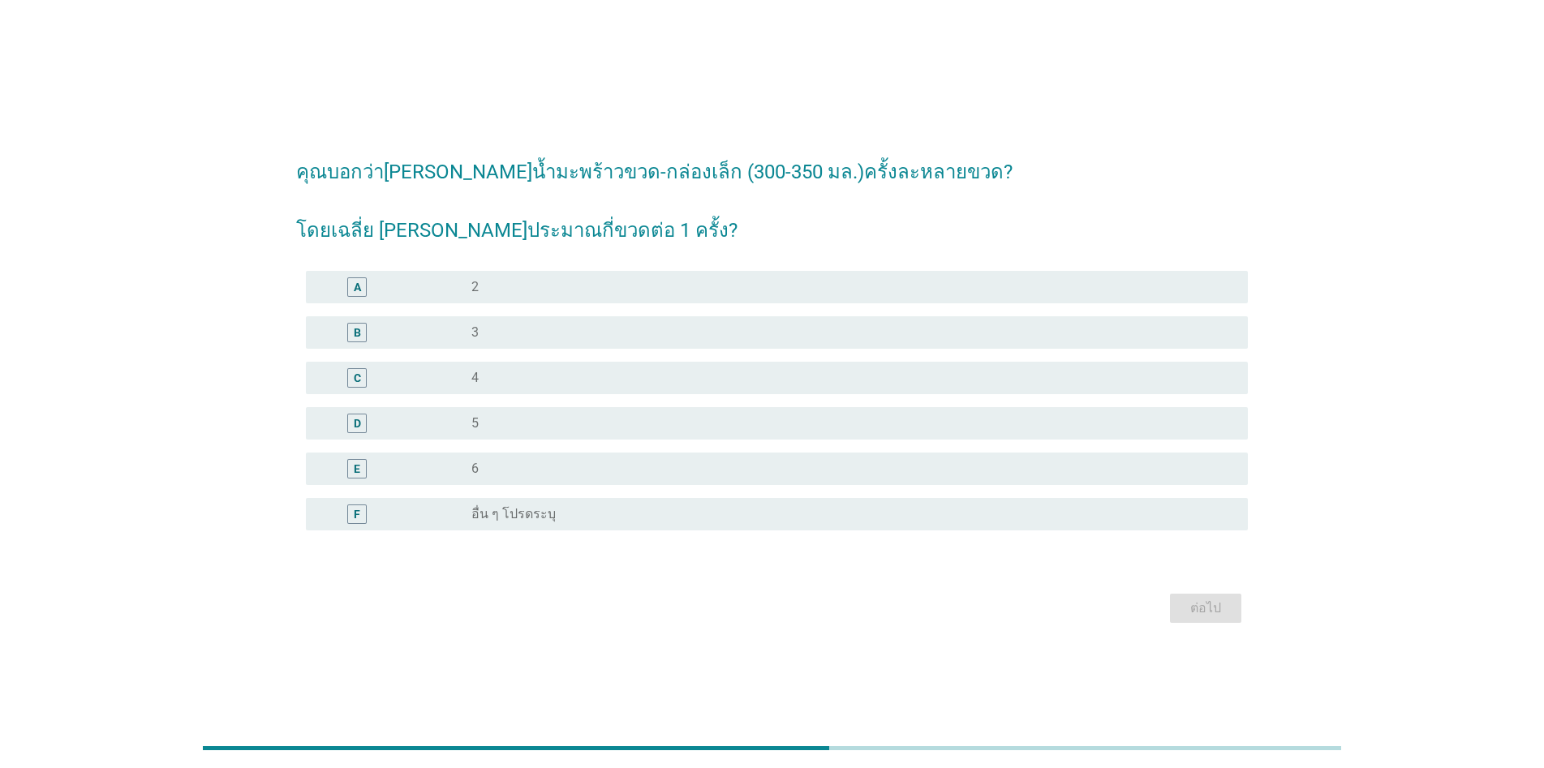
click at [557, 333] on div "radio_button_unchecked 3" at bounding box center [846, 332] width 750 height 16
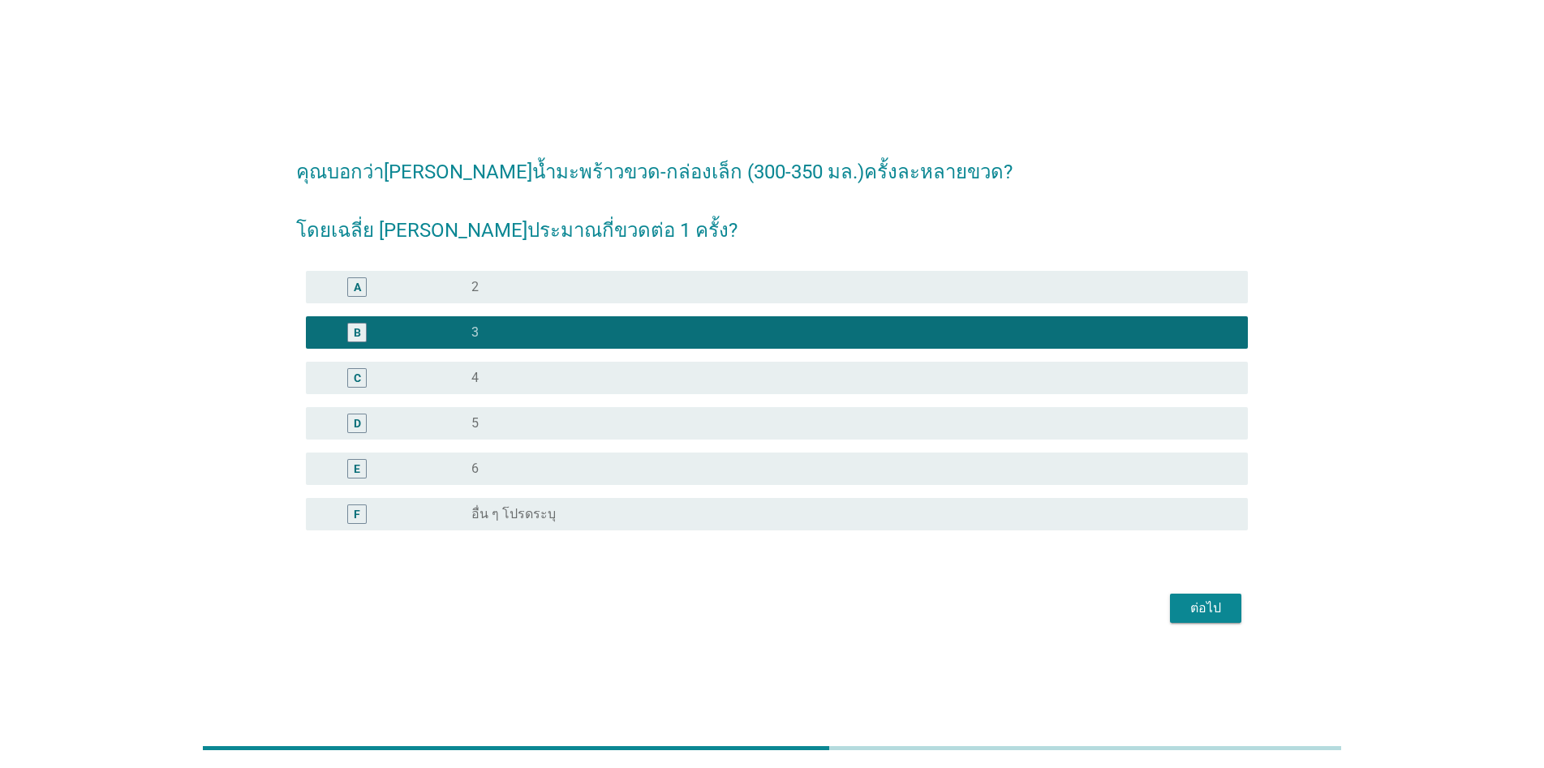
click at [797, 608] on div "ต่อไป" at bounding box center [1205, 608] width 45 height 19
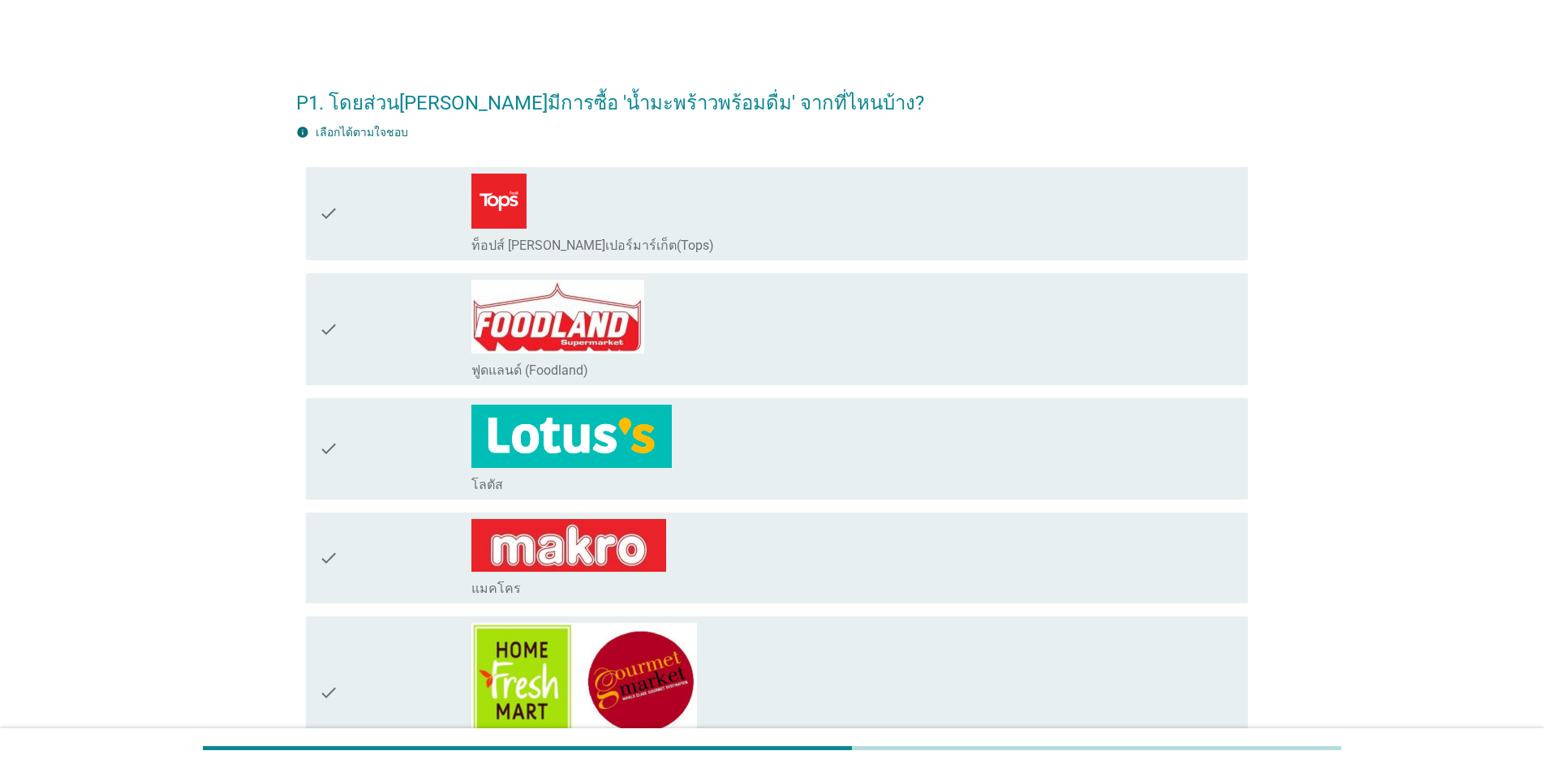
click at [797, 238] on div "check_box_outline_blank ท็อปส์ [PERSON_NAME]เปอร์มาร์เก็ต(Tops)" at bounding box center [852, 243] width 763 height 19
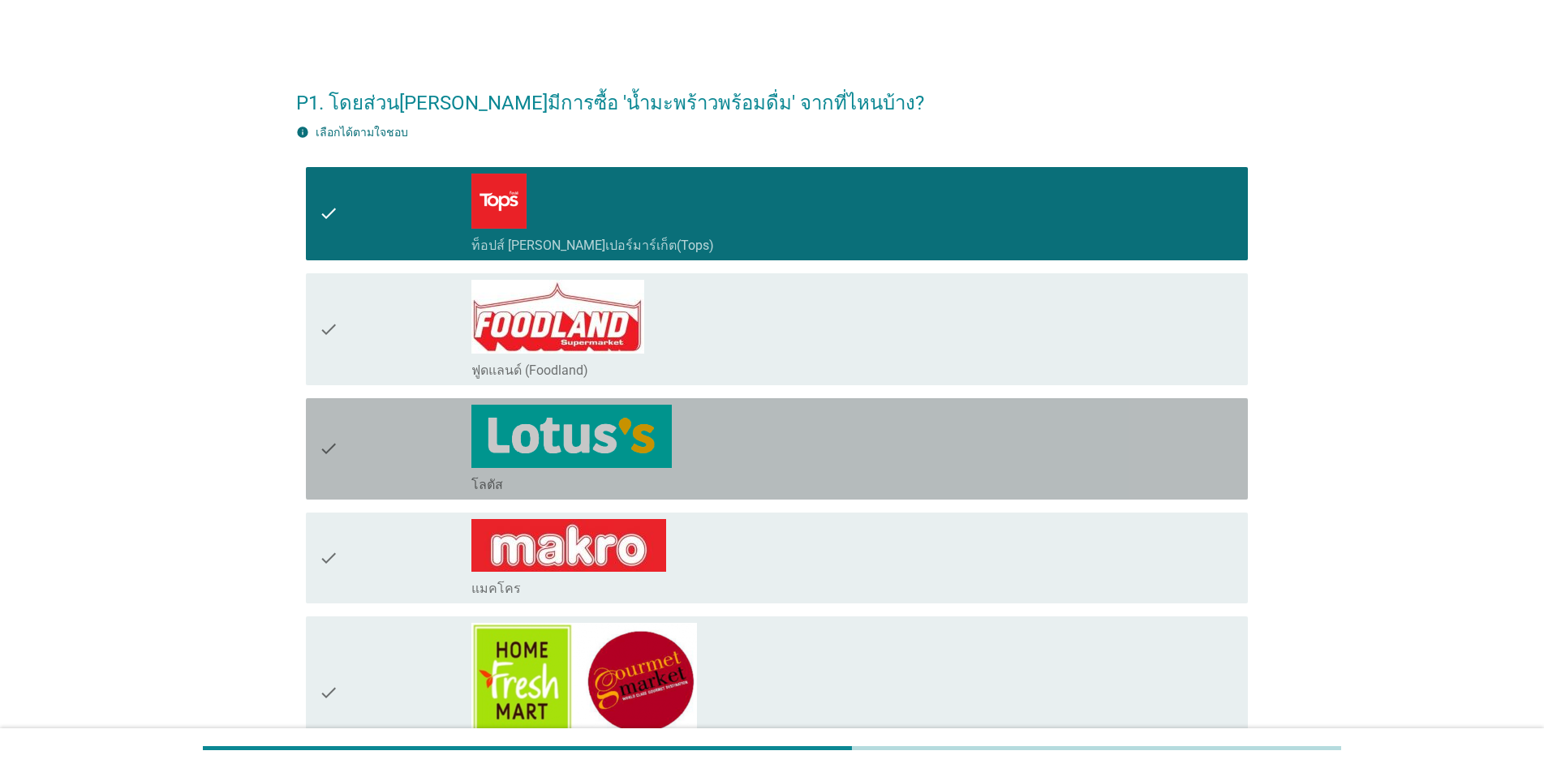
click at [753, 451] on div "check_box_outline_blank โลตัส" at bounding box center [852, 449] width 763 height 88
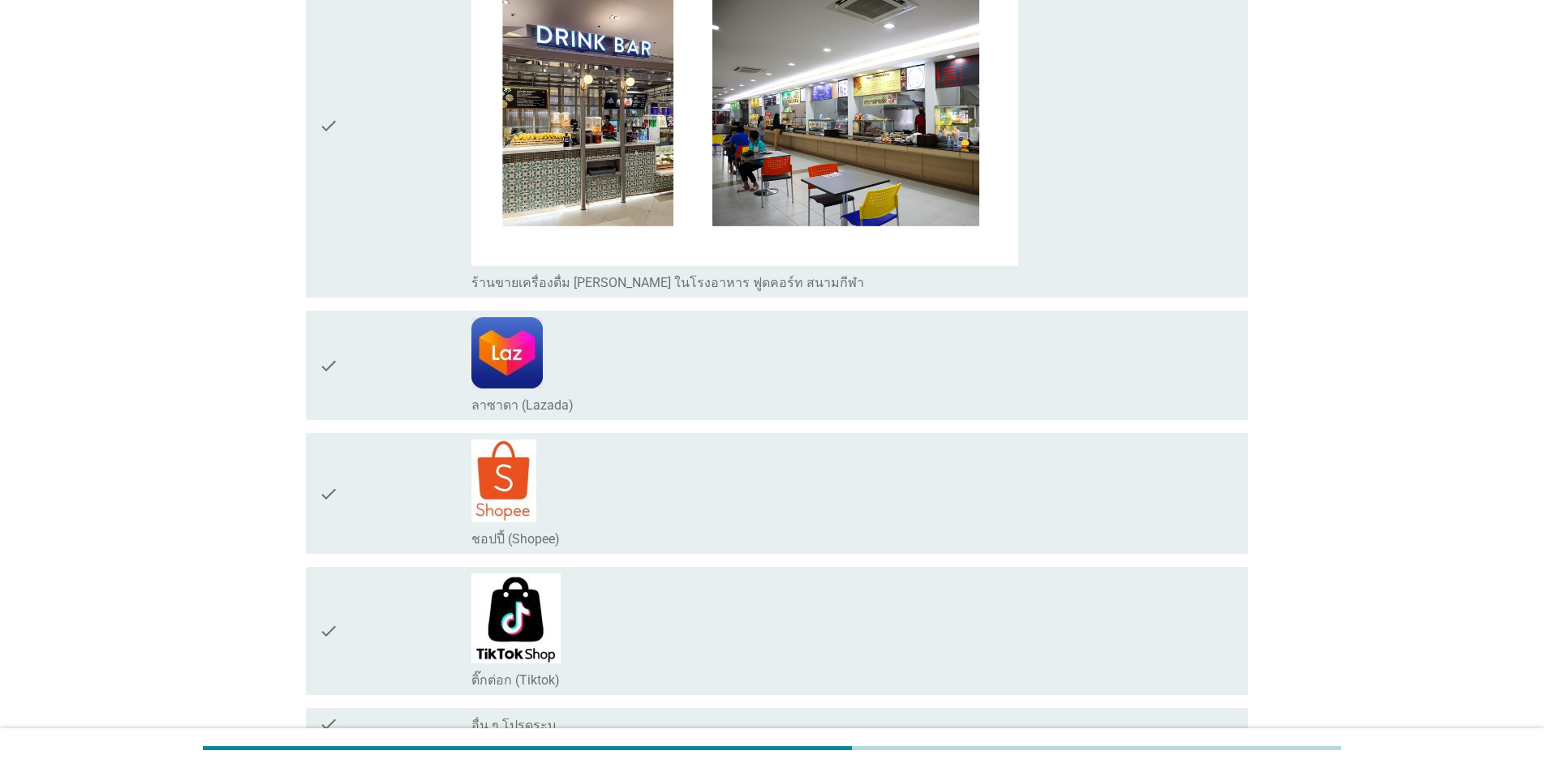
scroll to position [3642, 0]
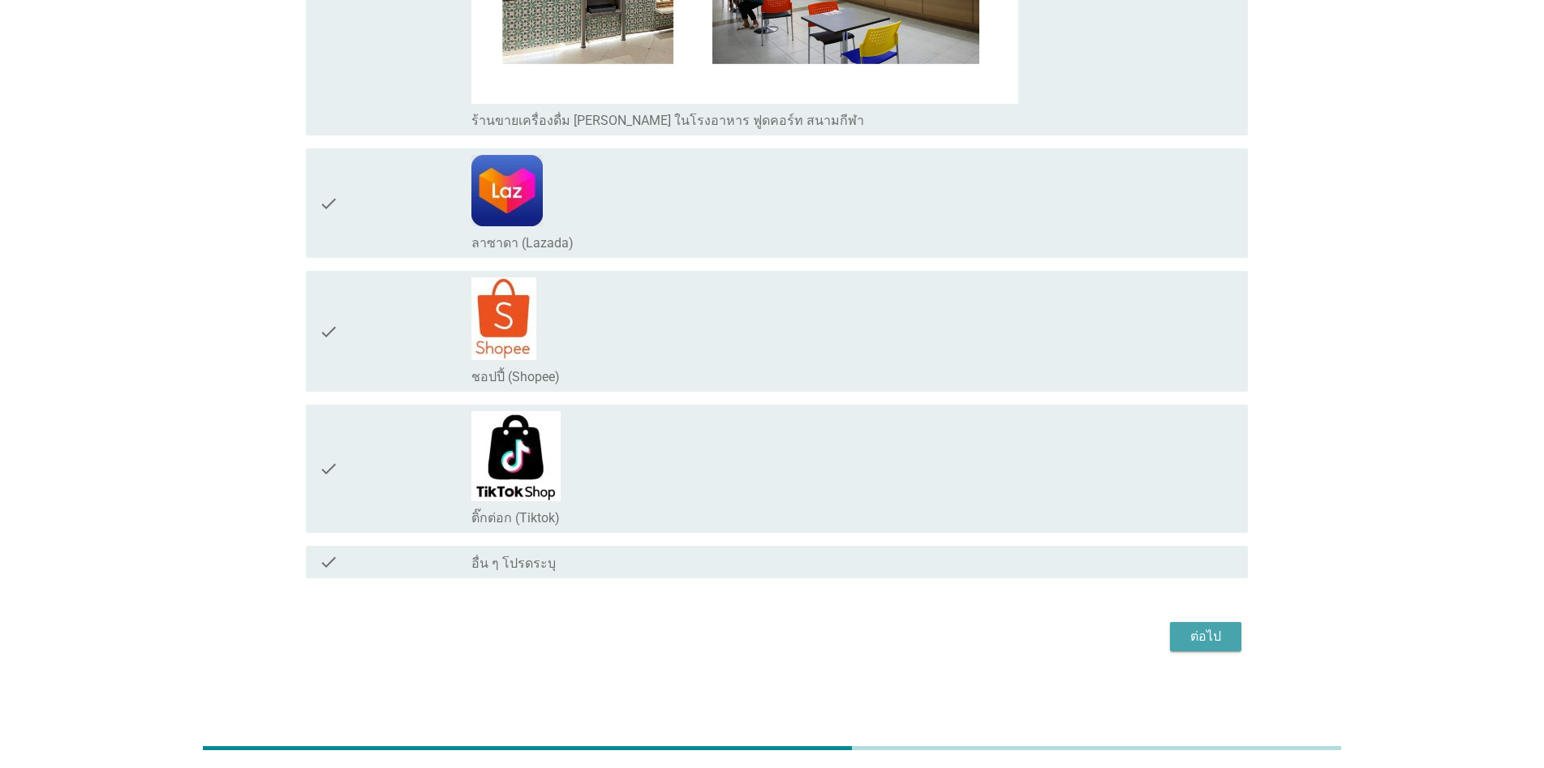
click at [797, 632] on div "ต่อไป" at bounding box center [1205, 636] width 45 height 19
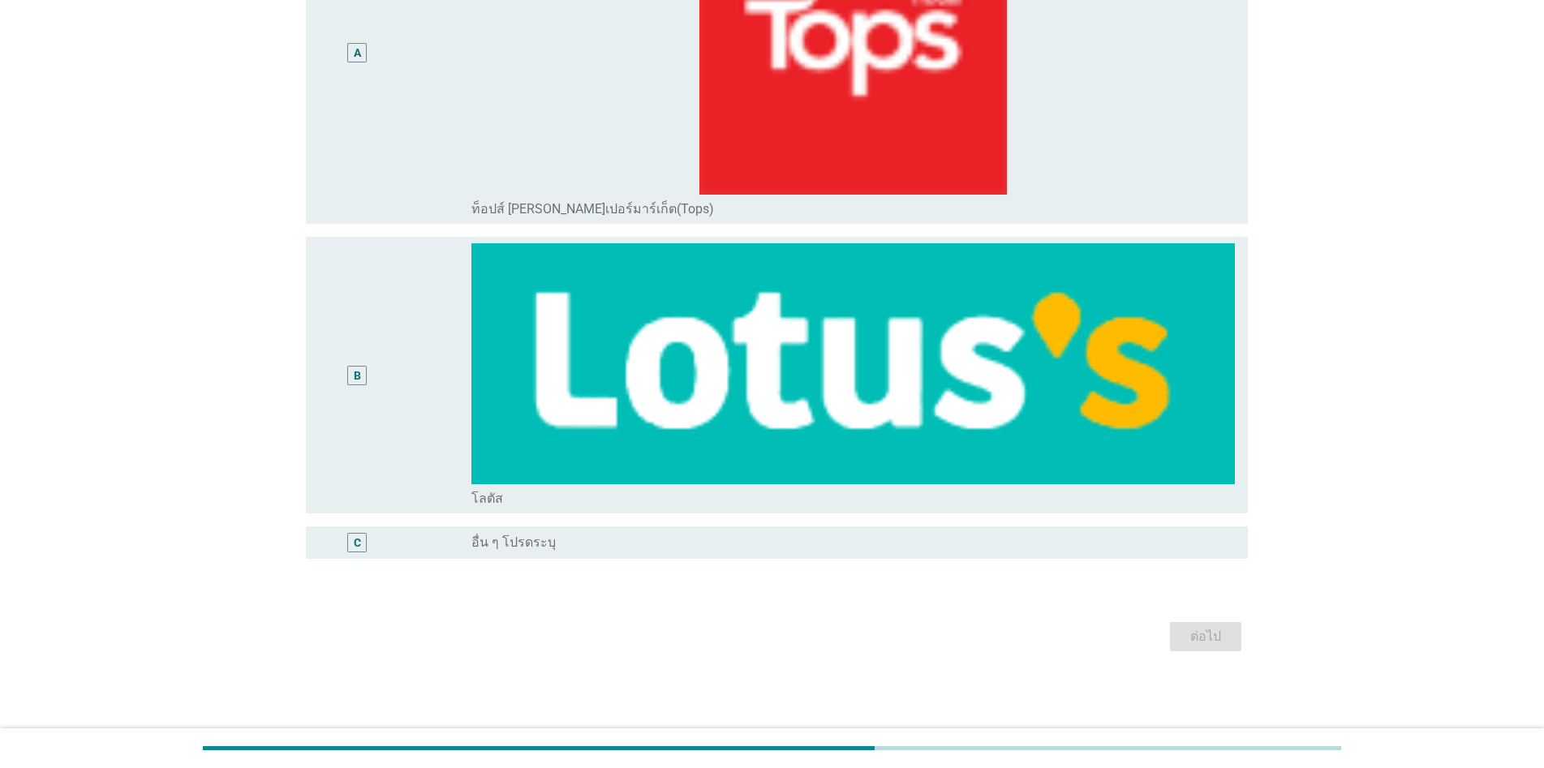
scroll to position [0, 0]
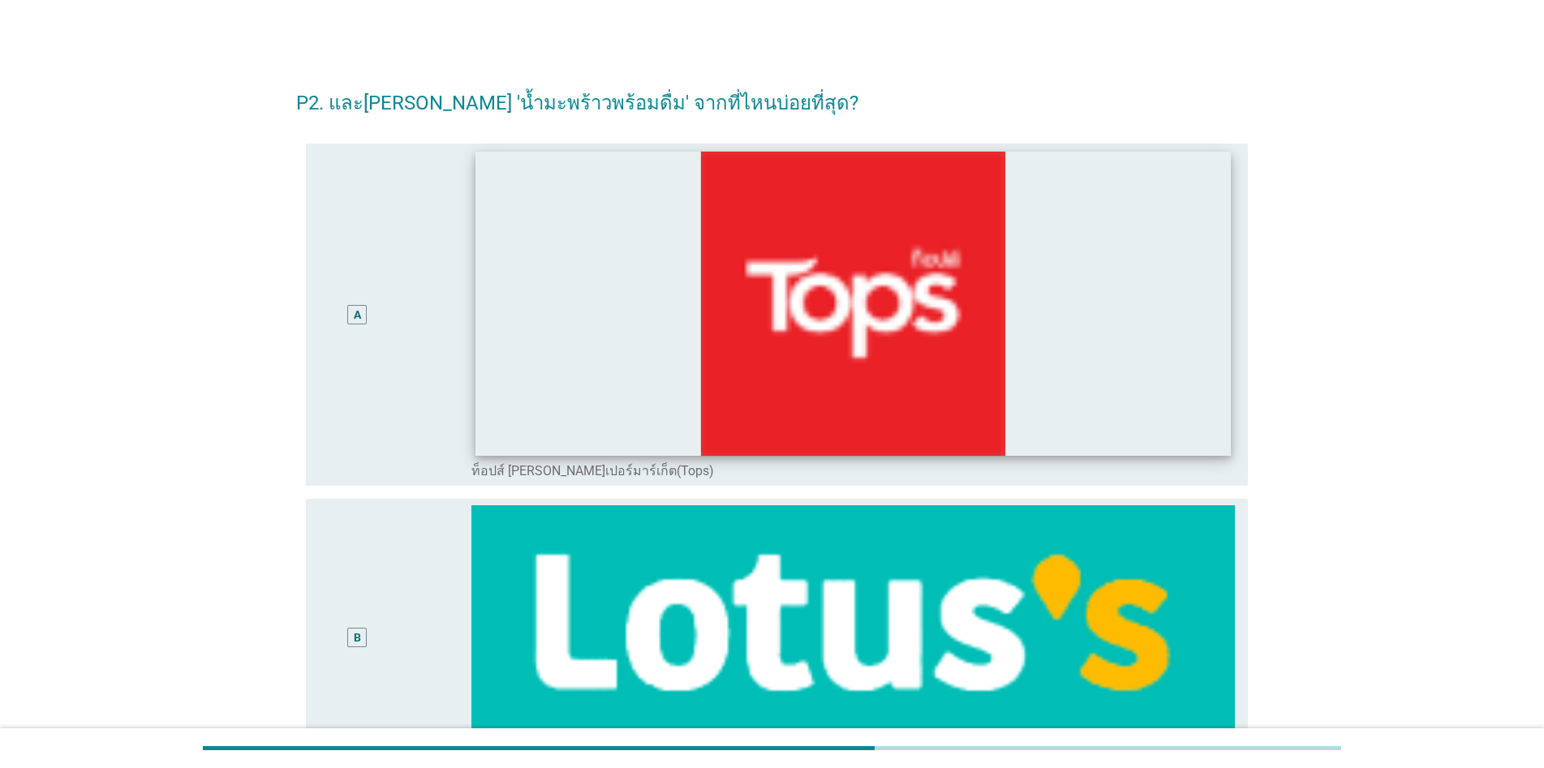
click at [797, 342] on img at bounding box center [852, 303] width 755 height 304
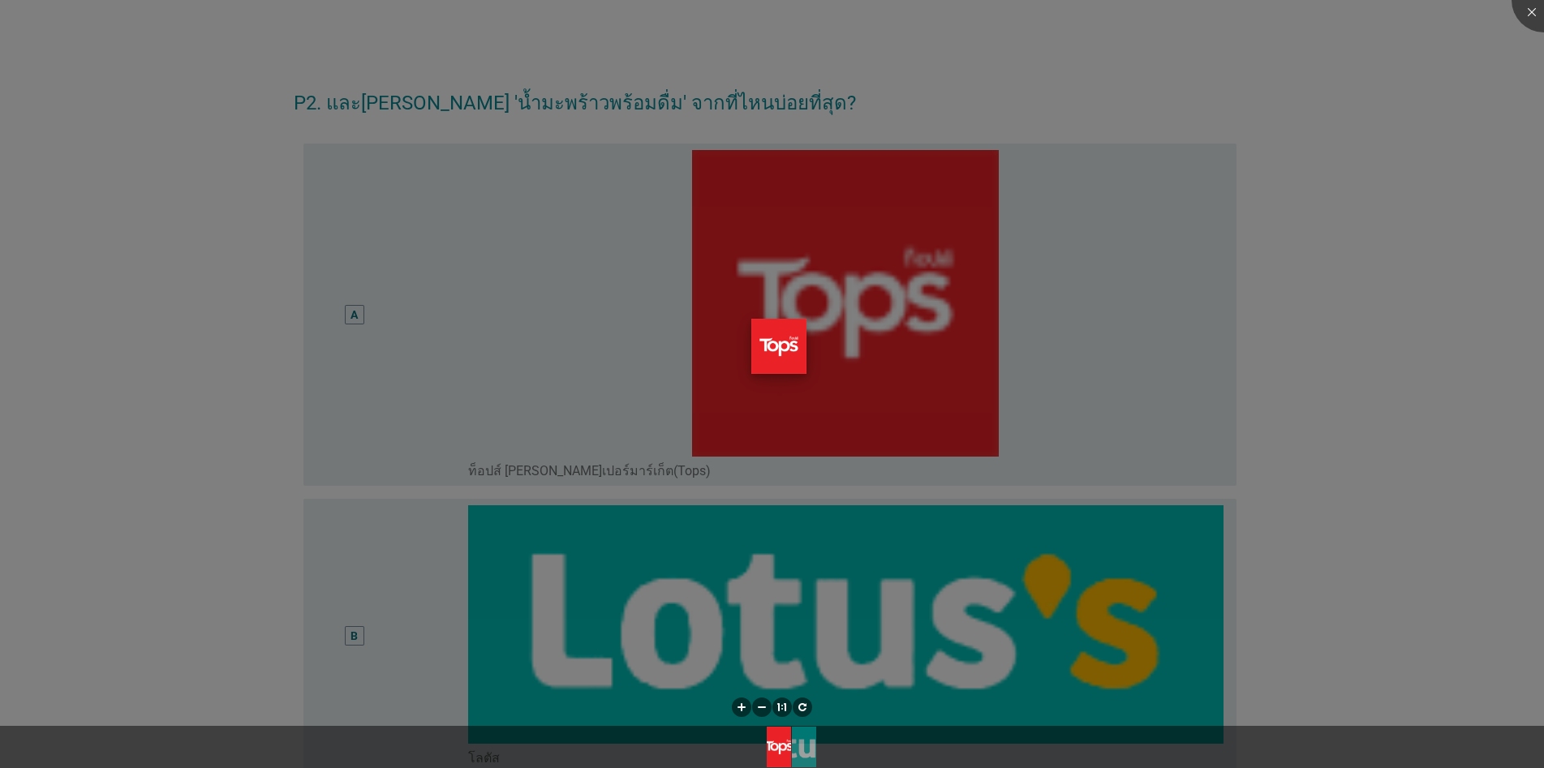
click at [770, 359] on img at bounding box center [778, 346] width 55 height 55
click at [797, 11] on div at bounding box center [1543, 0] width 65 height 65
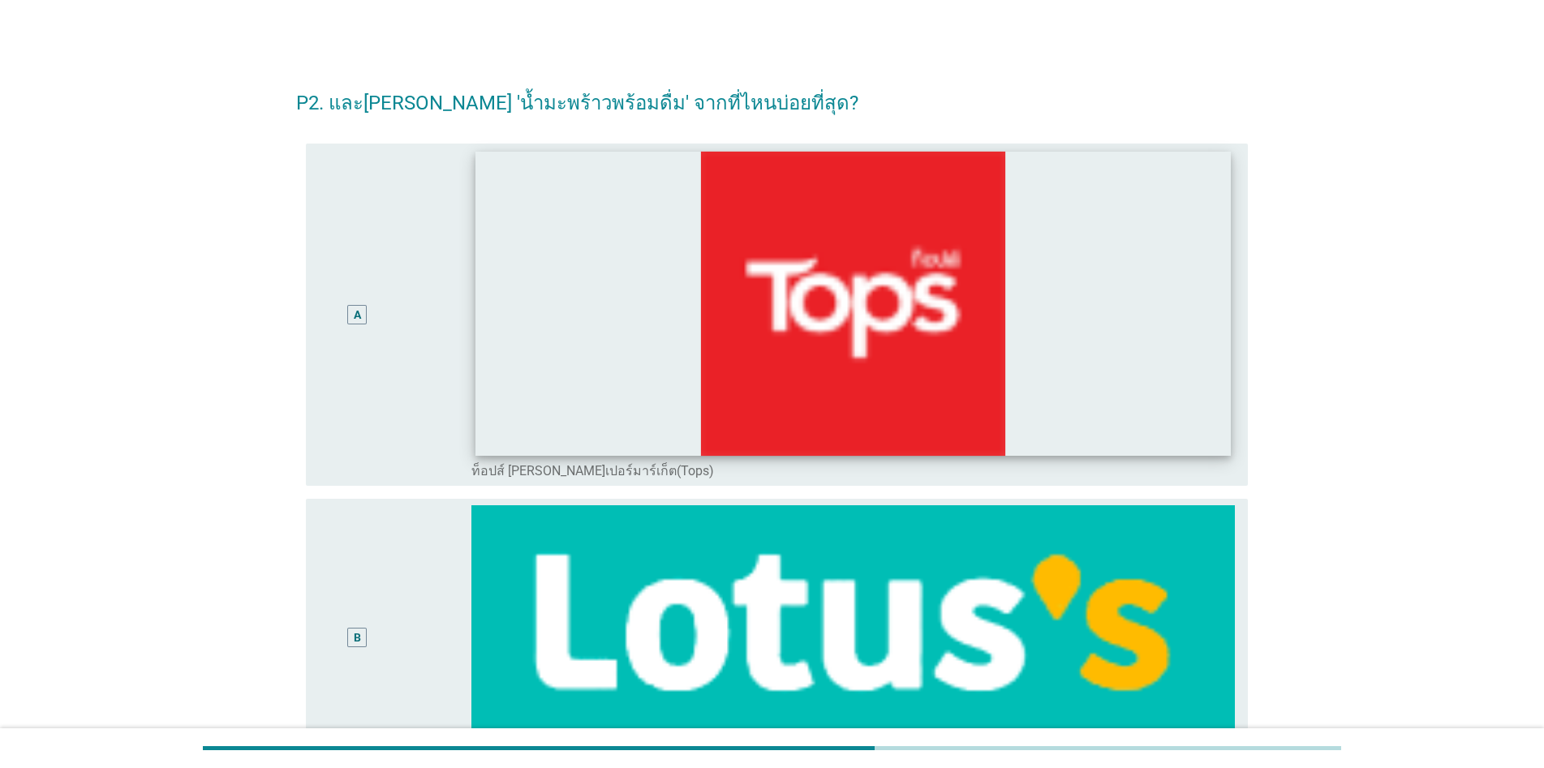
click at [797, 337] on img at bounding box center [852, 303] width 755 height 304
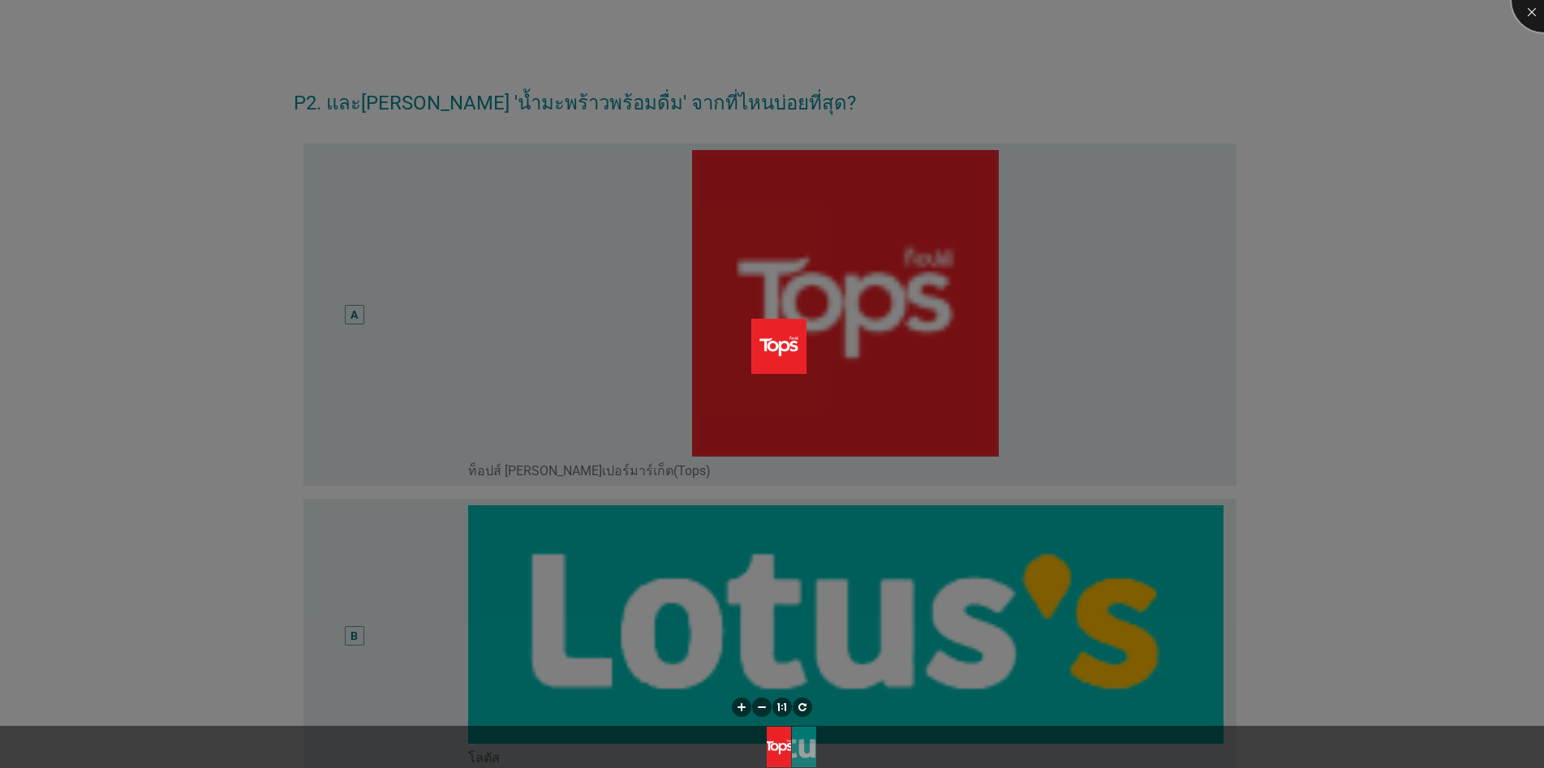
click at [797, 6] on div at bounding box center [1543, 0] width 65 height 65
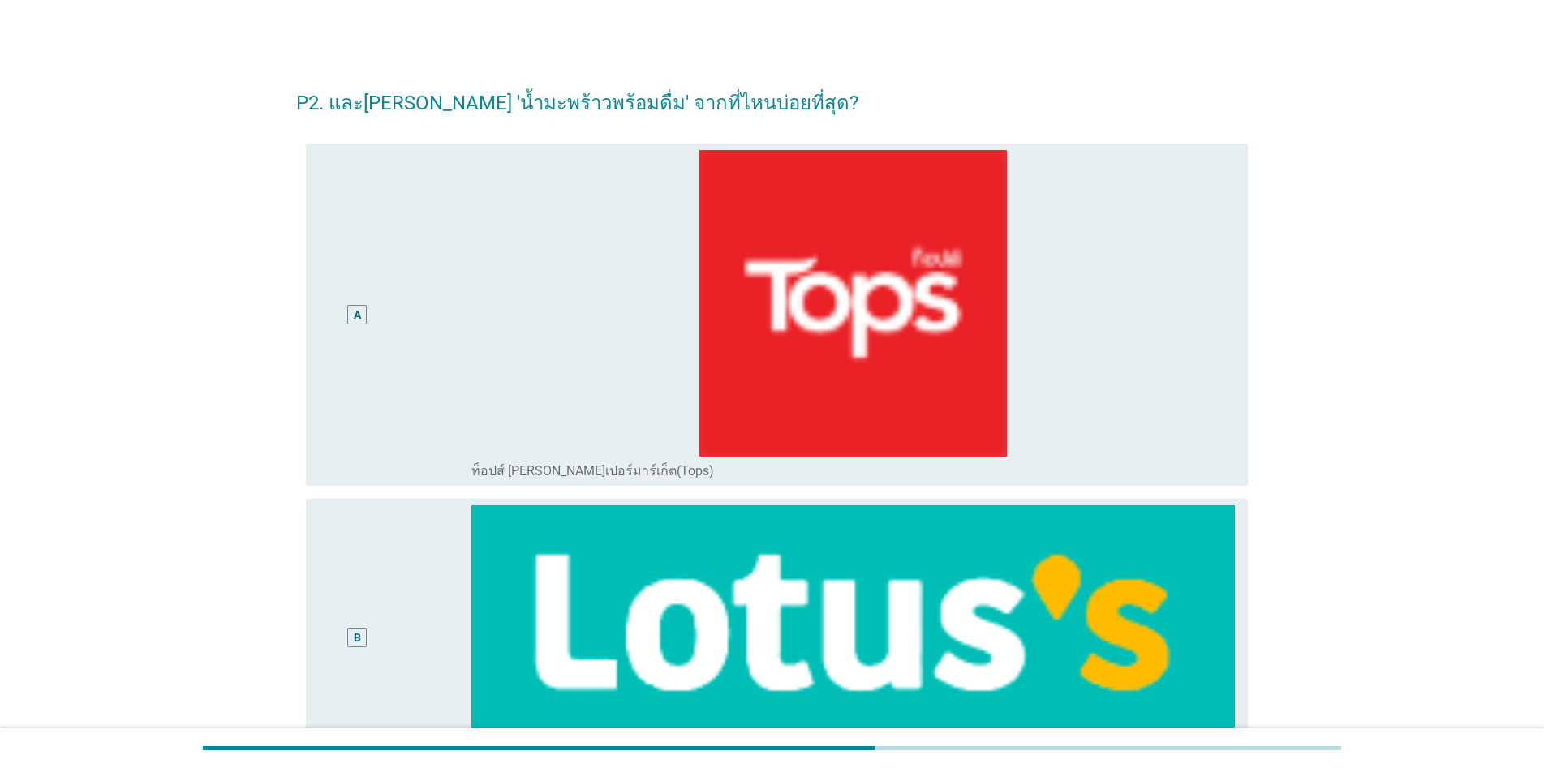
scroll to position [243, 0]
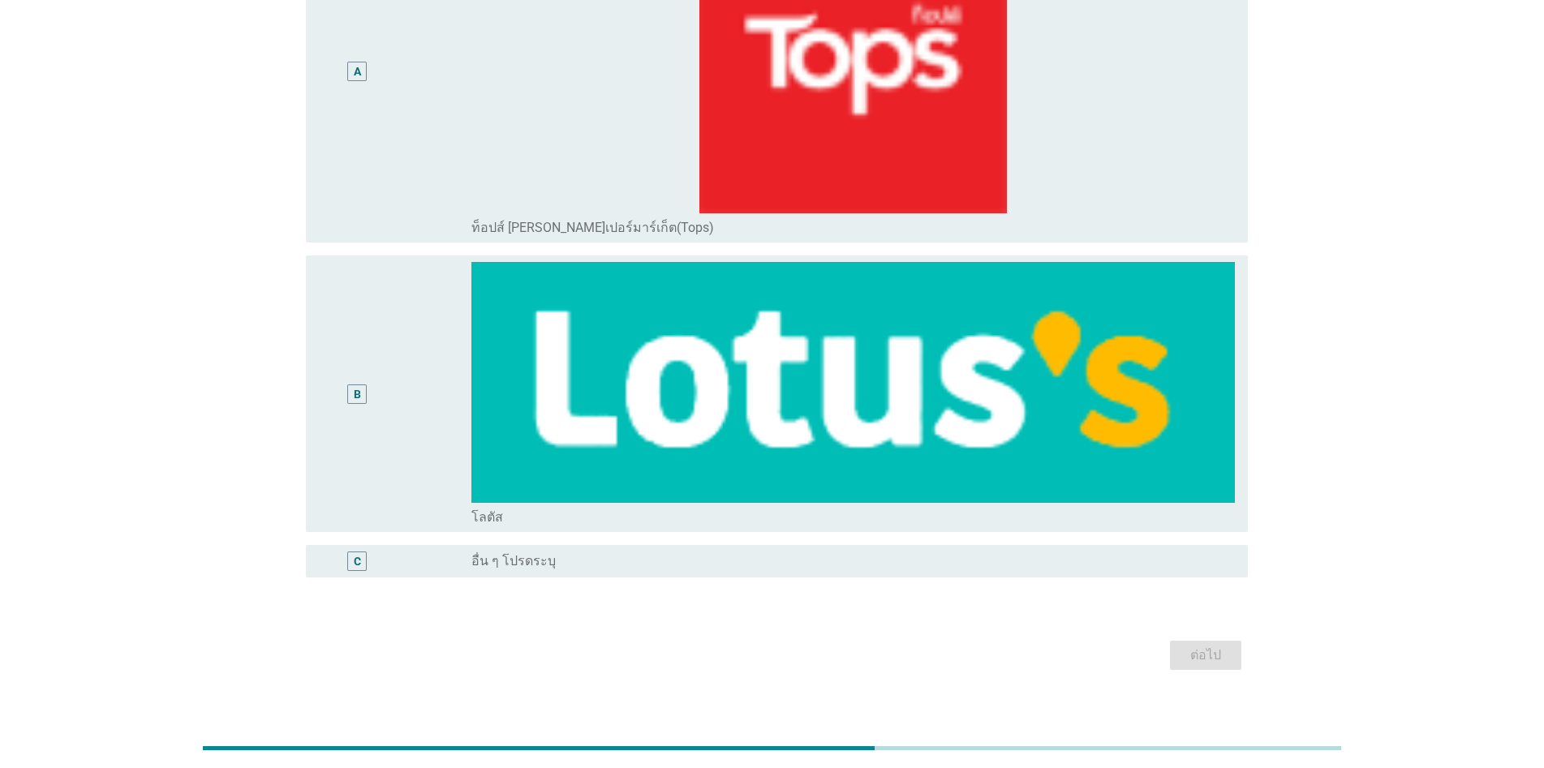
click at [358, 75] on div "A" at bounding box center [357, 70] width 7 height 17
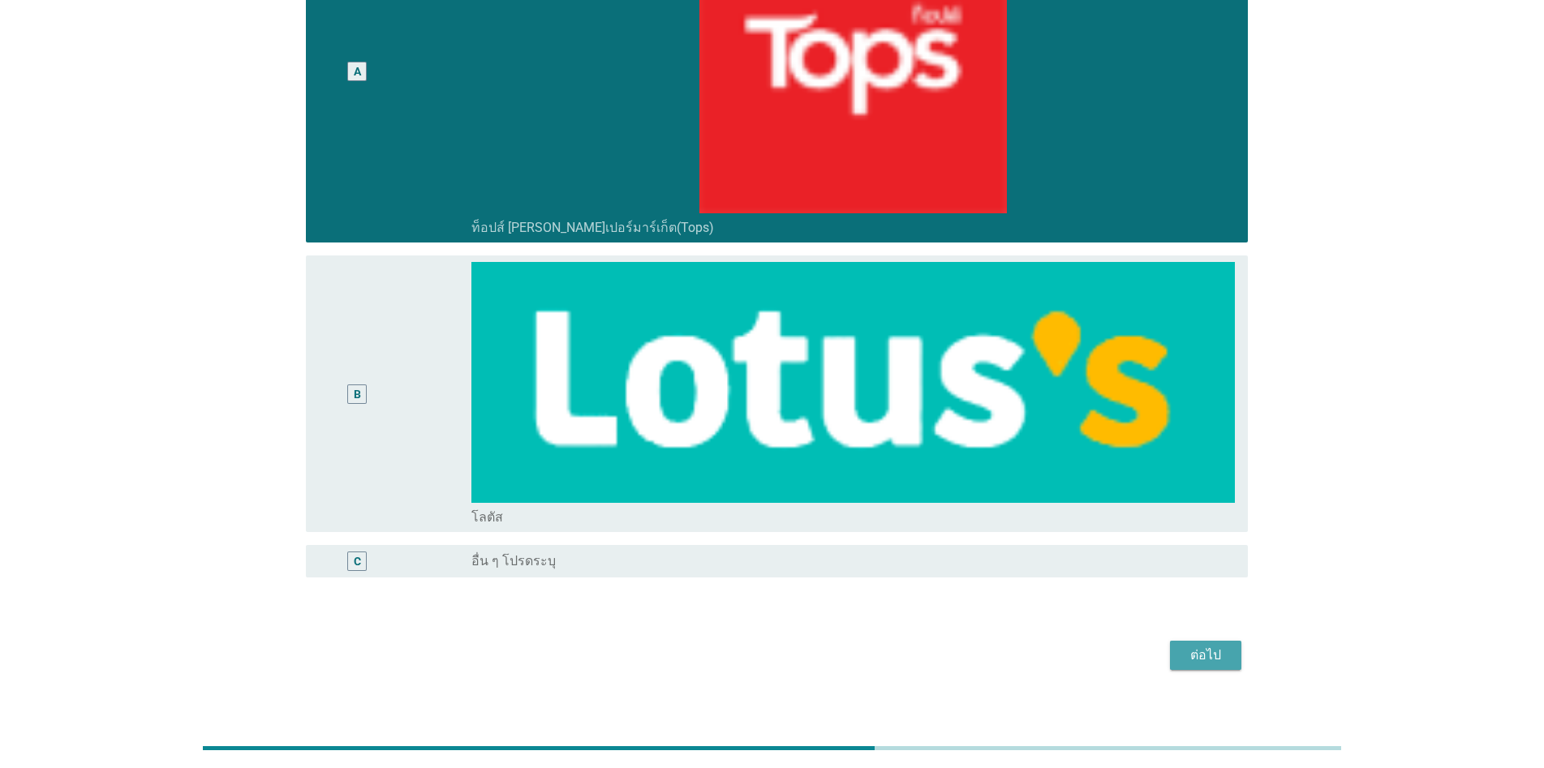
click at [797, 654] on div "ต่อไป" at bounding box center [1205, 655] width 45 height 19
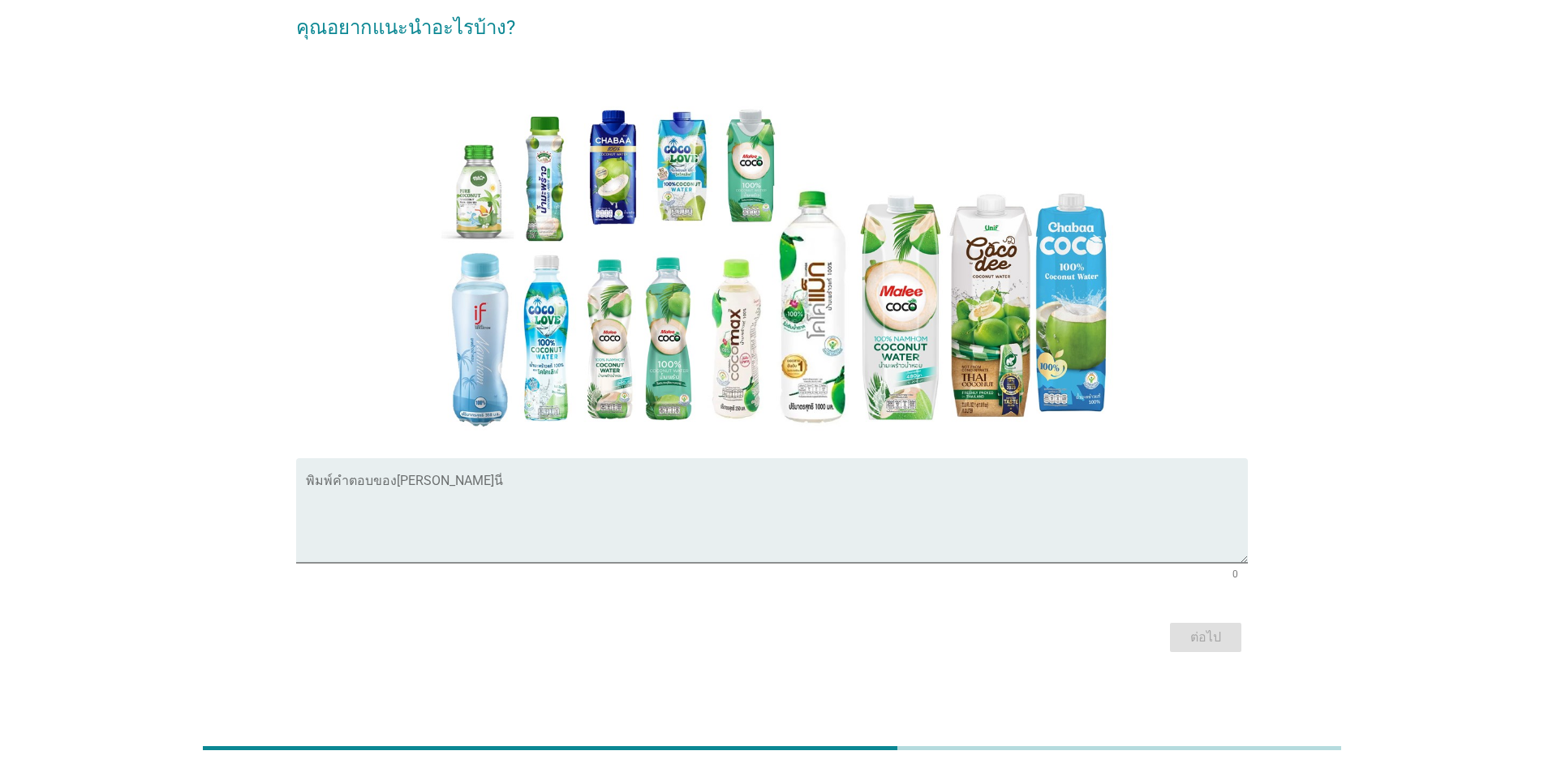
scroll to position [82, 0]
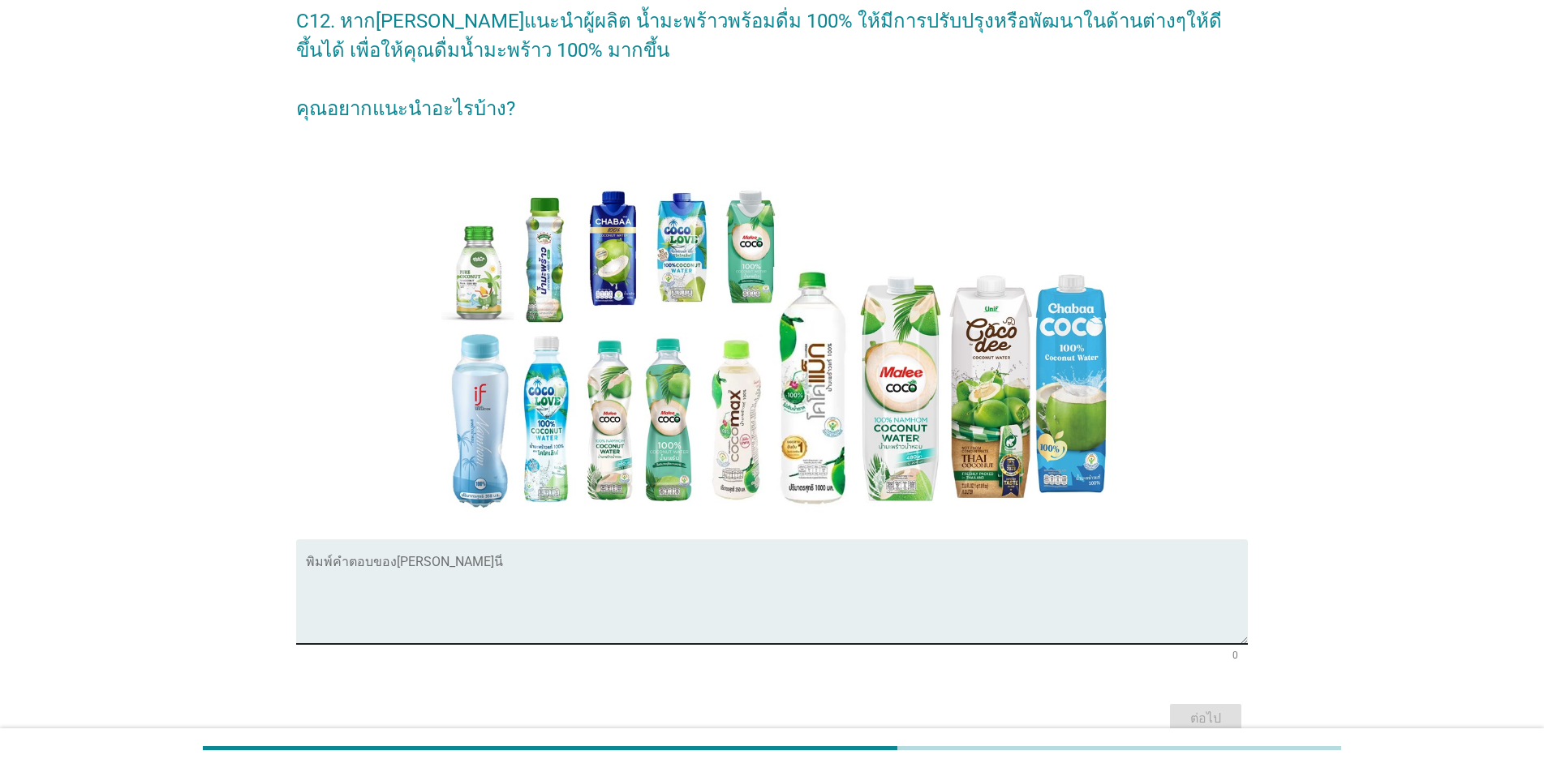
click at [393, 608] on textarea "พิมพ์คำตอบของคุณ ที่นี่" at bounding box center [777, 601] width 942 height 85
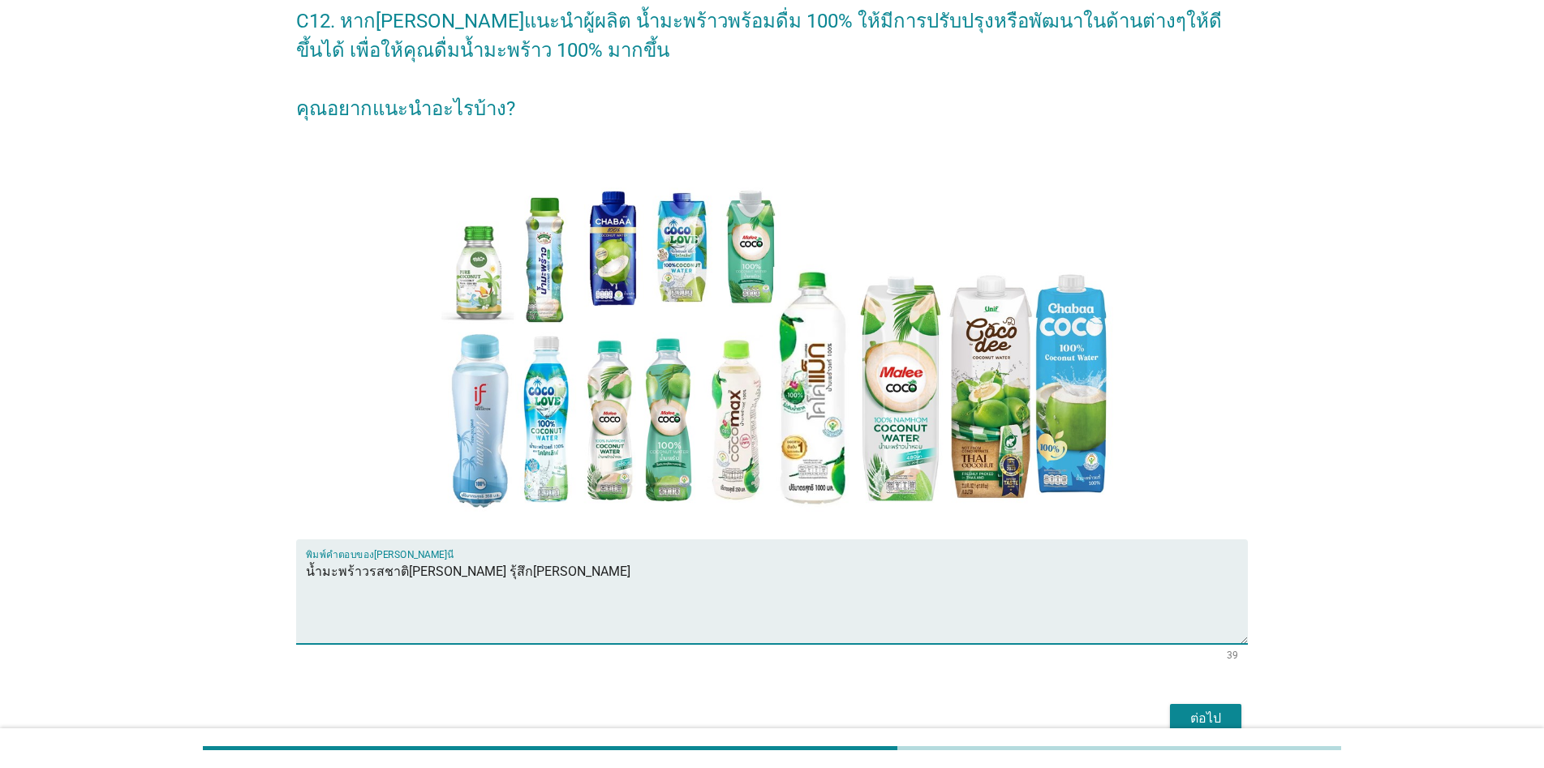
type textarea "น้ำมะพร้าวรสชาติ[PERSON_NAME] รุ้สึก[PERSON_NAME]"
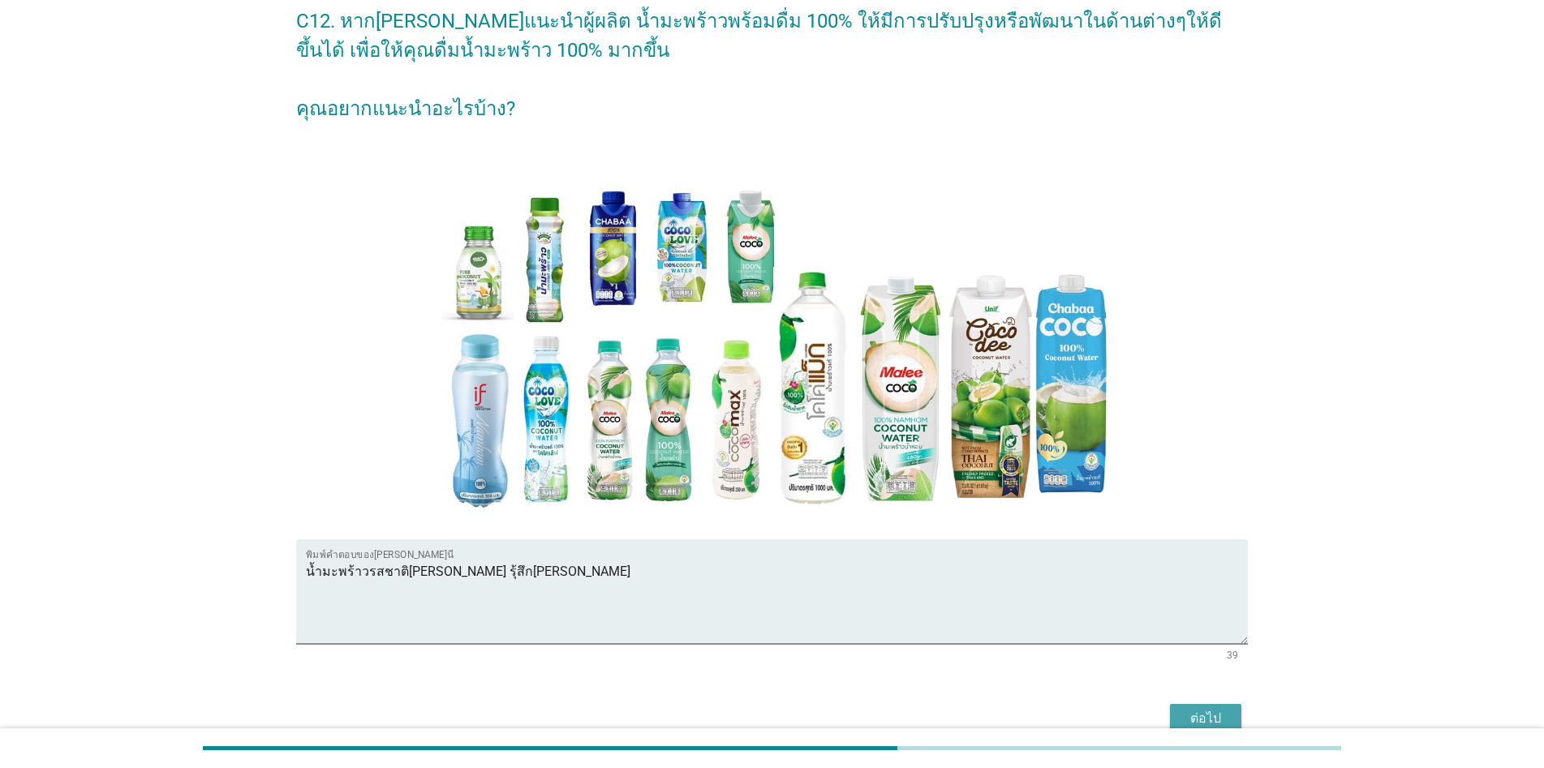
click at [797, 717] on div "ต่อไป" at bounding box center [1205, 718] width 45 height 19
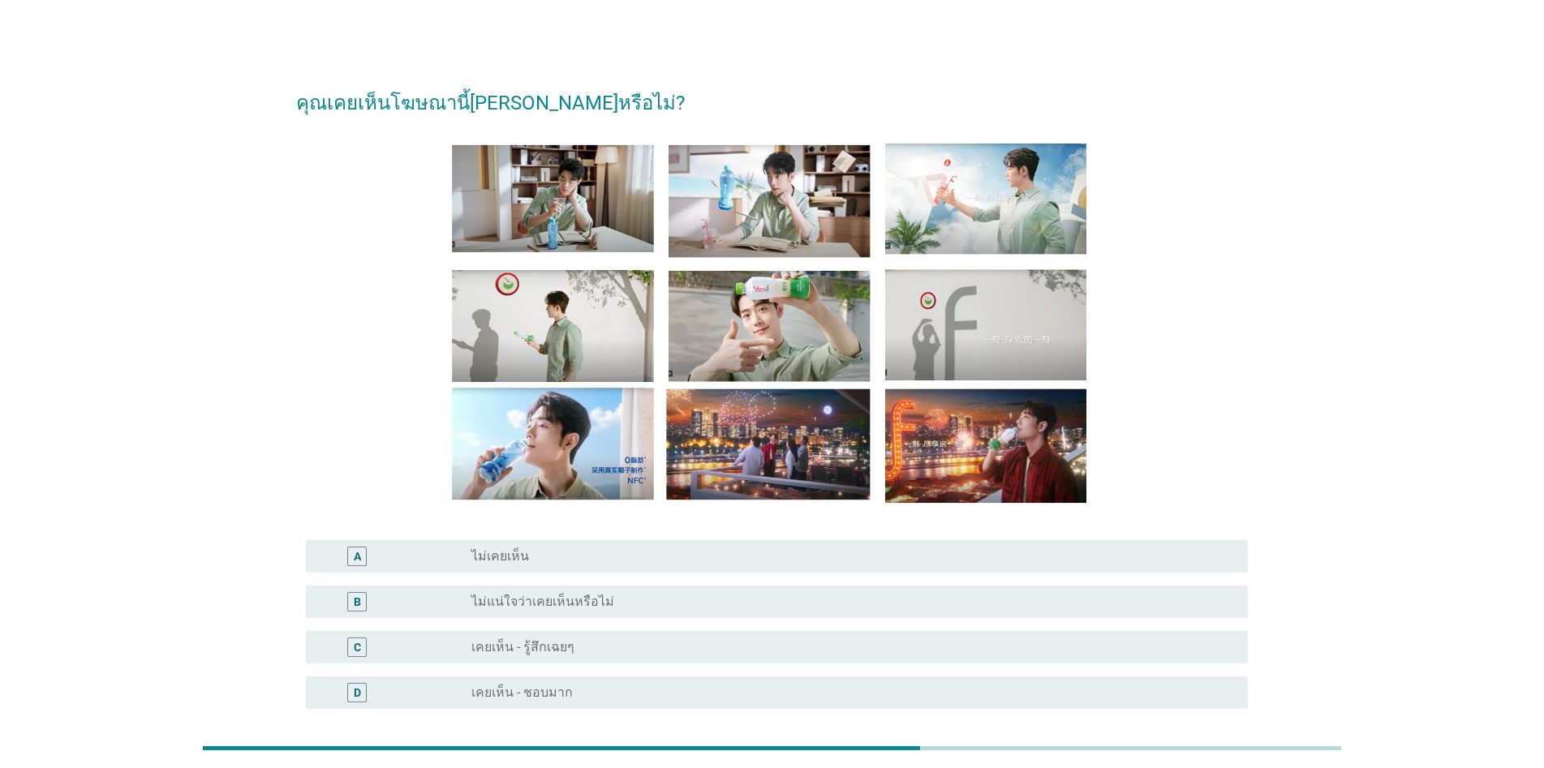
click at [625, 695] on div "radio_button_unchecked เคยเห็น - ชอบมาก" at bounding box center [846, 693] width 750 height 16
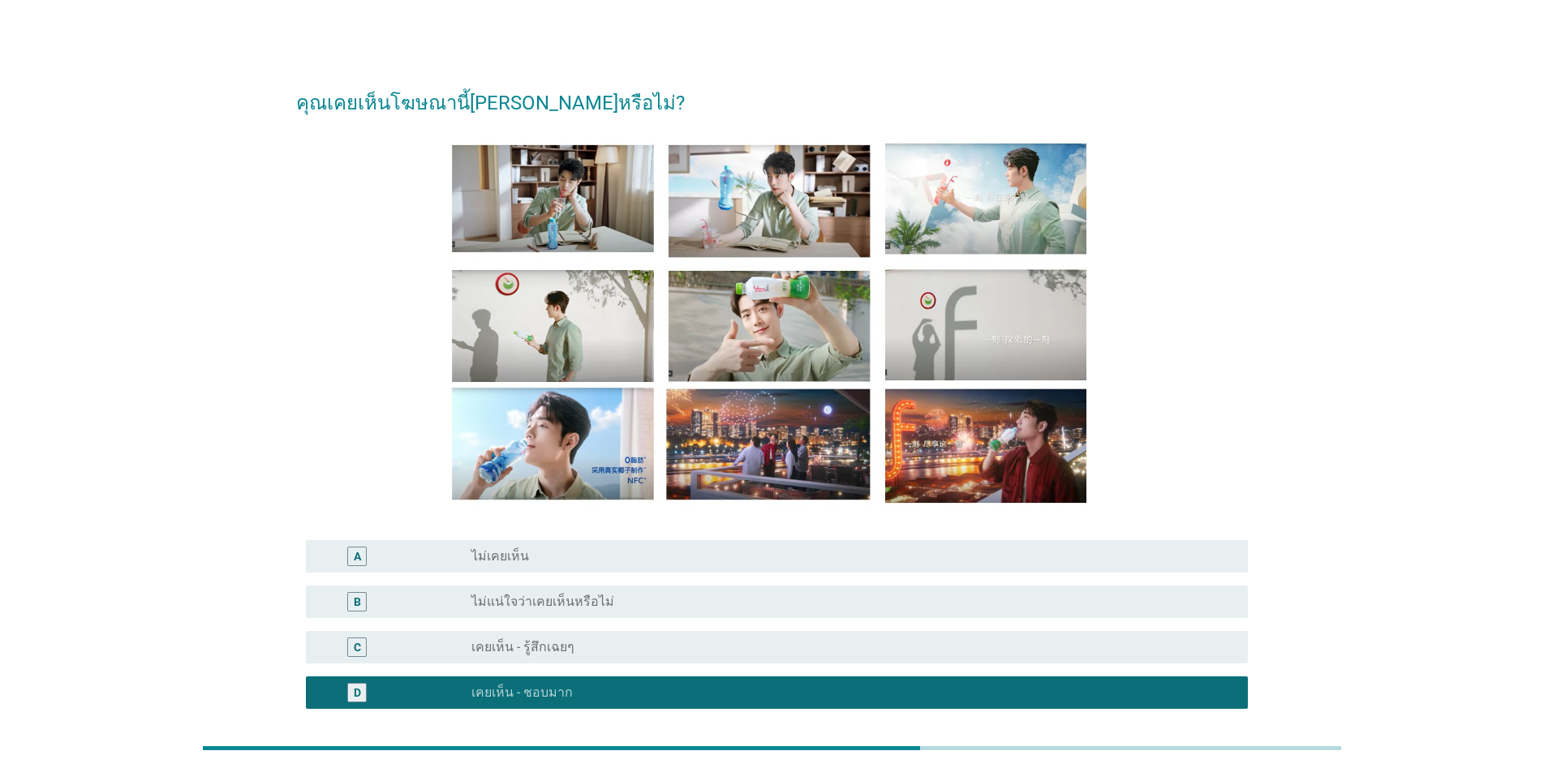
scroll to position [149, 0]
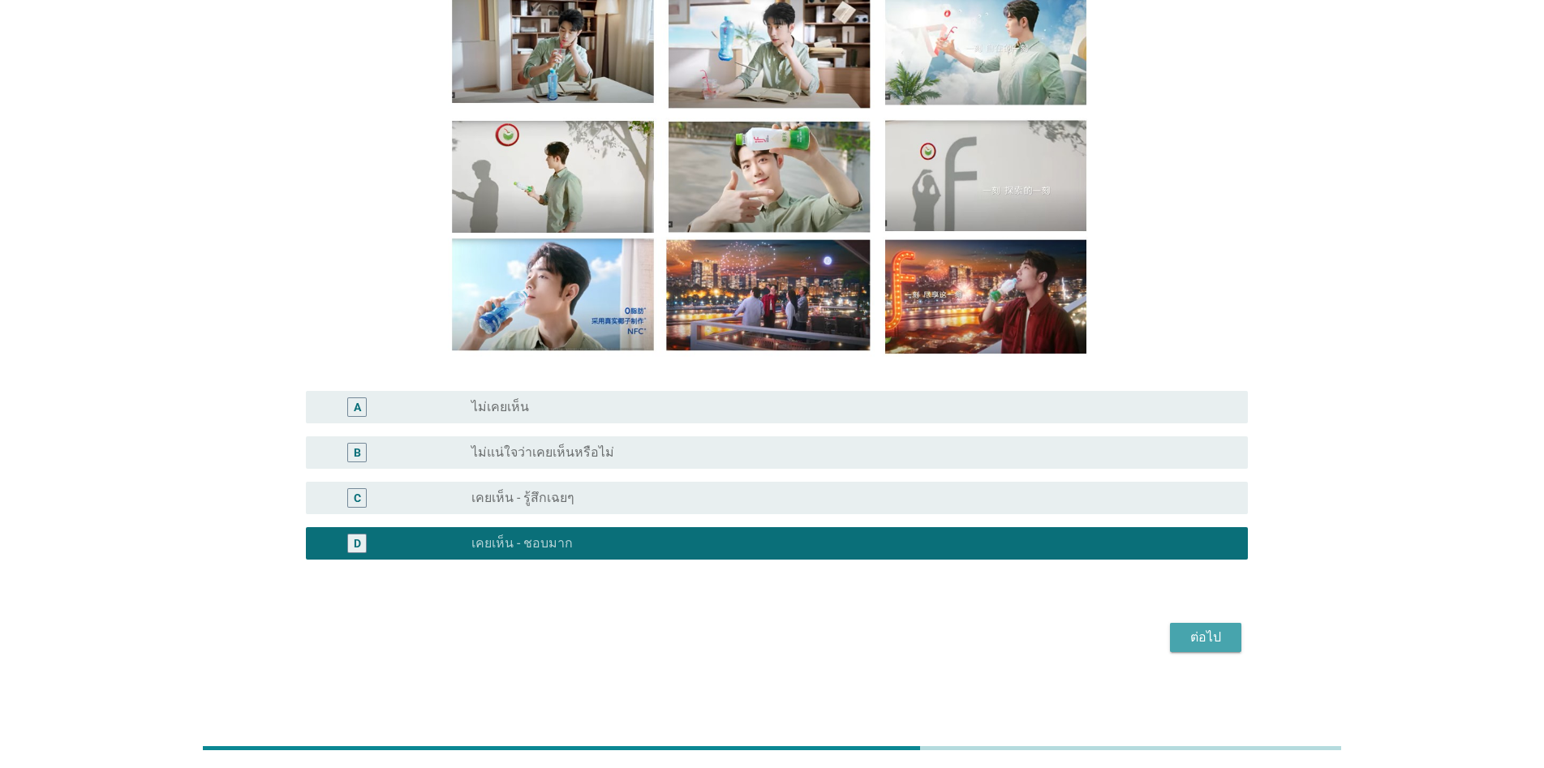
click at [797, 638] on div "ต่อไป" at bounding box center [1205, 637] width 45 height 19
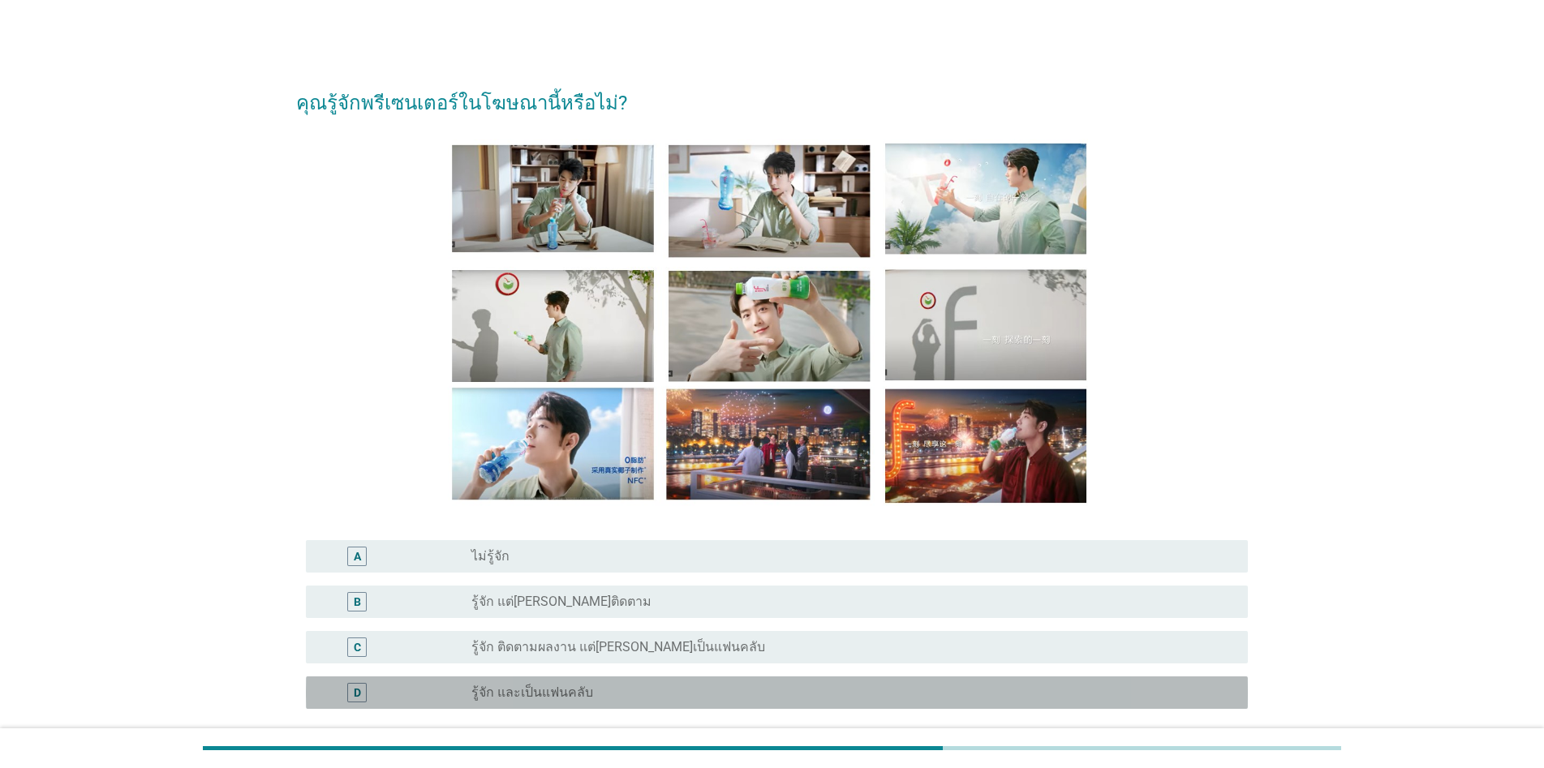
click at [543, 693] on label "รู้จัก และเป็นแฟนคลับ" at bounding box center [532, 693] width 122 height 16
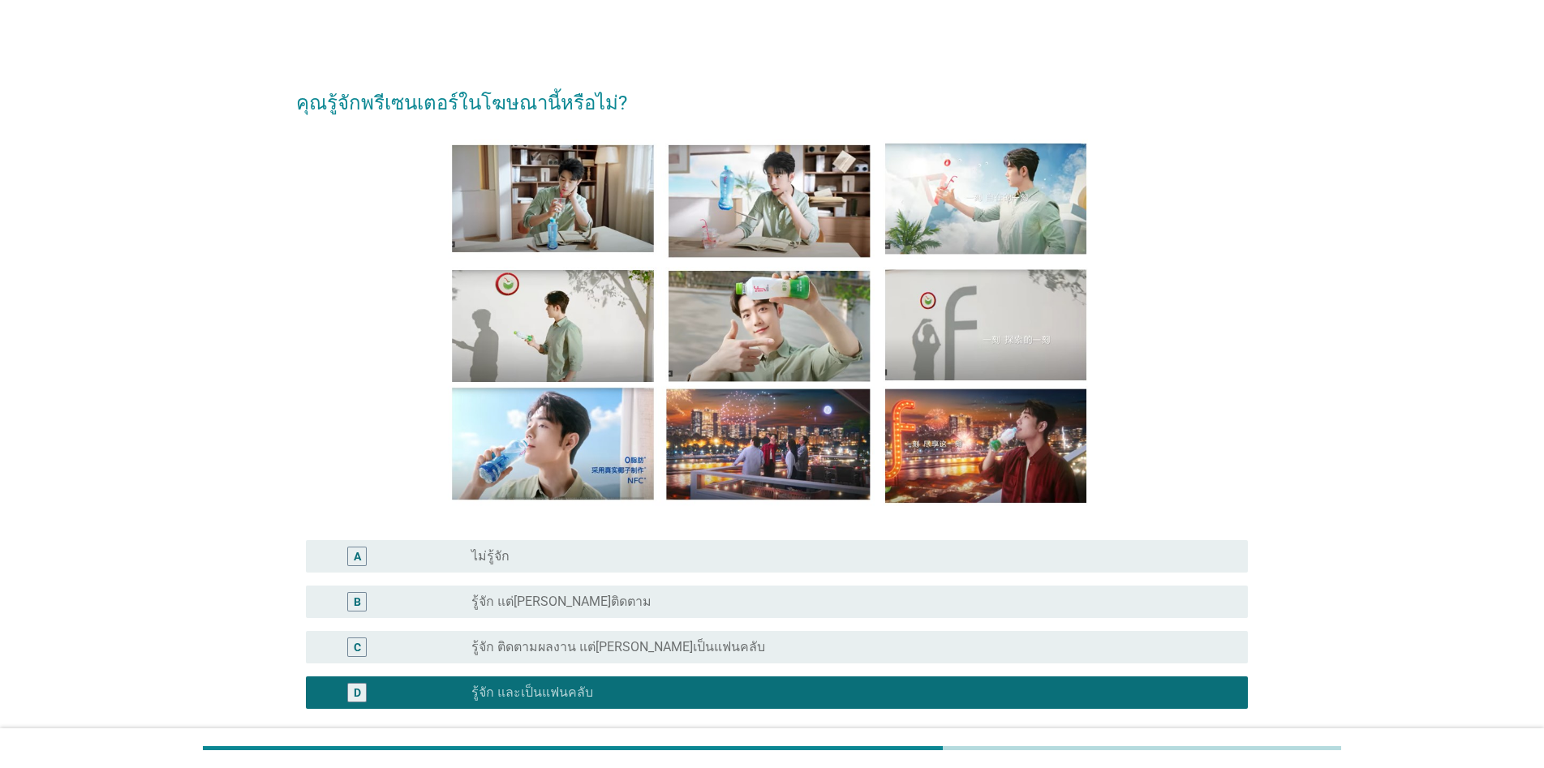
scroll to position [149, 0]
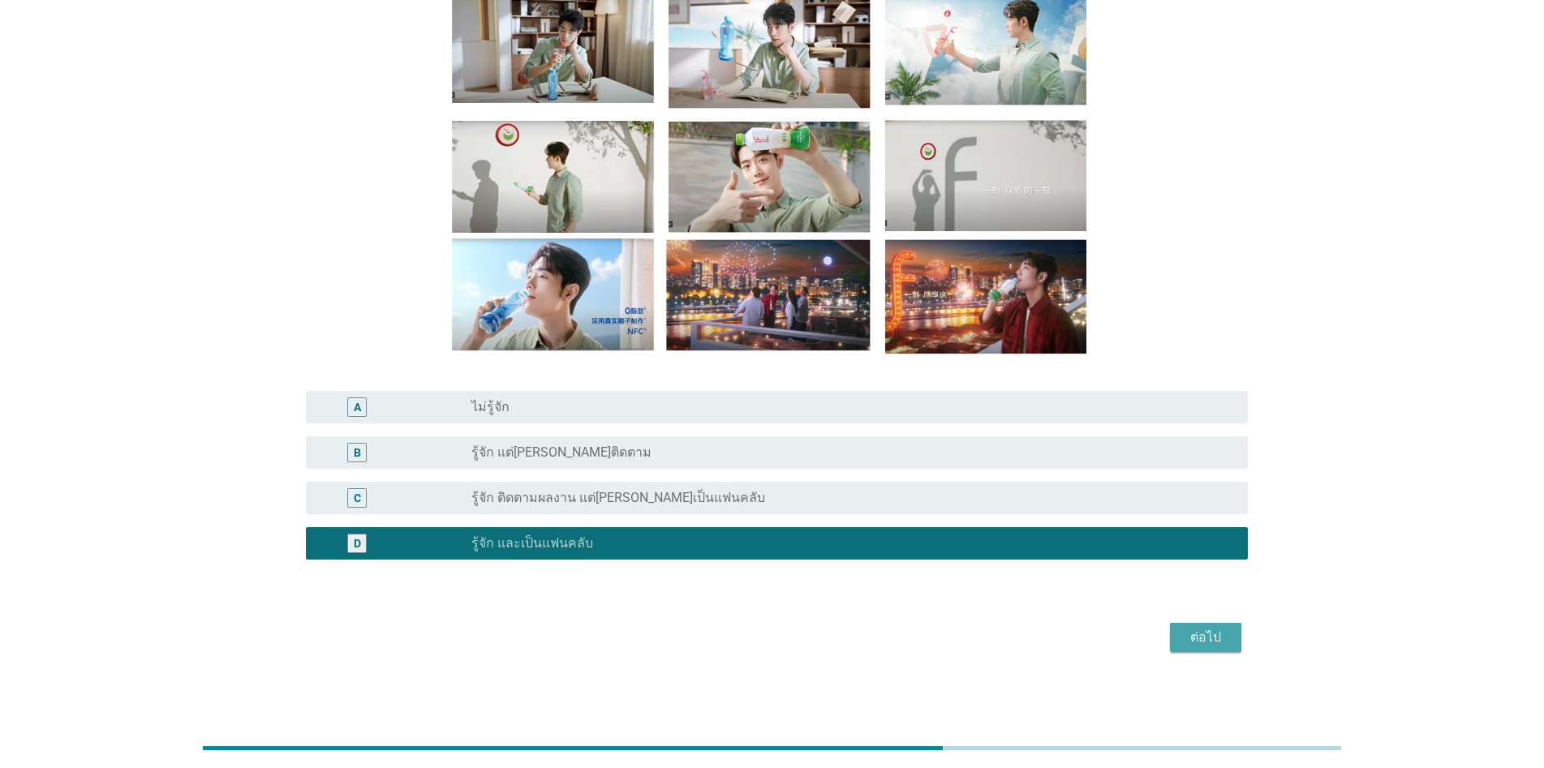
click at [797, 638] on div "ต่อไป" at bounding box center [1205, 637] width 45 height 19
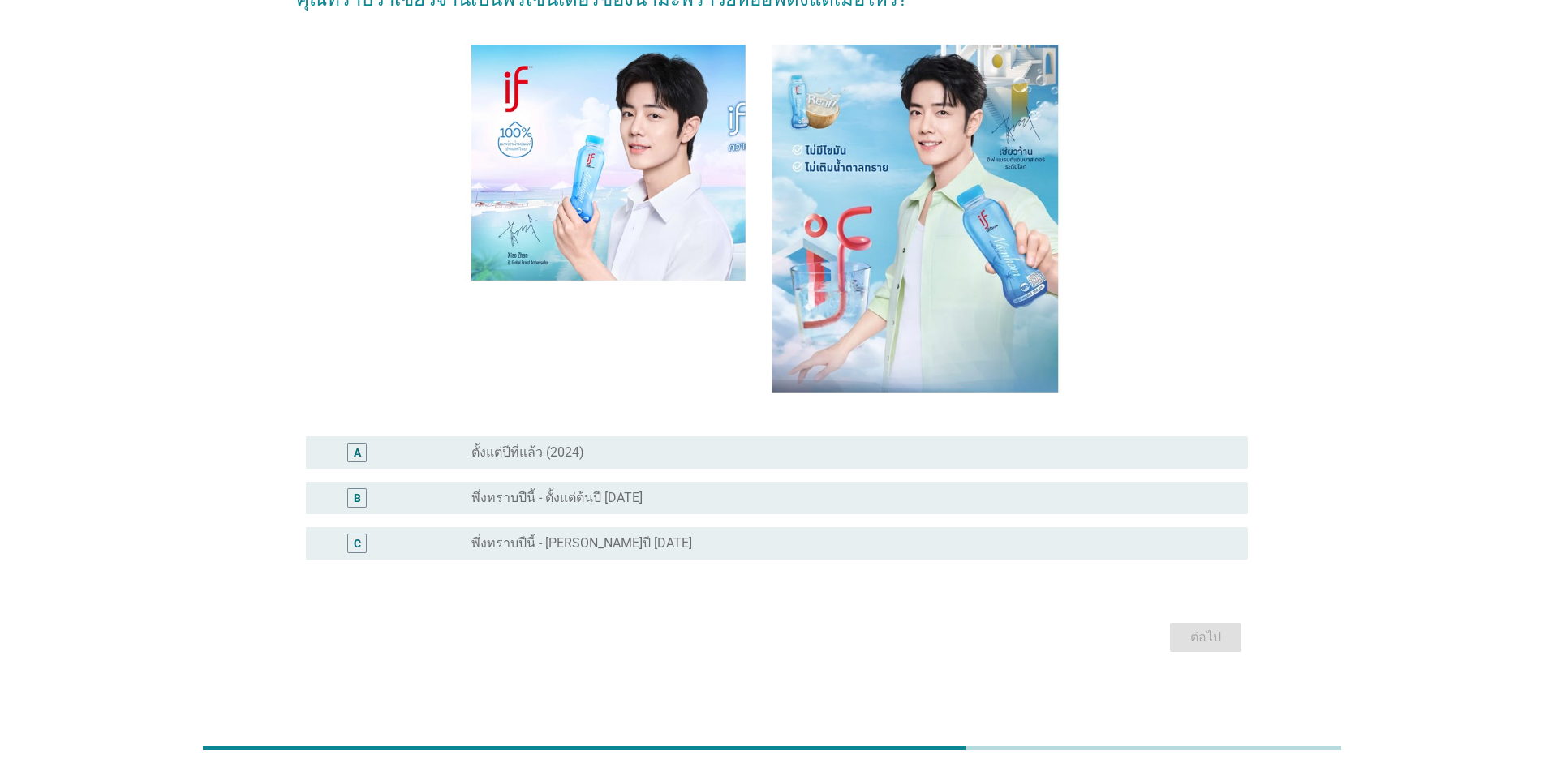
scroll to position [0, 0]
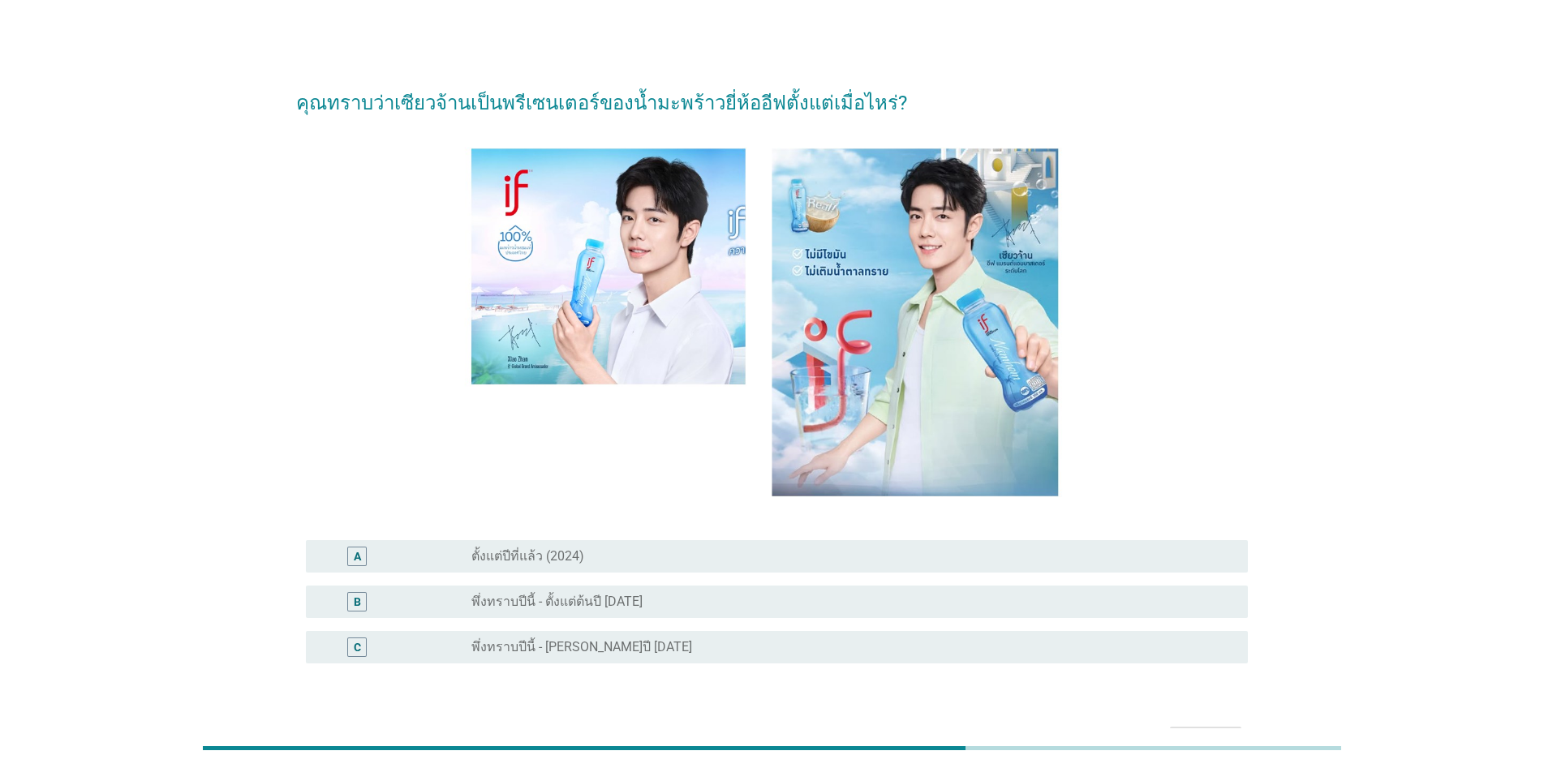
click at [584, 559] on div "radio_button_unchecked ตั้งแต่ปีที่แล้ว (2024)" at bounding box center [846, 556] width 750 height 16
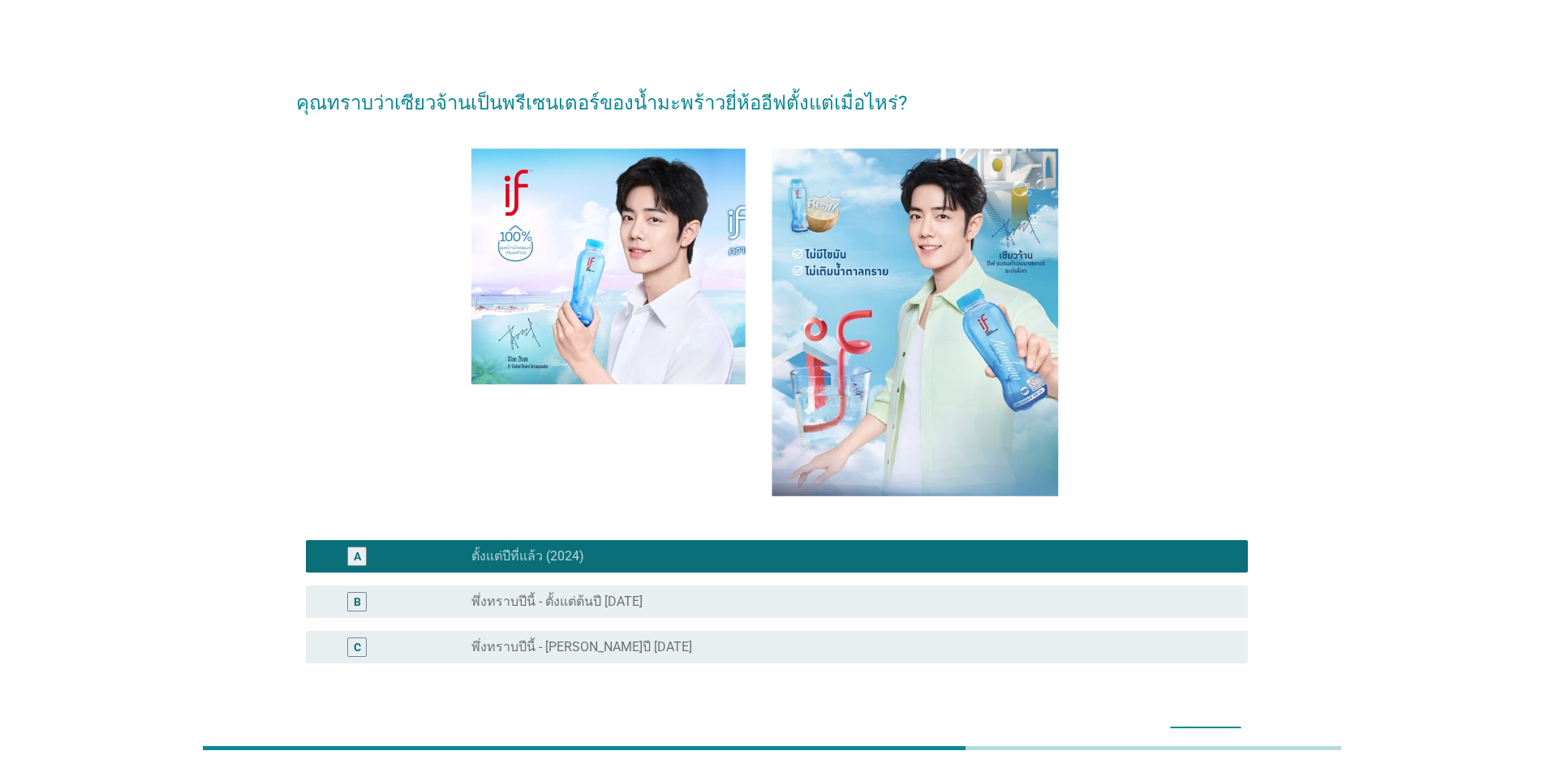
scroll to position [104, 0]
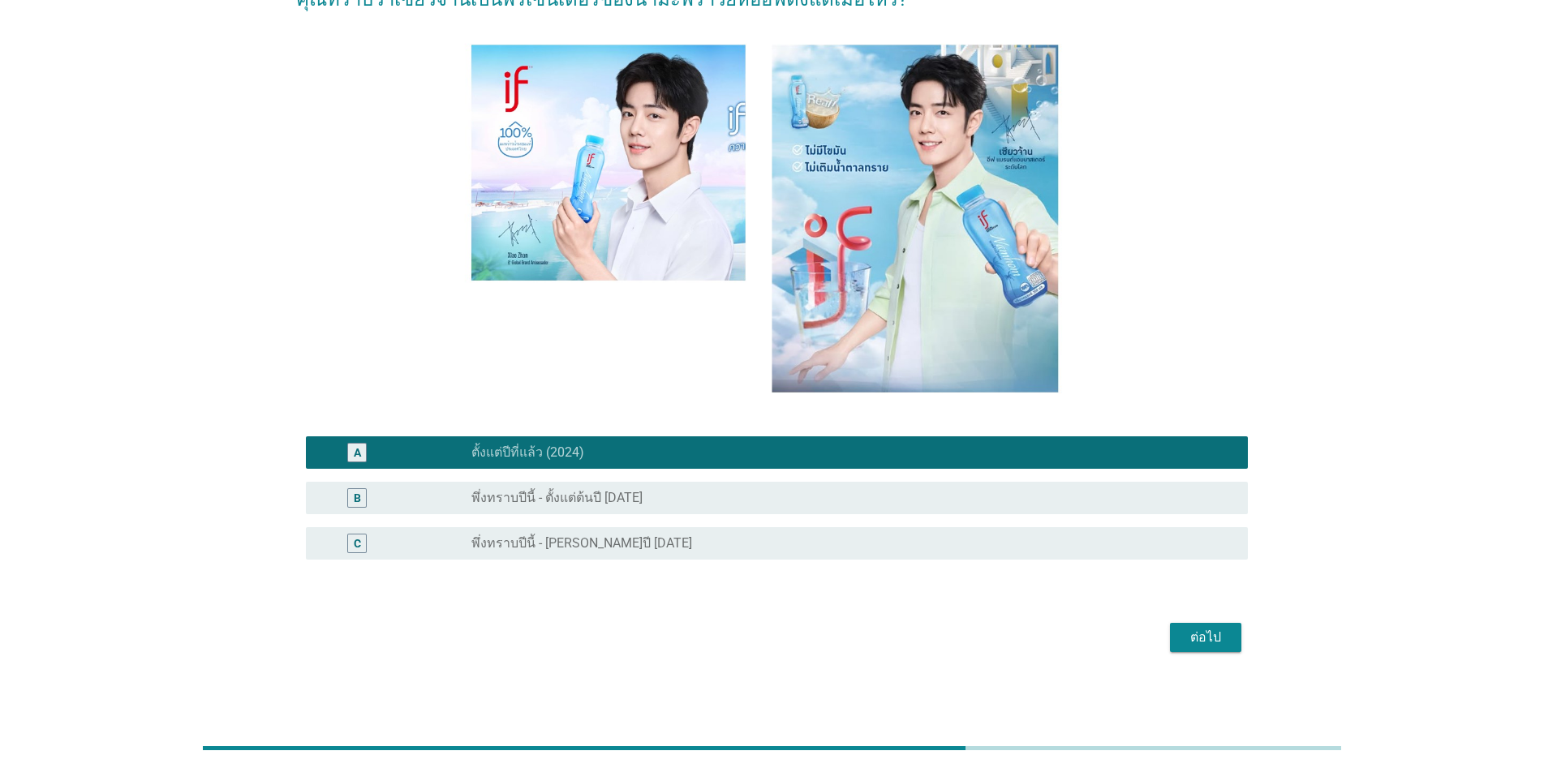
click at [797, 630] on div "ต่อไป" at bounding box center [1205, 637] width 45 height 19
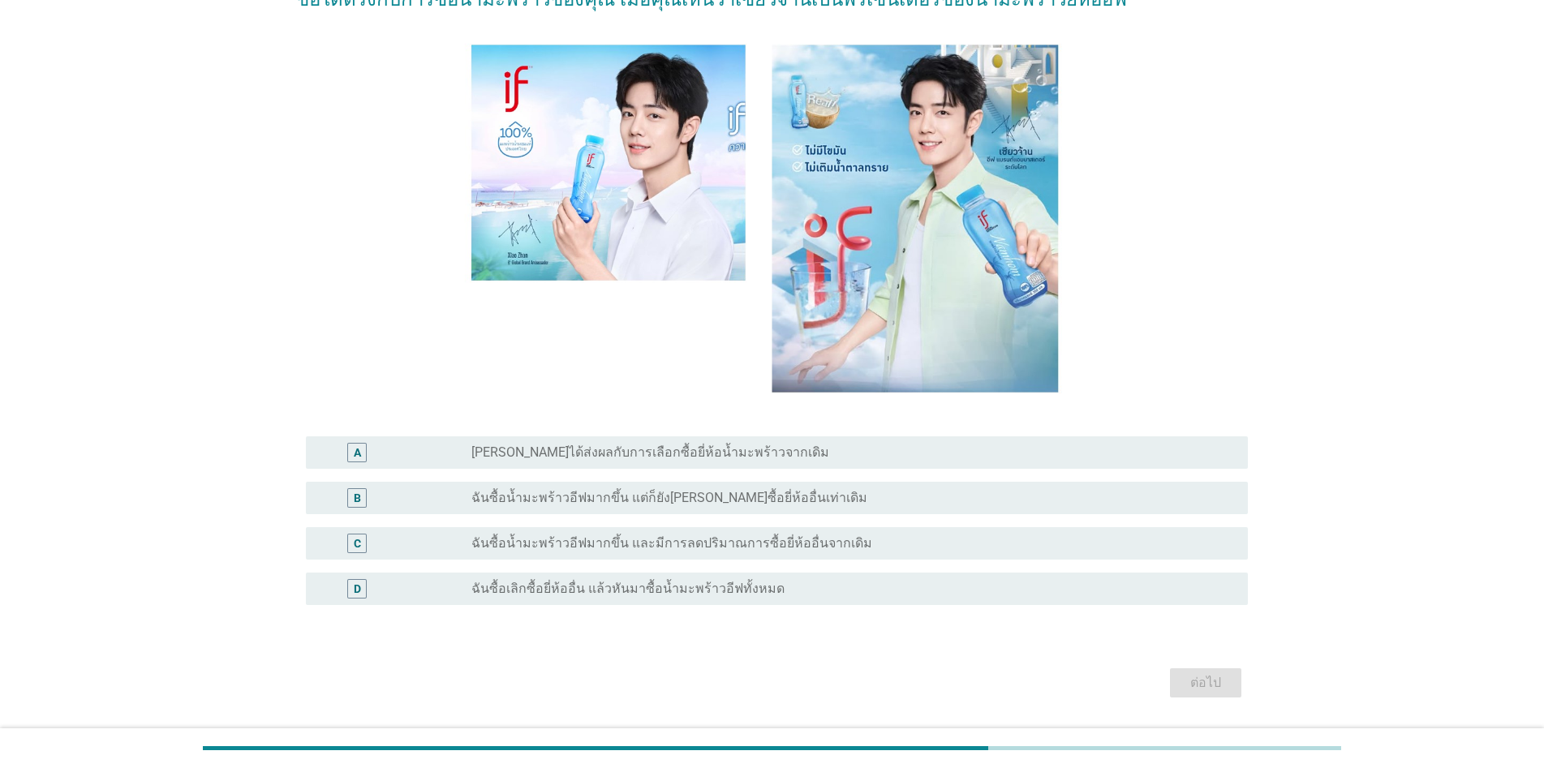
scroll to position [0, 0]
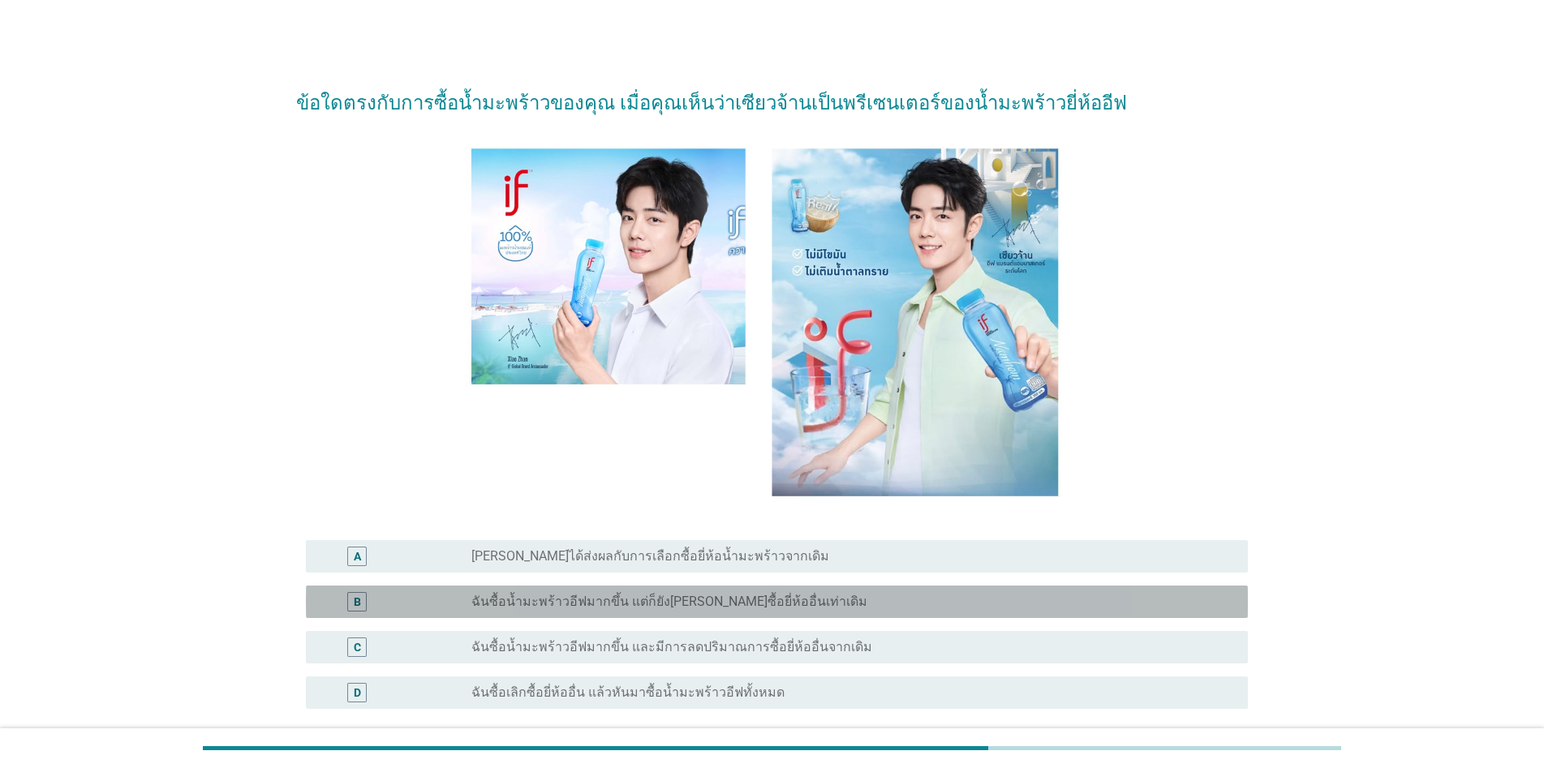
click at [759, 595] on label "ฉันซื้อน้ำมะพร้าวอีฟมากขึ้น แต่ก็ยัง[PERSON_NAME]ซื้อยี่ห้ออื่นเท่าเดิม" at bounding box center [669, 602] width 396 height 16
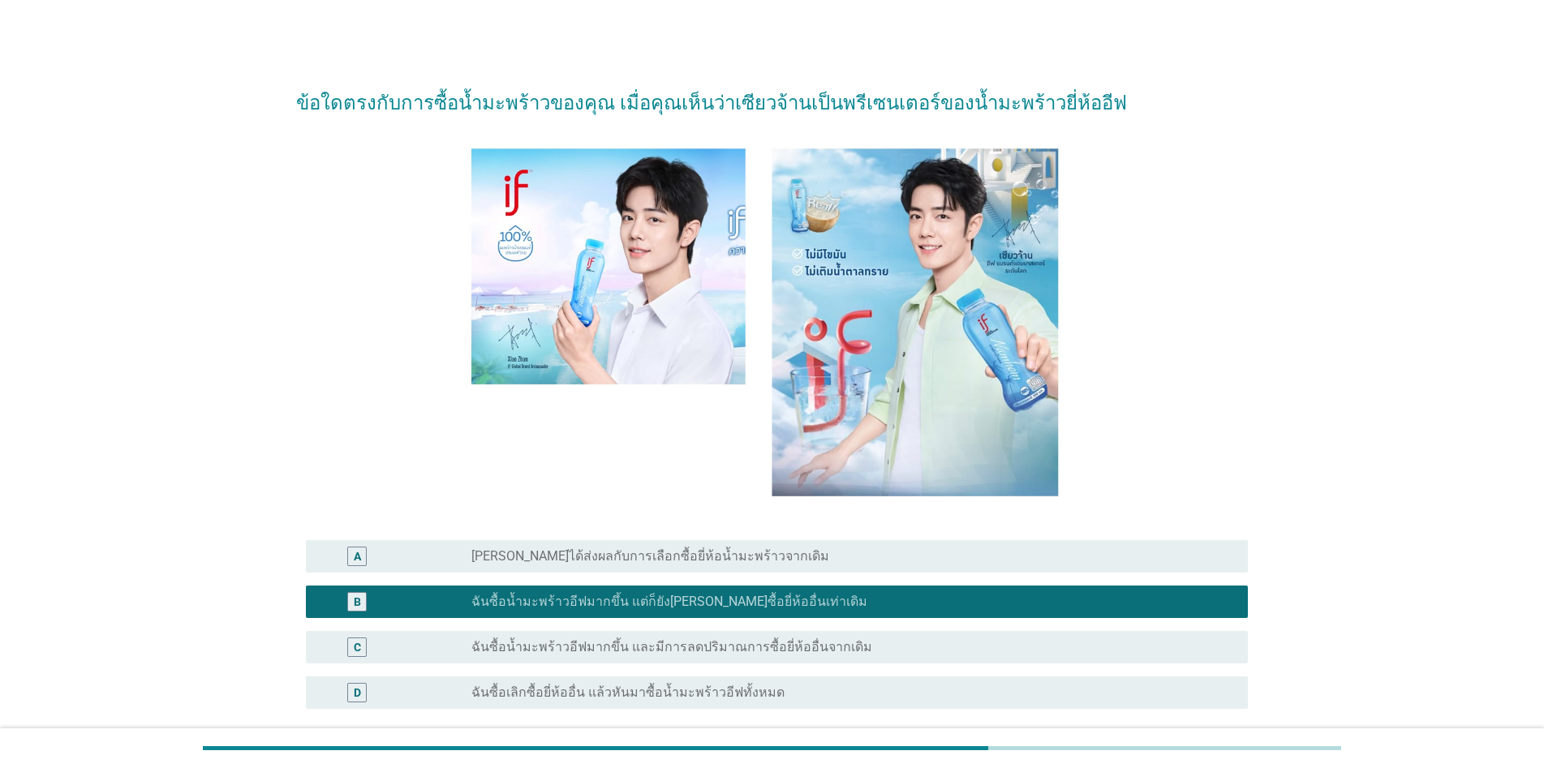
click at [797, 651] on div "radio_button_unchecked ฉันซื้อน้ำมะพร้าวอีฟมากขึ้น และมีการลดปริมาณการซื้อยี่ห้…" at bounding box center [846, 647] width 750 height 16
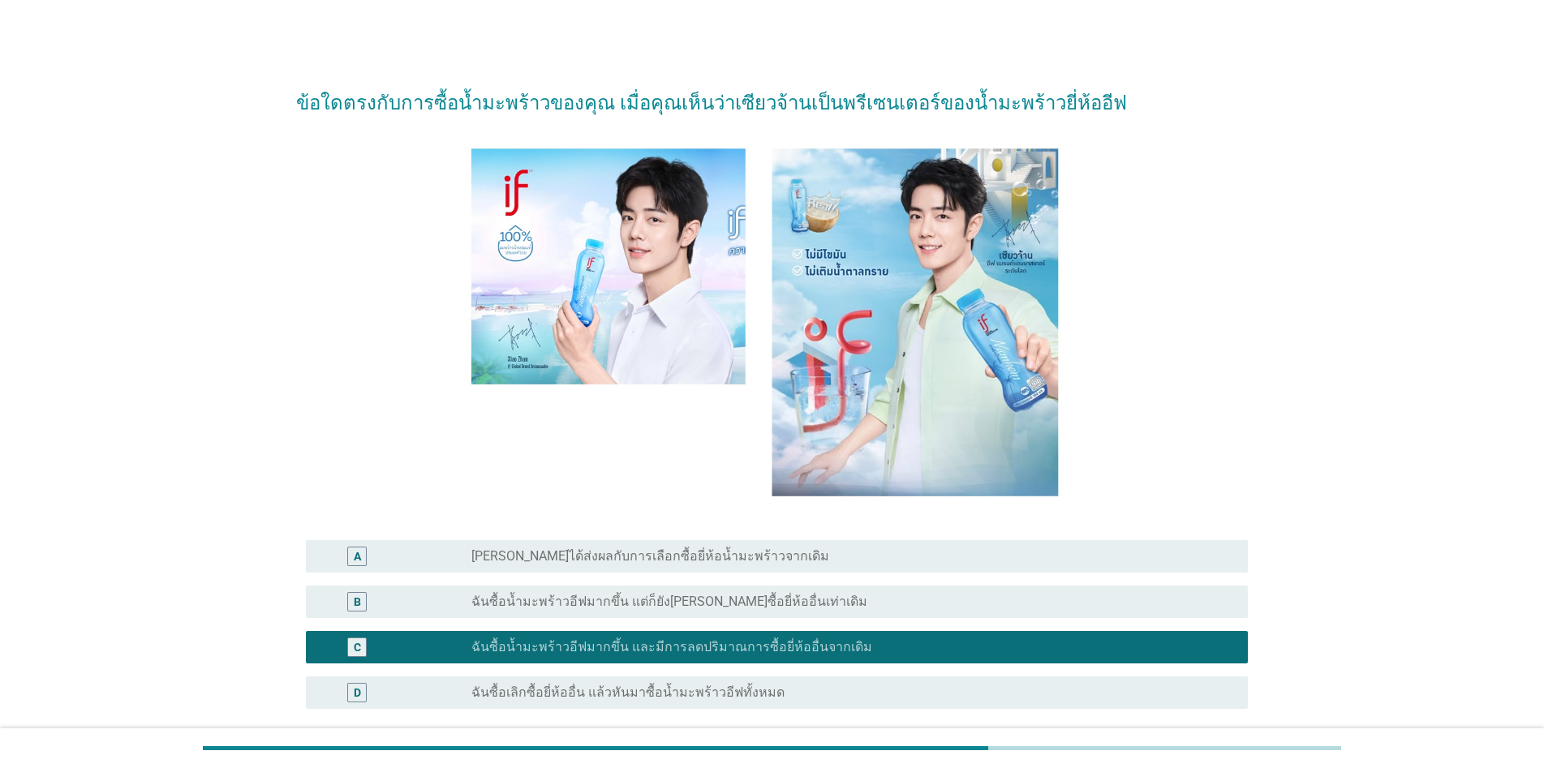
scroll to position [149, 0]
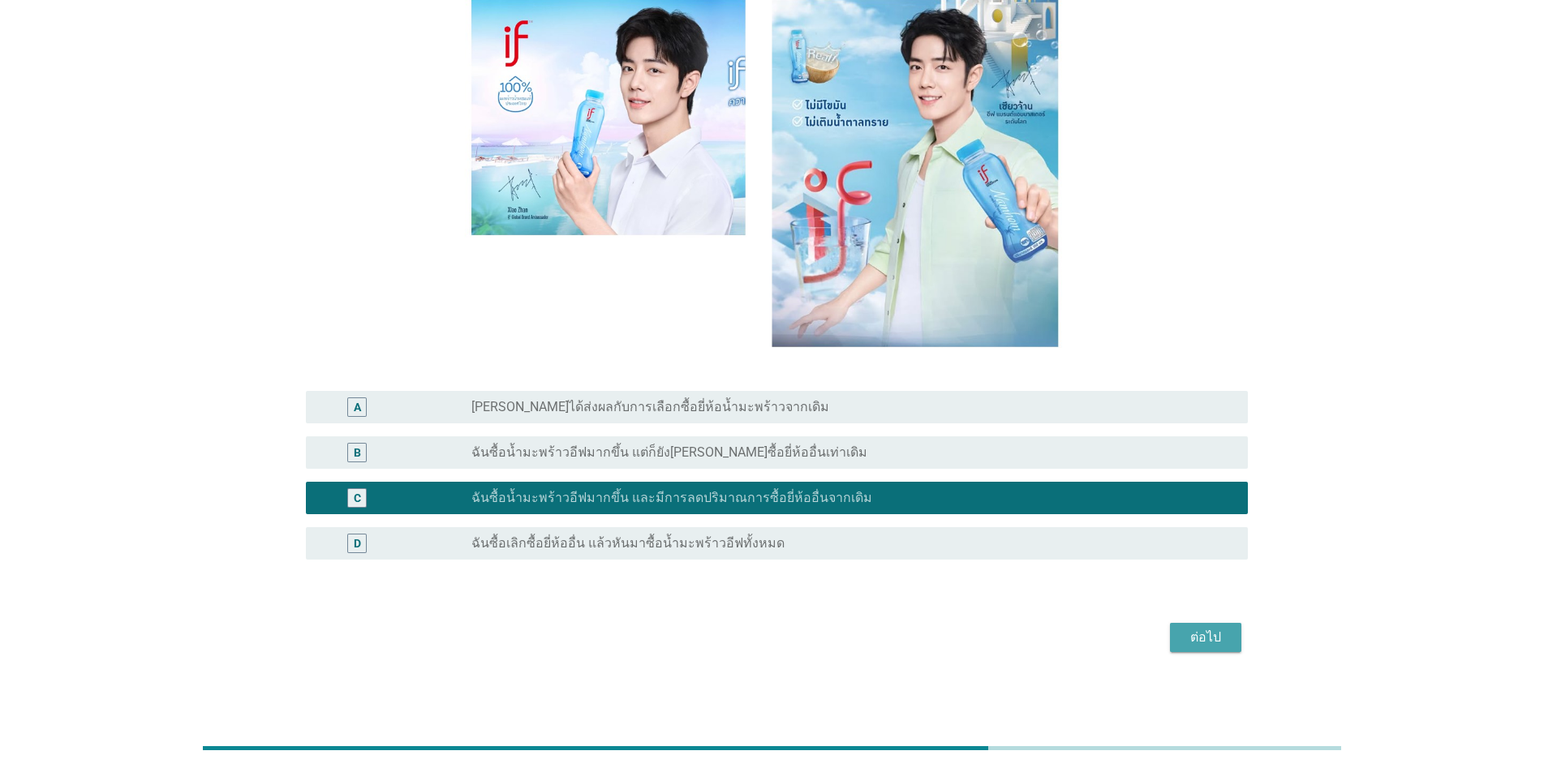
click at [797, 643] on div "ต่อไป" at bounding box center [1205, 637] width 45 height 19
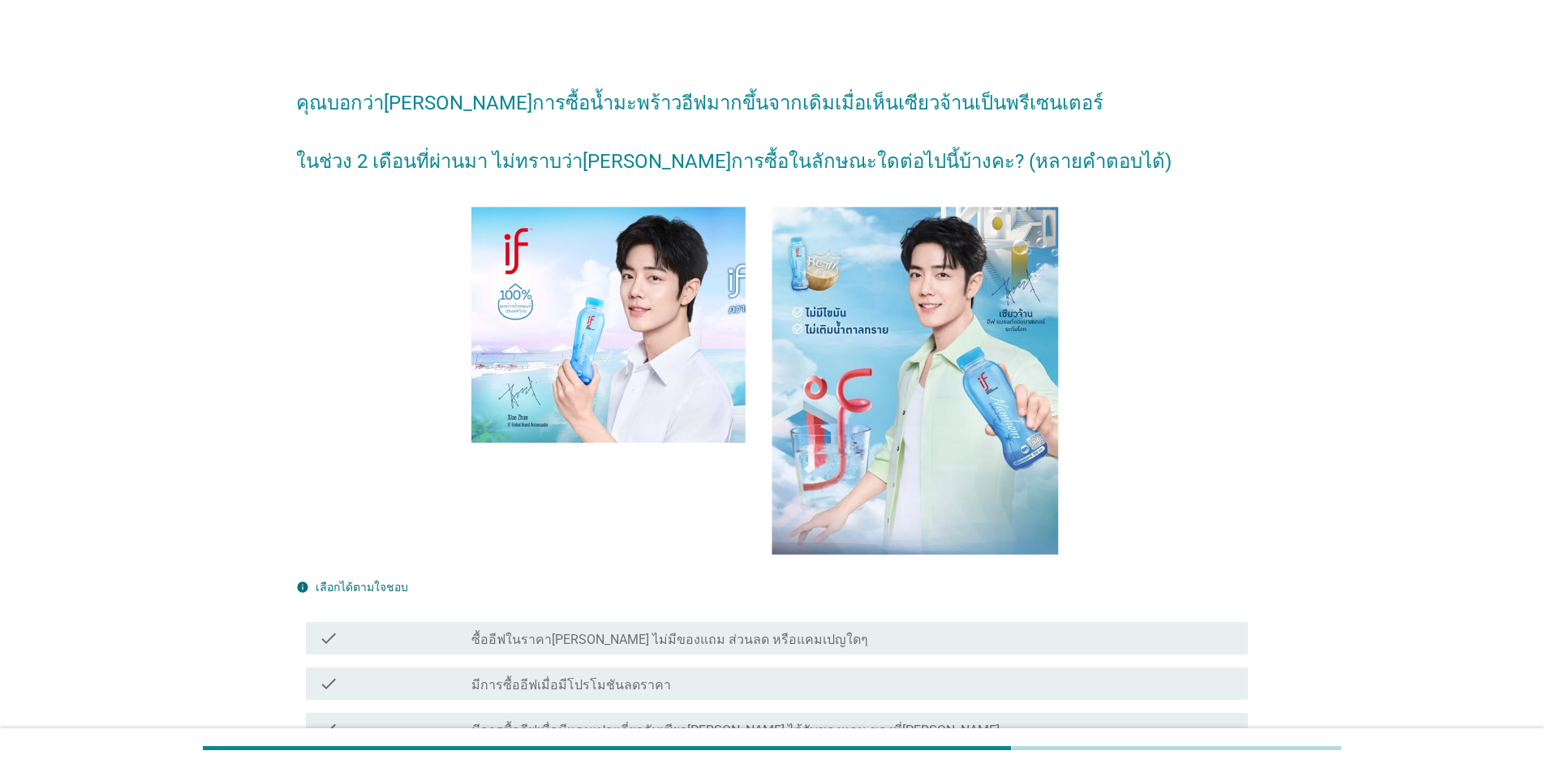
scroll to position [162, 0]
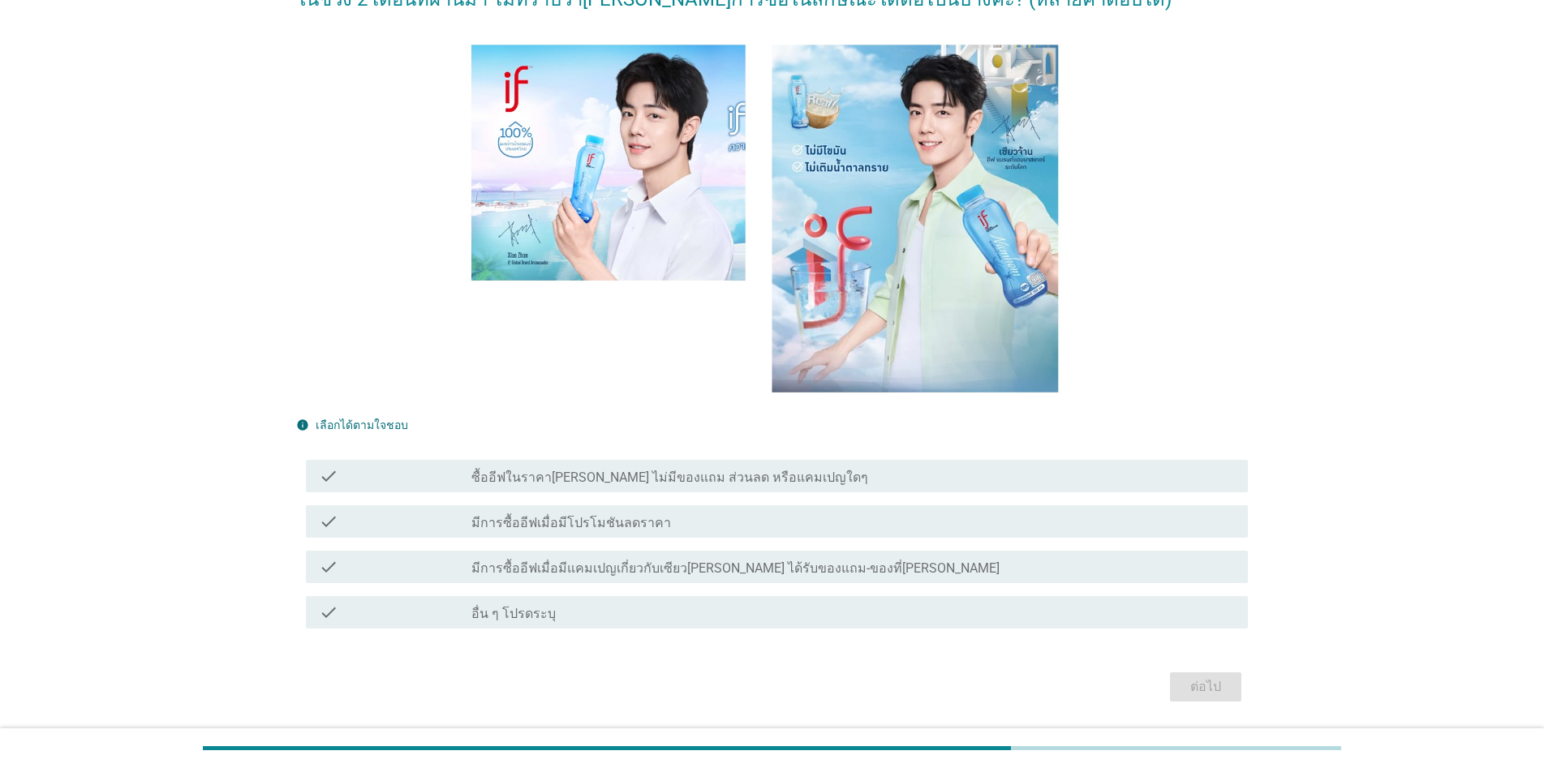
click at [623, 522] on label "มีการซื้ออีฟเมื่อมีโปรโมชันลดราคา" at bounding box center [571, 523] width 200 height 16
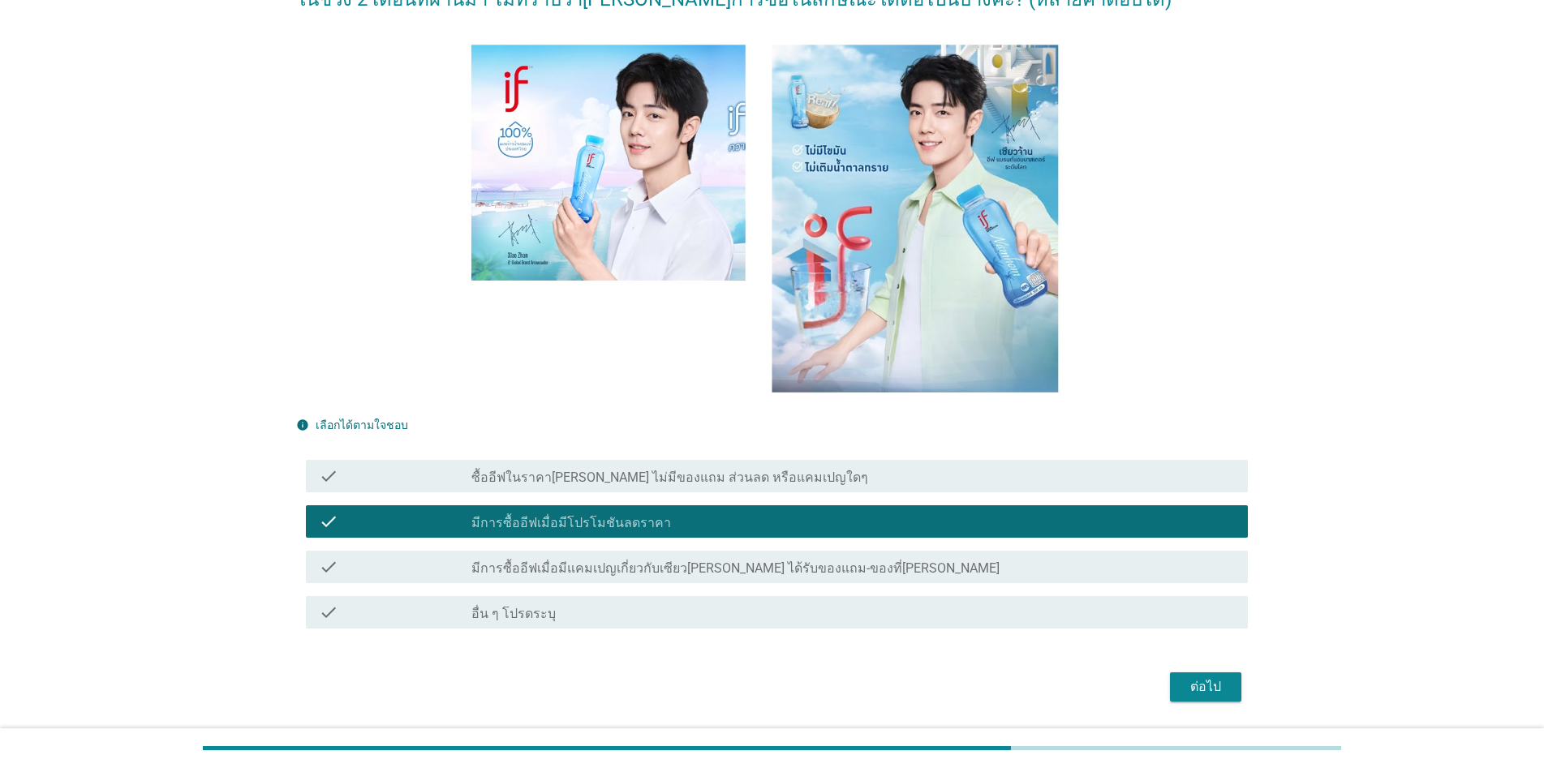
click at [797, 686] on div "ต่อไป" at bounding box center [1205, 686] width 45 height 19
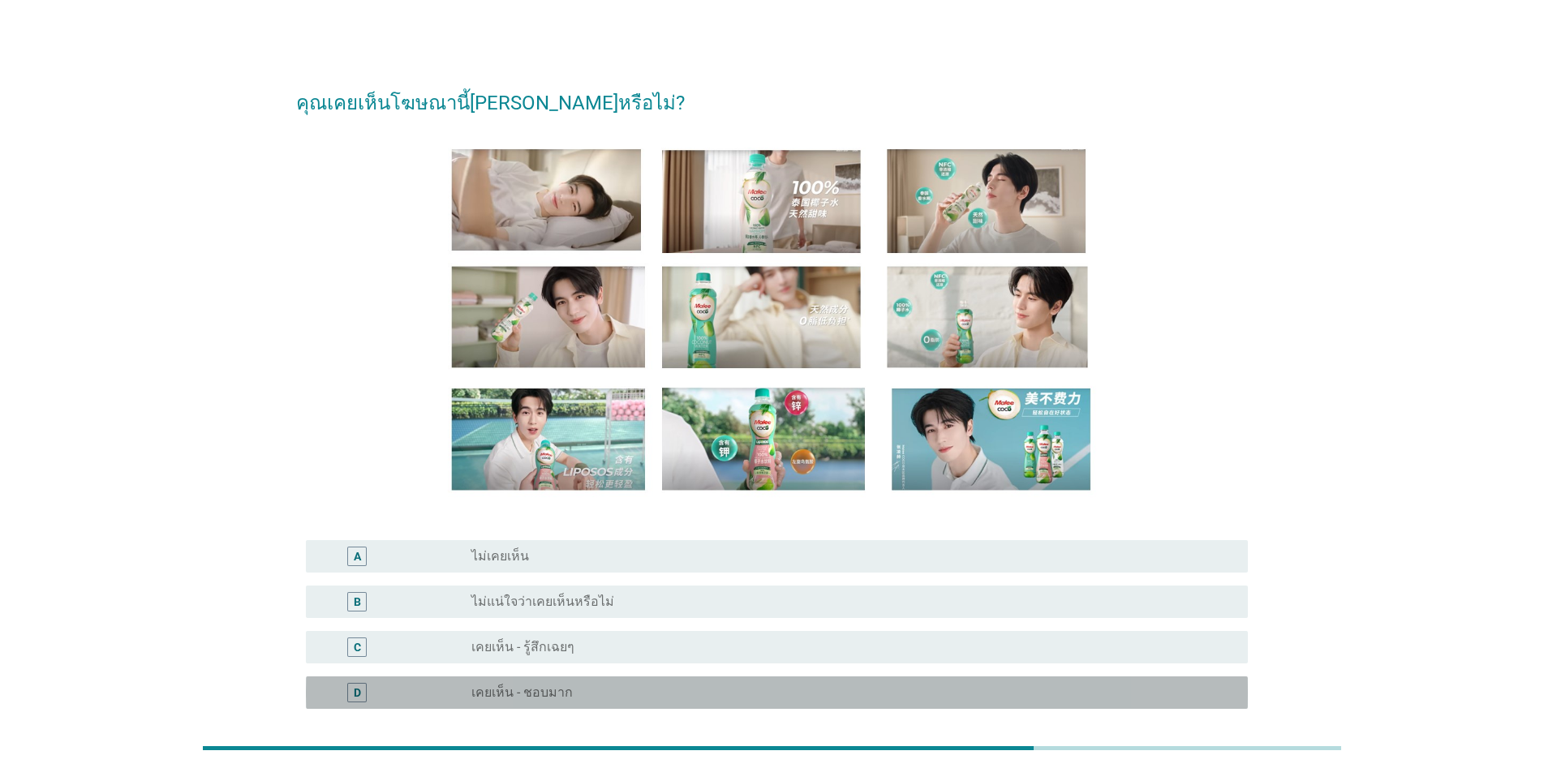
click at [578, 690] on div "radio_button_unchecked เคยเห็น - ชอบมาก" at bounding box center [846, 693] width 750 height 16
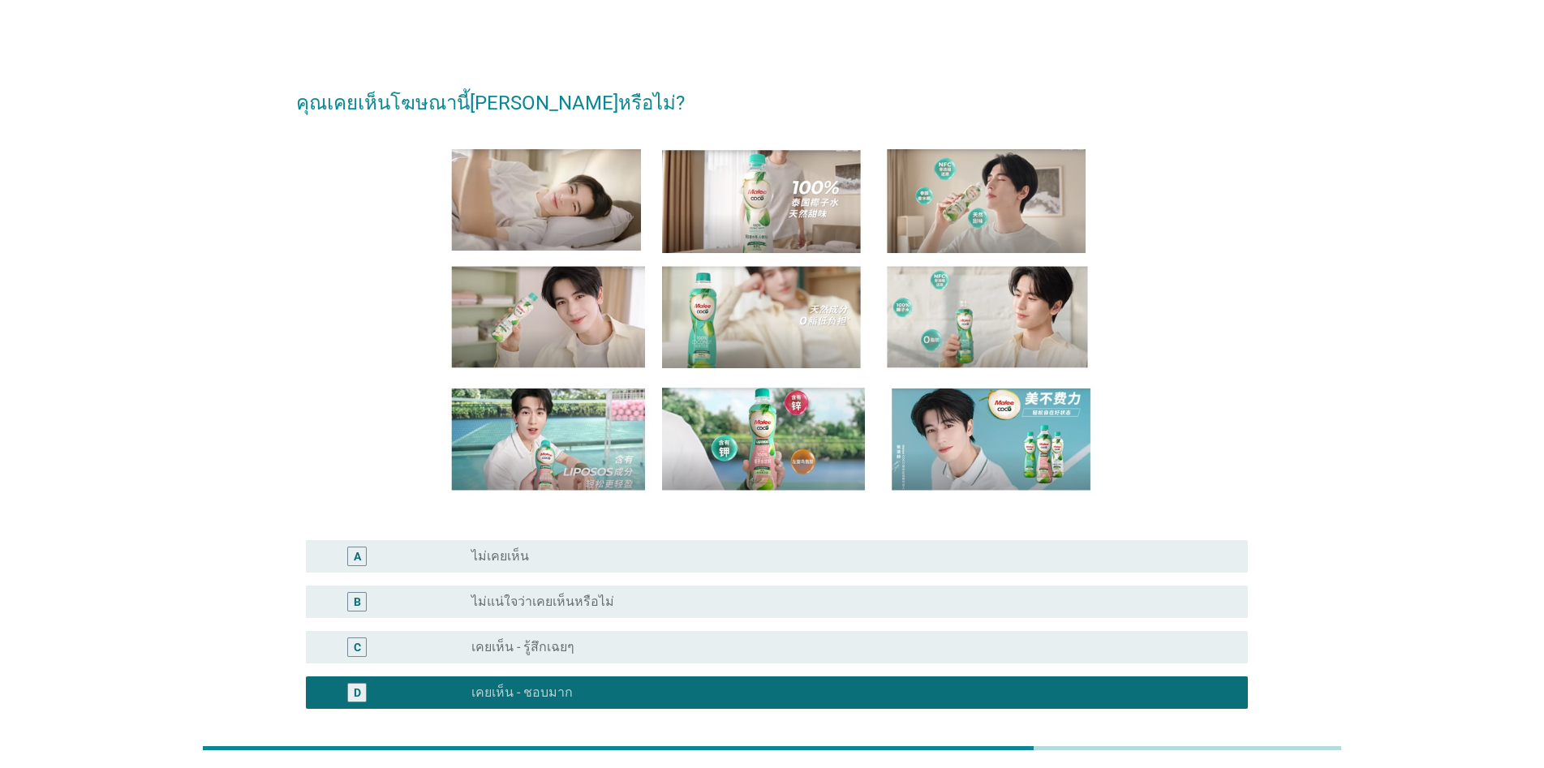
scroll to position [149, 0]
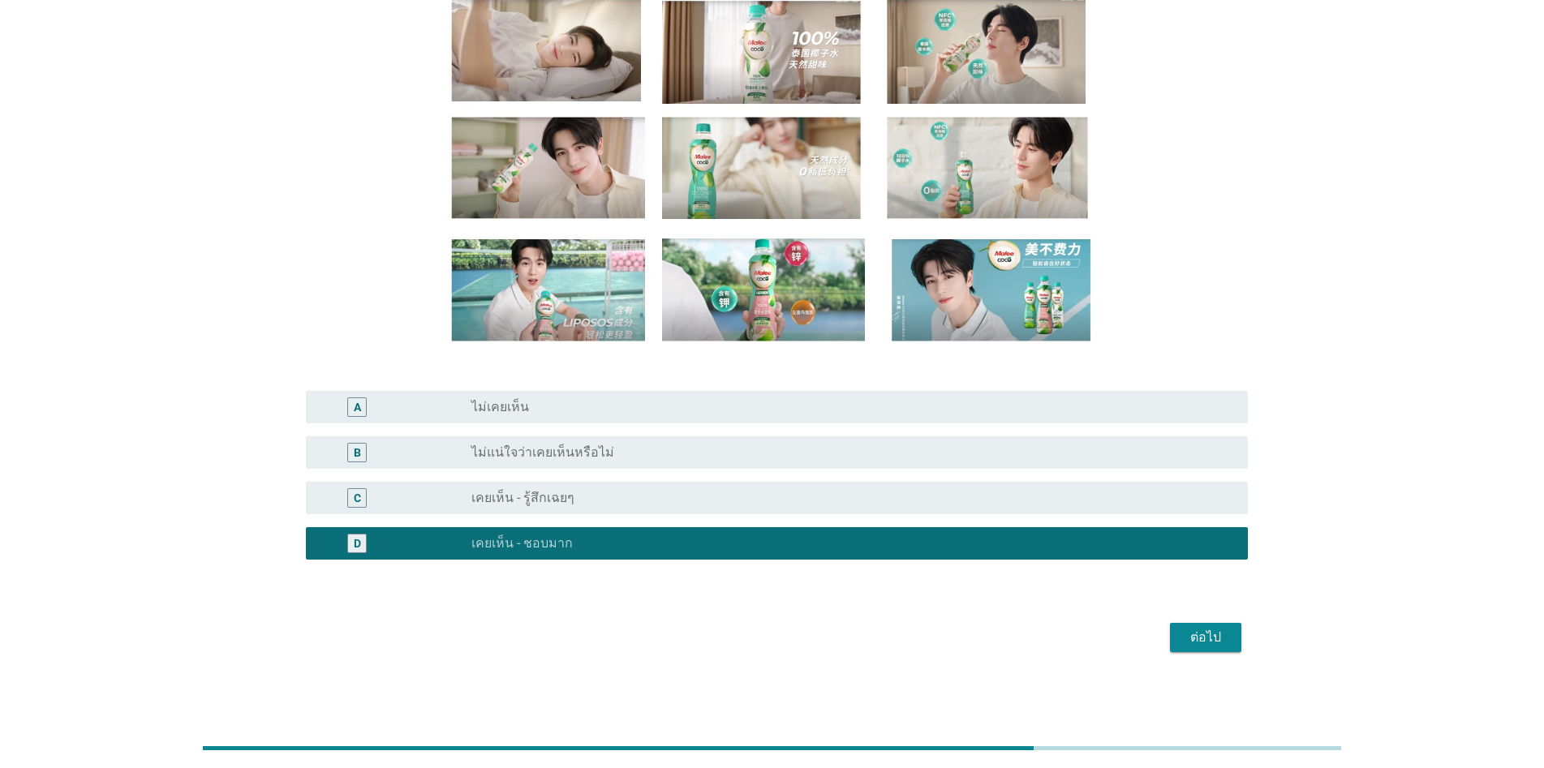
click at [797, 645] on div "ต่อไป" at bounding box center [1205, 637] width 45 height 19
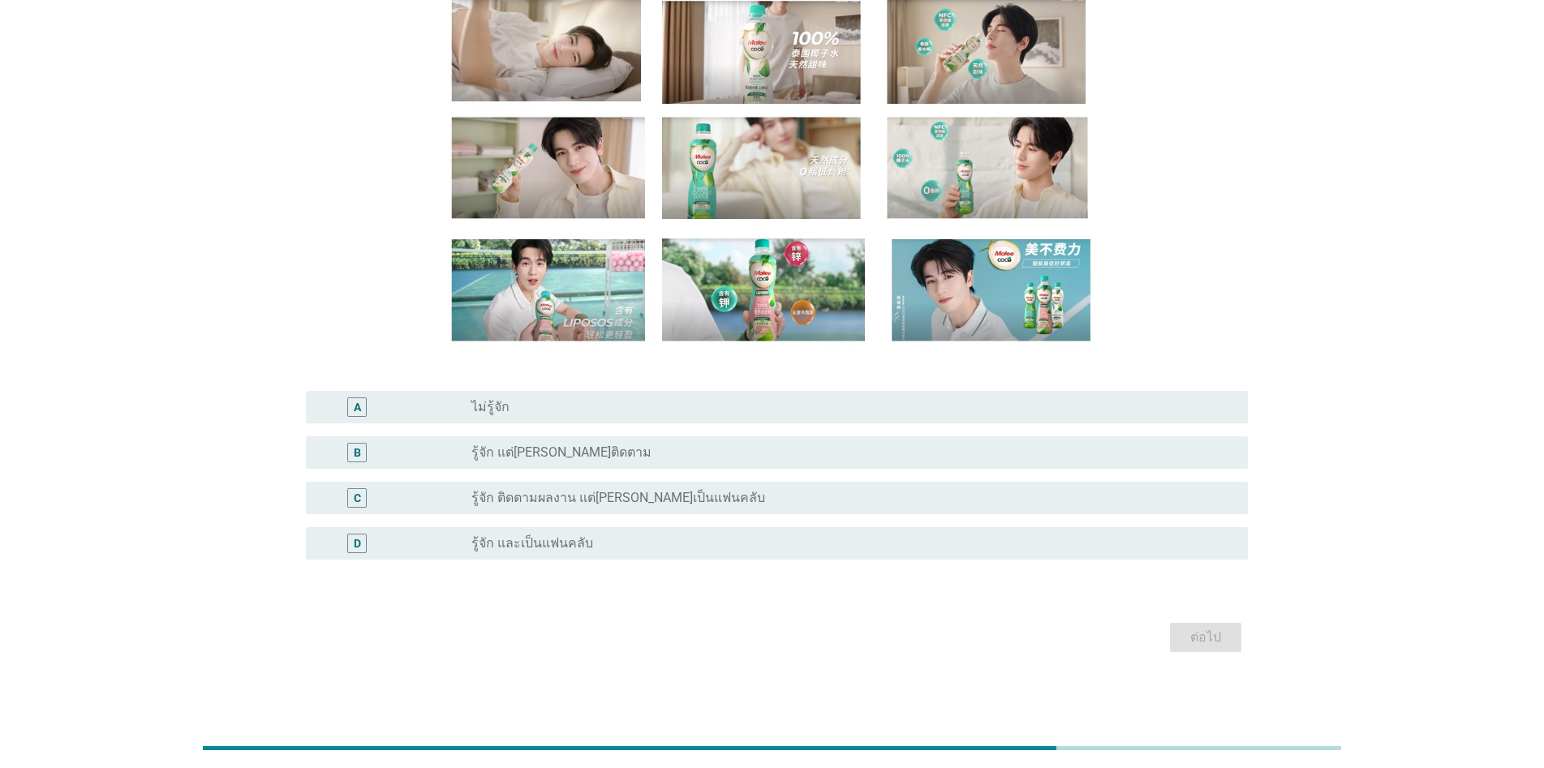
click at [576, 550] on label "รู้จัก และเป็นแฟนคลับ" at bounding box center [532, 543] width 122 height 16
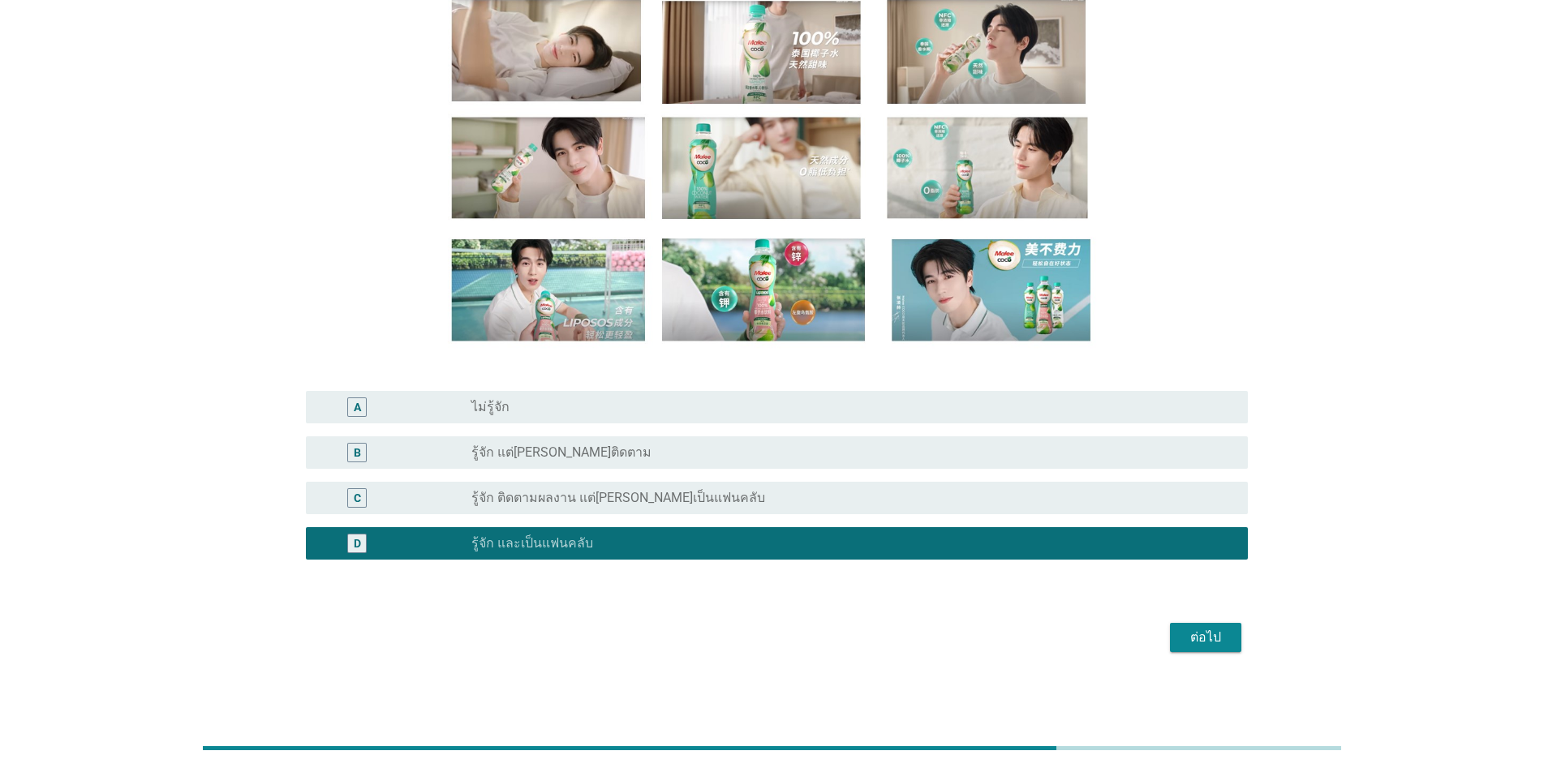
click at [797, 637] on div "ต่อไป" at bounding box center [1205, 637] width 45 height 19
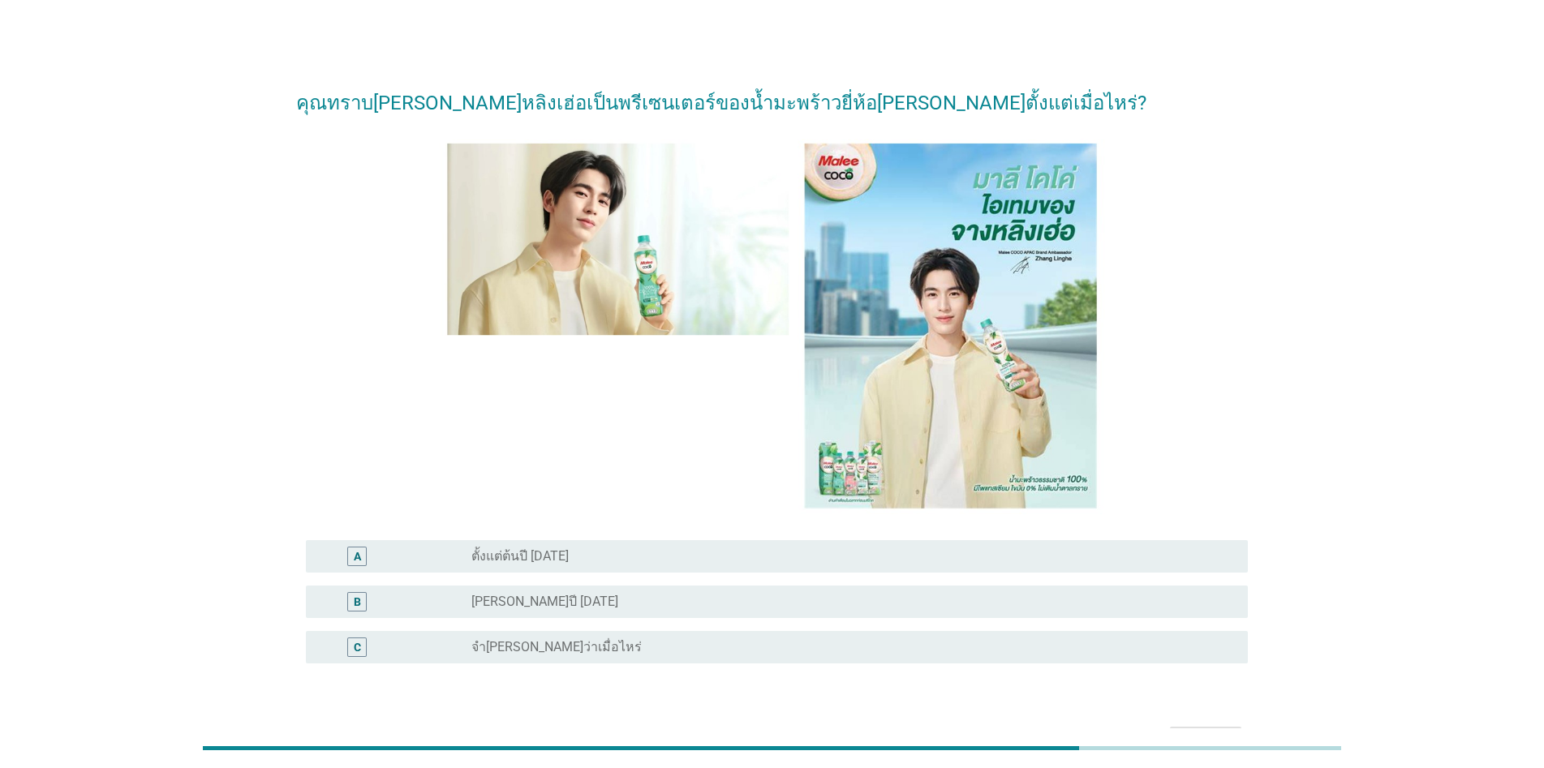
click at [545, 603] on label "[PERSON_NAME]ปี [DATE]" at bounding box center [544, 602] width 147 height 16
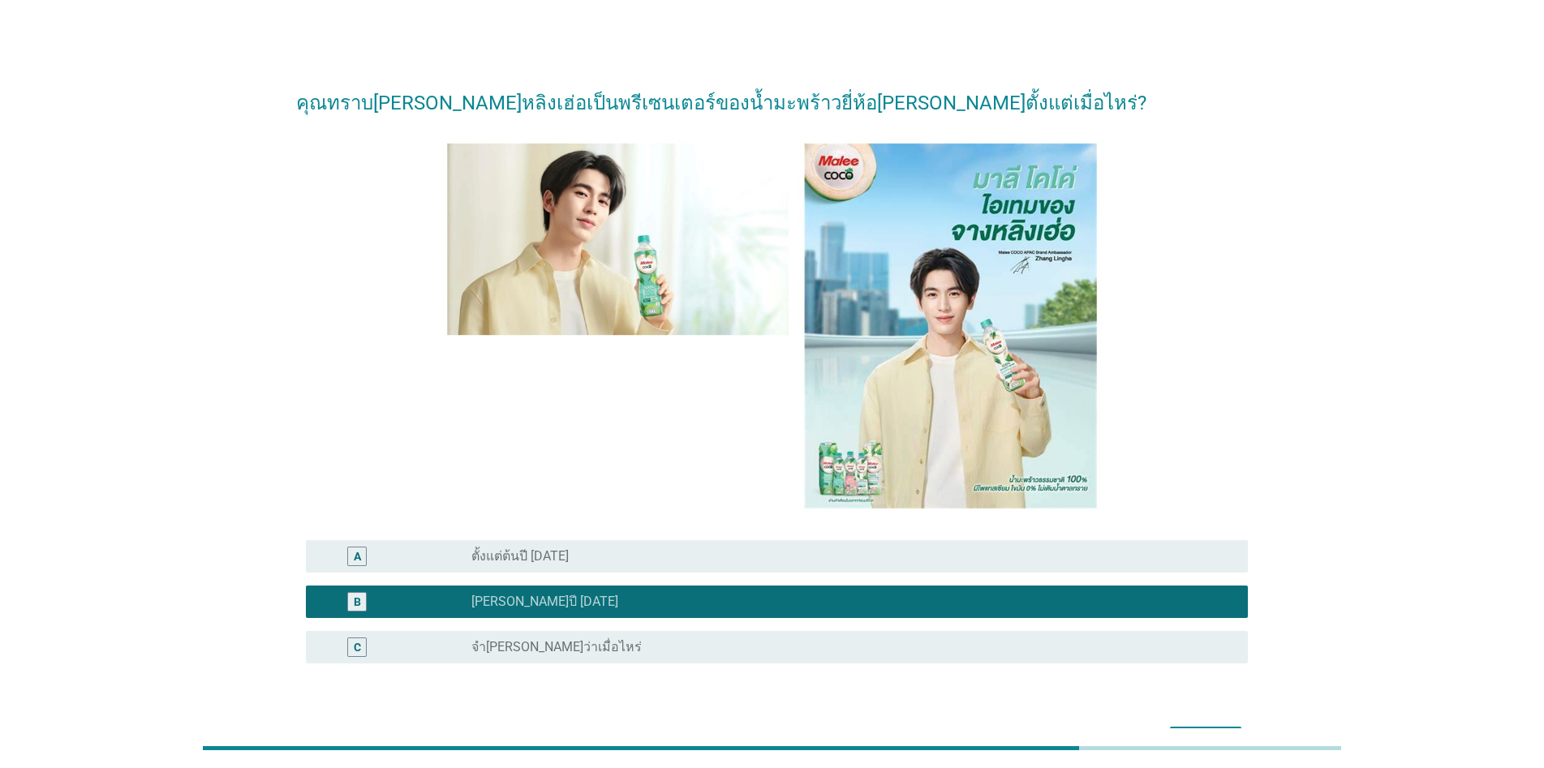
scroll to position [104, 0]
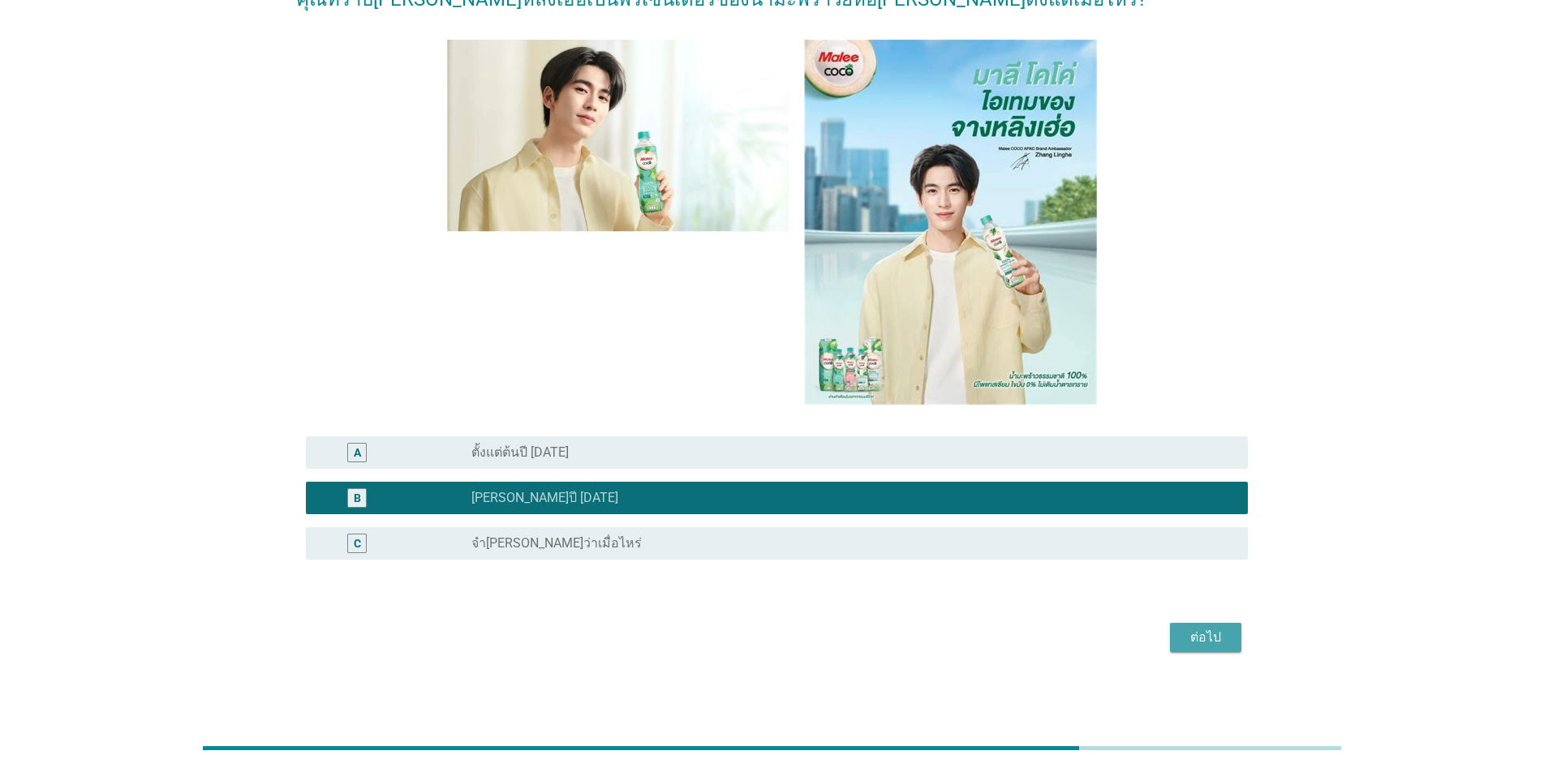
click at [797, 643] on div "ต่อไป" at bounding box center [1205, 637] width 45 height 19
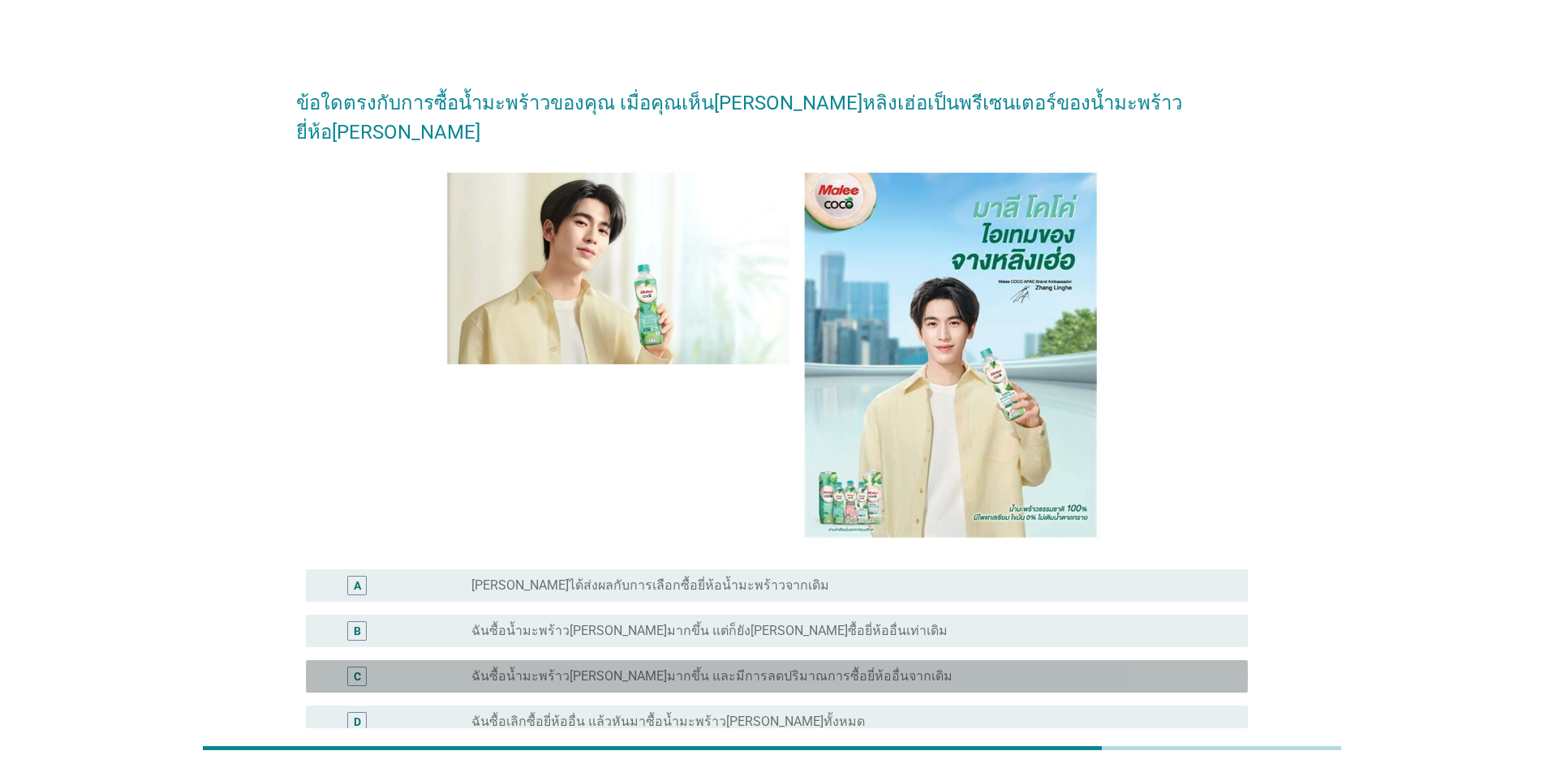
click at [788, 668] on label "ฉันซื้อน้ำมะพร้าว[PERSON_NAME]มากขึ้น และมีการลดปริมาณการซื้อยี่ห้ออื่นจากเดิม" at bounding box center [711, 676] width 481 height 16
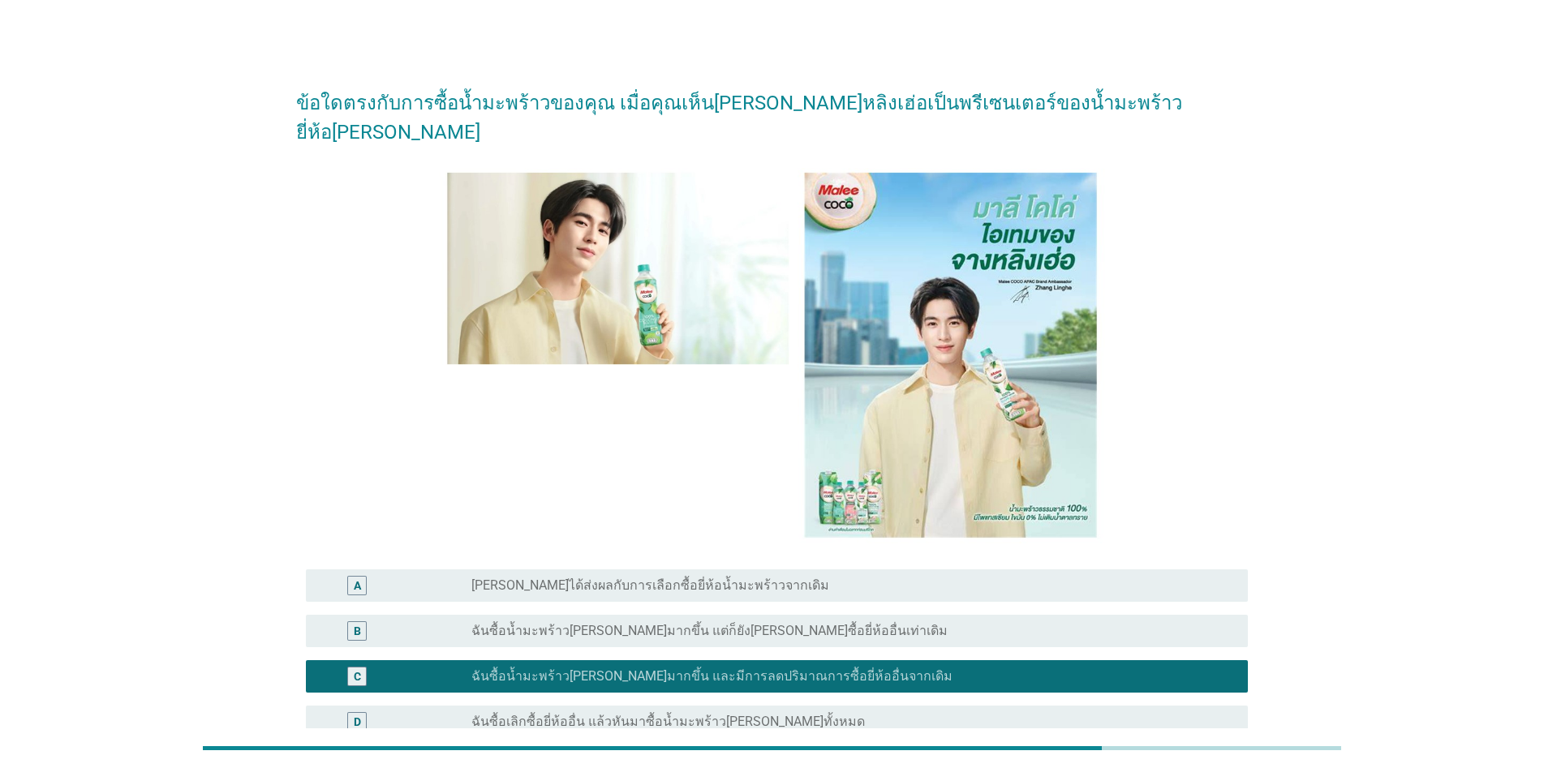
scroll to position [149, 0]
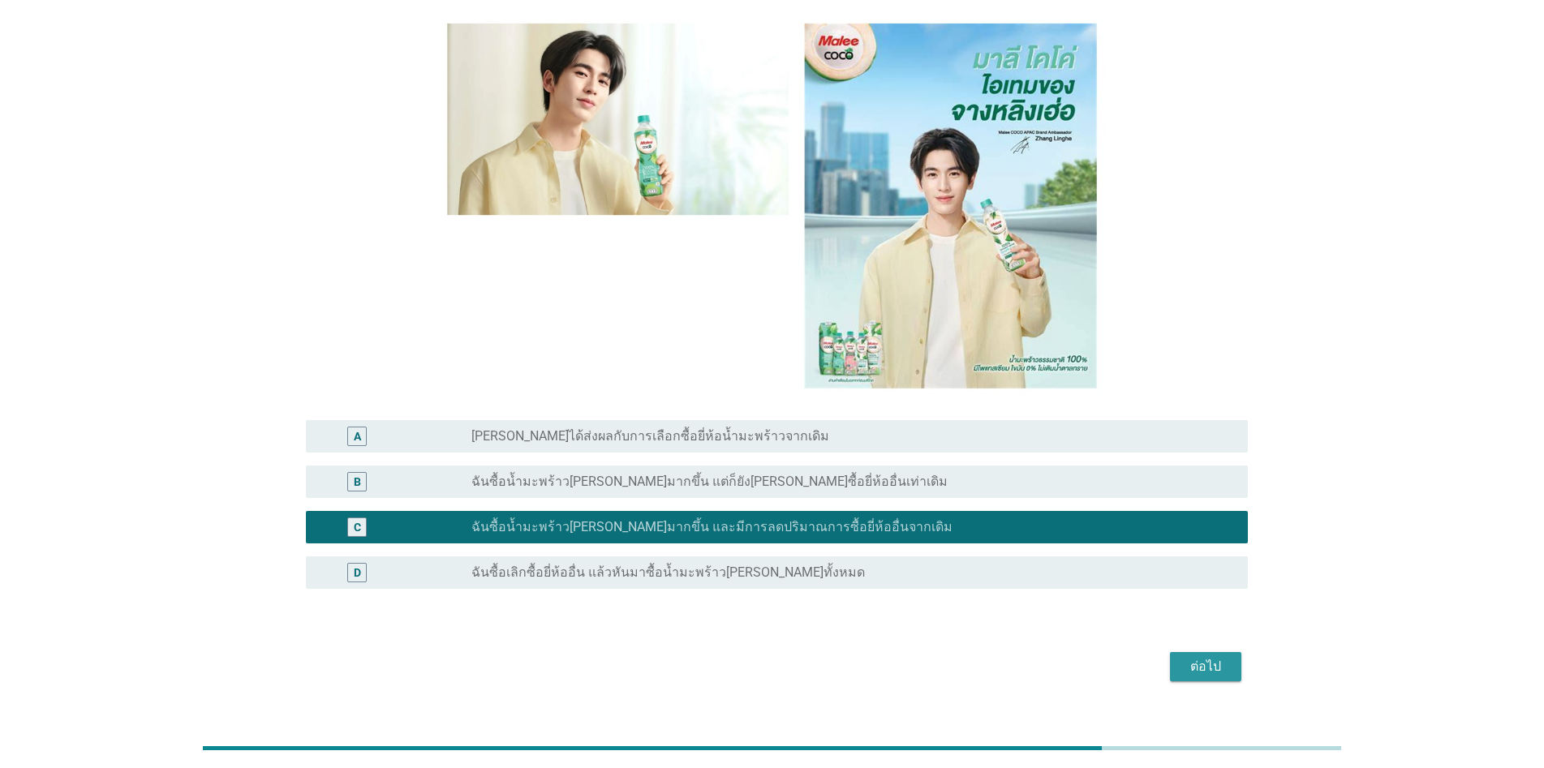
click at [797, 652] on button "ต่อไป" at bounding box center [1205, 666] width 71 height 29
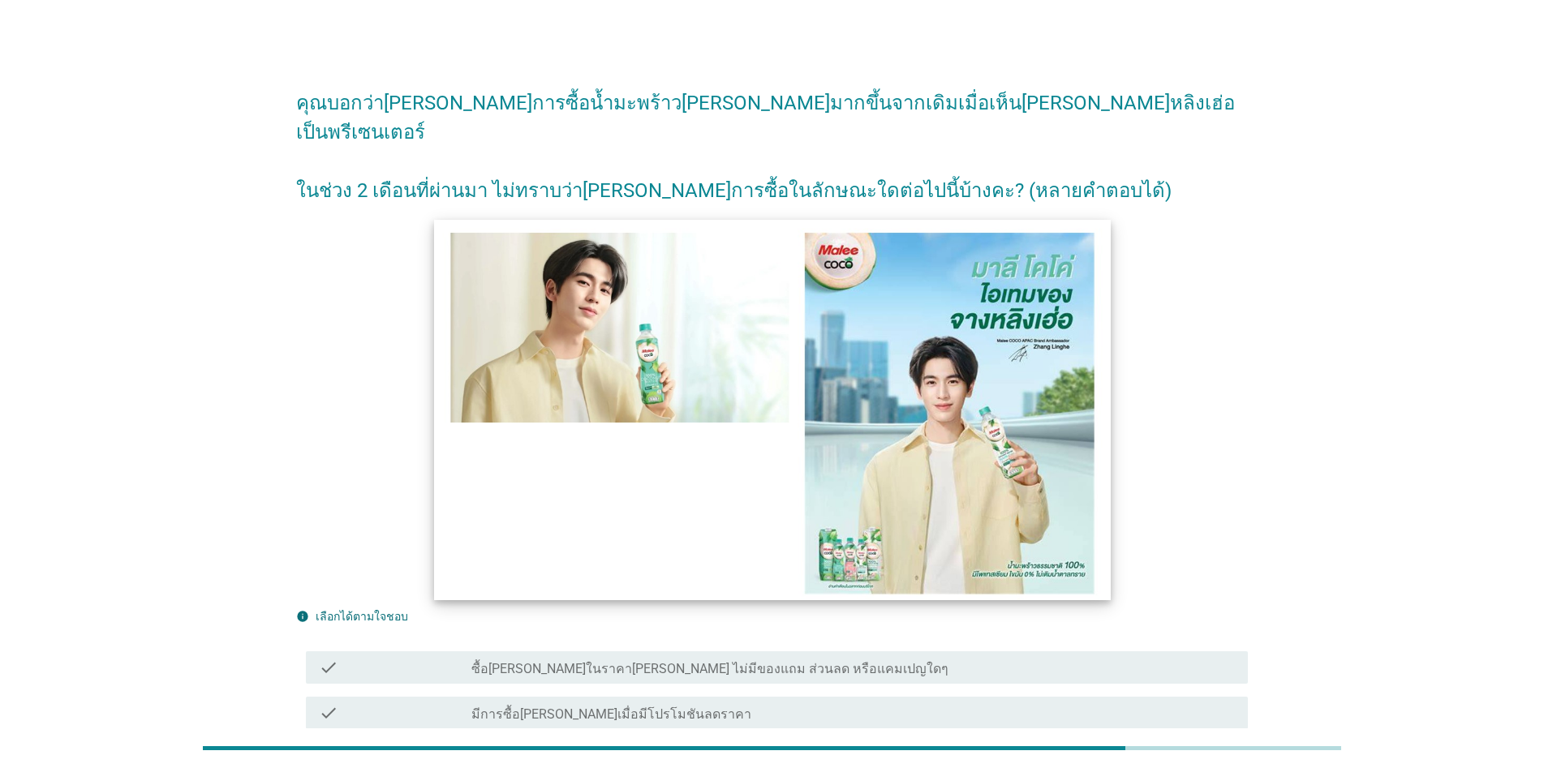
scroll to position [81, 0]
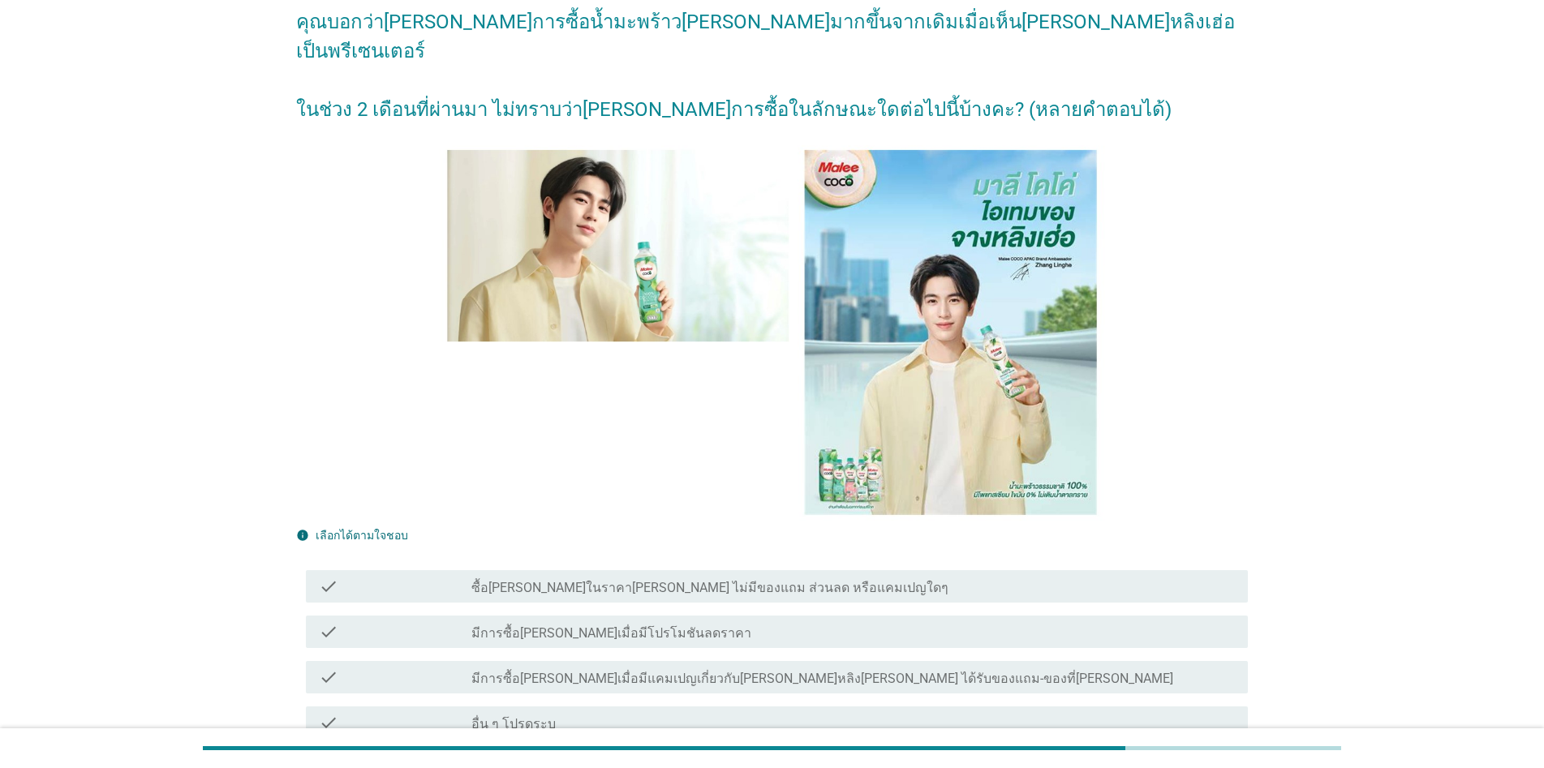
click at [667, 625] on label "มีการซื้อ[PERSON_NAME]เมื่อมีโปรโมชันลดราคา" at bounding box center [611, 633] width 280 height 16
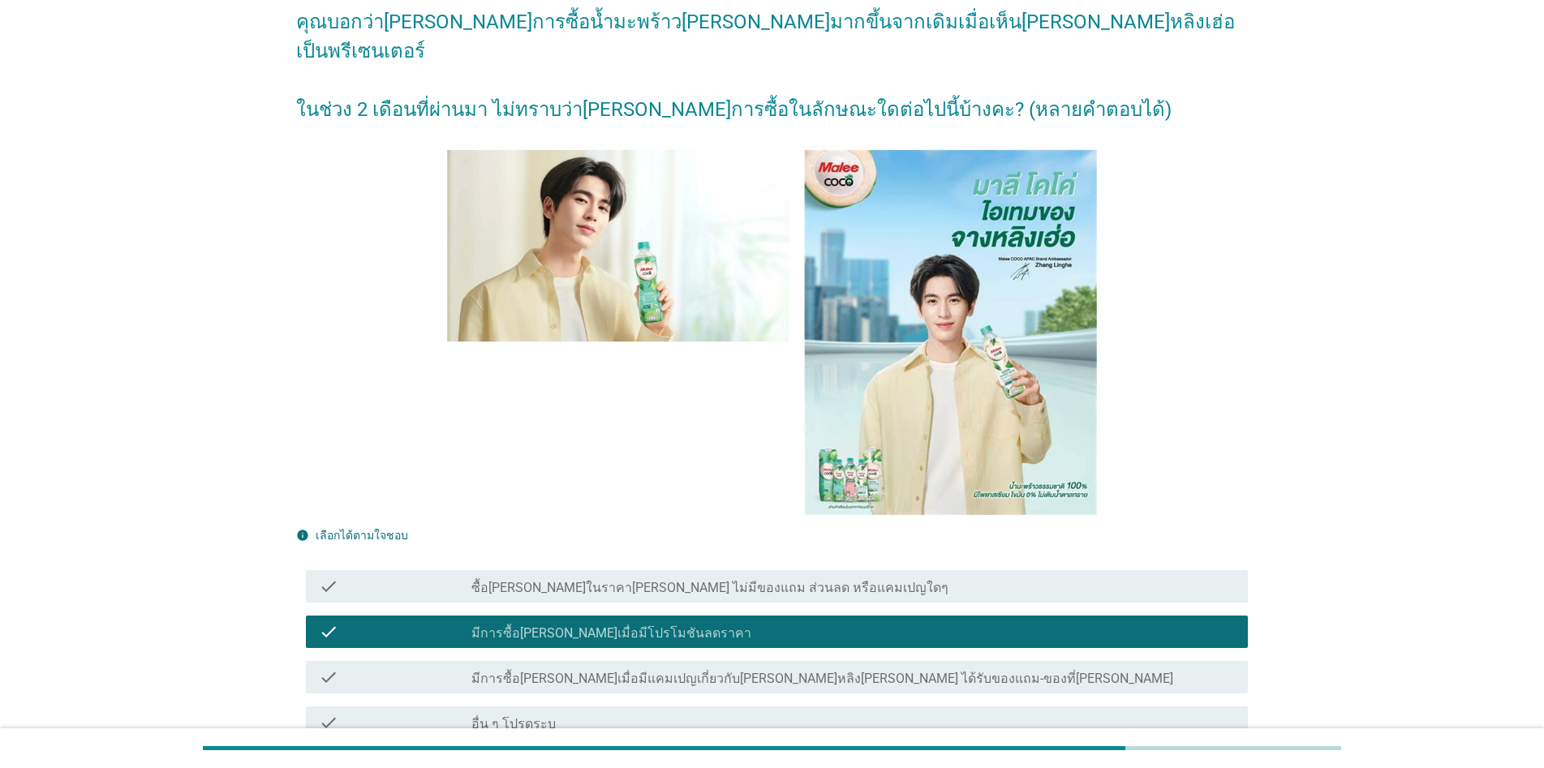
scroll to position [212, 0]
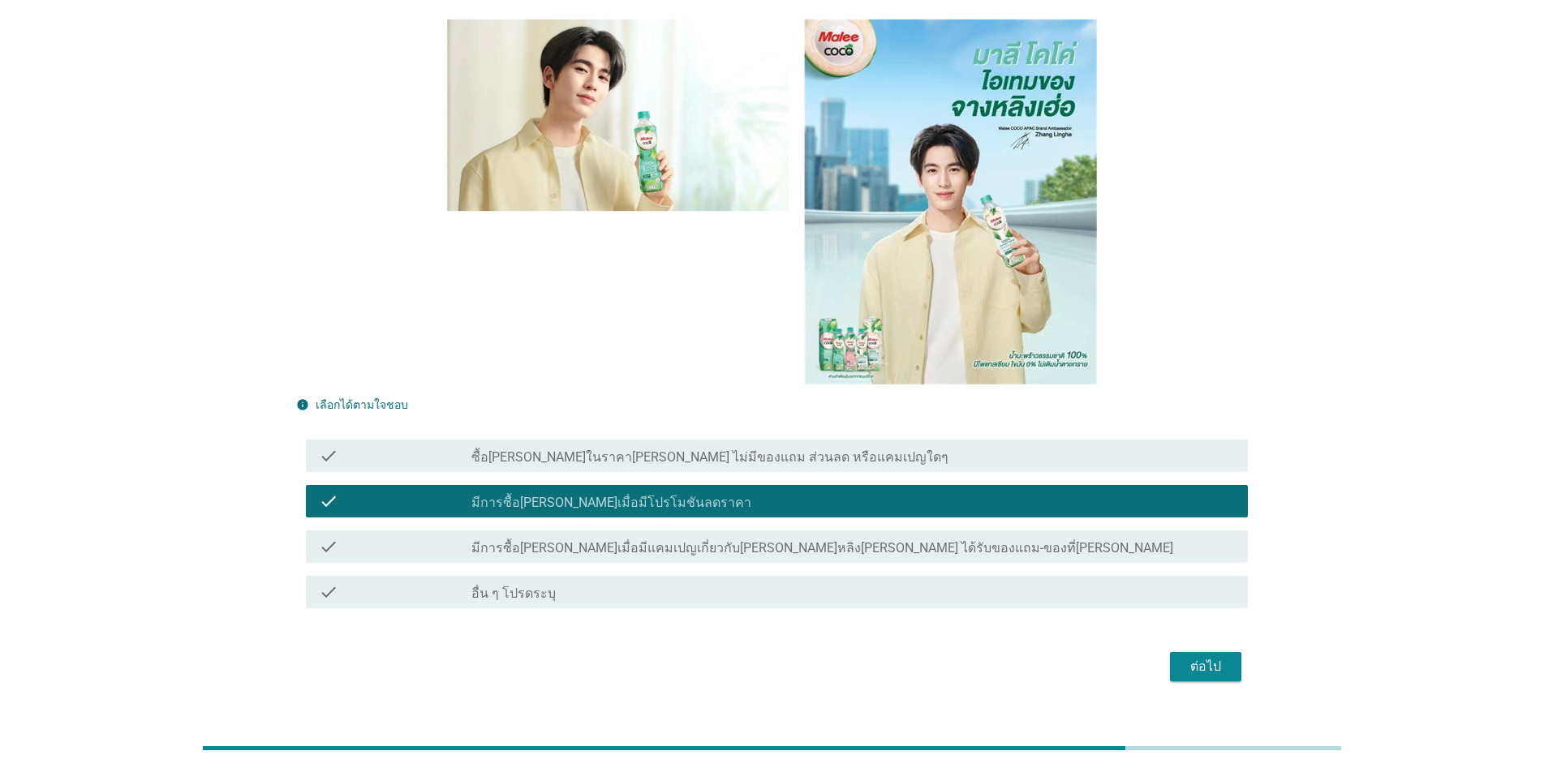
click at [797, 657] on div "ต่อไป" at bounding box center [1205, 666] width 45 height 19
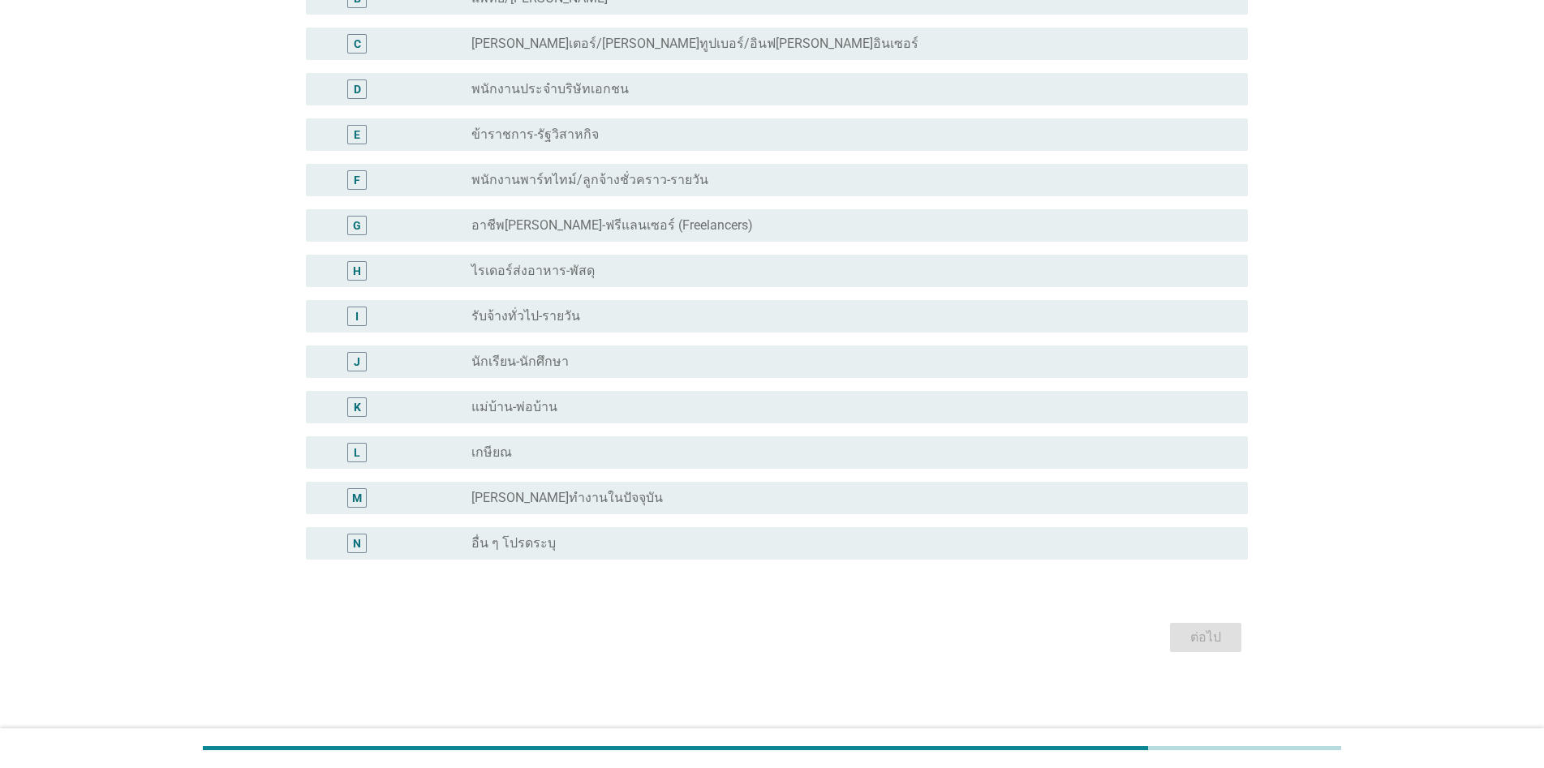
scroll to position [0, 0]
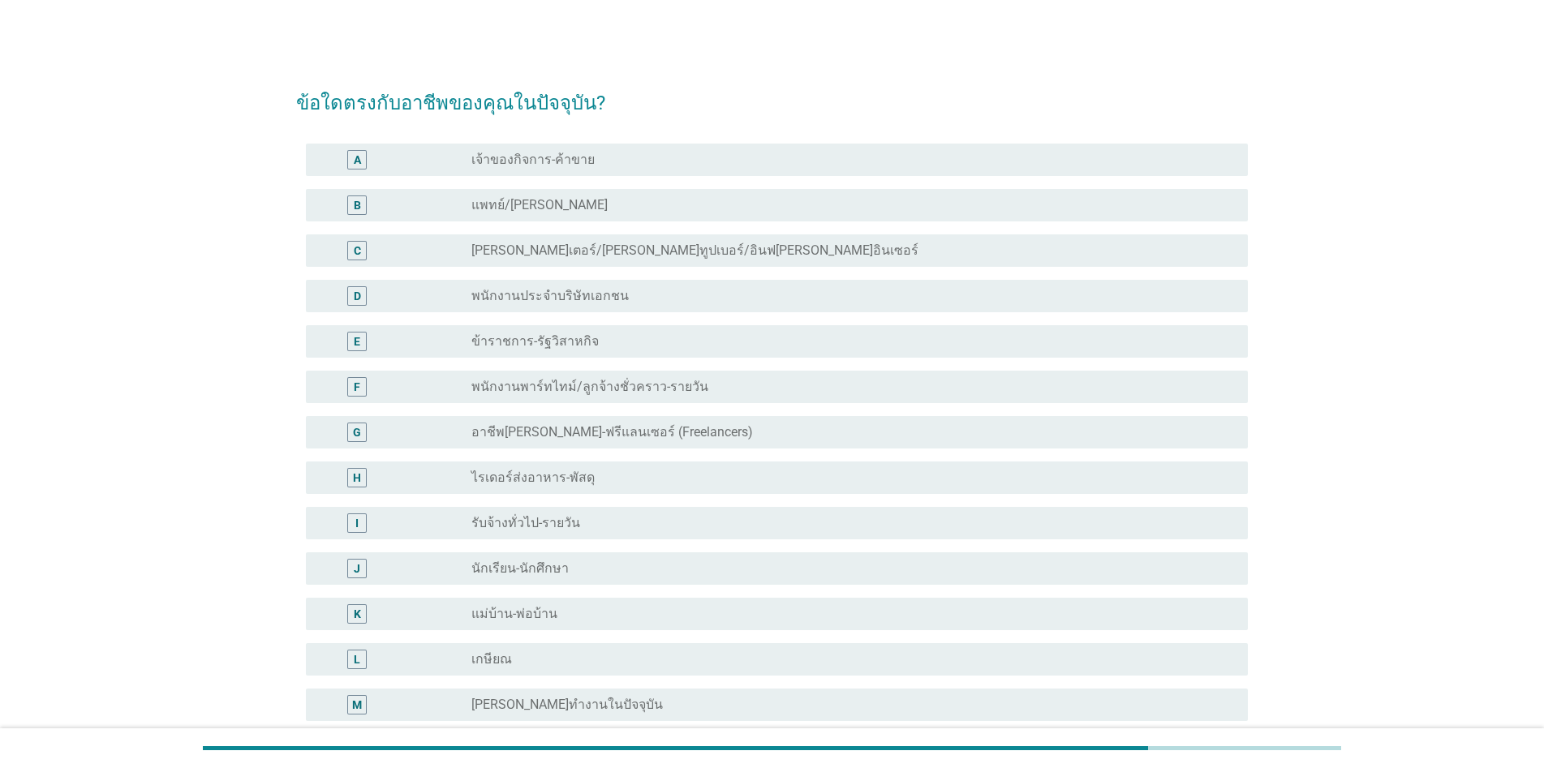
click at [586, 299] on label "พนักงานประจำบริษัทเอกชน" at bounding box center [549, 296] width 157 height 16
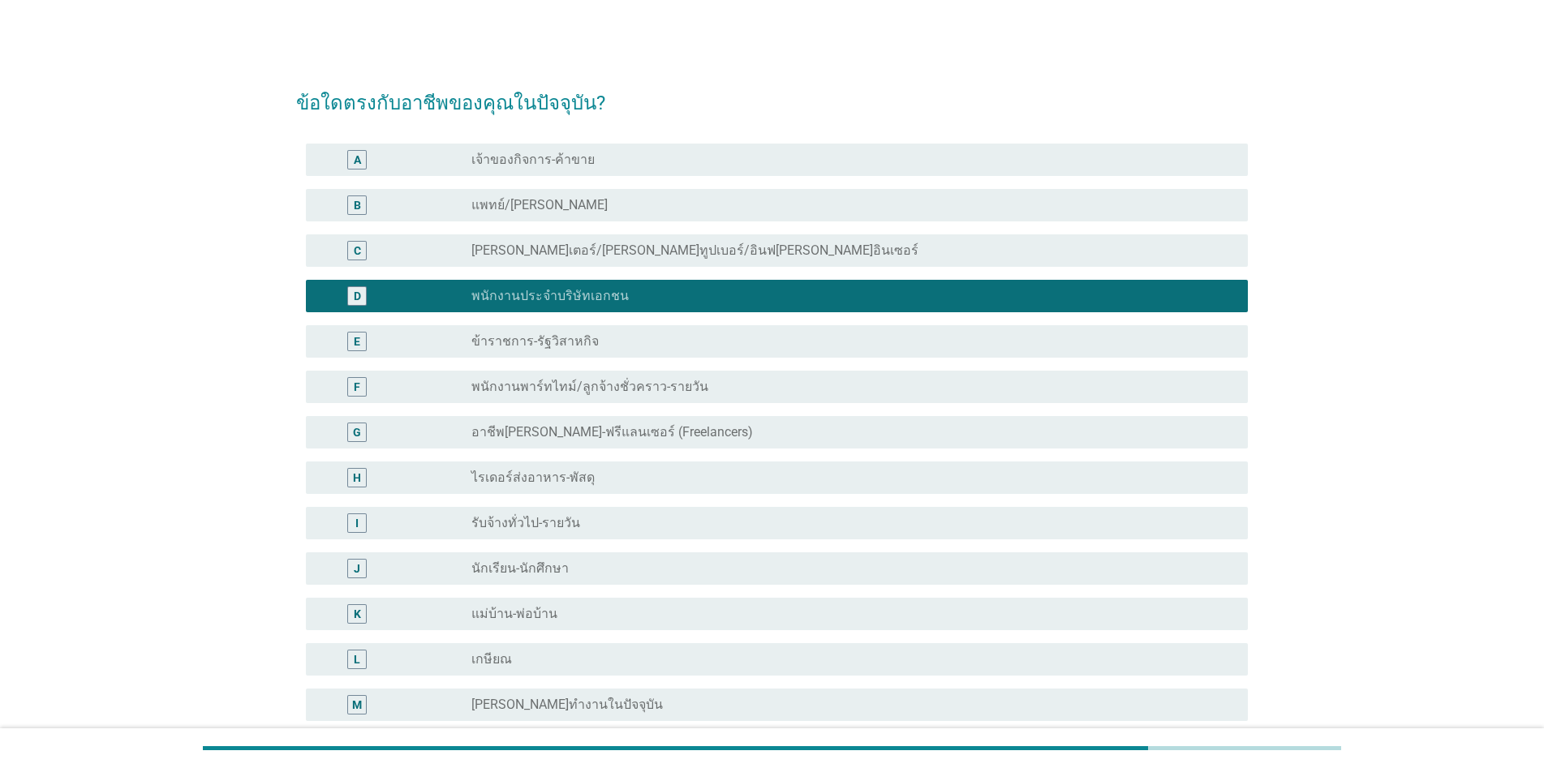
scroll to position [207, 0]
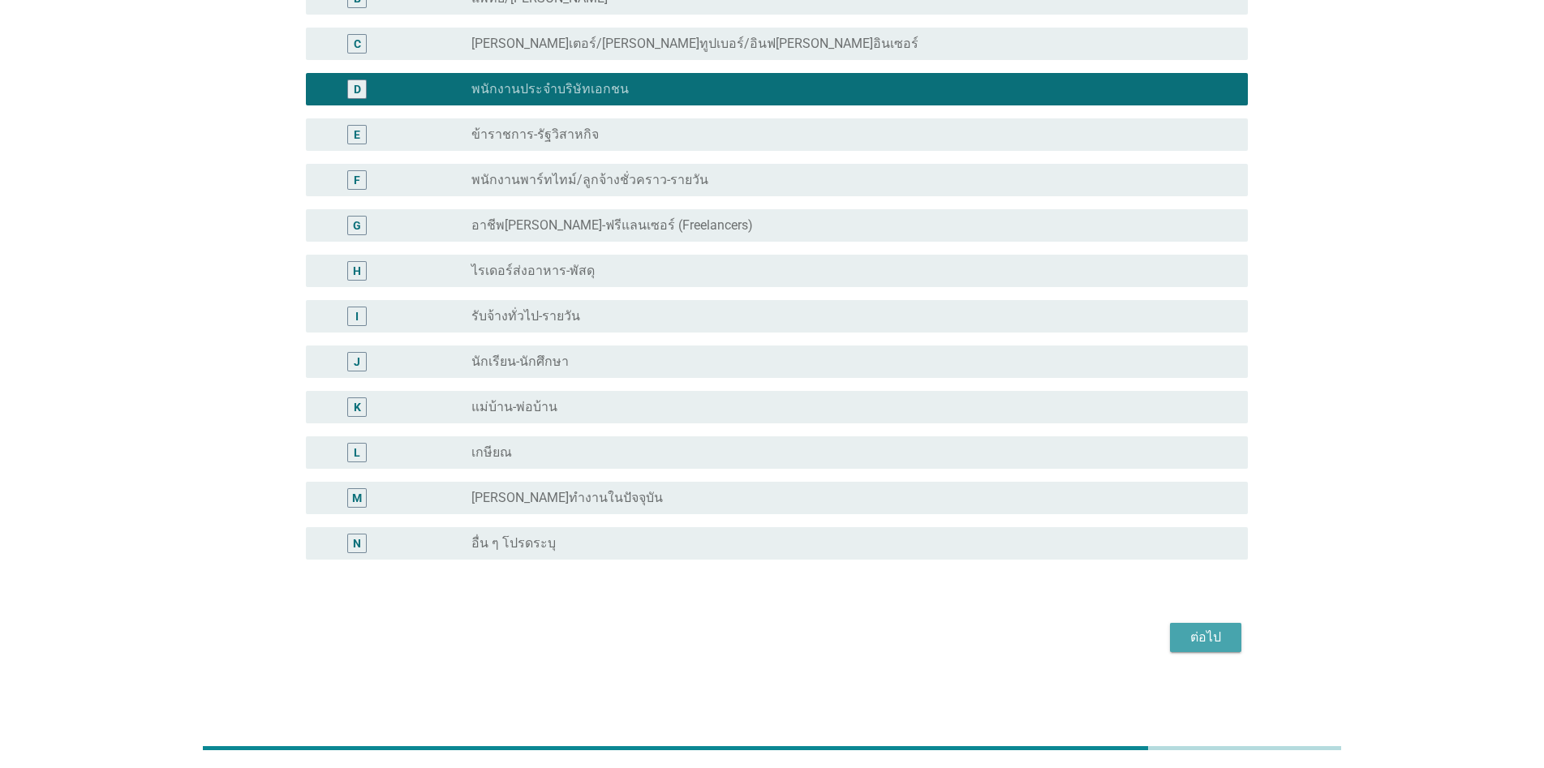
click at [797, 634] on div "ต่อไป" at bounding box center [1205, 637] width 45 height 19
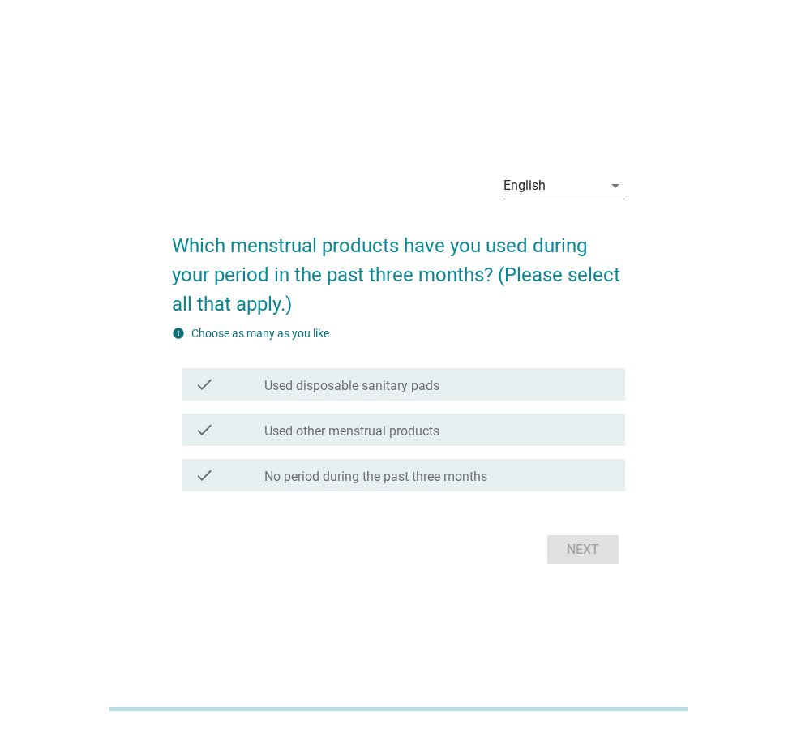
click at [567, 190] on div "English" at bounding box center [553, 186] width 99 height 26
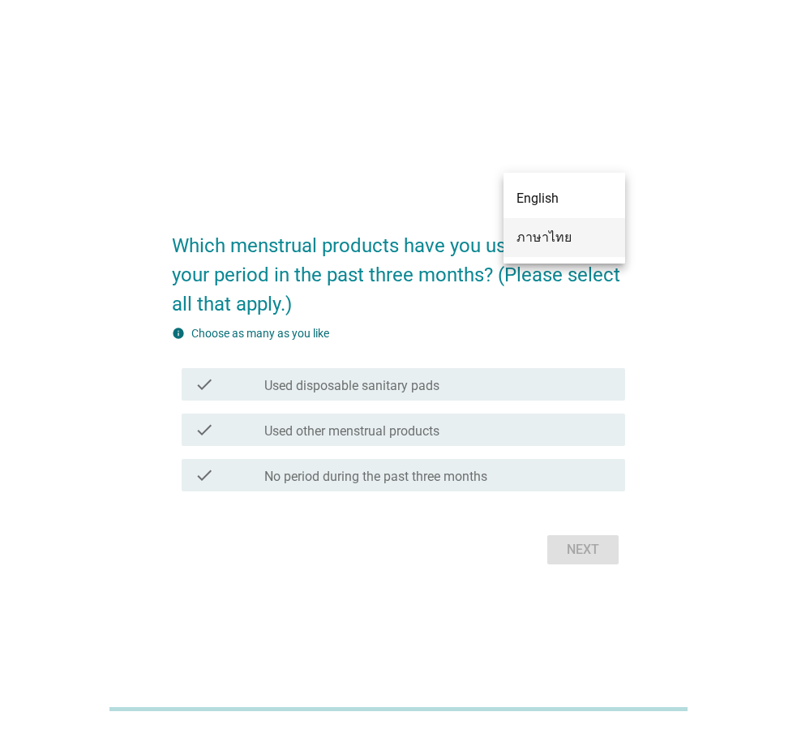
click at [545, 239] on div "ภาษาไทย" at bounding box center [565, 237] width 96 height 19
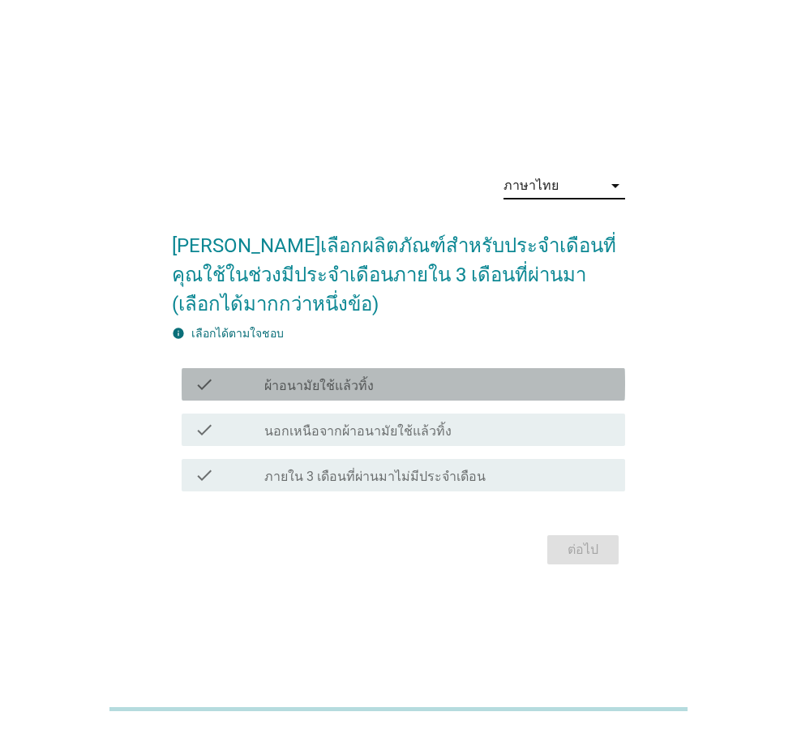
click at [420, 393] on div "check_box_outline_blank ผ้าอนามัยใช้แล้วทิ้ง" at bounding box center [438, 384] width 348 height 19
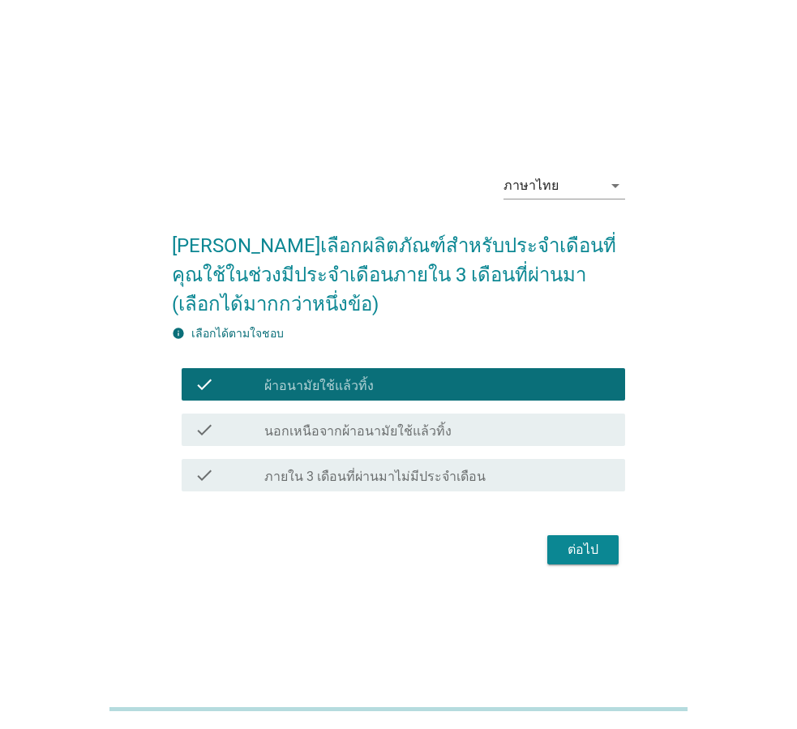
click at [453, 436] on div "check_box_outline_blank นอกเหนือจากผ้าอนามัยใช้แล้วทิ้ง" at bounding box center [438, 429] width 348 height 19
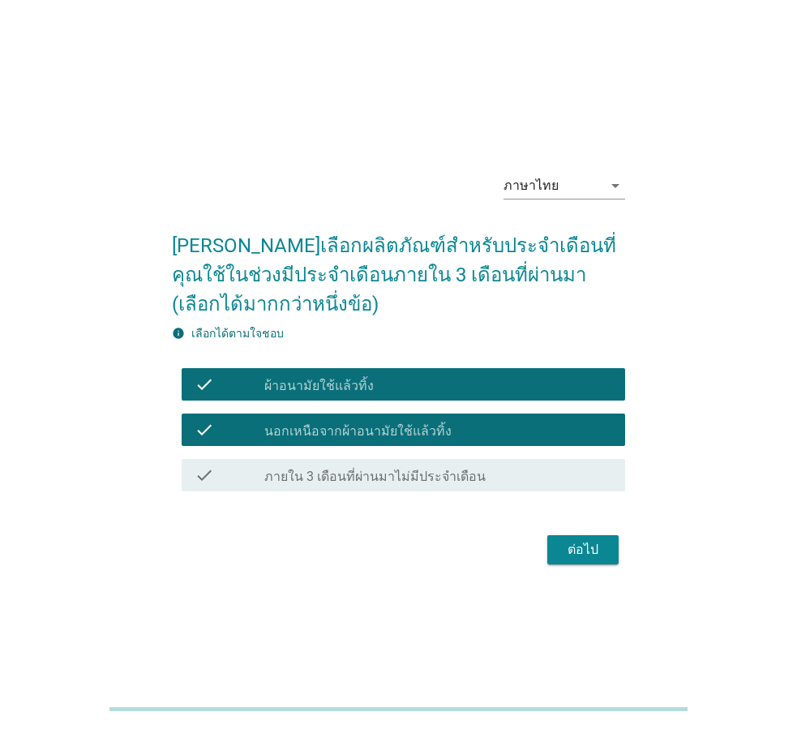
click at [595, 551] on div "ต่อไป" at bounding box center [583, 549] width 45 height 19
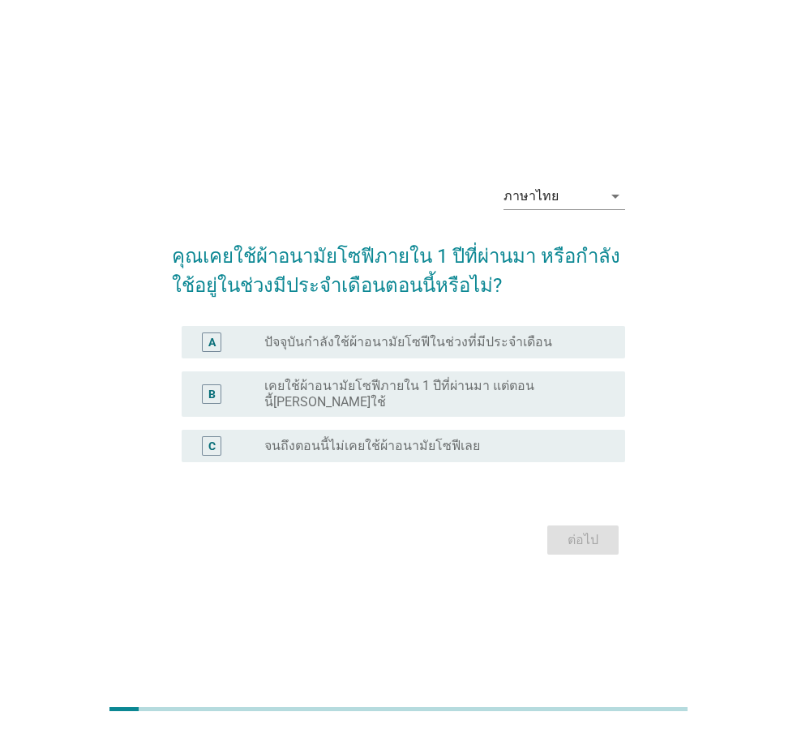
click at [420, 350] on label "ปัจจุบันกำลังใช้ผ้าอนามัยโซฟีในช่วงที่มีประจำเดือน" at bounding box center [408, 342] width 288 height 16
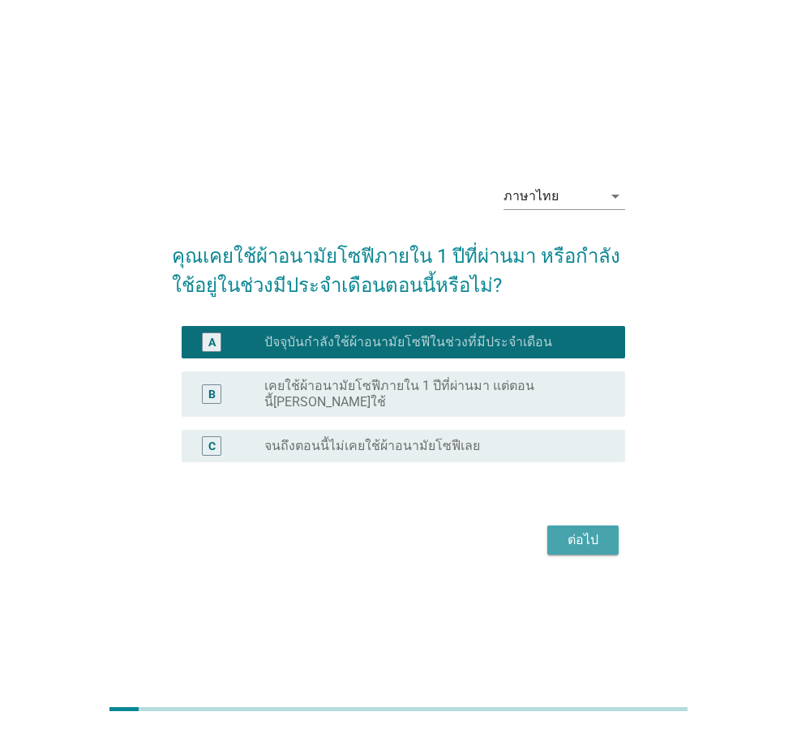
click at [565, 533] on div "ต่อไป" at bounding box center [583, 540] width 45 height 19
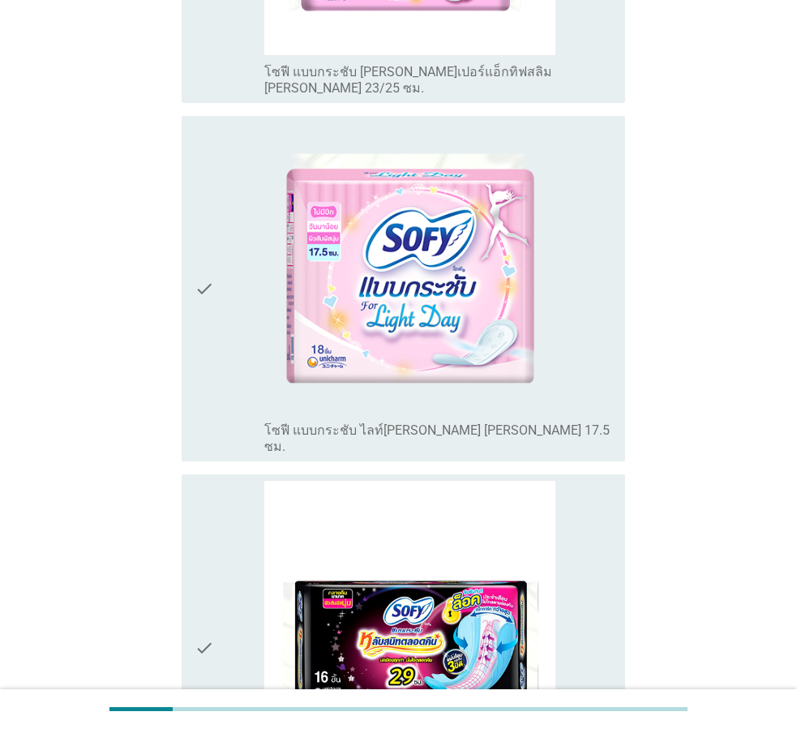
scroll to position [2109, 0]
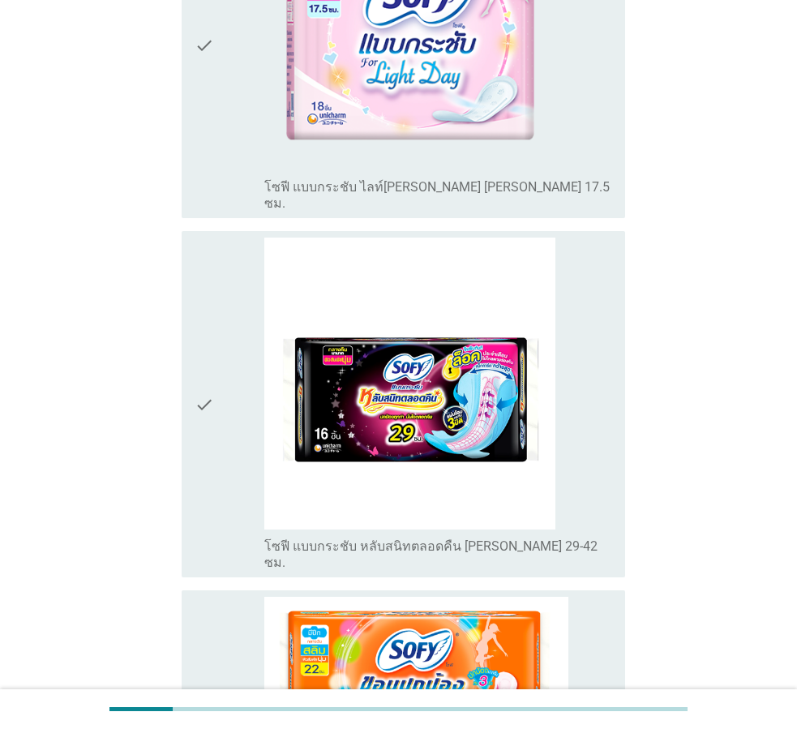
click at [230, 322] on div "check" at bounding box center [230, 404] width 70 height 333
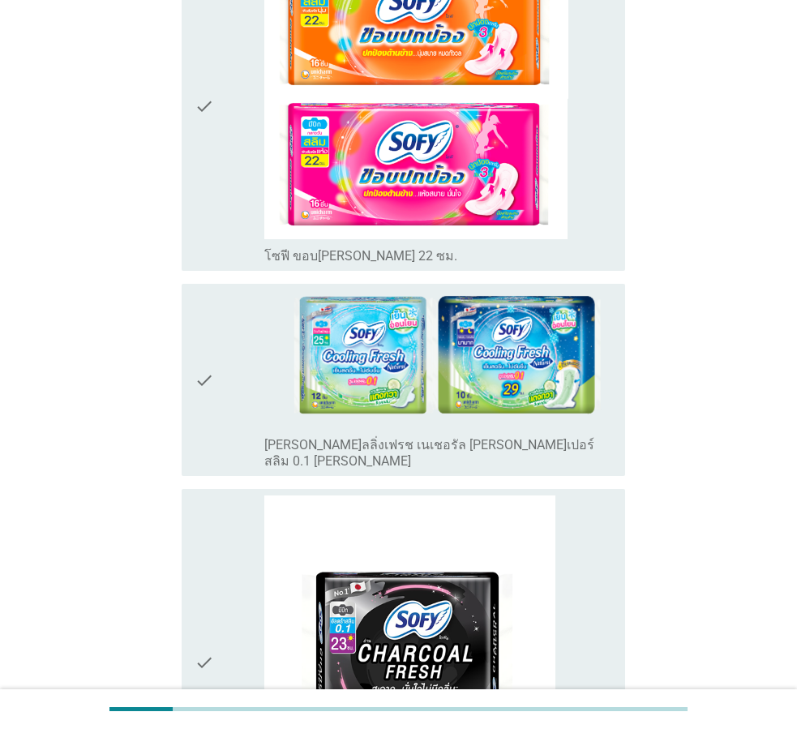
scroll to position [3083, 0]
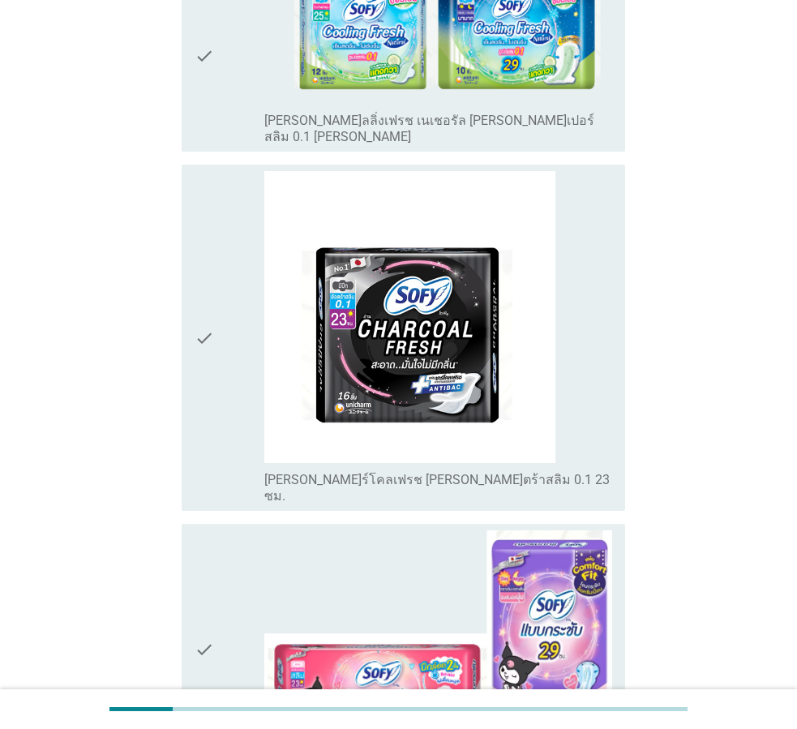
click at [221, 275] on div "check" at bounding box center [230, 337] width 70 height 333
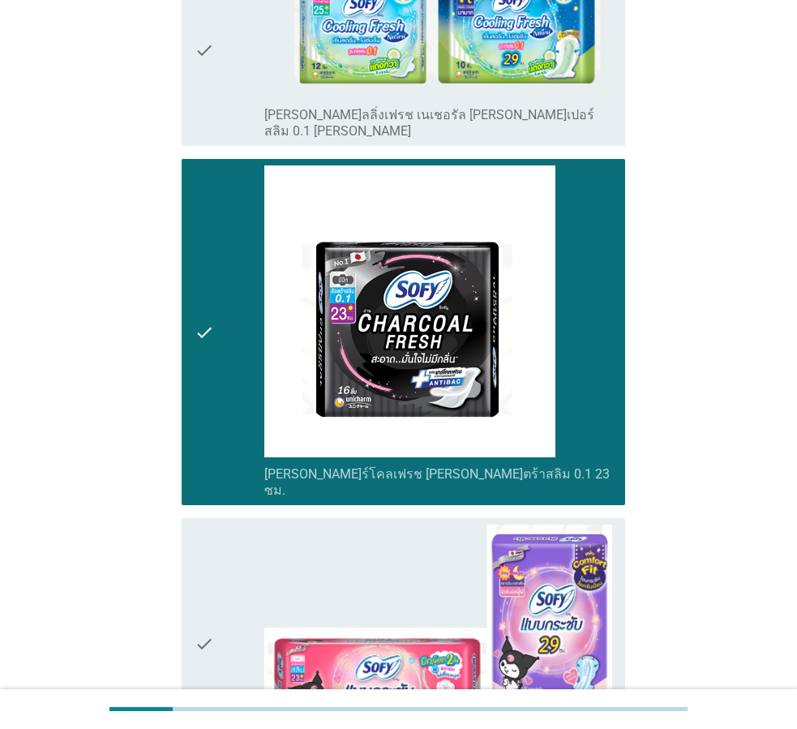
scroll to position [3332, 0]
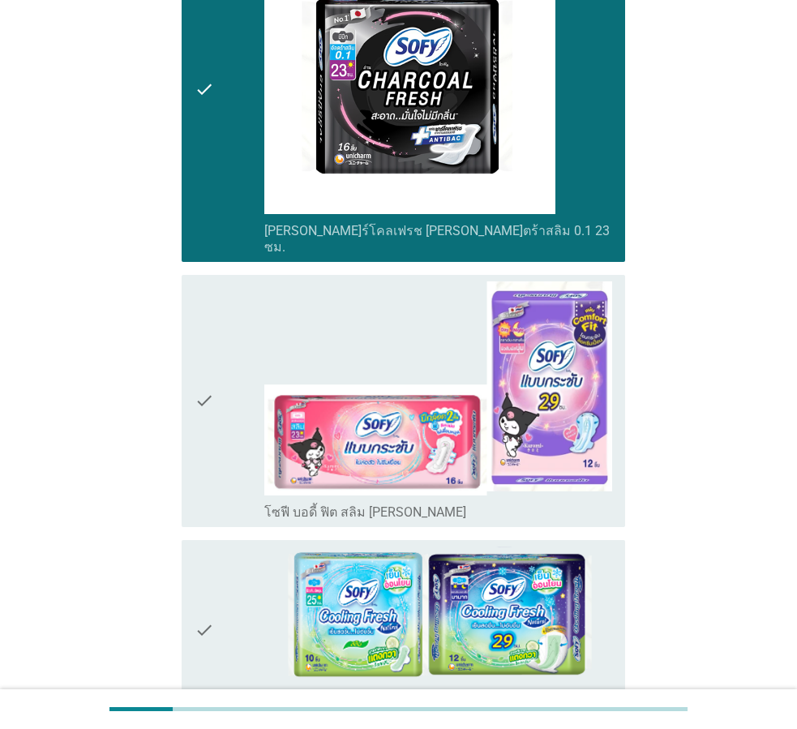
click at [219, 298] on div "check" at bounding box center [230, 400] width 70 height 239
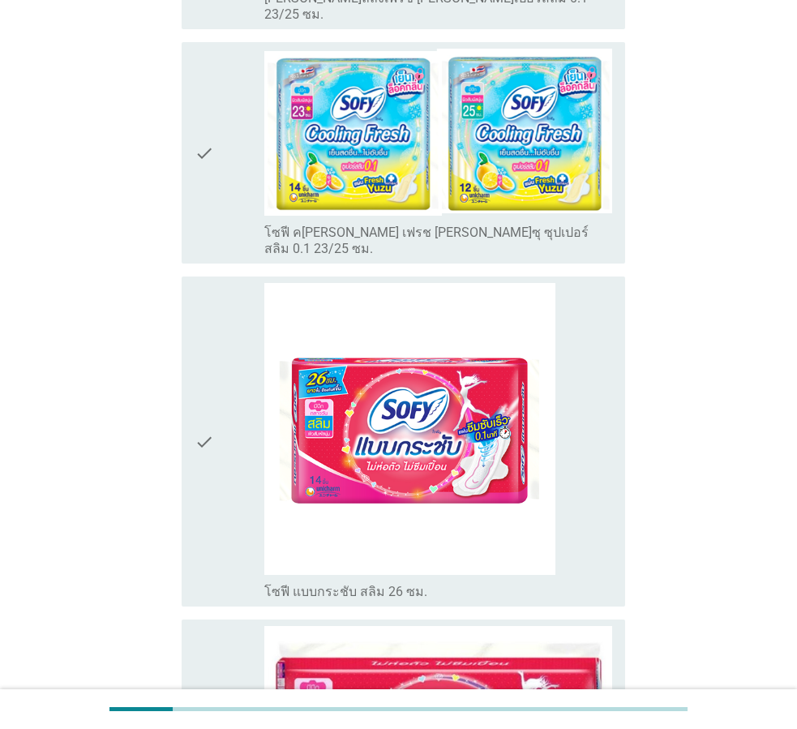
scroll to position [6090, 0]
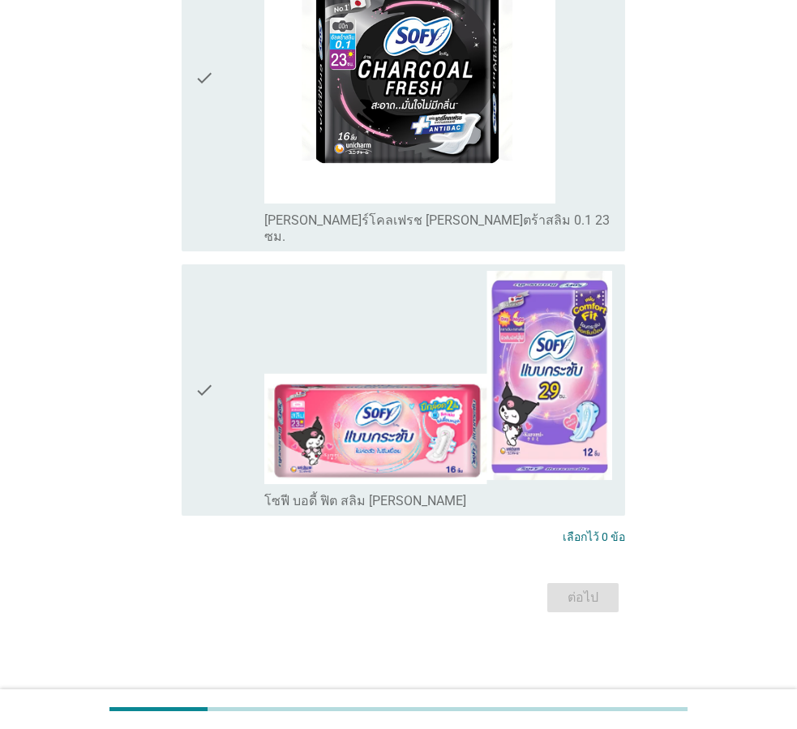
scroll to position [0, 0]
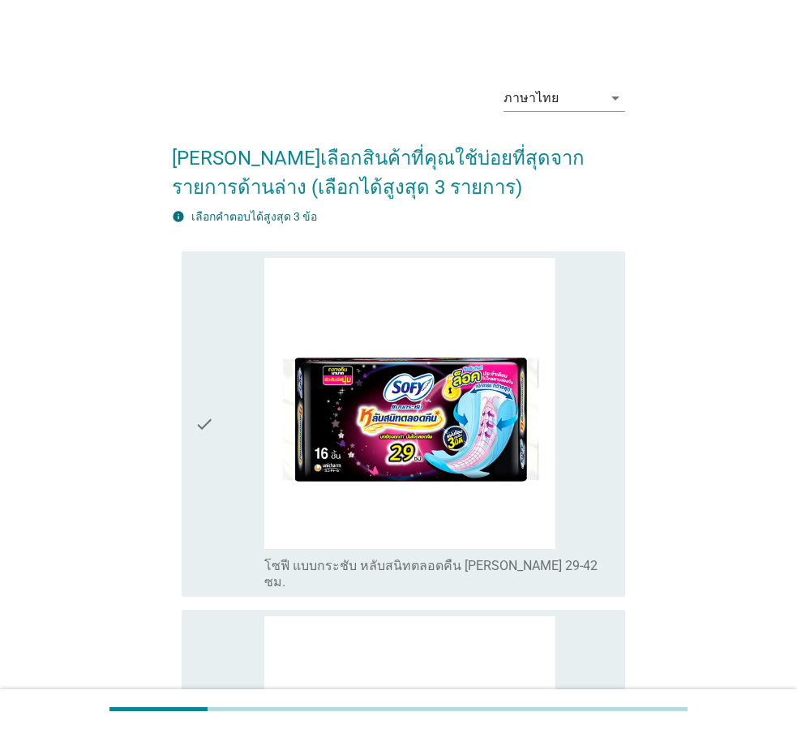
click at [582, 490] on div "check_box_outline_blank โซฟี แบบกระชับ หลับสนิทตลอดคืน ซีรีส์ 29-42 ซม." at bounding box center [438, 424] width 348 height 333
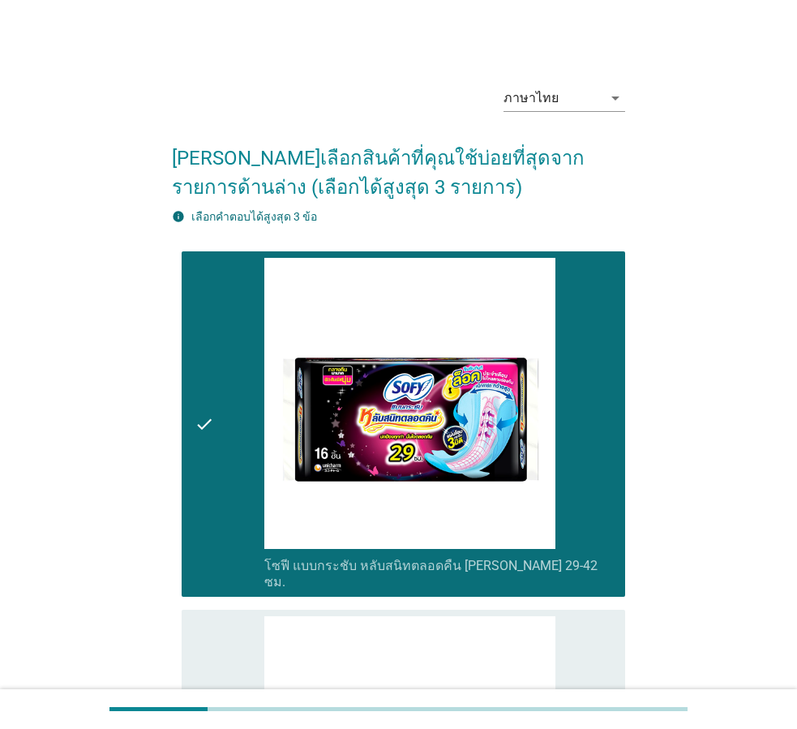
scroll to position [324, 0]
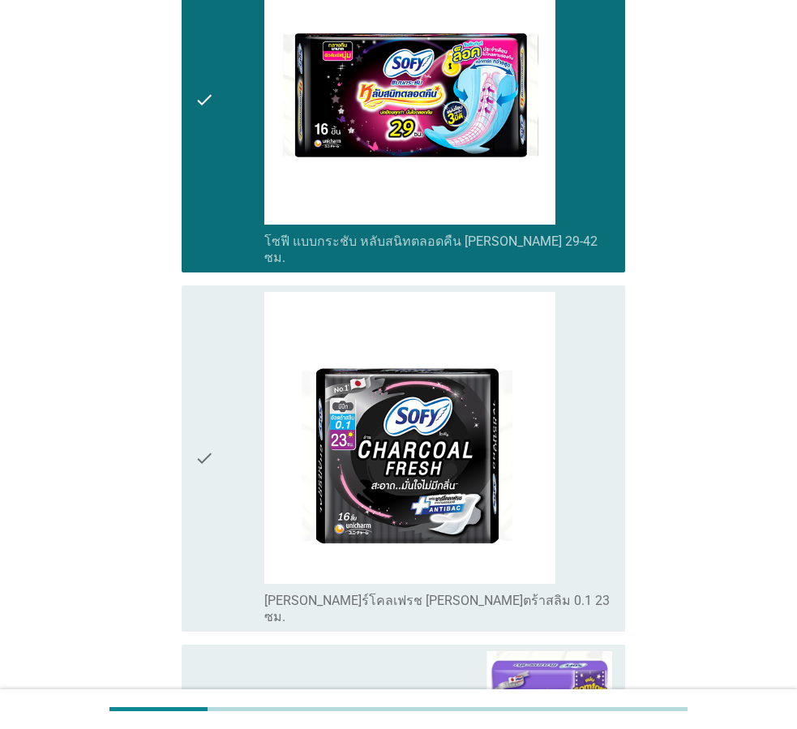
click at [582, 490] on div "check_box_outline_blank โซฟี ชาร์โคลเฟรช อัลตร้าสลิม 0.1 23 ซม." at bounding box center [438, 458] width 348 height 333
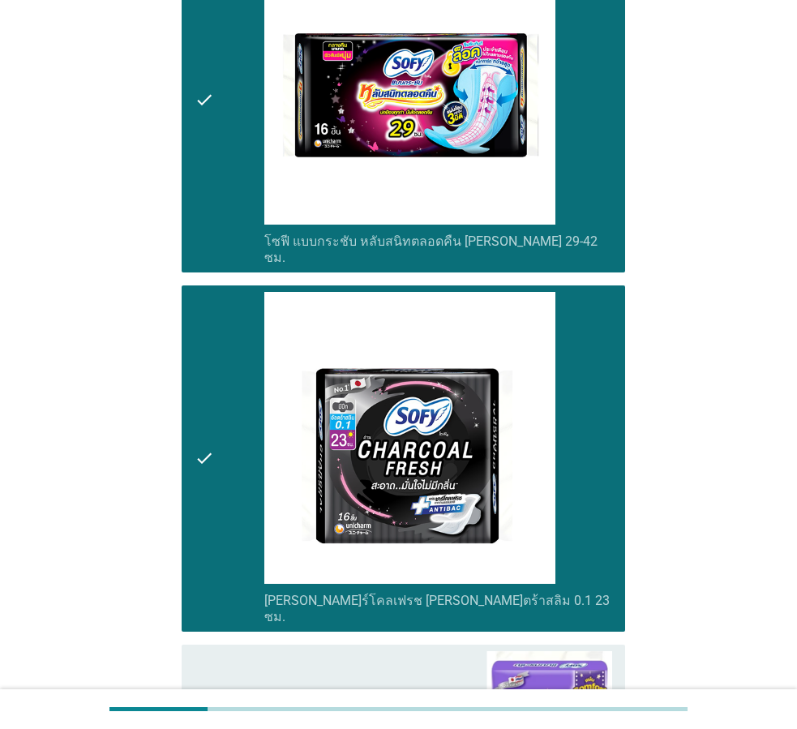
scroll to position [673, 0]
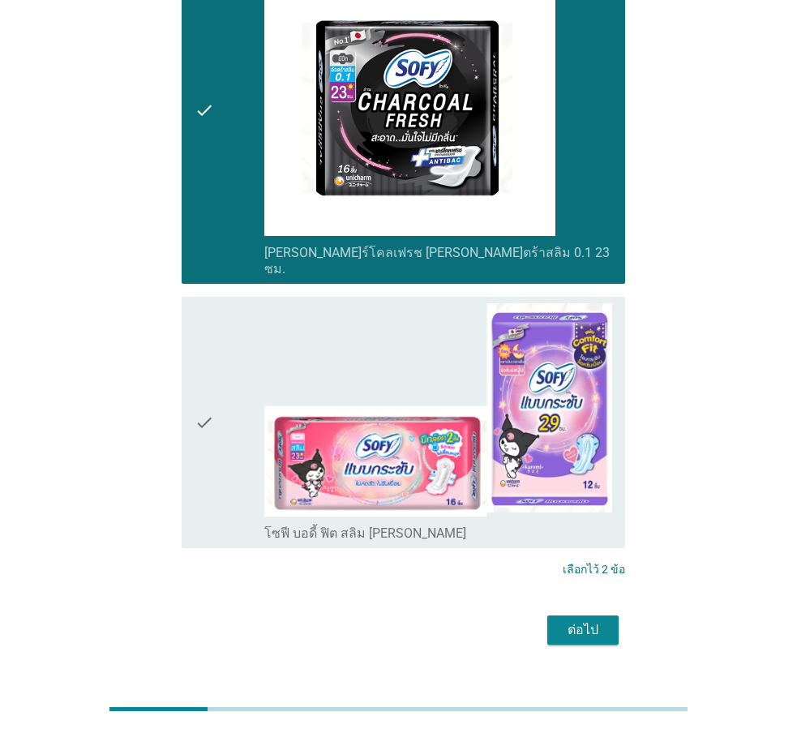
click at [221, 430] on div "check" at bounding box center [230, 422] width 70 height 239
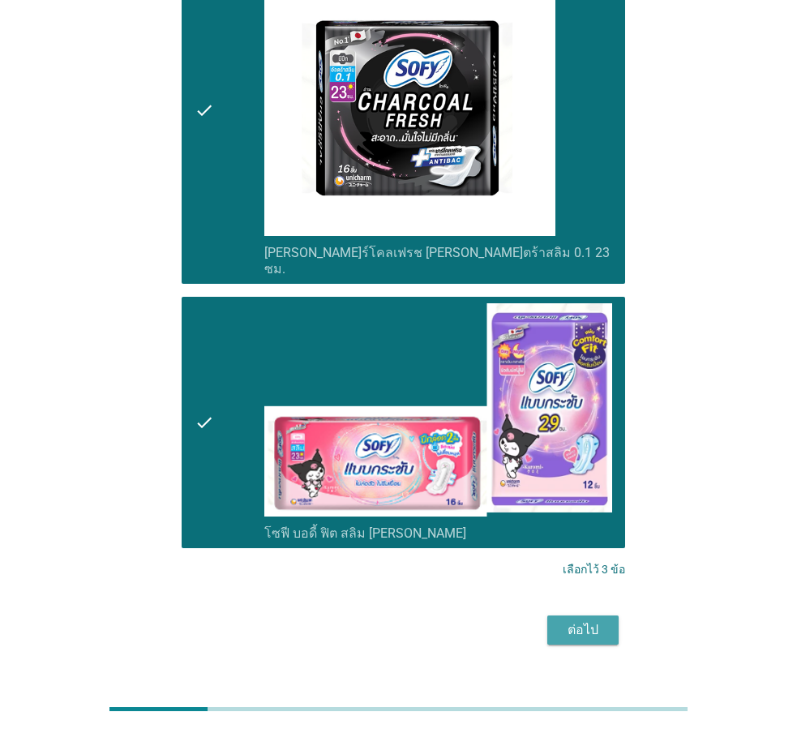
click at [578, 621] on div "ต่อไป" at bounding box center [583, 630] width 45 height 19
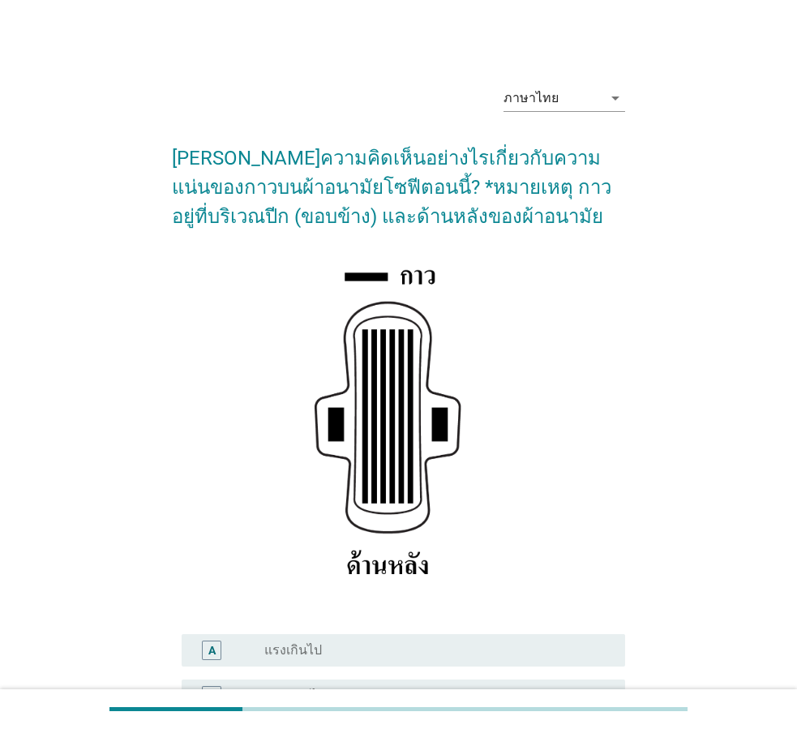
scroll to position [237, 0]
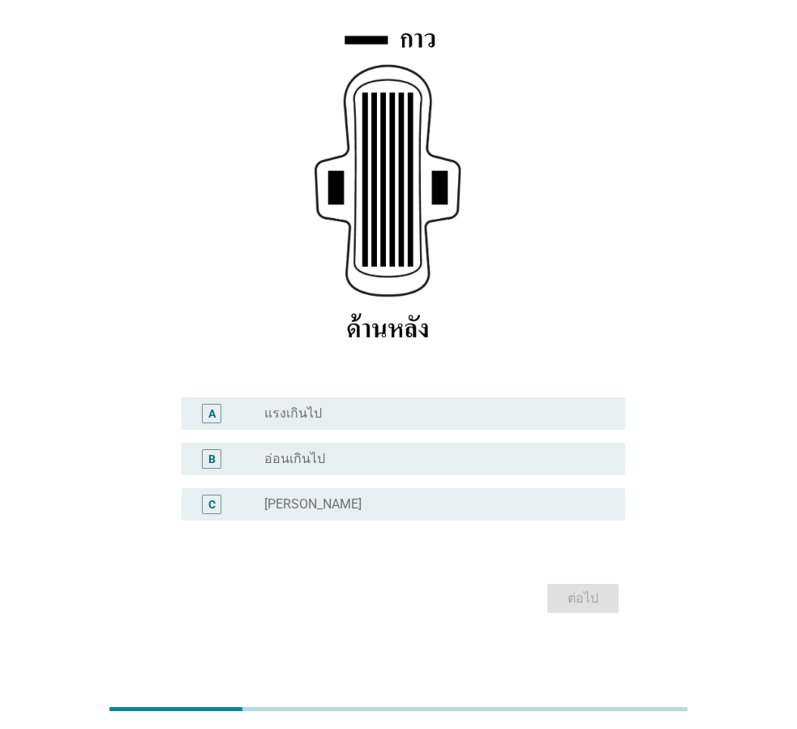
click at [363, 508] on div "radio_button_unchecked ปกติ" at bounding box center [431, 504] width 335 height 16
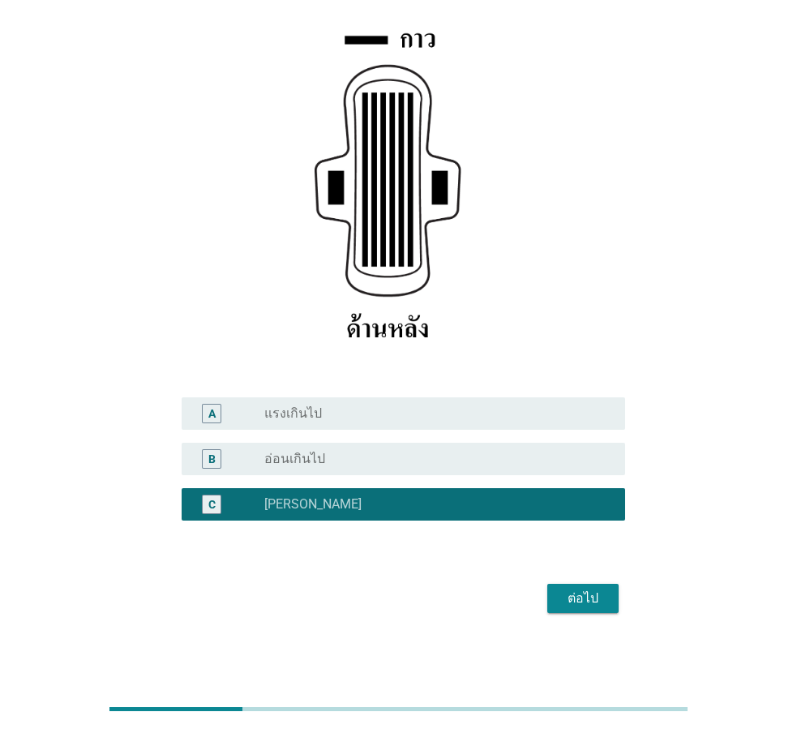
click at [569, 592] on div "ต่อไป" at bounding box center [583, 598] width 45 height 19
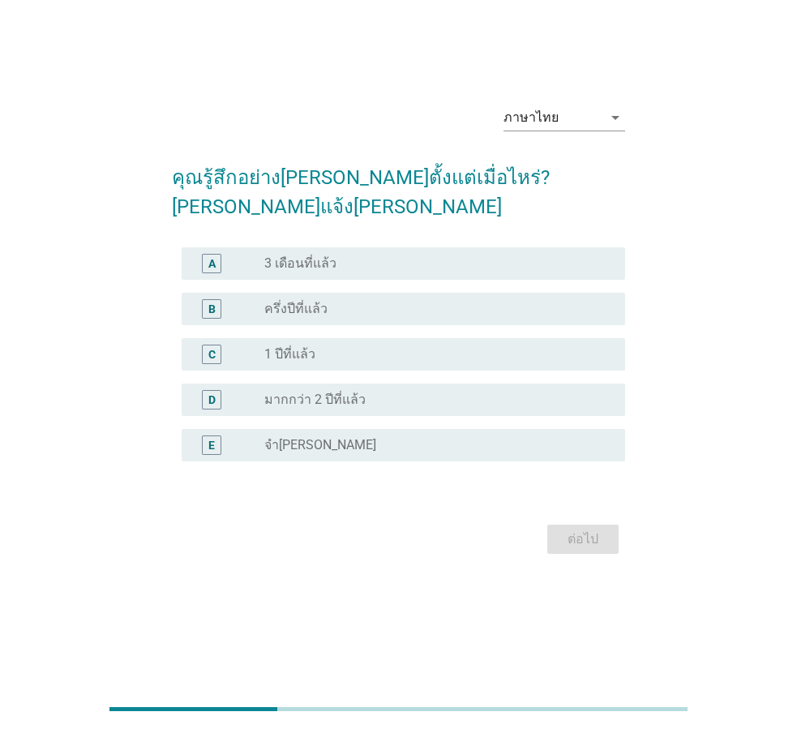
scroll to position [0, 0]
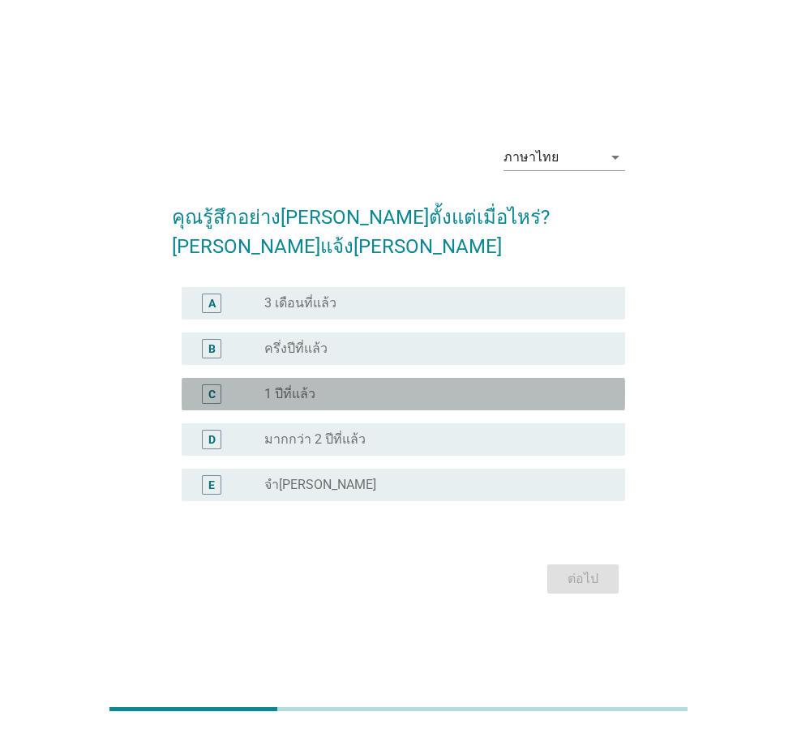
click at [378, 386] on div "radio_button_unchecked 1 ปีที่แล้ว" at bounding box center [431, 394] width 335 height 16
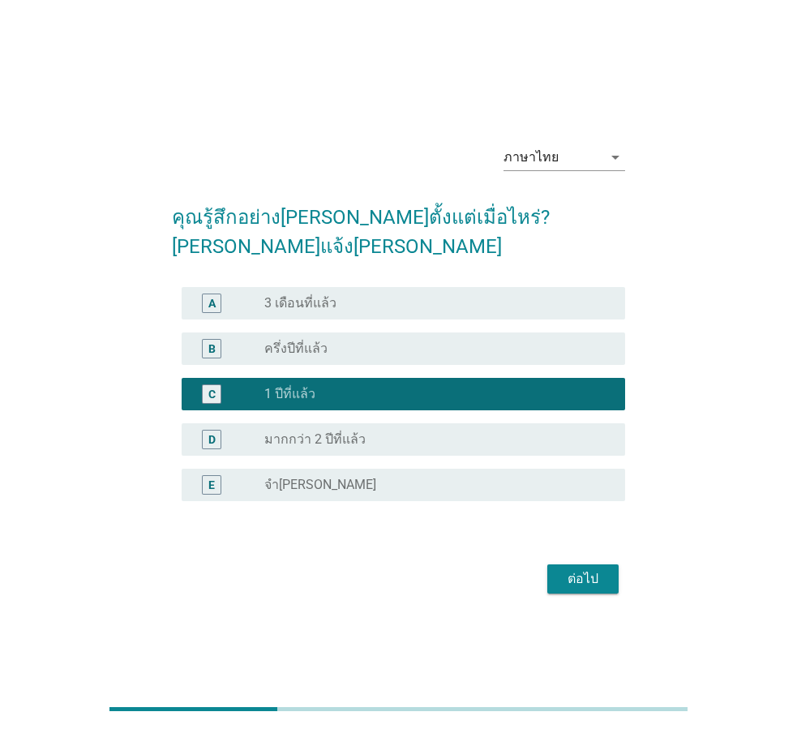
click at [578, 569] on div "ต่อไป" at bounding box center [583, 578] width 45 height 19
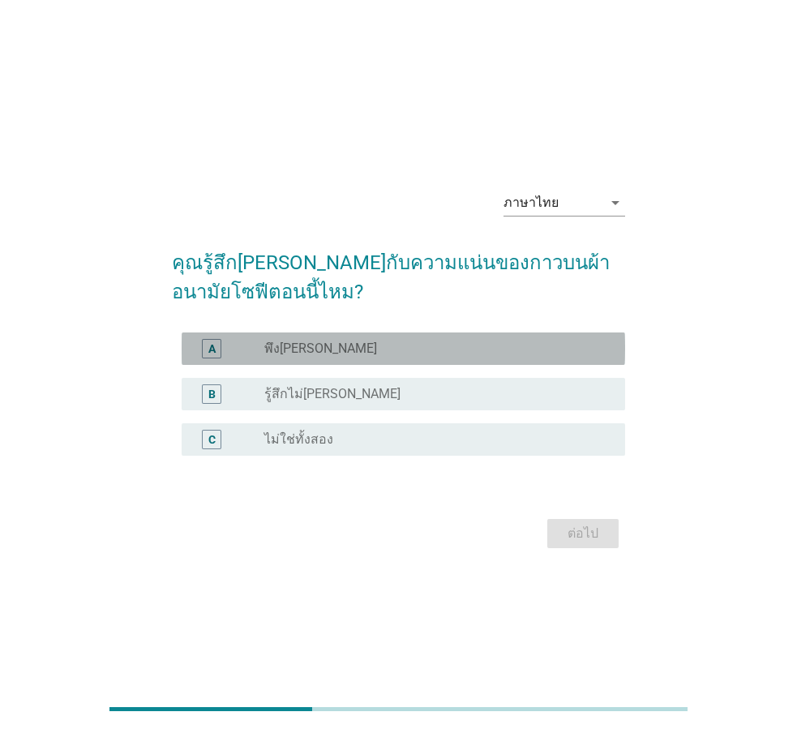
click at [340, 343] on div "radio_button_unchecked พึงพอใจ" at bounding box center [431, 349] width 335 height 16
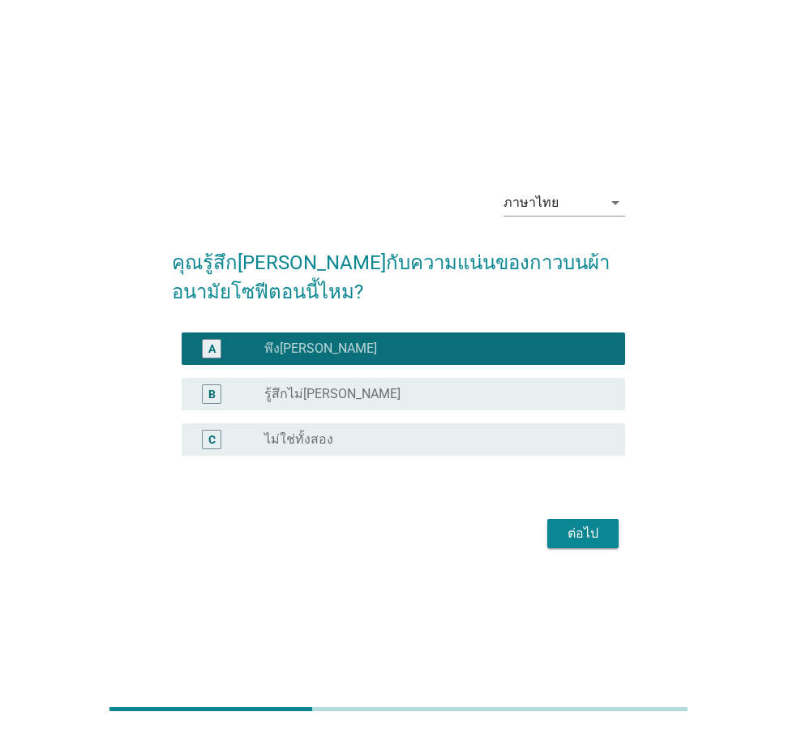
click at [598, 544] on button "ต่อไป" at bounding box center [583, 533] width 71 height 29
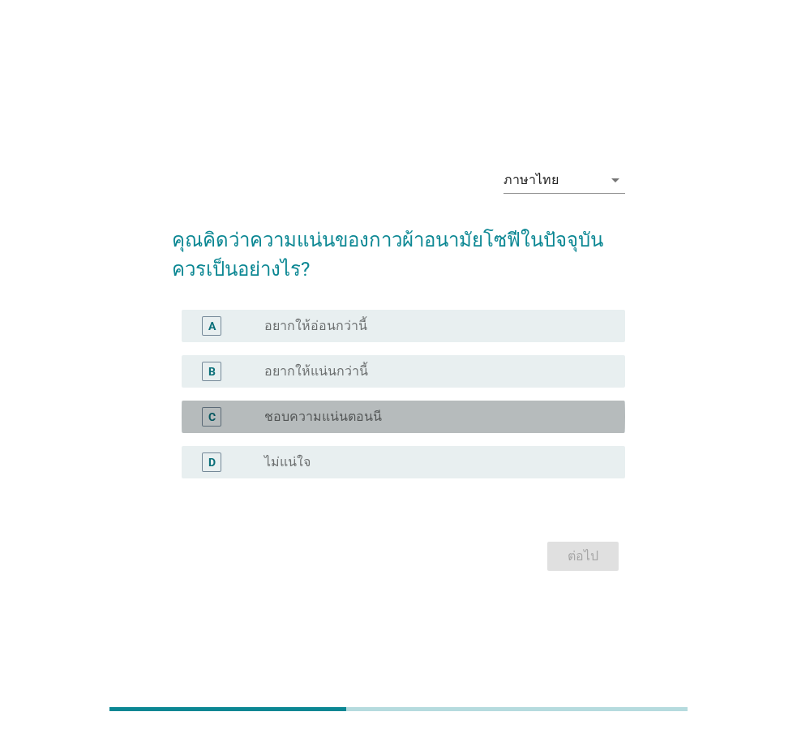
click at [359, 419] on label "ชอบความแน่นตอนนี" at bounding box center [323, 417] width 118 height 16
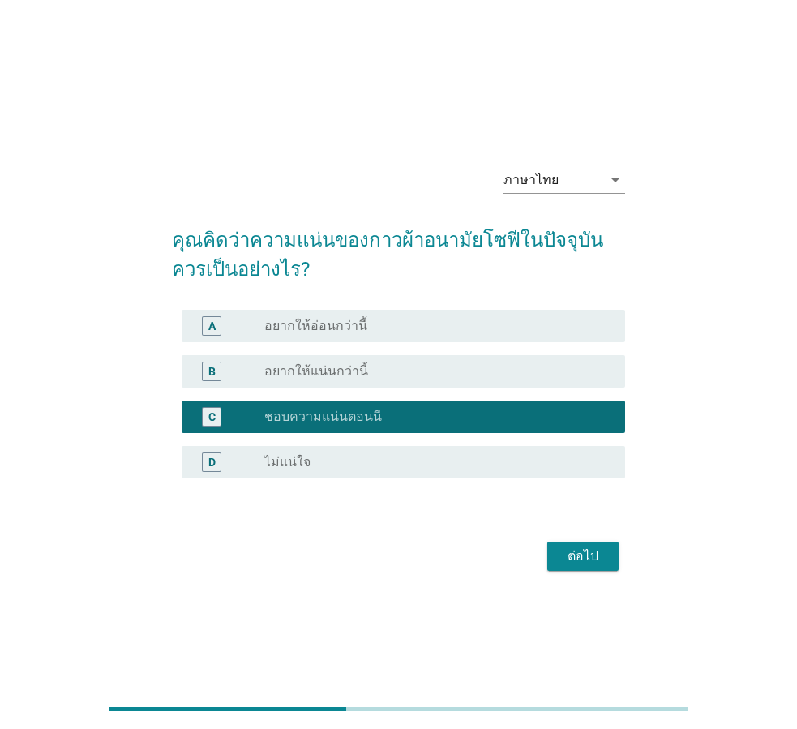
click at [578, 558] on div "ต่อไป" at bounding box center [583, 556] width 45 height 19
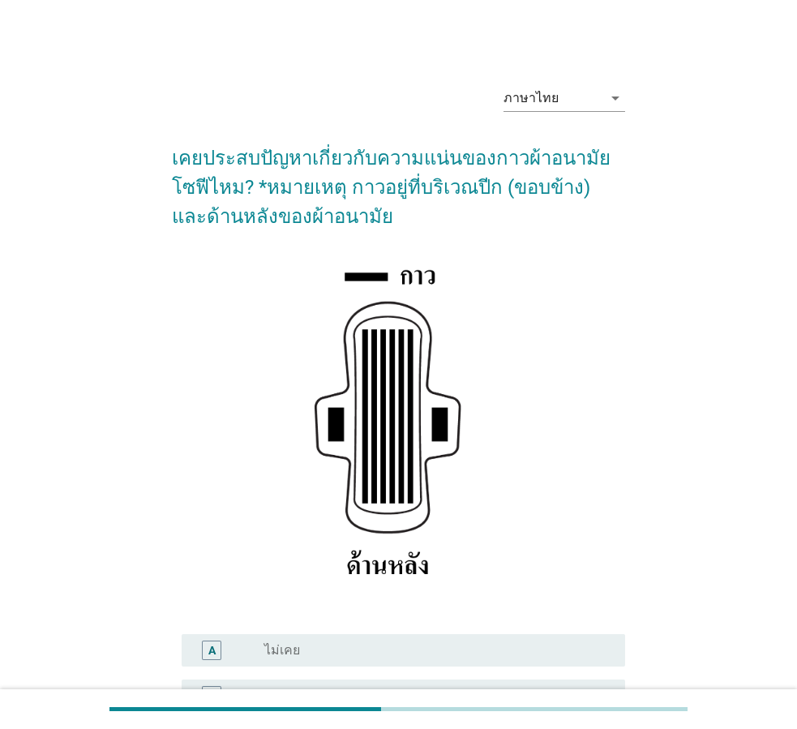
scroll to position [191, 0]
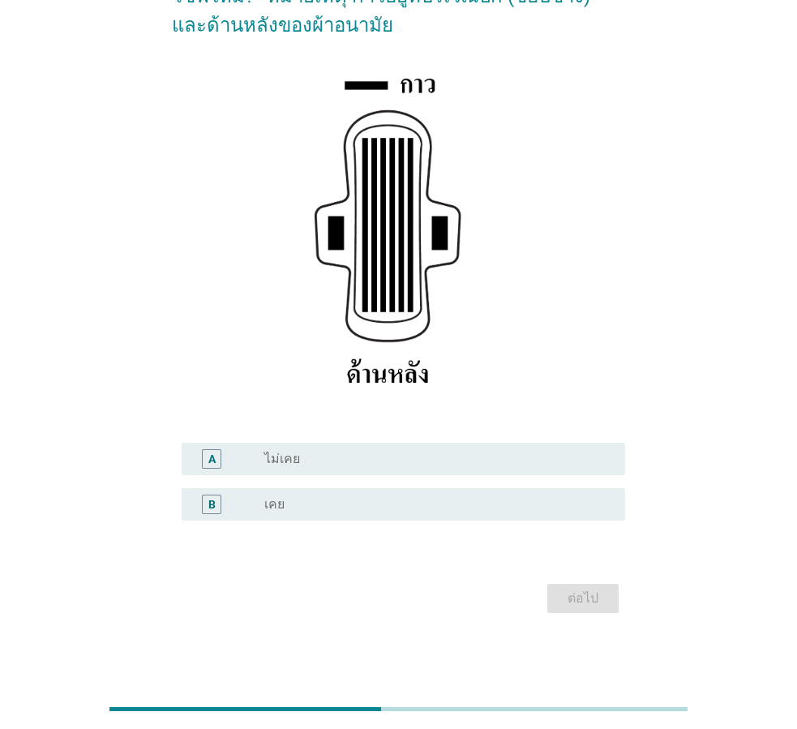
click at [405, 511] on div "radio_button_unchecked เคย" at bounding box center [431, 504] width 335 height 16
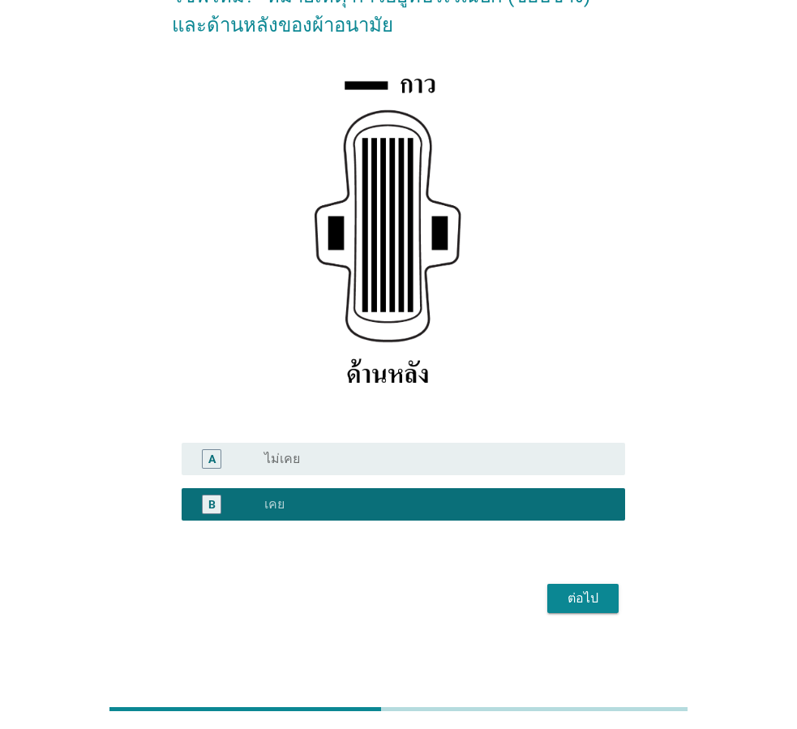
click at [591, 595] on div "ต่อไป" at bounding box center [583, 598] width 45 height 19
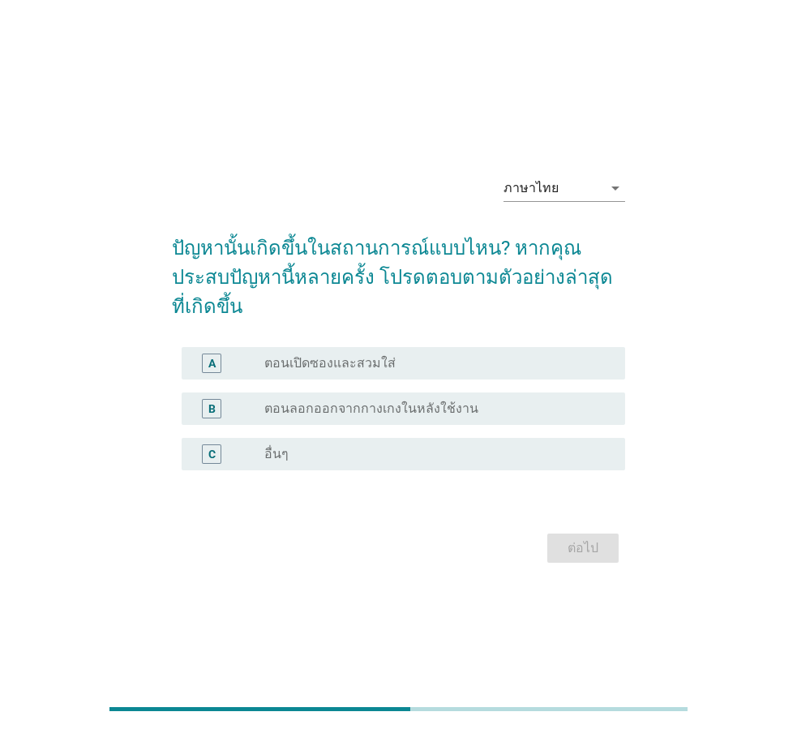
click at [436, 401] on label "ตอนลอกออกจากกางเกงในหลังใช้งาน" at bounding box center [371, 409] width 214 height 16
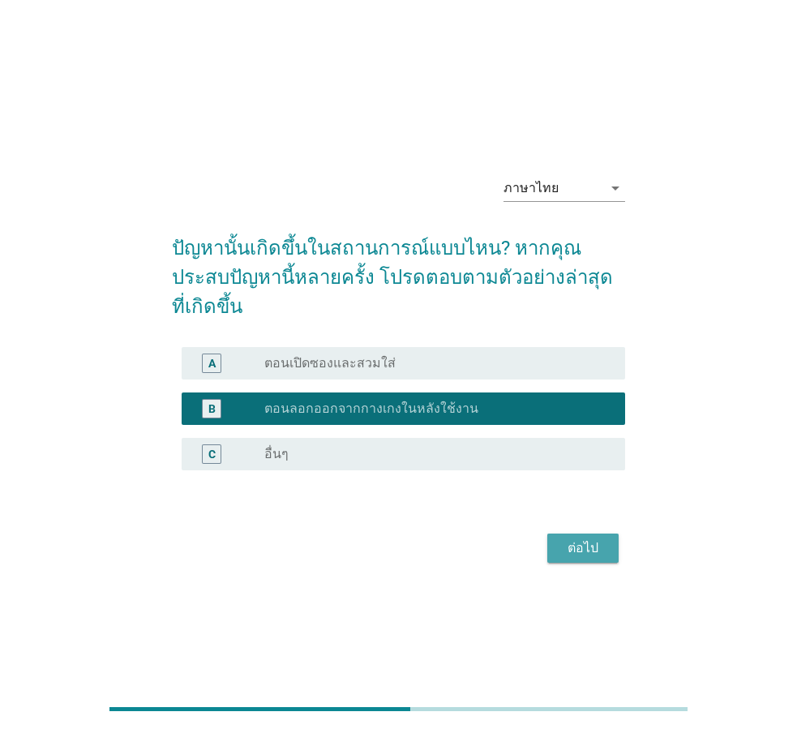
click at [591, 539] on div "ต่อไป" at bounding box center [583, 548] width 45 height 19
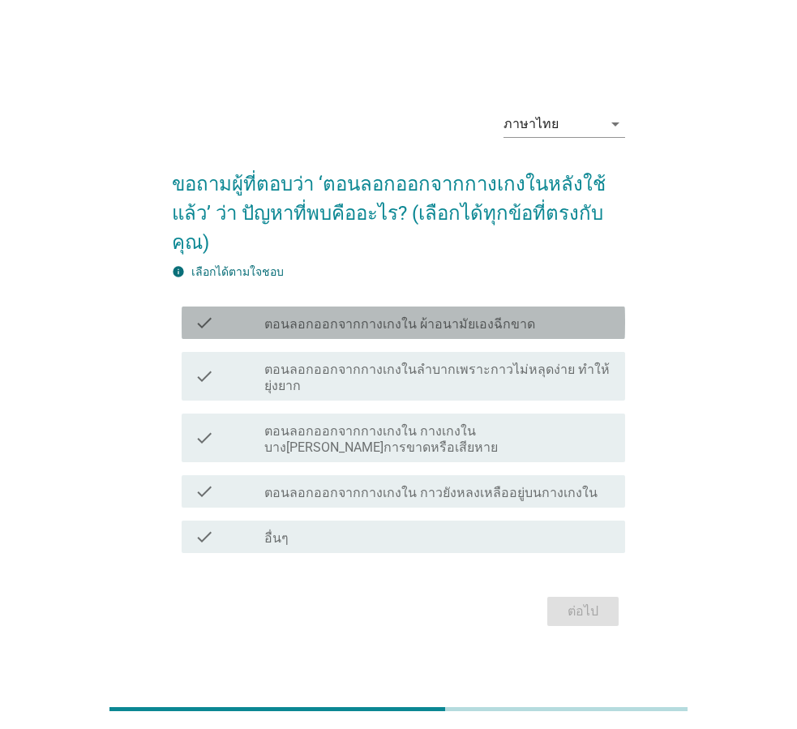
click at [415, 328] on label "ตอนลอกออกจากกางเกงใน ผ้าอนามัยเองฉีกขาด" at bounding box center [399, 324] width 271 height 16
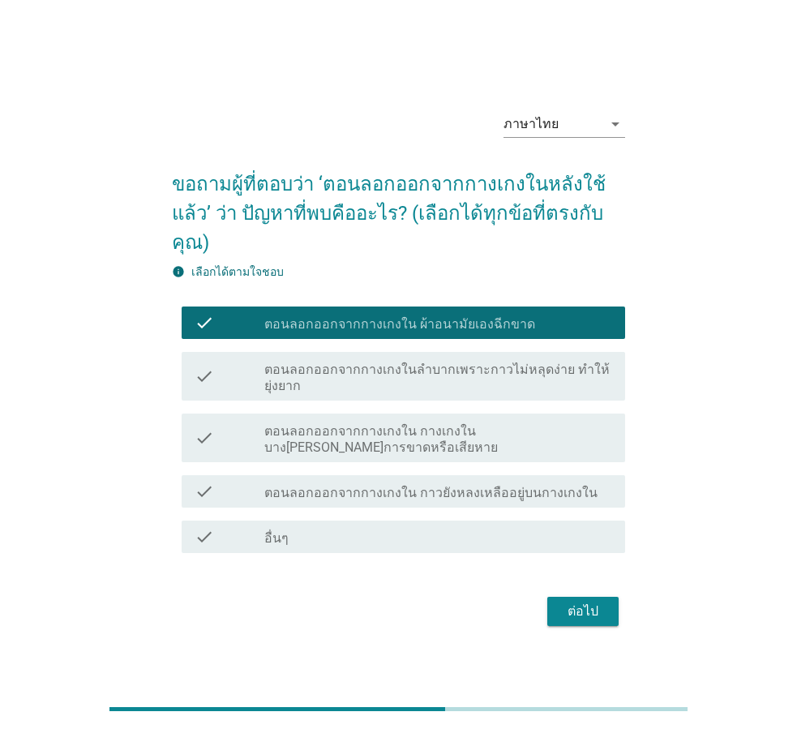
click at [579, 608] on div "ต่อไป" at bounding box center [583, 611] width 45 height 19
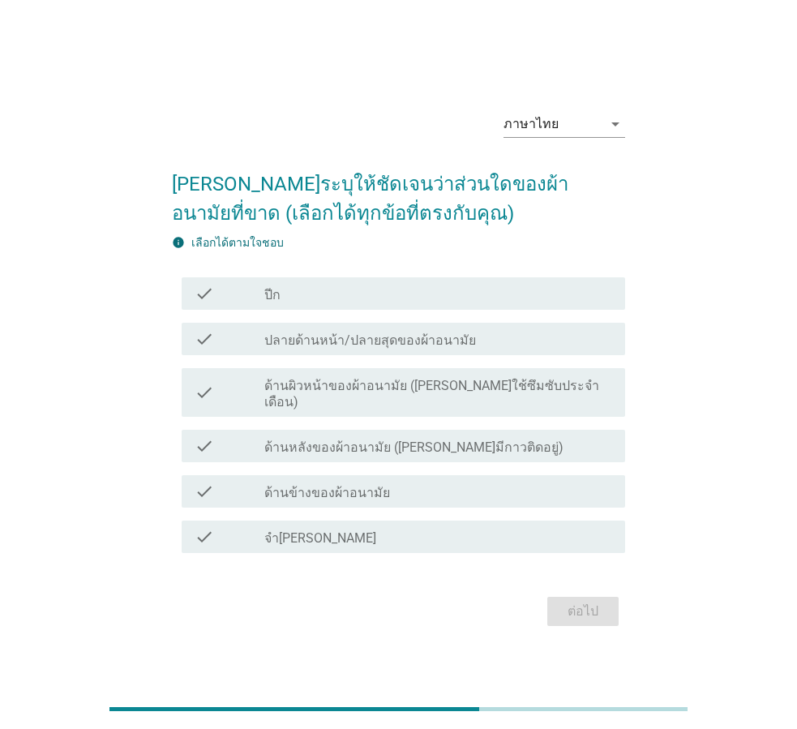
click at [373, 449] on div "check check_box_outline_blank ด้านหลังของผ้าอนามัย (ด้านที่มีกาวติดอยู่)" at bounding box center [404, 446] width 444 height 32
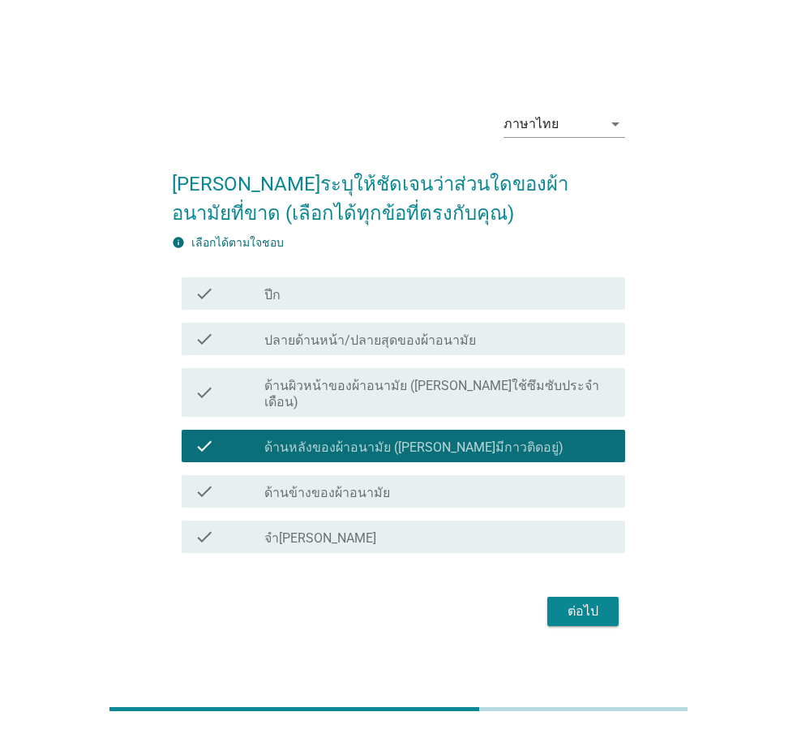
click at [579, 608] on div "ต่อไป" at bounding box center [583, 611] width 45 height 19
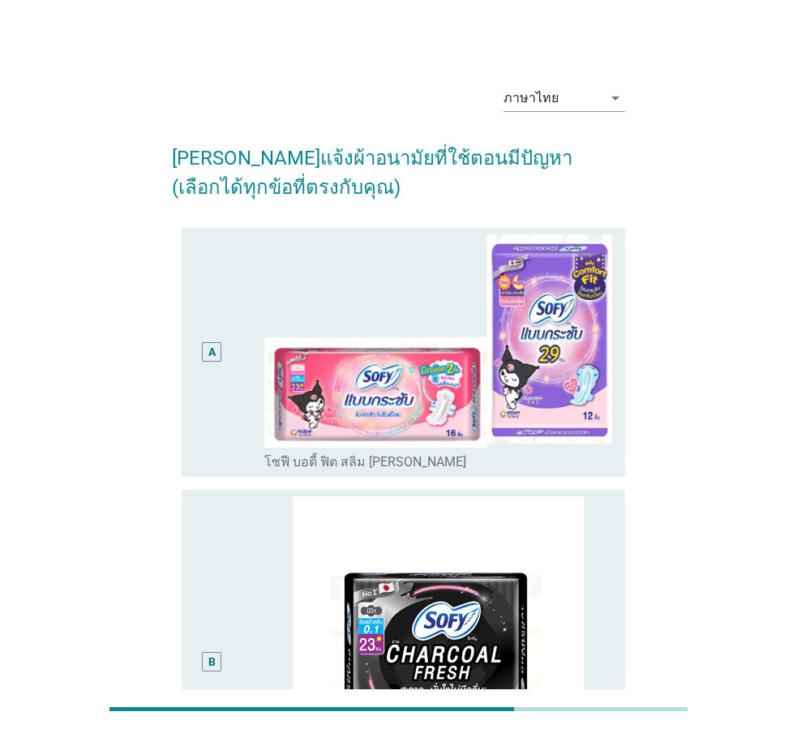
click at [252, 271] on div "A" at bounding box center [230, 352] width 70 height 237
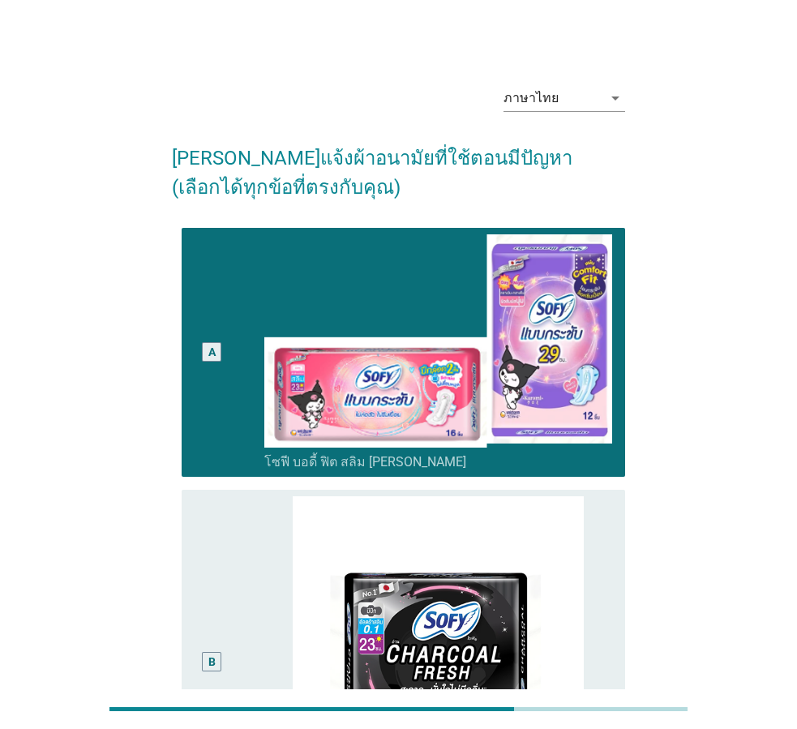
scroll to position [324, 0]
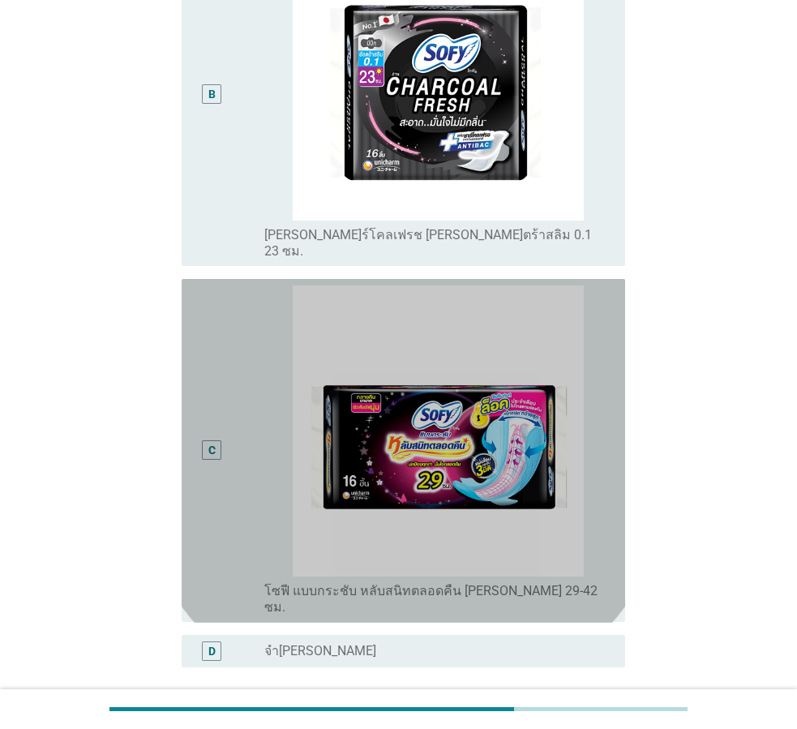
click at [251, 478] on div "C" at bounding box center [230, 451] width 70 height 331
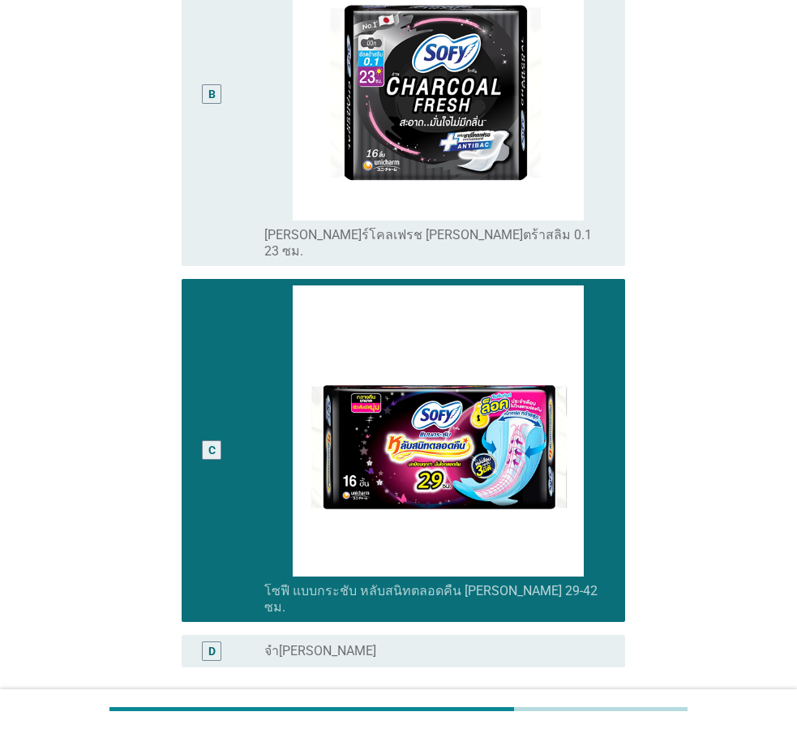
scroll to position [683, 0]
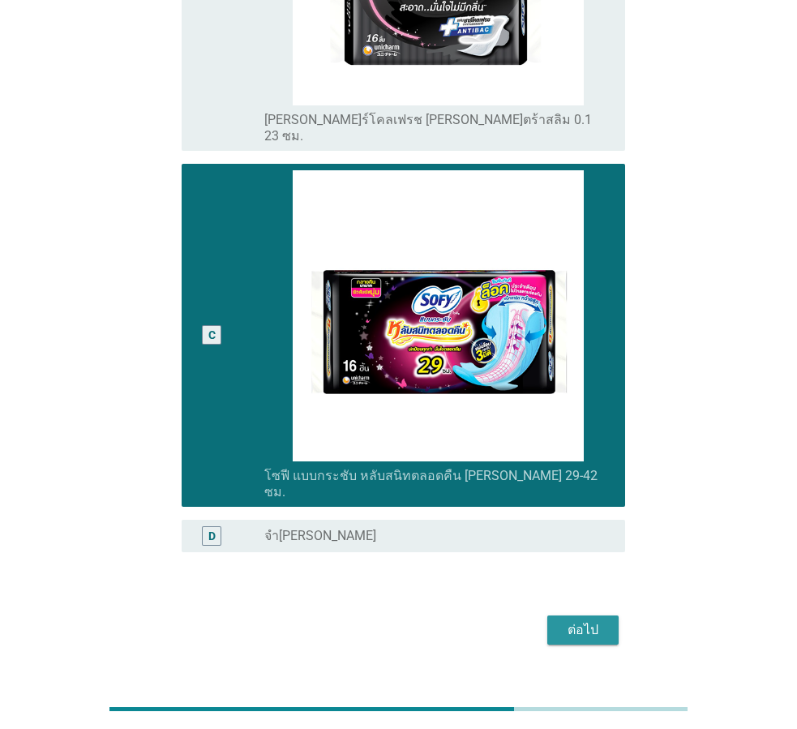
click at [581, 621] on div "ต่อไป" at bounding box center [583, 630] width 45 height 19
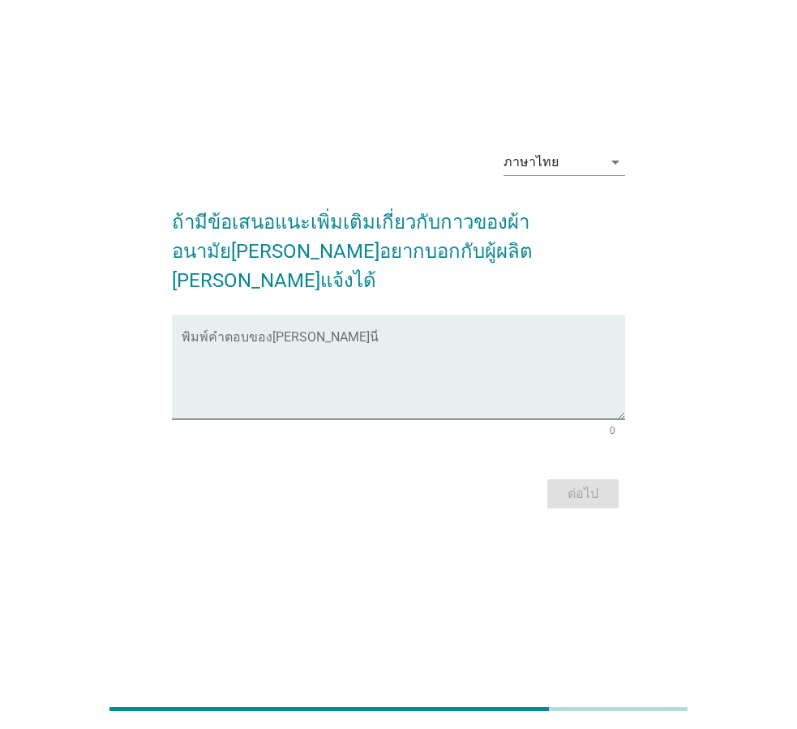
scroll to position [0, 0]
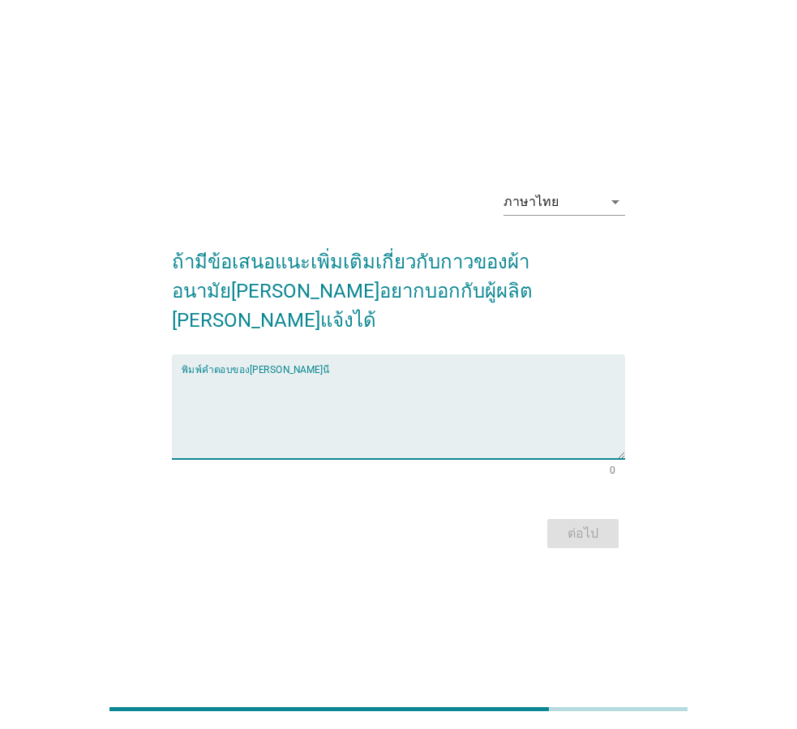
click at [280, 404] on textarea "พิมพ์คำตอบของคุณ ที่นี่" at bounding box center [404, 416] width 444 height 85
type textarea "ดีอยู่แล้วแต่ให้พัฒนาให้ดียิ่ง ๆ ขึ้นไป"
click at [578, 524] on div "ต่อไป" at bounding box center [583, 533] width 45 height 19
